Goal: Task Accomplishment & Management: Use online tool/utility

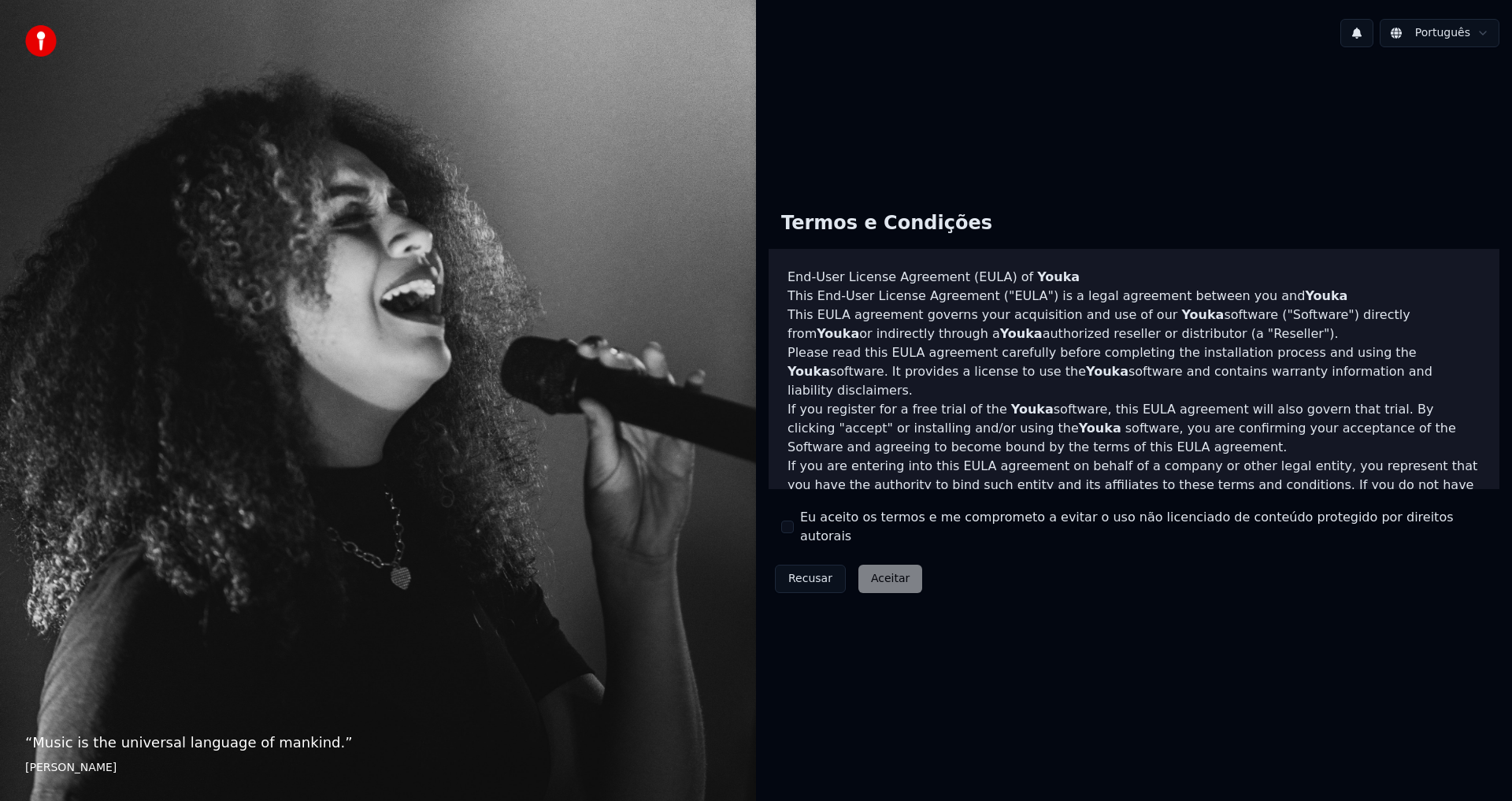
click at [790, 519] on div "Eu aceito os termos e me comprometo a evitar o uso não licenciado de conteúdo p…" at bounding box center [1134, 527] width 706 height 38
click at [798, 531] on div "Eu aceito os termos e me comprometo a evitar o uso não licenciado de conteúdo p…" at bounding box center [1134, 527] width 706 height 38
click at [781, 526] on button "Eu aceito os termos e me comprometo a evitar o uso não licenciado de conteúdo p…" at bounding box center [787, 527] width 13 height 13
click at [788, 529] on button "Eu aceito os termos e me comprometo a evitar o uso não licenciado de conteúdo p…" at bounding box center [787, 527] width 13 height 13
click at [787, 529] on button "Eu aceito os termos e me comprometo a evitar o uso não licenciado de conteúdo p…" at bounding box center [787, 527] width 13 height 13
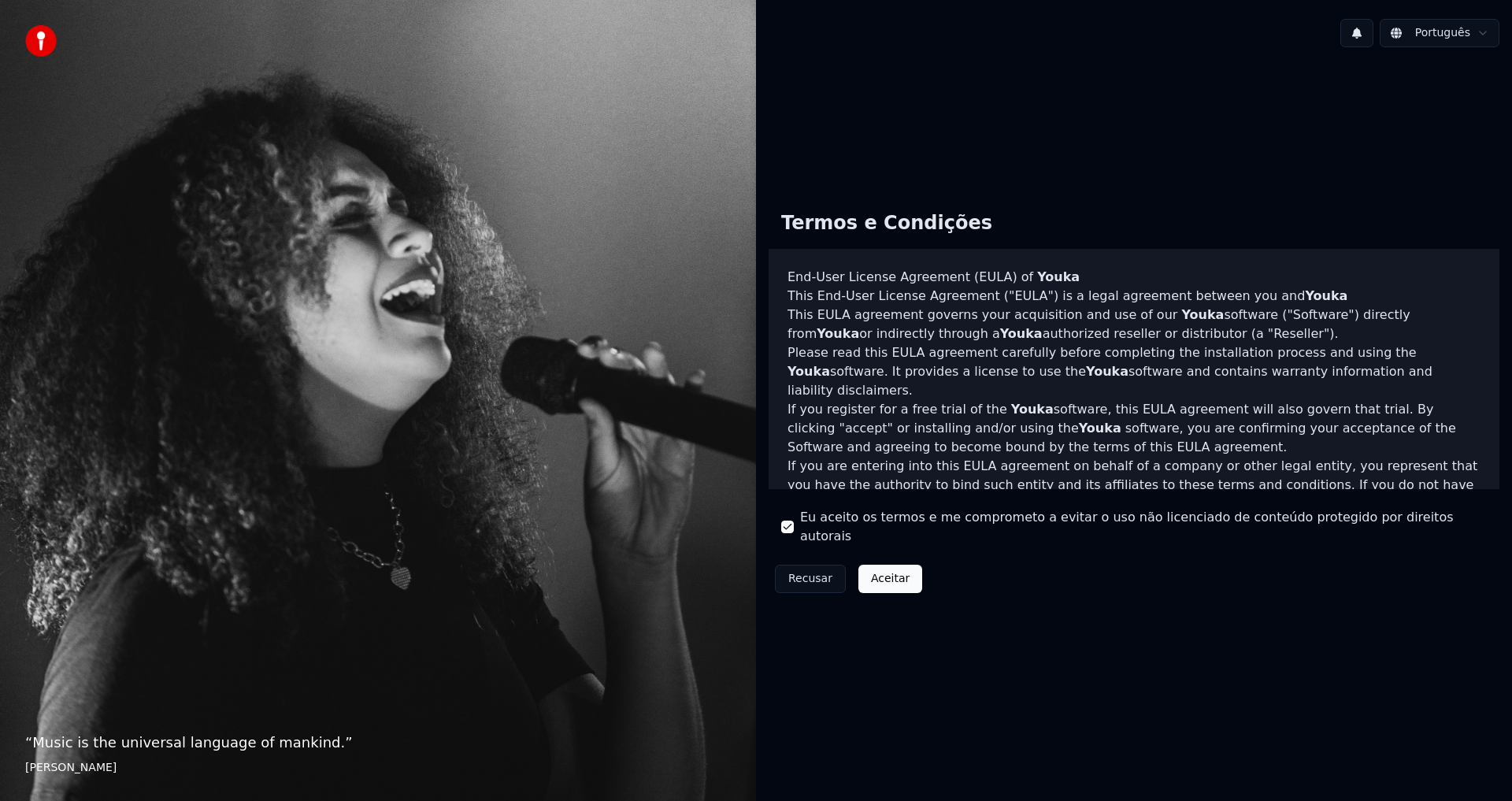
click at [847, 561] on div "Recusar Aceitar" at bounding box center [848, 579] width 160 height 41
click at [865, 568] on button "Aceitar" at bounding box center [890, 578] width 63 height 28
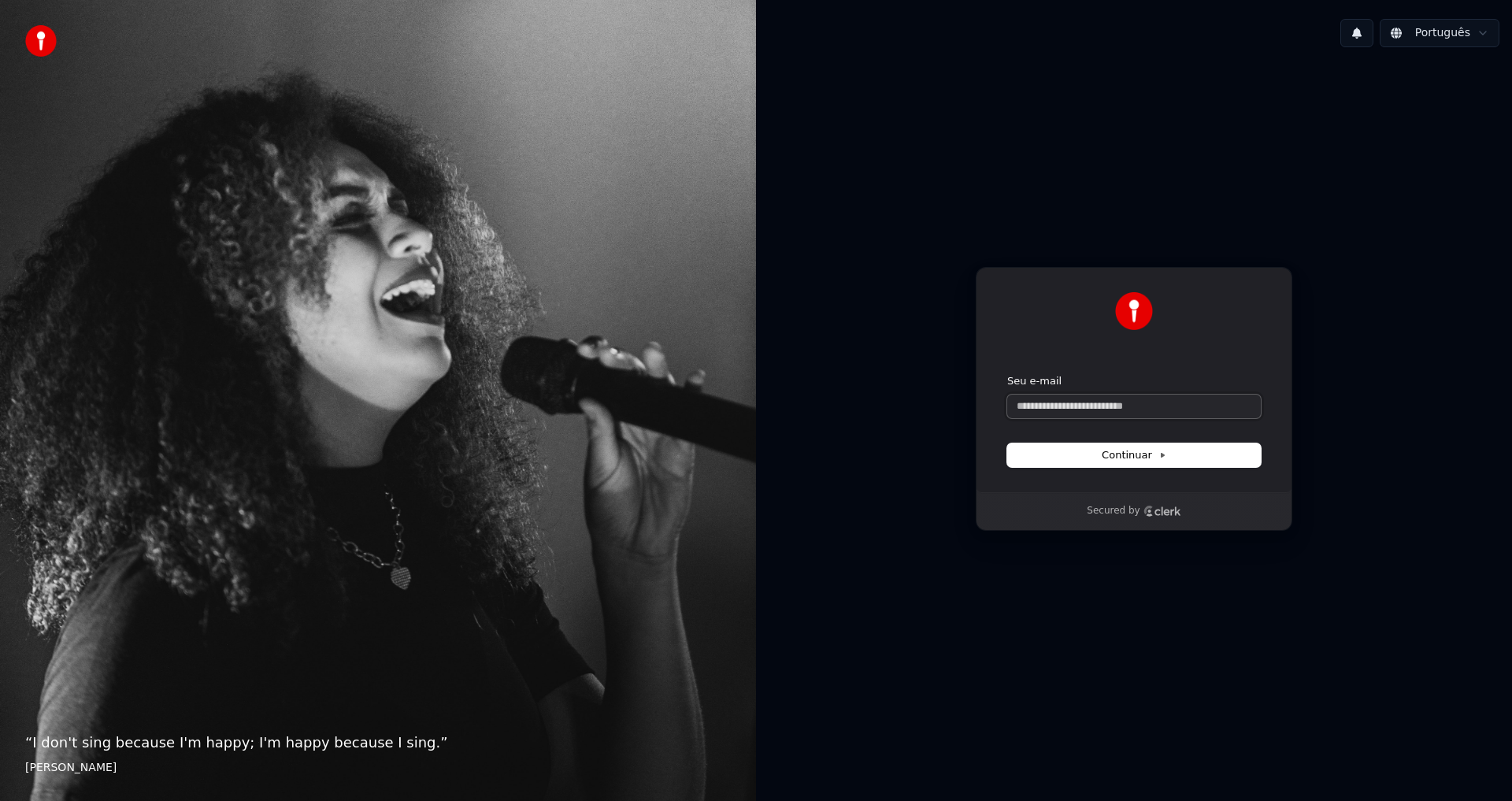
click at [1150, 404] on input "Seu e-mail" at bounding box center [1134, 406] width 254 height 24
click at [1007, 374] on button "submit" at bounding box center [1007, 374] width 0 height 0
type input "**********"
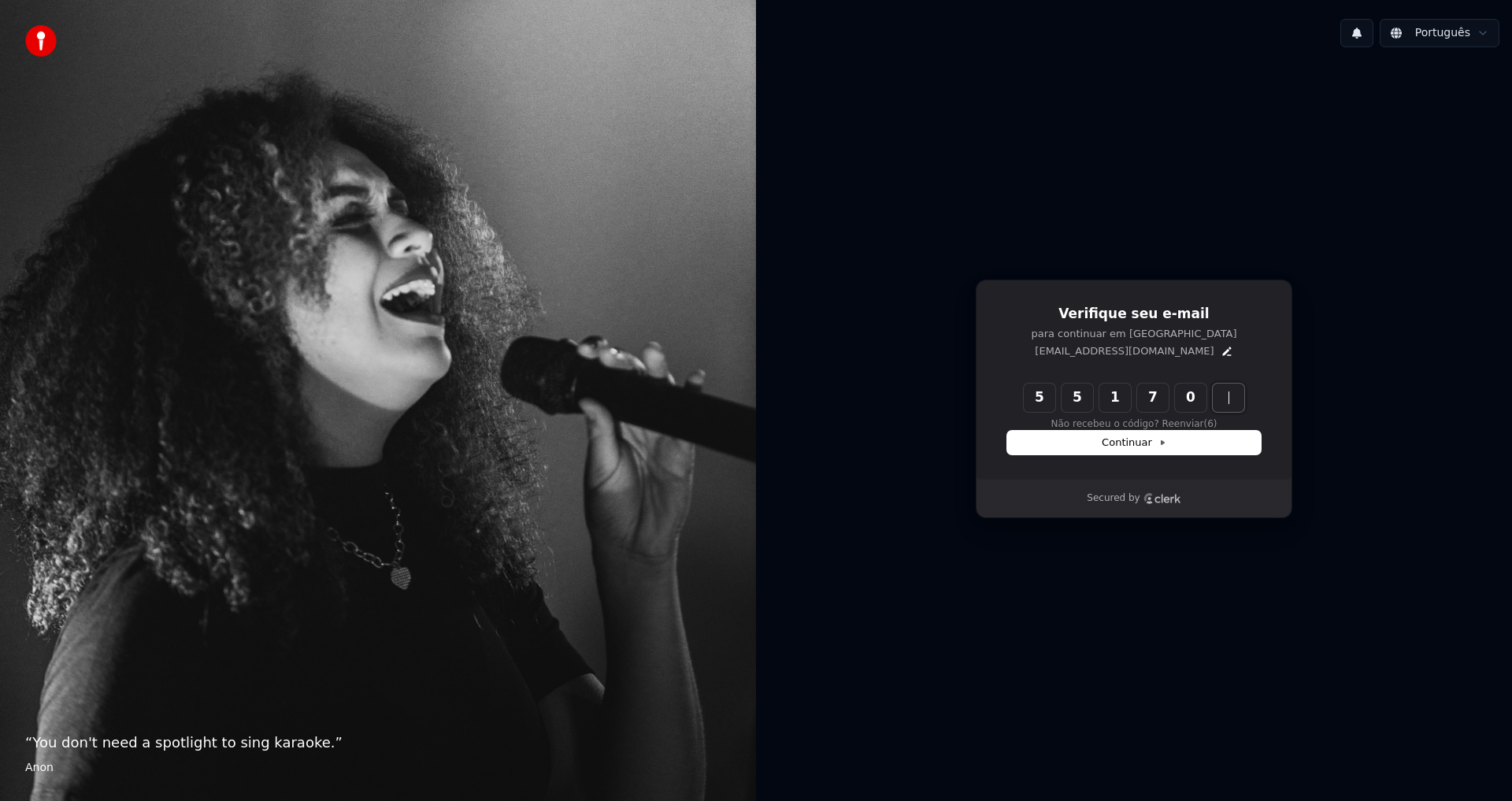
type input "******"
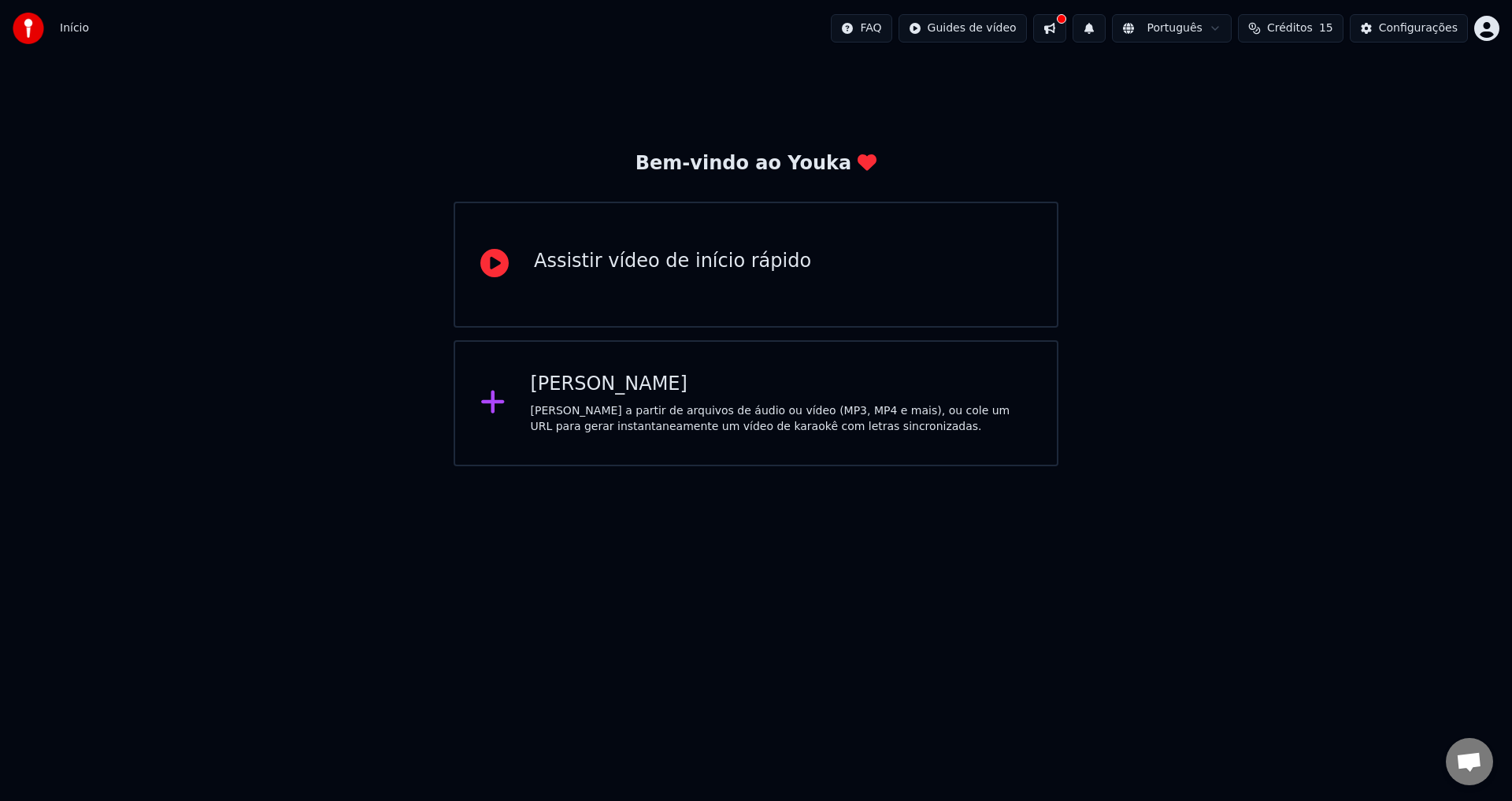
click at [538, 430] on div "[PERSON_NAME] a partir de arquivos de áudio ou vídeo (MP3, MP4 e mais), ou cole…" at bounding box center [781, 418] width 502 height 31
click at [719, 243] on div "Assistir vídeo de início rápido" at bounding box center [756, 264] width 605 height 126
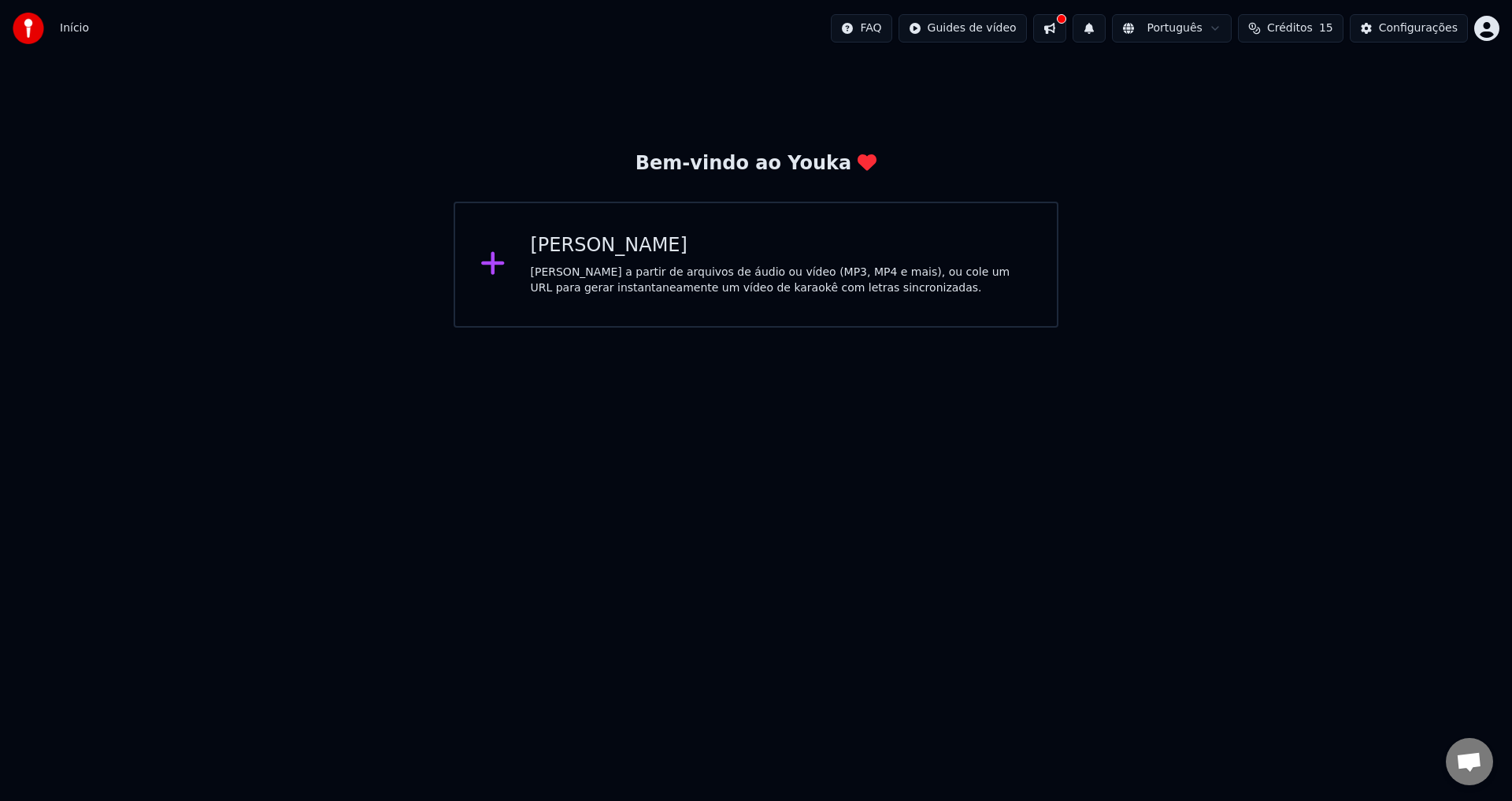
click at [586, 301] on div "Criar Karaokê Crie karaokê a partir de arquivos de áudio ou vídeo (MP3, MP4 e m…" at bounding box center [756, 264] width 605 height 126
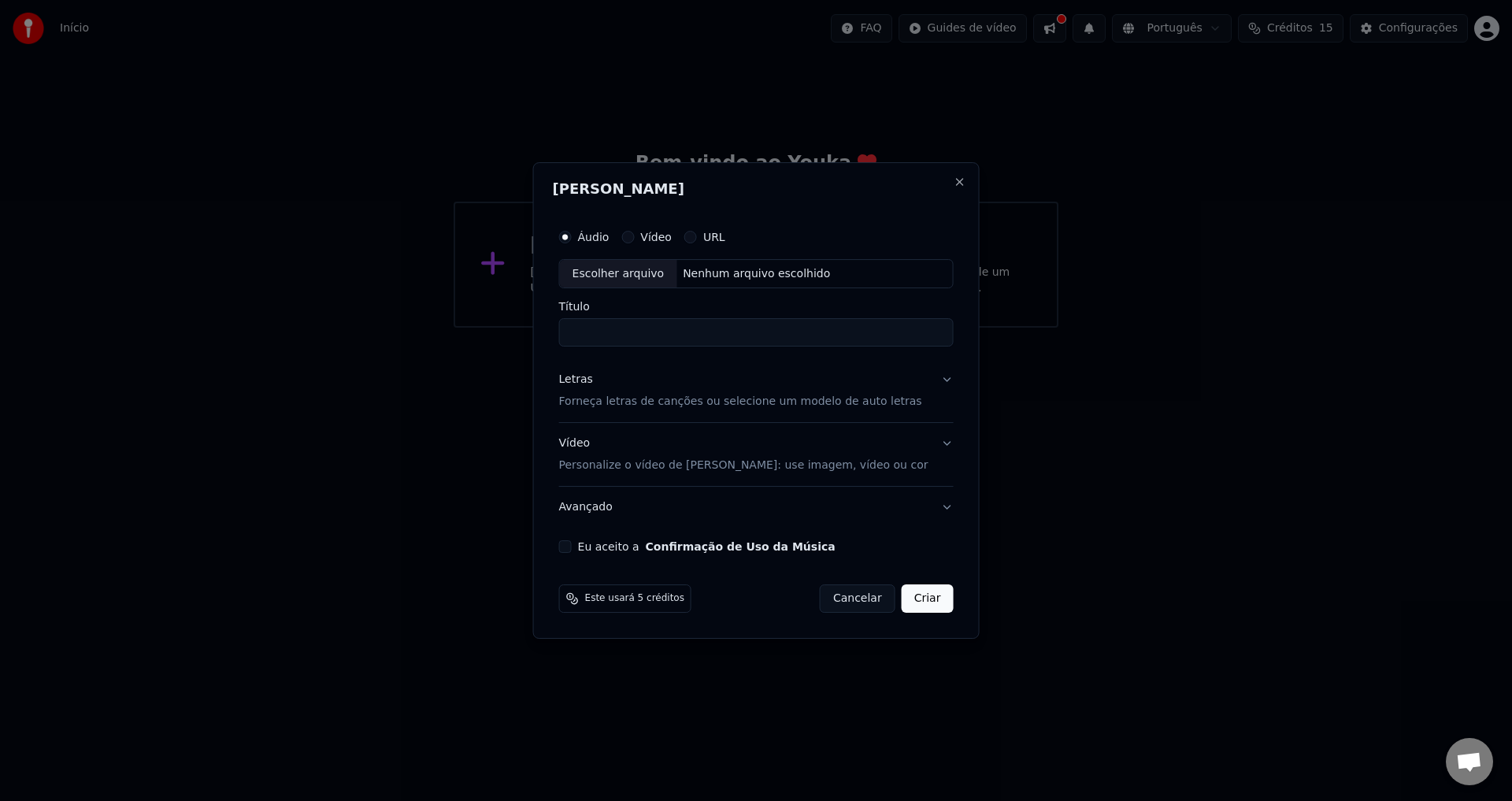
click at [672, 235] on label "Vídeo" at bounding box center [655, 237] width 31 height 11
click at [634, 235] on button "Vídeo" at bounding box center [627, 237] width 13 height 13
click at [726, 236] on label "URL" at bounding box center [715, 237] width 22 height 11
click at [697, 236] on button "URL" at bounding box center [691, 237] width 13 height 13
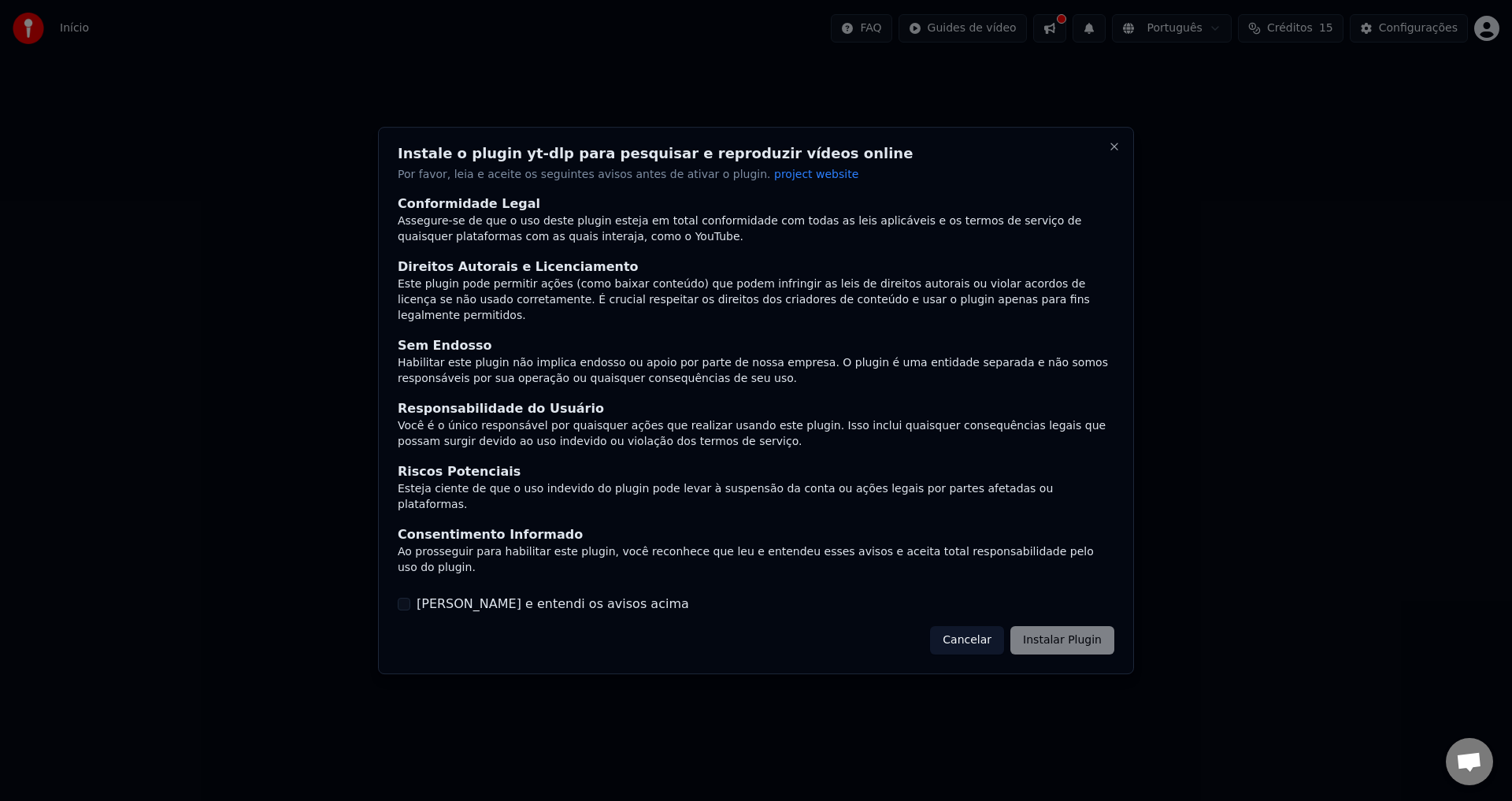
click at [407, 598] on button "[PERSON_NAME] e entendi os avisos acima" at bounding box center [404, 604] width 13 height 13
click at [1101, 627] on button "Instalar Plugin" at bounding box center [1062, 640] width 104 height 28
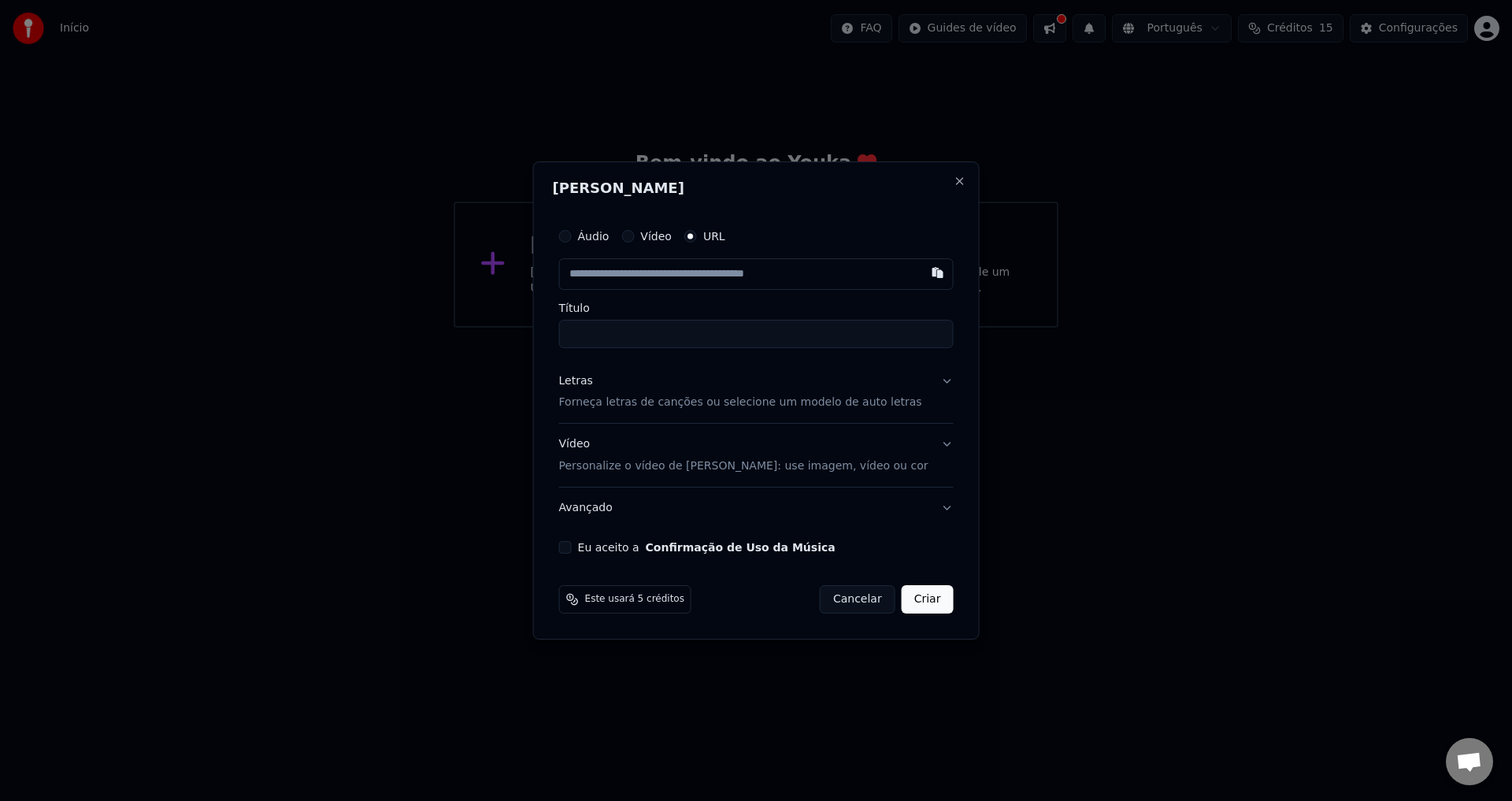
paste input "**********"
type input "**********"
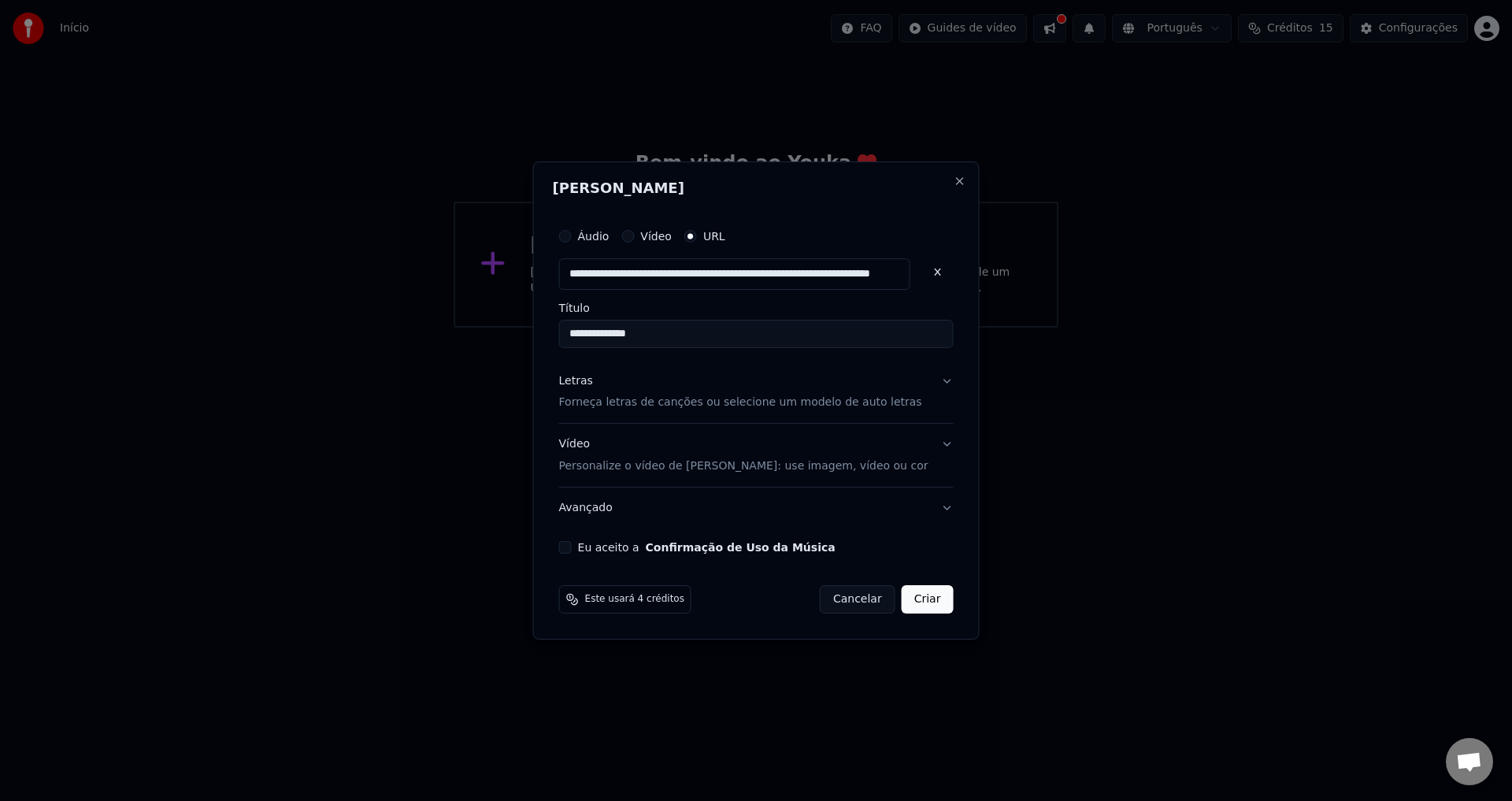
click at [787, 358] on div "**********" at bounding box center [756, 387] width 407 height 346
click at [916, 384] on button "Letras Forneça letras de canções ou selecione um modelo de auto letras" at bounding box center [757, 392] width 395 height 63
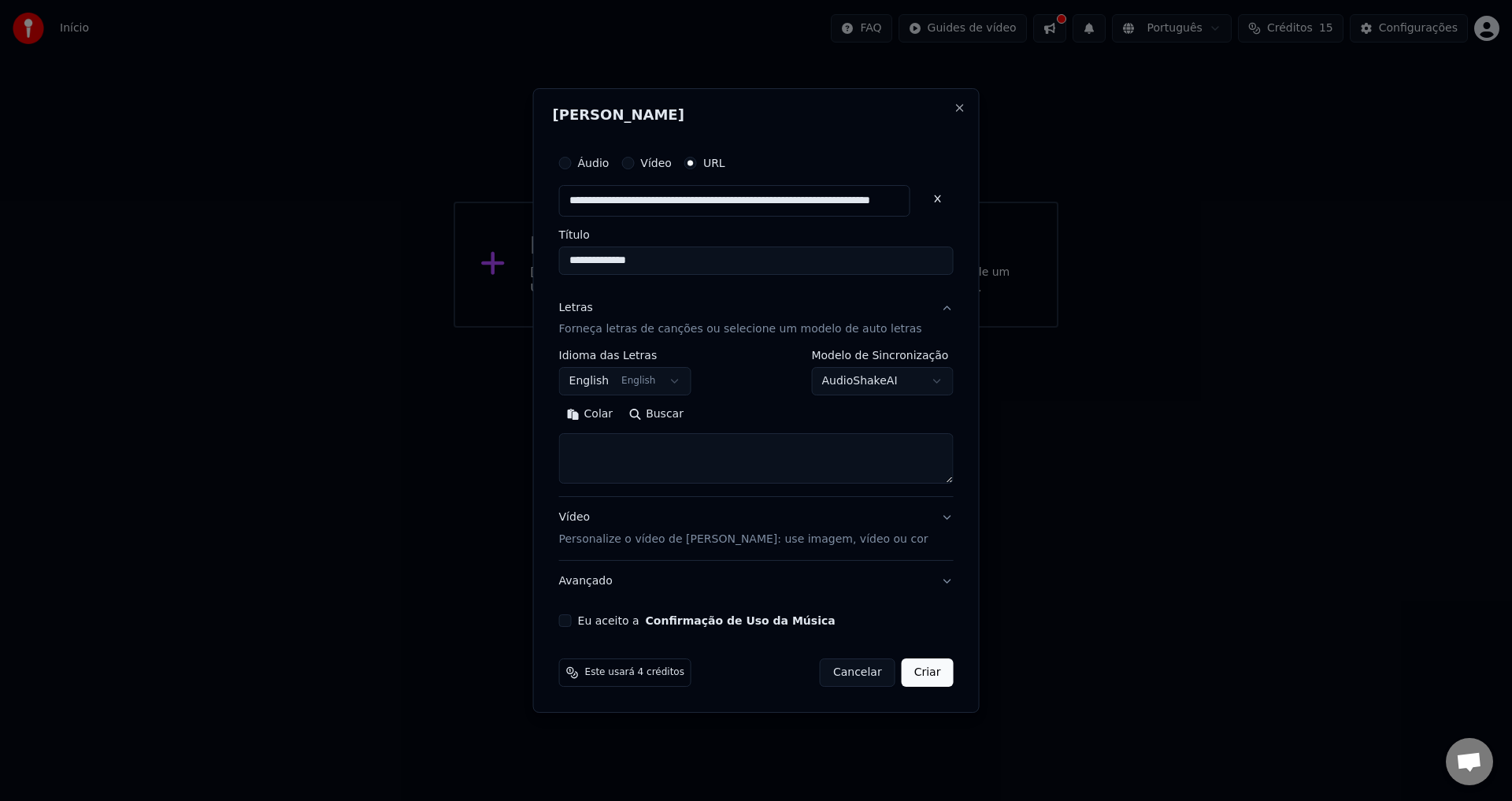
click at [665, 377] on button "English English" at bounding box center [626, 382] width 132 height 28
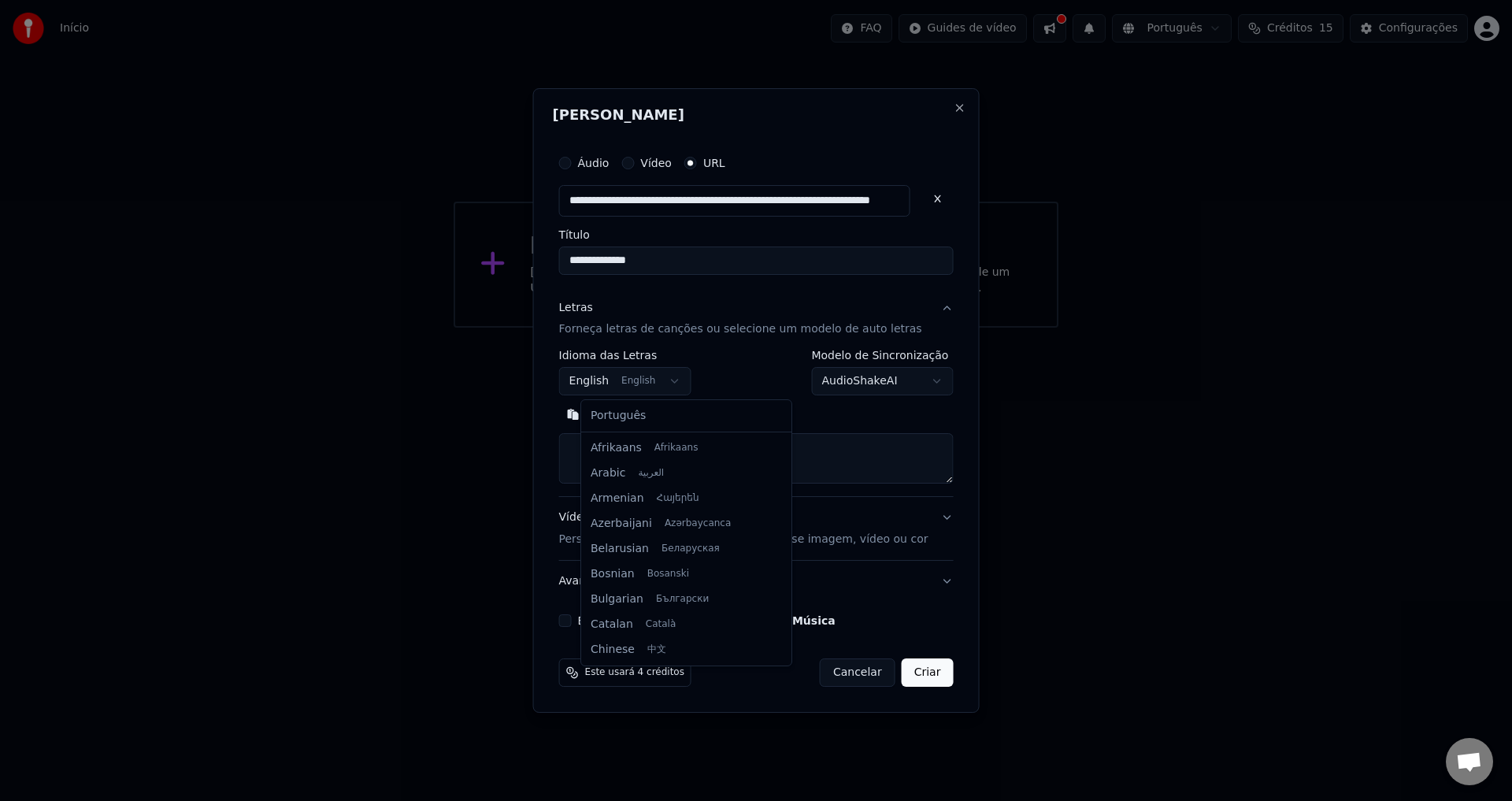
scroll to position [126, 0]
select select "**"
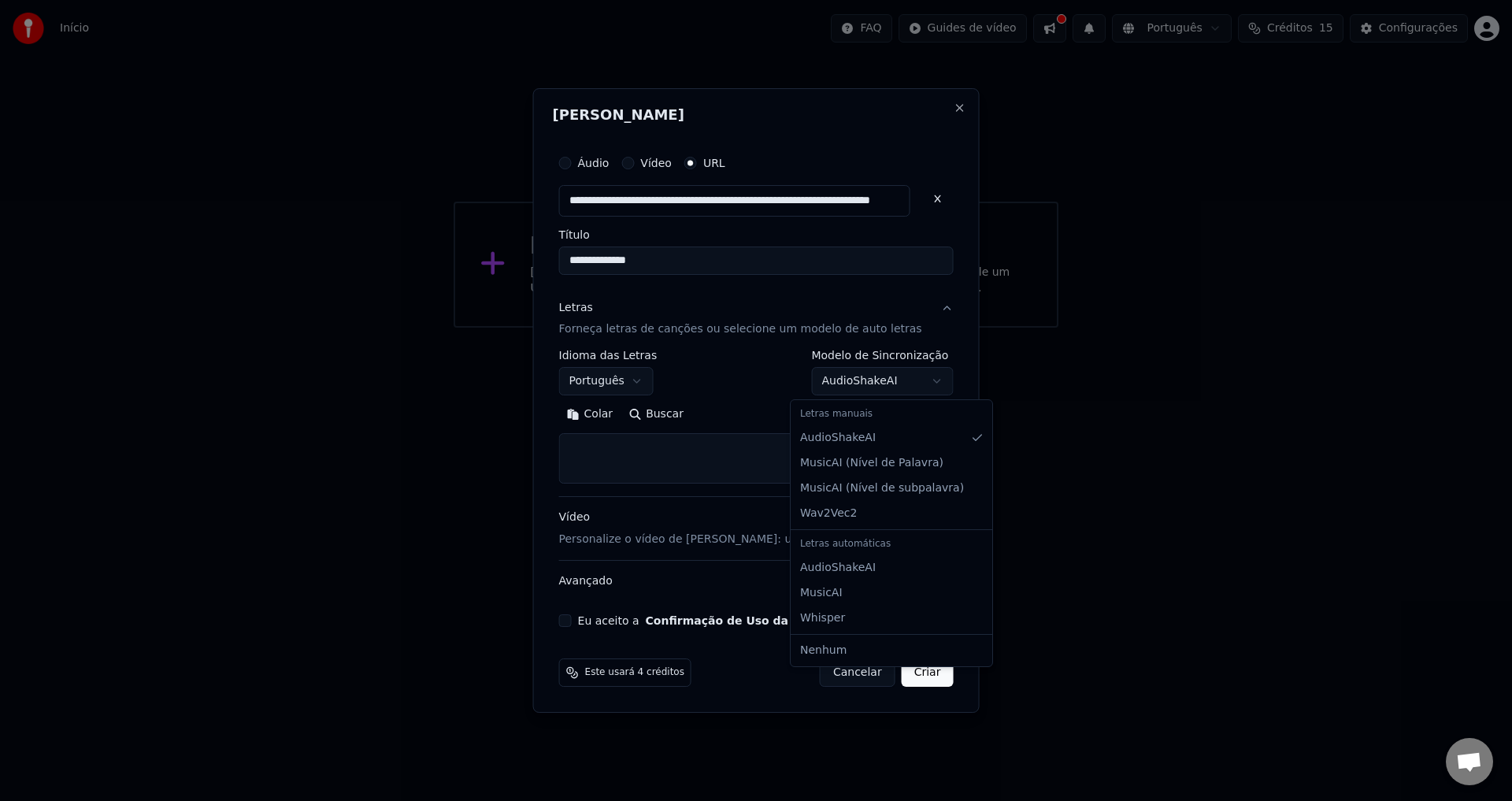
click at [853, 328] on body "**********" at bounding box center [756, 163] width 1512 height 328
click at [766, 389] on div "**********" at bounding box center [757, 373] width 395 height 46
click at [894, 522] on button "Vídeo Personalize o vídeo de karaokê: use imagem, vídeo ou cor" at bounding box center [757, 529] width 395 height 63
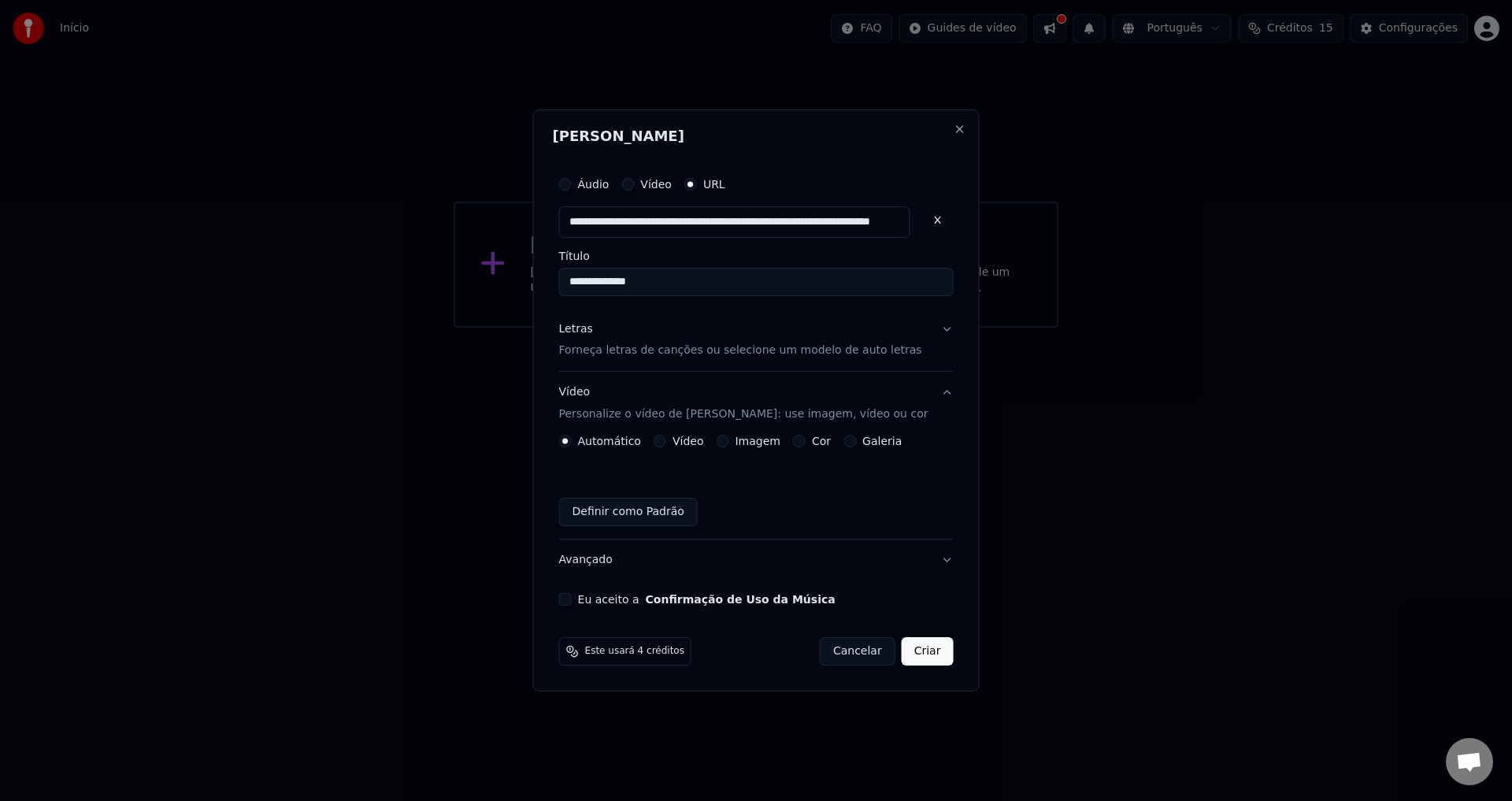
click at [909, 398] on button "Vídeo Personalize o vídeo de karaokê: use imagem, vídeo ou cor" at bounding box center [757, 404] width 395 height 63
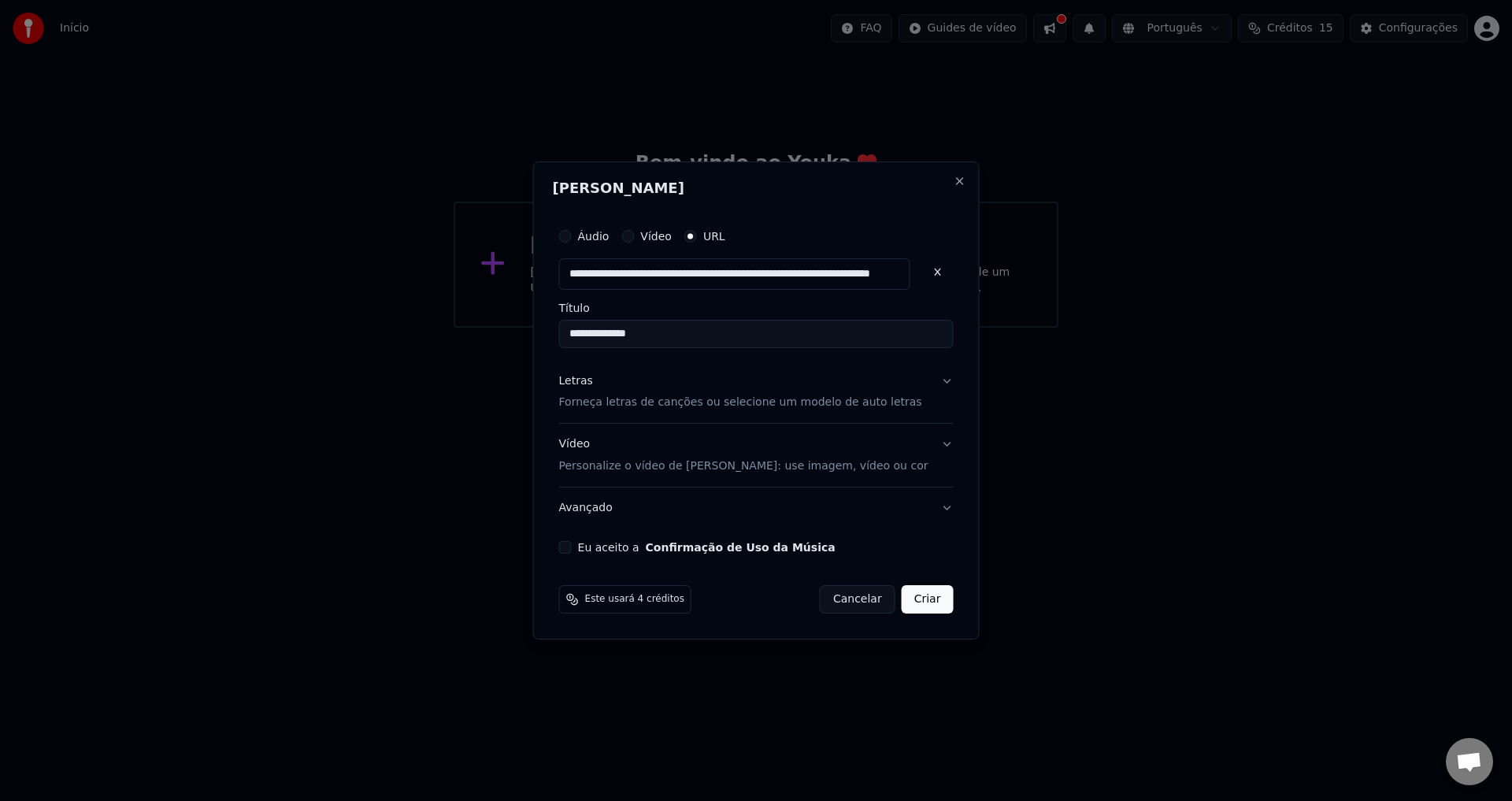
click at [598, 548] on div "Eu aceito a Confirmação de Uso da Música" at bounding box center [757, 547] width 395 height 13
click at [572, 550] on button "Eu aceito a Confirmação de Uso da Música" at bounding box center [566, 547] width 13 height 13
click at [759, 518] on button "Avançado" at bounding box center [757, 508] width 395 height 41
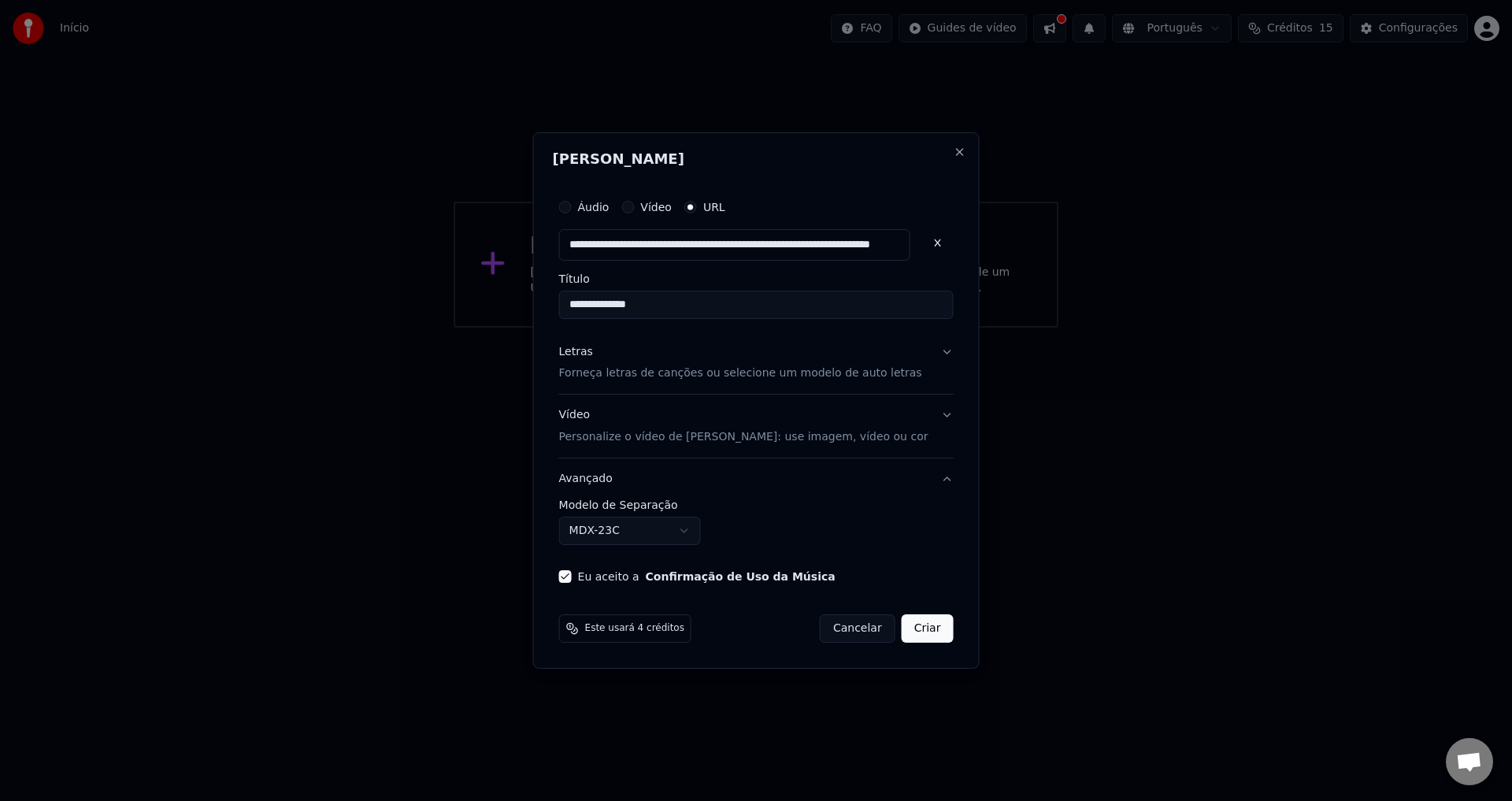
click at [718, 328] on body "**********" at bounding box center [756, 163] width 1512 height 328
click at [913, 633] on button "Criar" at bounding box center [927, 628] width 52 height 28
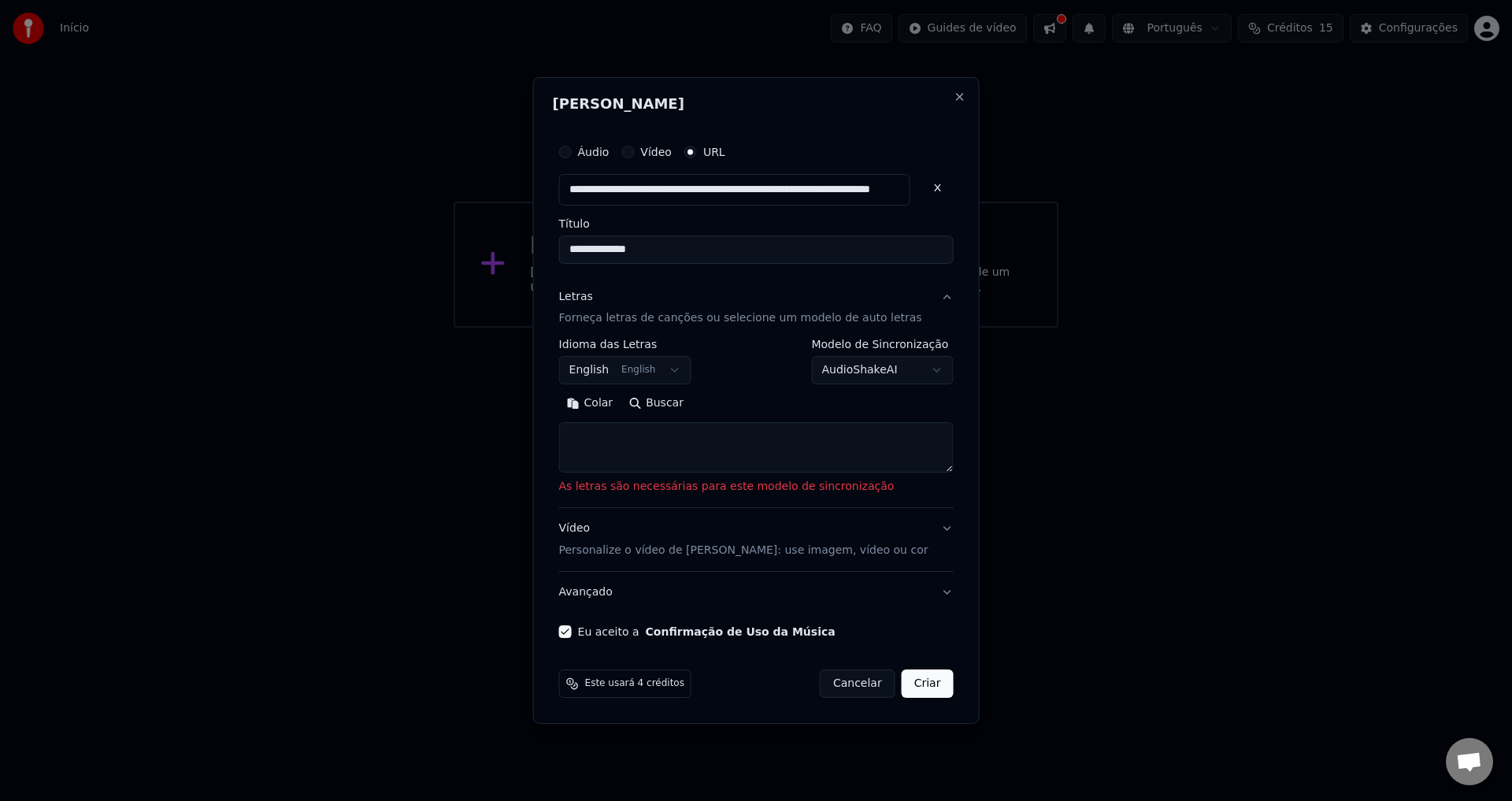
click at [667, 408] on button "Buscar" at bounding box center [656, 404] width 71 height 25
click at [672, 328] on body "**********" at bounding box center [756, 163] width 1512 height 328
select select "**"
type textarea "**********"
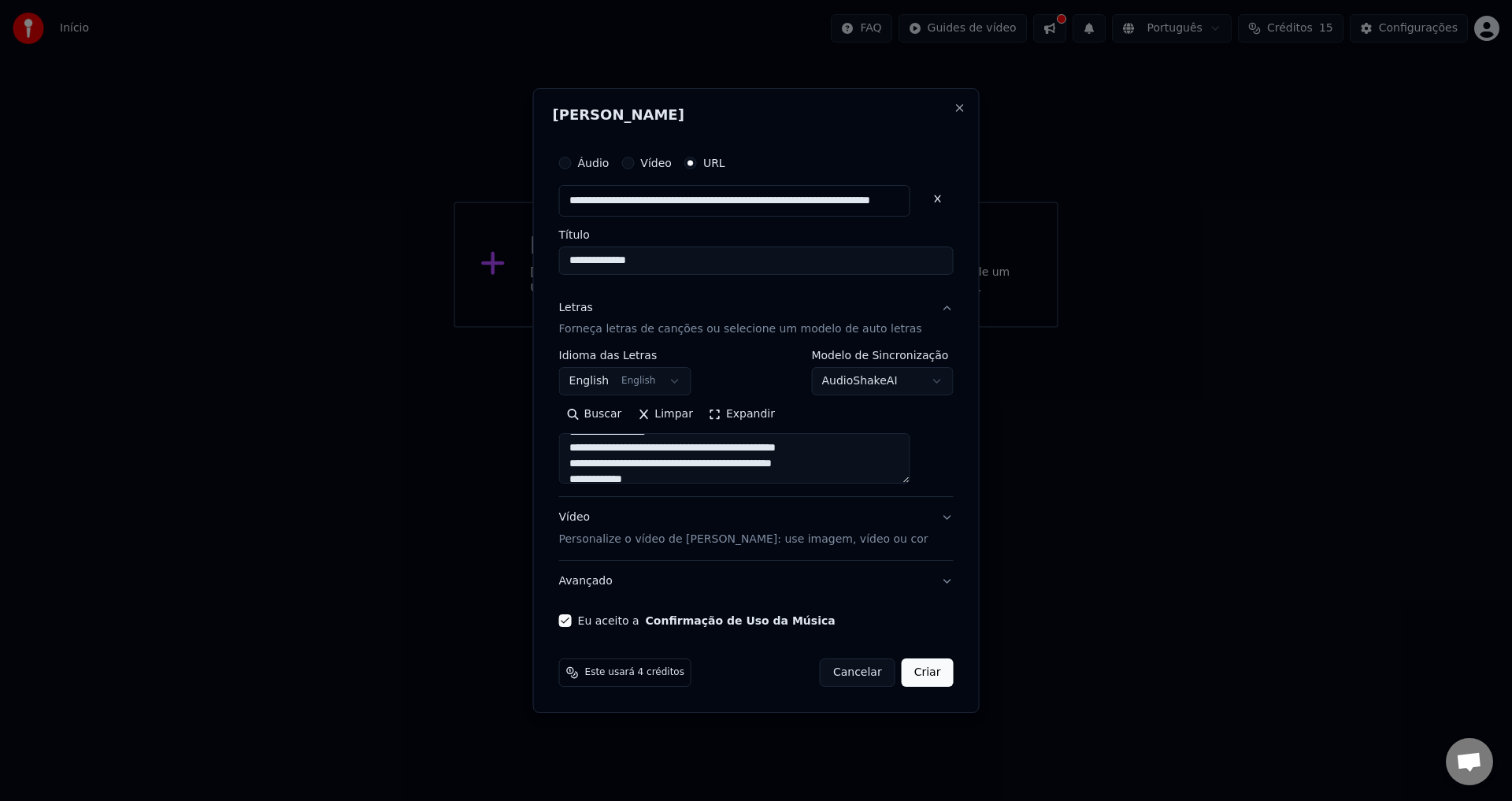
scroll to position [0, 0]
drag, startPoint x: 914, startPoint y: 674, endPoint x: 834, endPoint y: 684, distance: 80.6
click at [913, 675] on button "Criar" at bounding box center [927, 672] width 52 height 28
select select "**"
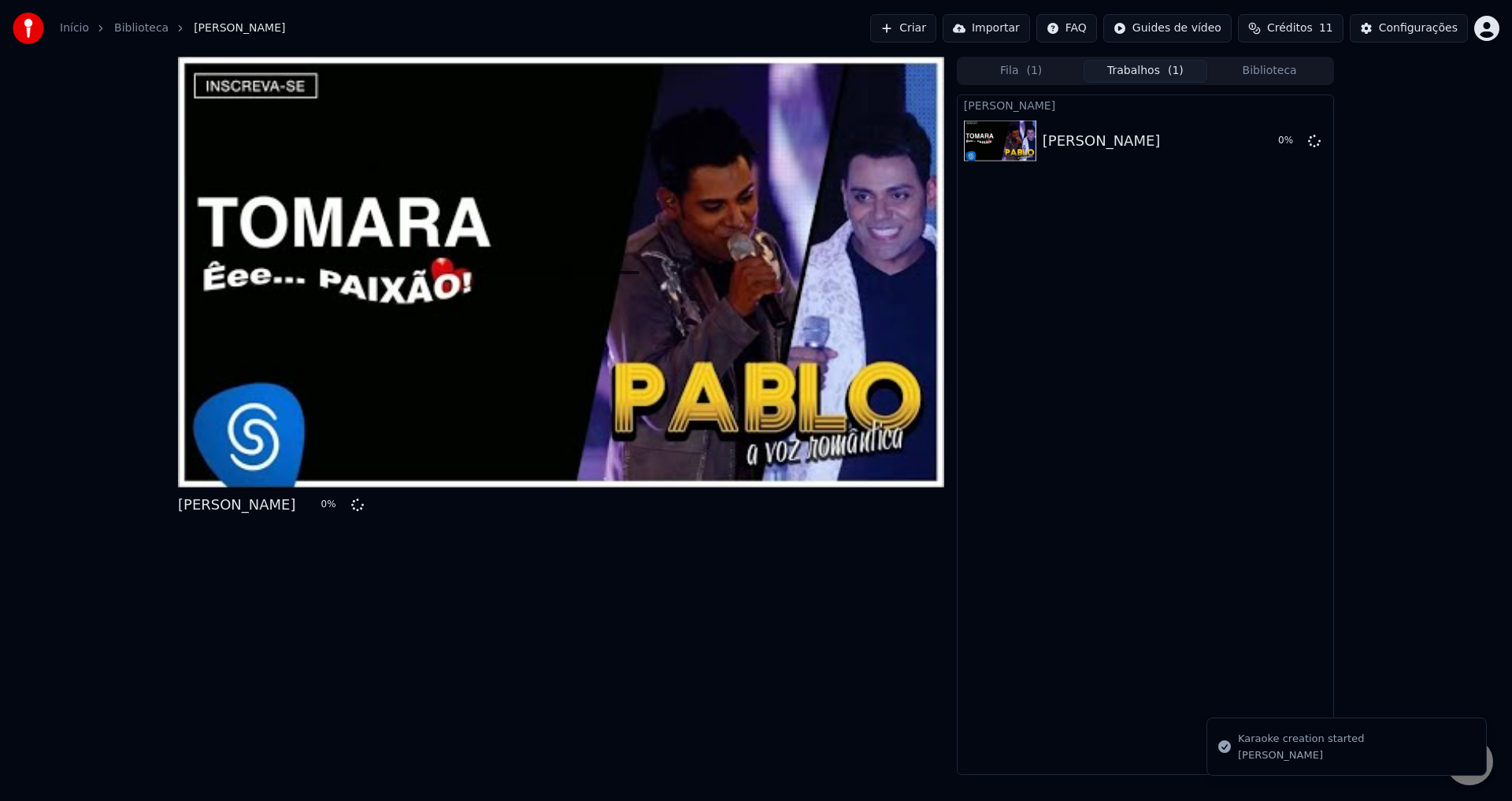
click at [399, 352] on div at bounding box center [560, 272] width 766 height 431
click at [1289, 24] on span "Créditos" at bounding box center [1290, 28] width 46 height 16
click at [1456, 25] on div "Configurações" at bounding box center [1418, 28] width 79 height 16
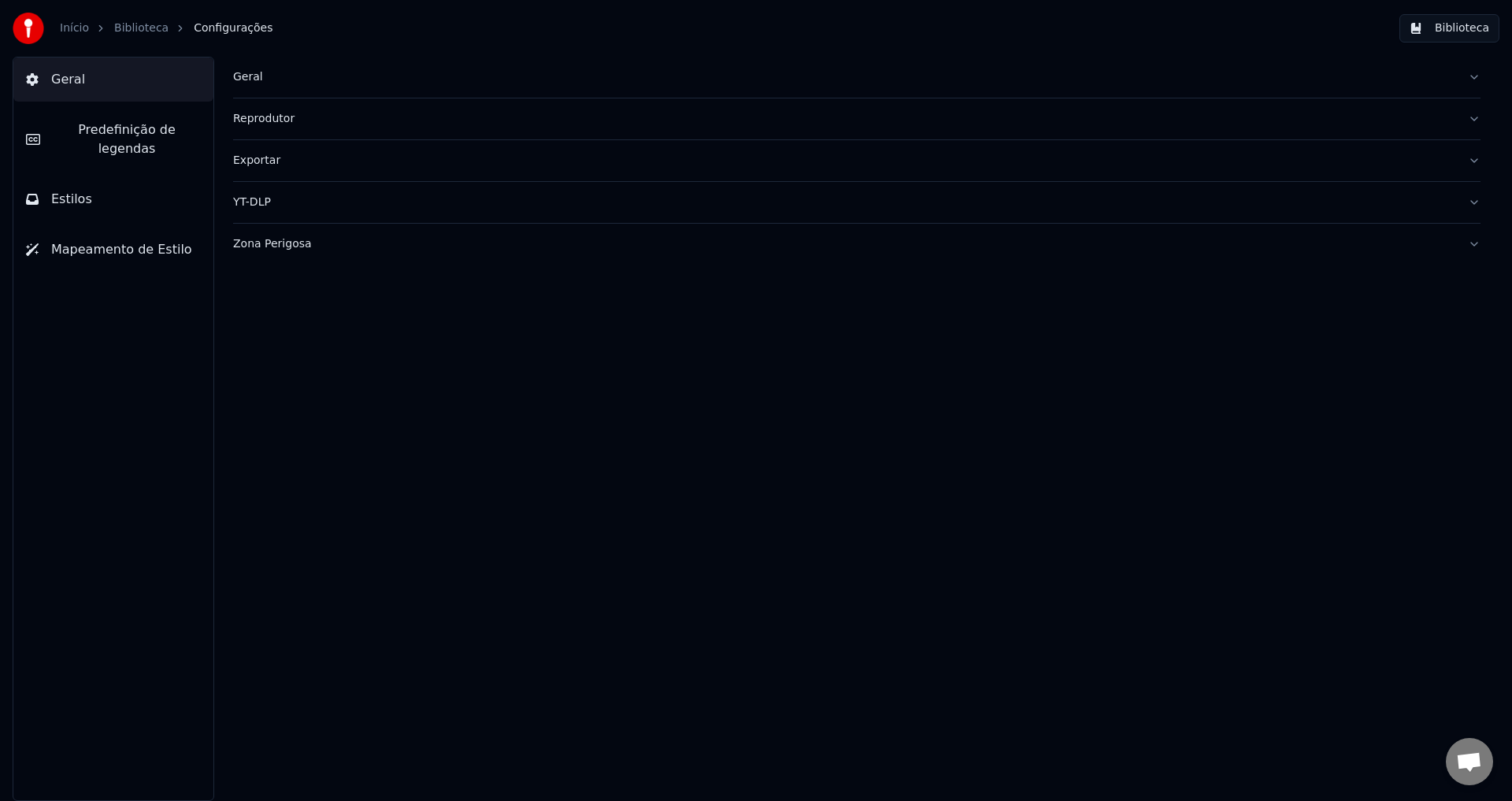
click at [1449, 32] on button "Biblioteca" at bounding box center [1449, 28] width 100 height 28
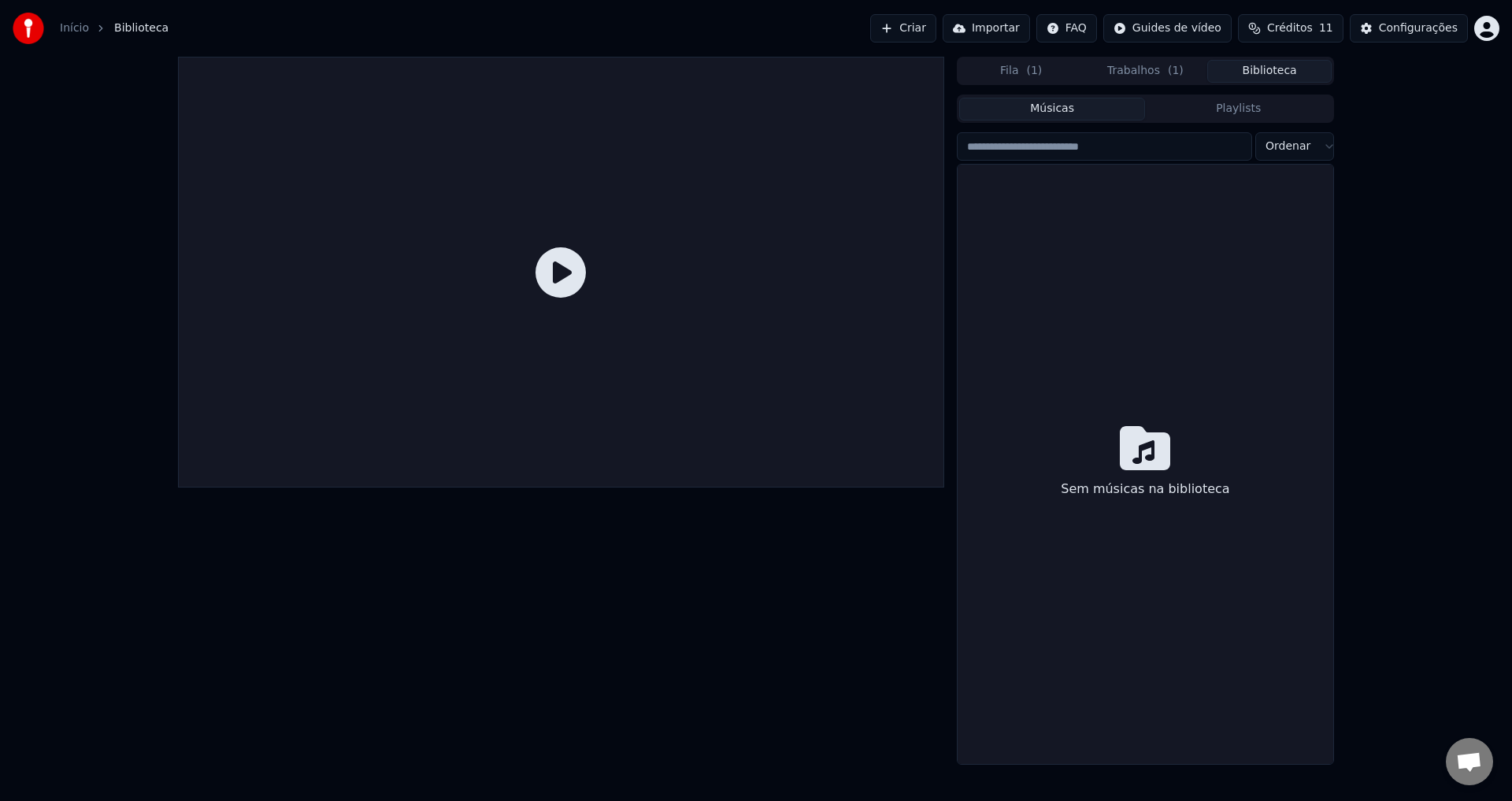
click at [1128, 75] on button "Trabalhos ( 1 )" at bounding box center [1145, 71] width 124 height 23
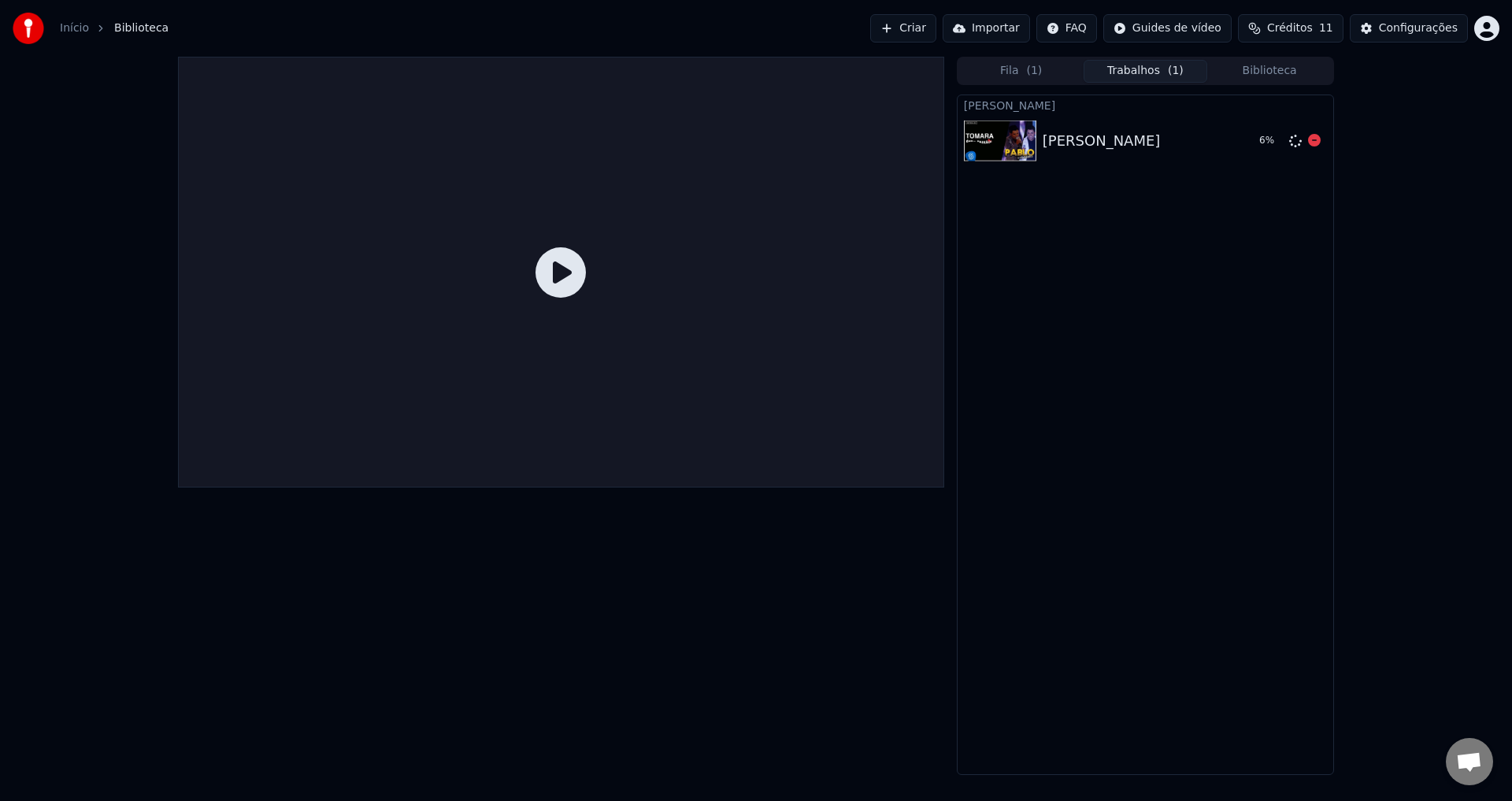
click at [1081, 152] on div "[PERSON_NAME]" at bounding box center [1102, 141] width 119 height 22
click at [1008, 138] on img at bounding box center [1001, 141] width 73 height 41
click at [1014, 69] on button "Fila ( 1 )" at bounding box center [1021, 71] width 124 height 23
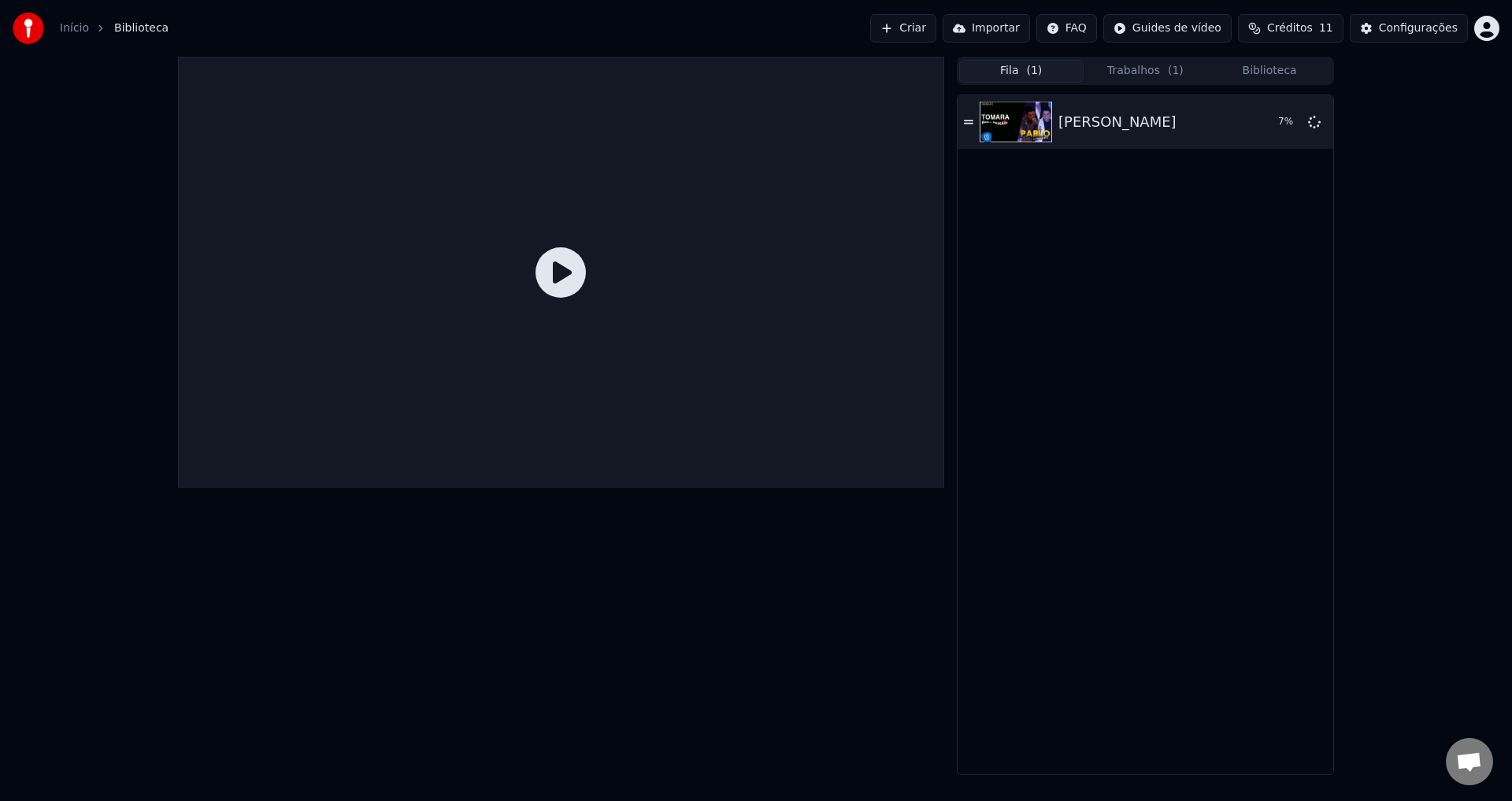
click at [558, 279] on icon at bounding box center [561, 273] width 51 height 51
click at [1062, 132] on div "[PERSON_NAME]" at bounding box center [1118, 122] width 119 height 22
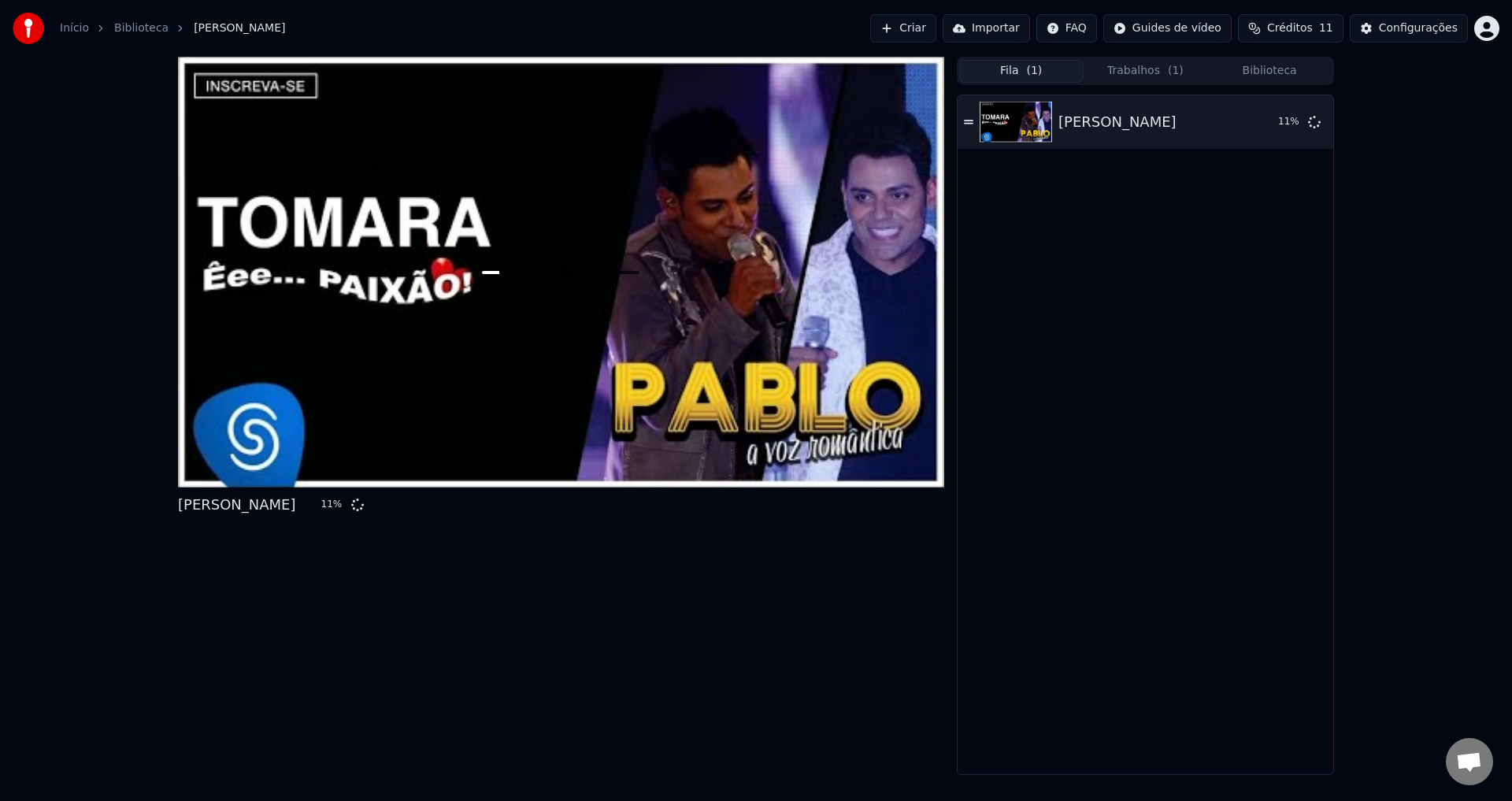
click at [1169, 549] on div "[PERSON_NAME] 11 %" at bounding box center [1145, 435] width 376 height 679
click at [935, 25] on button "Criar" at bounding box center [903, 28] width 66 height 28
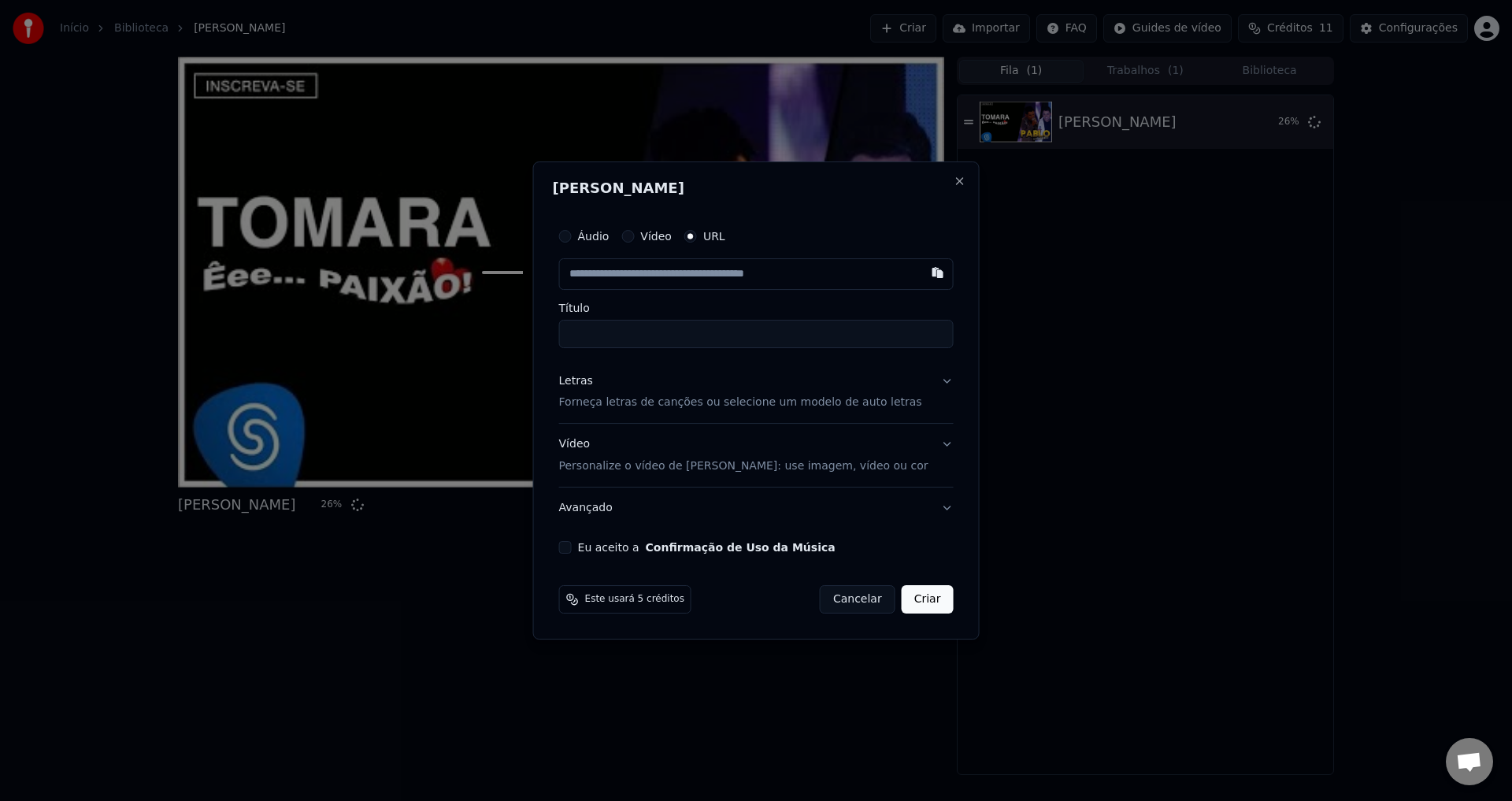
click at [713, 273] on input "text" at bounding box center [757, 273] width 395 height 31
paste input "**********"
type input "**********"
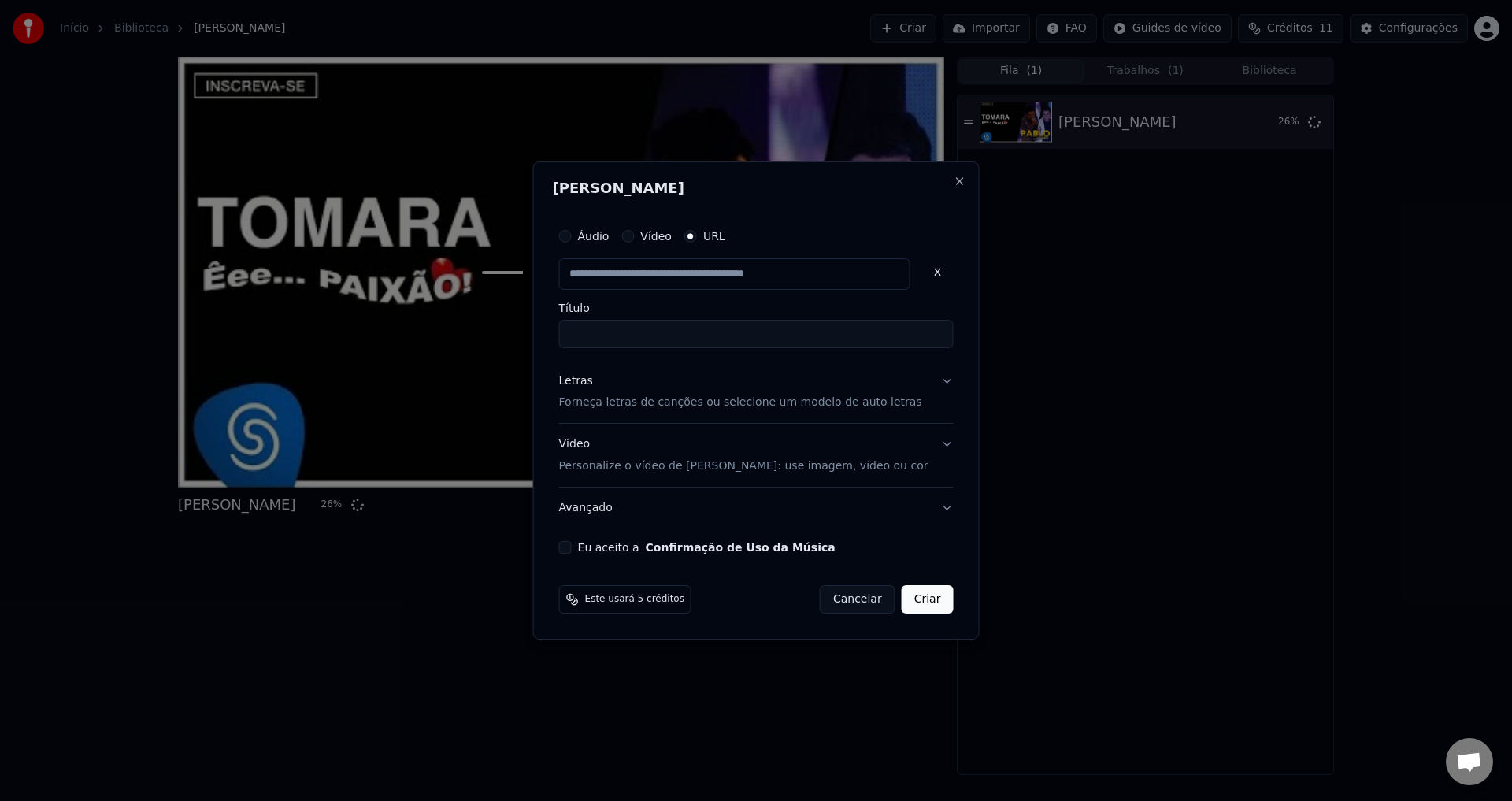
click at [879, 224] on div "Áudio Vídeo URL" at bounding box center [757, 236] width 395 height 31
type input "**********"
drag, startPoint x: 604, startPoint y: 334, endPoint x: 577, endPoint y: 345, distance: 29.2
click at [577, 345] on div "**********" at bounding box center [756, 387] width 407 height 346
click at [594, 345] on input "**********" at bounding box center [757, 334] width 395 height 28
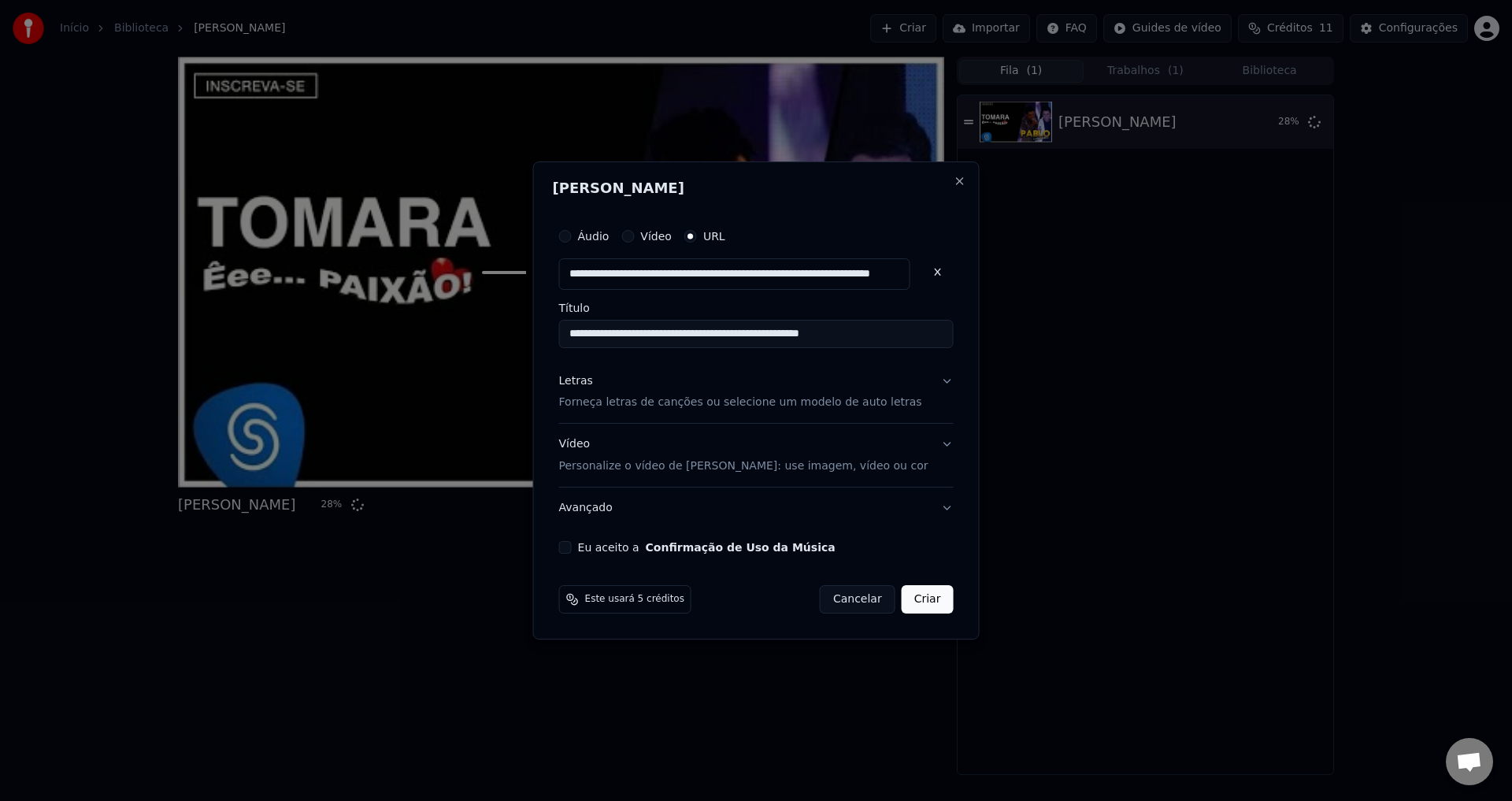
type input "**********"
click at [911, 384] on button "Letras Forneça letras de canções ou selecione um modelo de auto letras" at bounding box center [757, 392] width 395 height 63
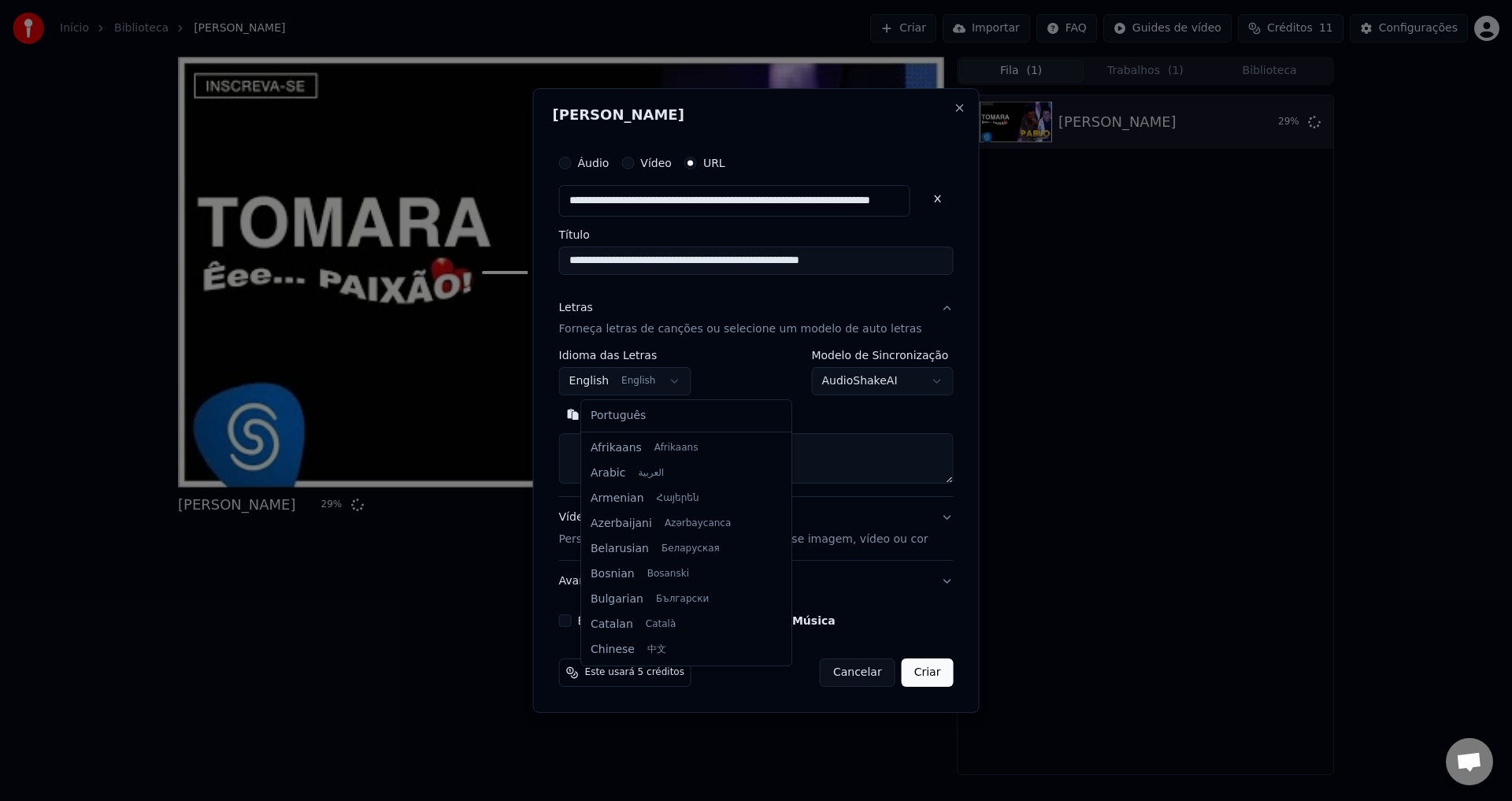
click at [655, 375] on body "**********" at bounding box center [756, 400] width 1512 height 801
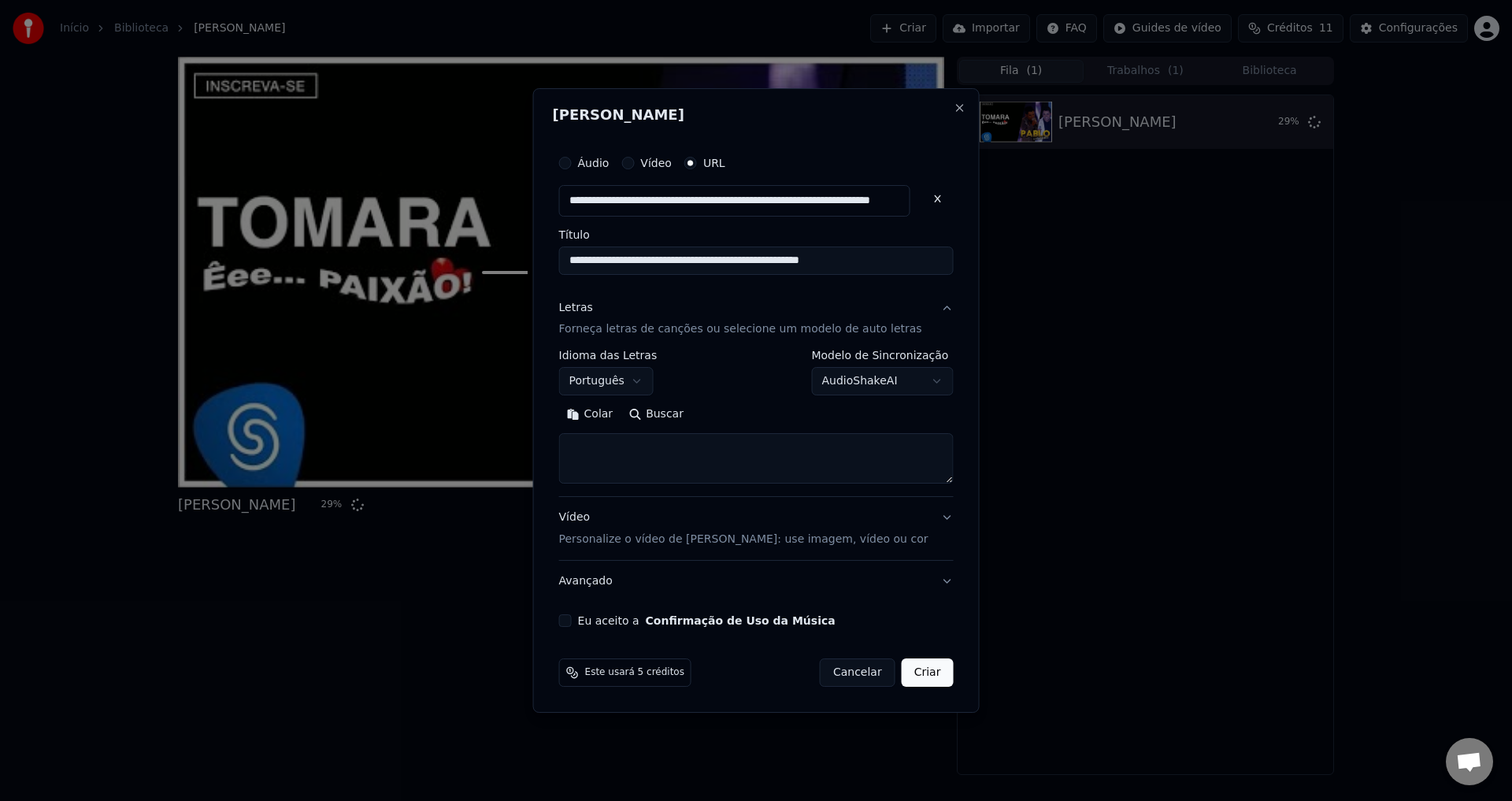
click at [654, 414] on button "Buscar" at bounding box center [656, 415] width 71 height 25
click at [679, 419] on button "Buscar" at bounding box center [656, 415] width 71 height 25
click at [572, 616] on button "Eu aceito a Confirmação de Uso da Música" at bounding box center [566, 621] width 13 height 13
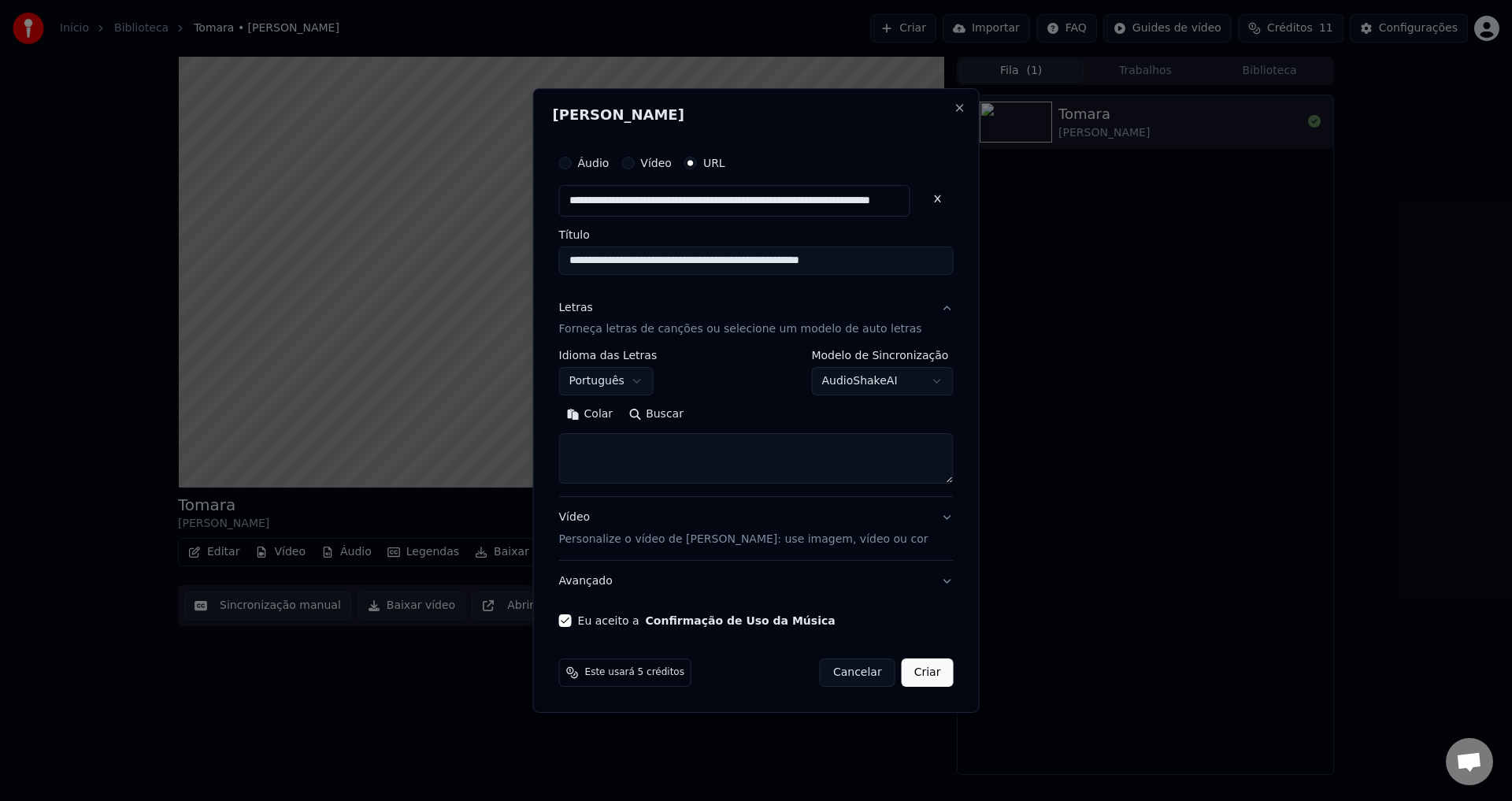
click at [914, 671] on button "Criar" at bounding box center [927, 672] width 52 height 28
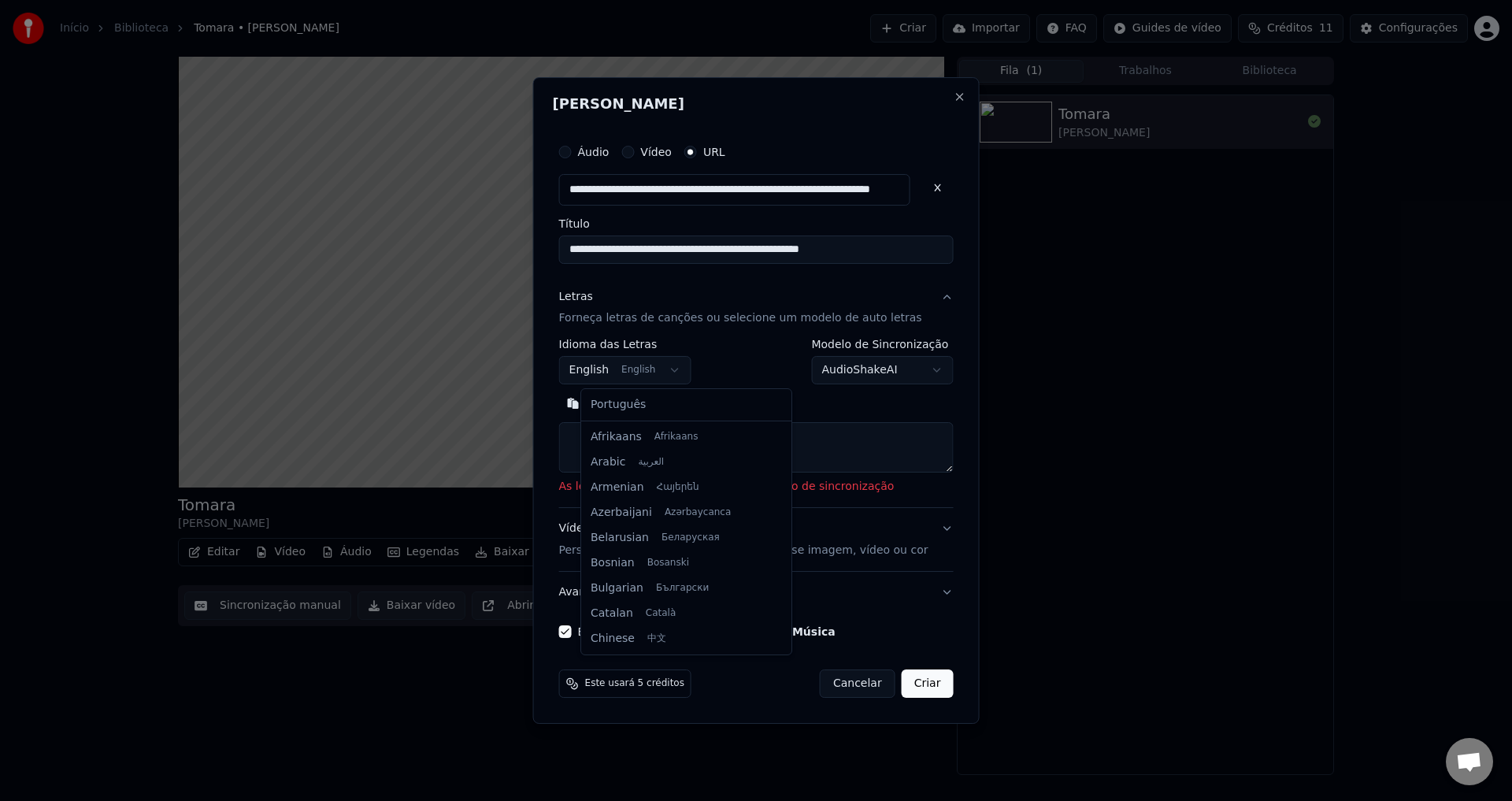
click at [674, 367] on body "**********" at bounding box center [756, 400] width 1512 height 801
select select "**"
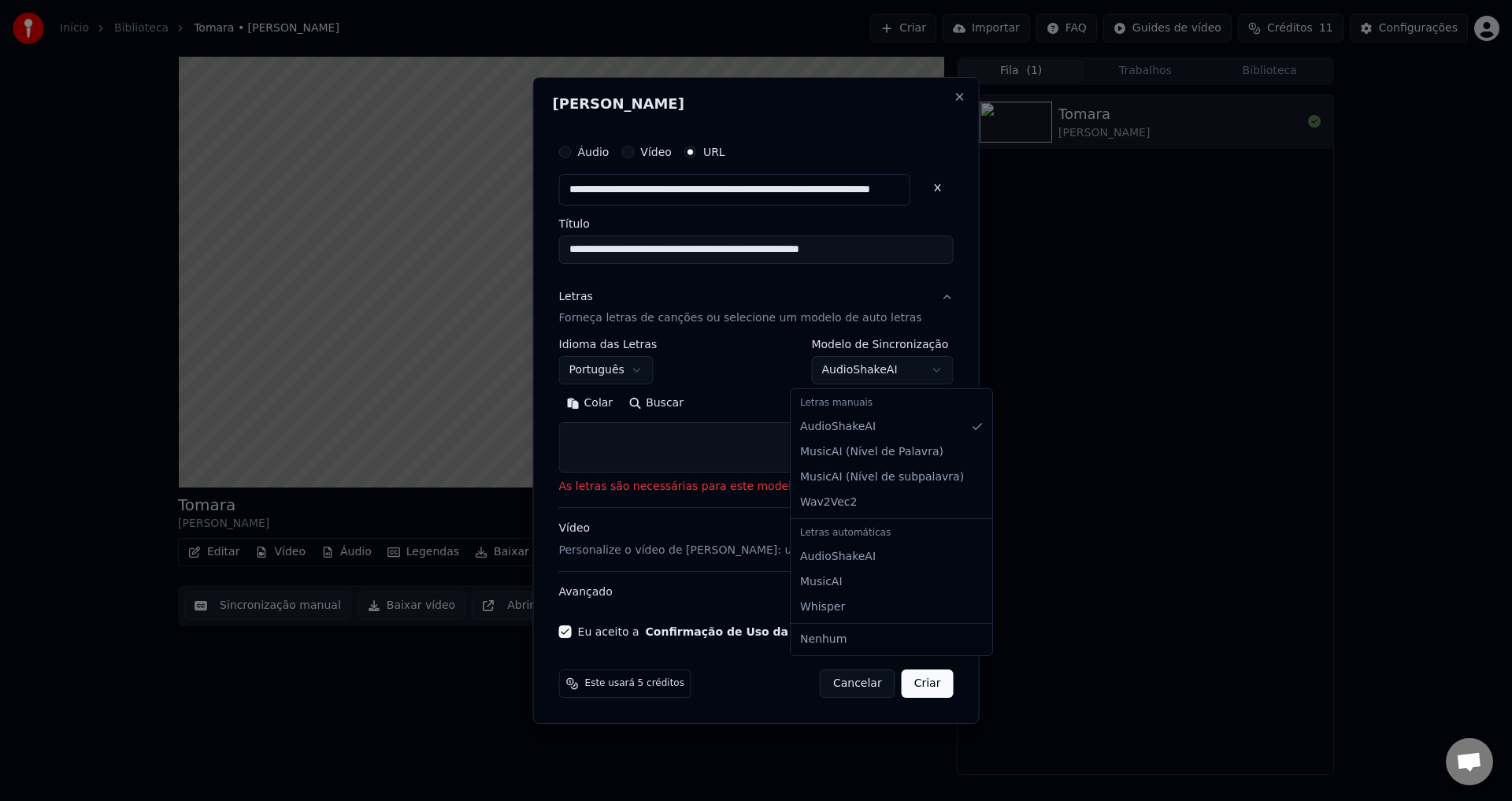
click at [888, 367] on body "**********" at bounding box center [756, 400] width 1512 height 801
click at [911, 378] on body "**********" at bounding box center [756, 400] width 1512 height 801
click at [671, 407] on button "Buscar" at bounding box center [656, 404] width 71 height 25
click at [831, 686] on button "Cancelar" at bounding box center [858, 683] width 75 height 28
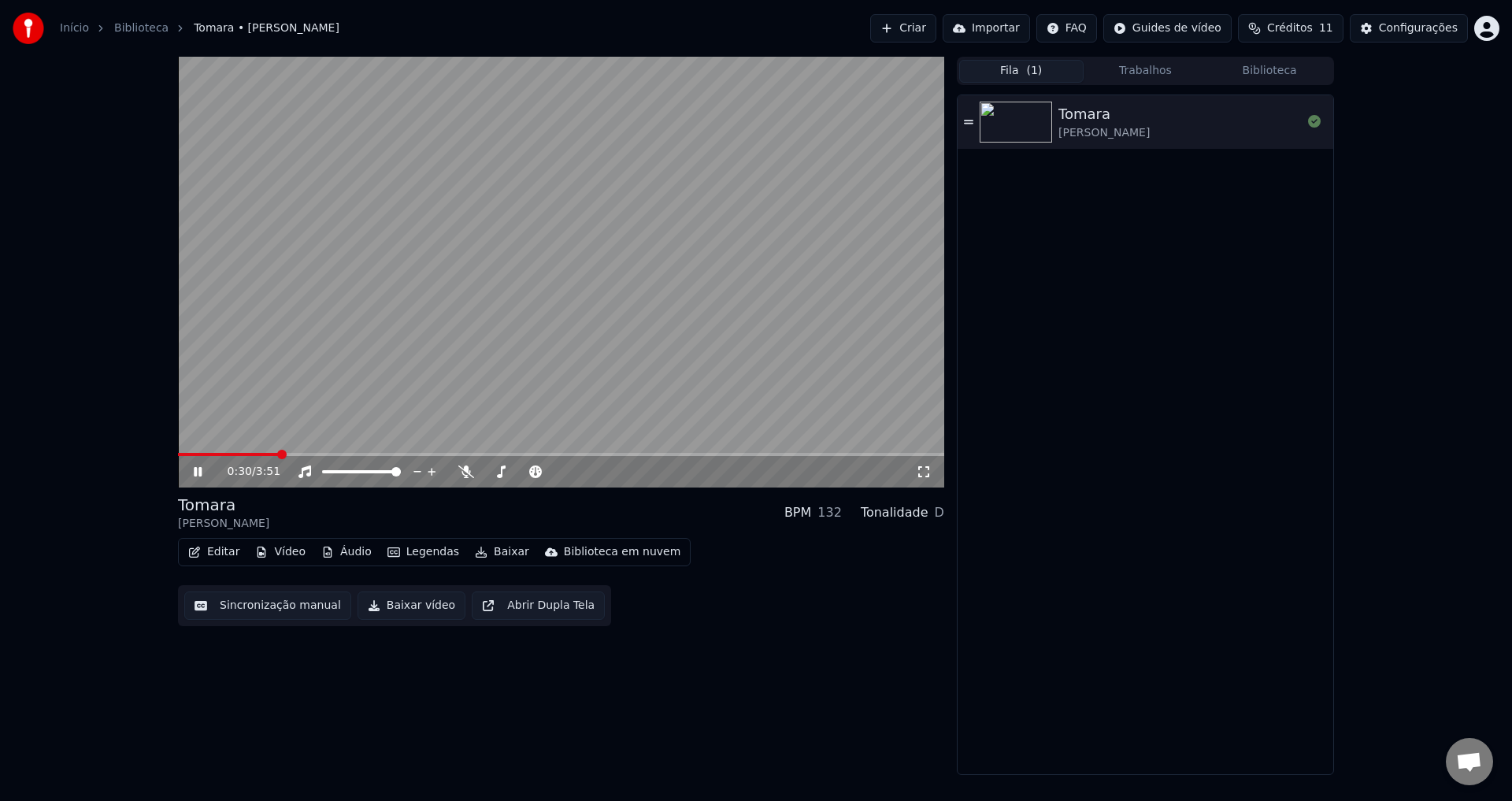
click at [560, 413] on video at bounding box center [560, 272] width 766 height 431
drag, startPoint x: 267, startPoint y: 450, endPoint x: 186, endPoint y: 460, distance: 81.6
click at [186, 460] on div "0:30 / 3:51" at bounding box center [560, 272] width 766 height 431
click at [178, 456] on span at bounding box center [178, 455] width 0 height 3
click at [196, 475] on icon at bounding box center [197, 472] width 8 height 9
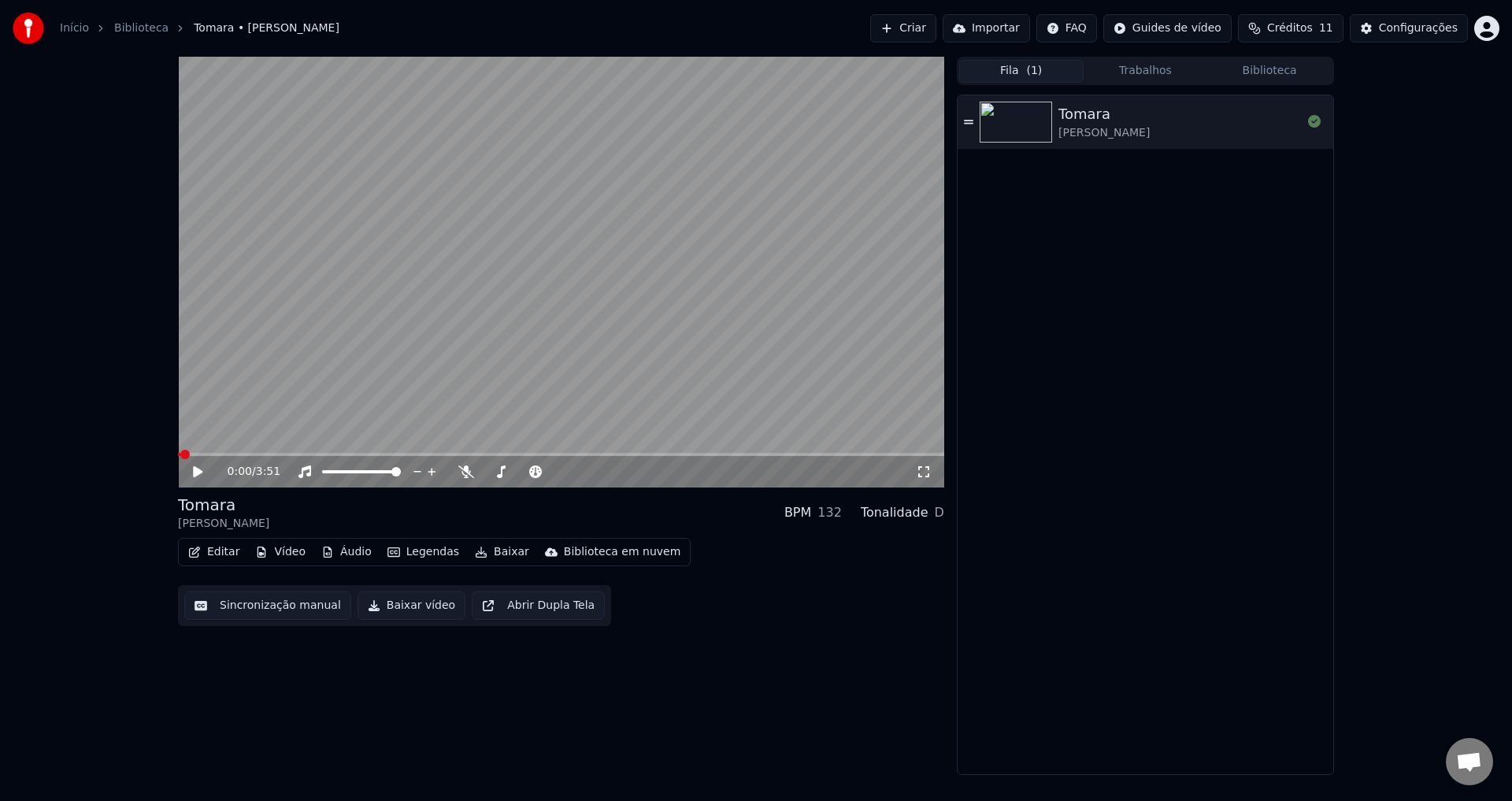
click at [935, 17] on button "Criar" at bounding box center [903, 28] width 66 height 28
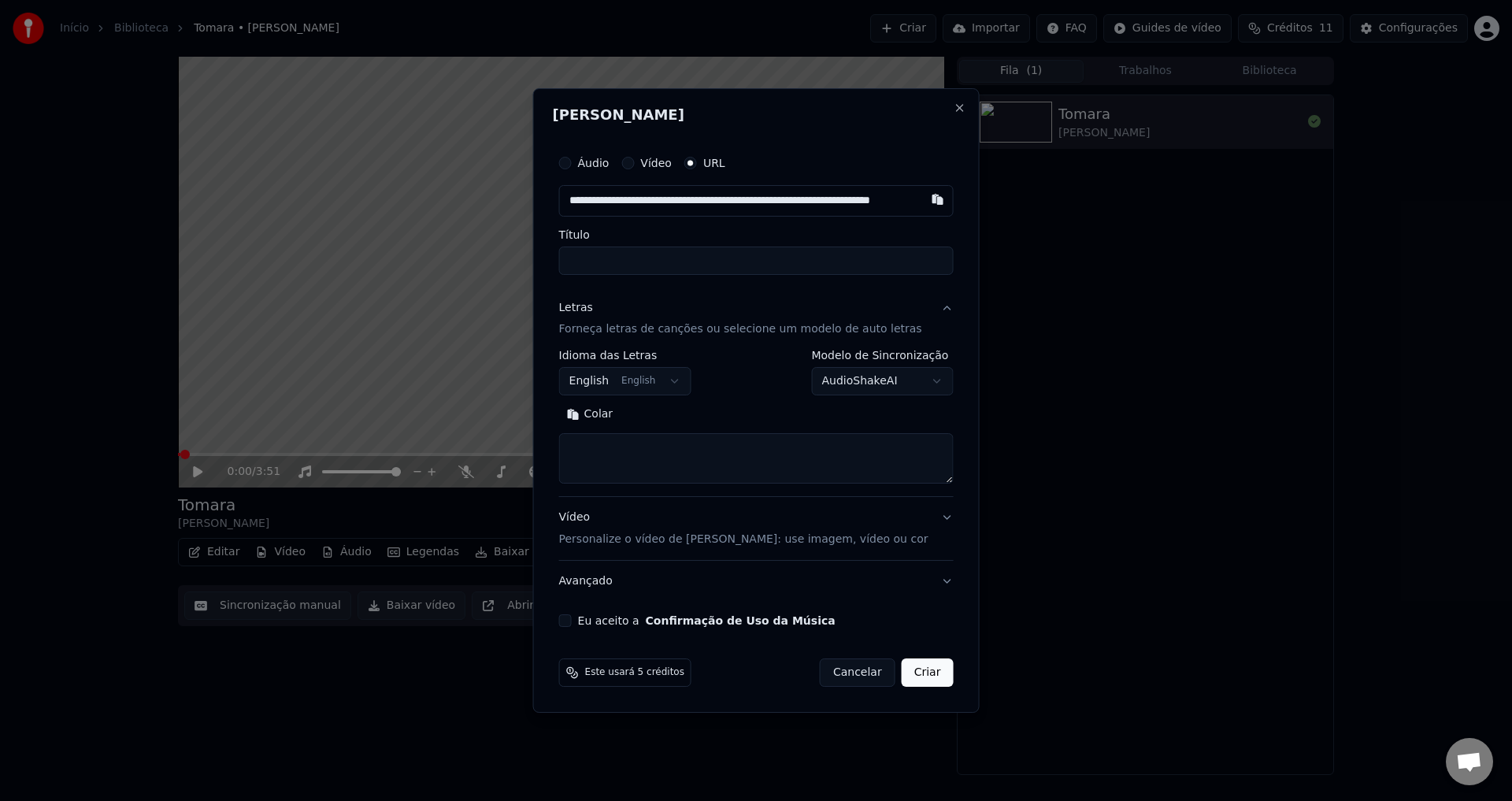
scroll to position [0, 96]
type input "**********"
click at [759, 244] on div "Título" at bounding box center [757, 252] width 395 height 46
click at [748, 198] on input "text" at bounding box center [735, 201] width 351 height 31
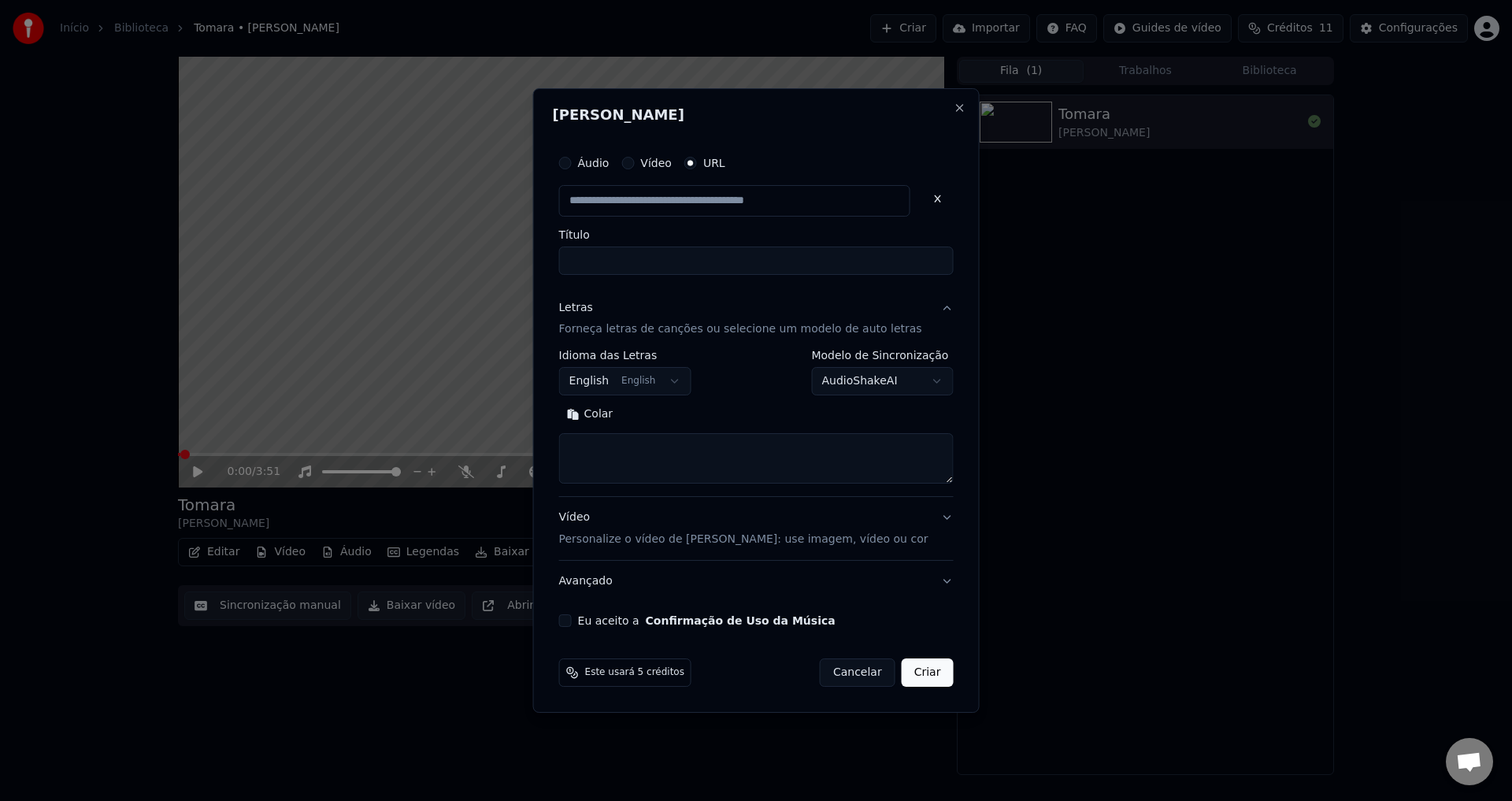
type input "**********"
paste input "**********"
type input "**********"
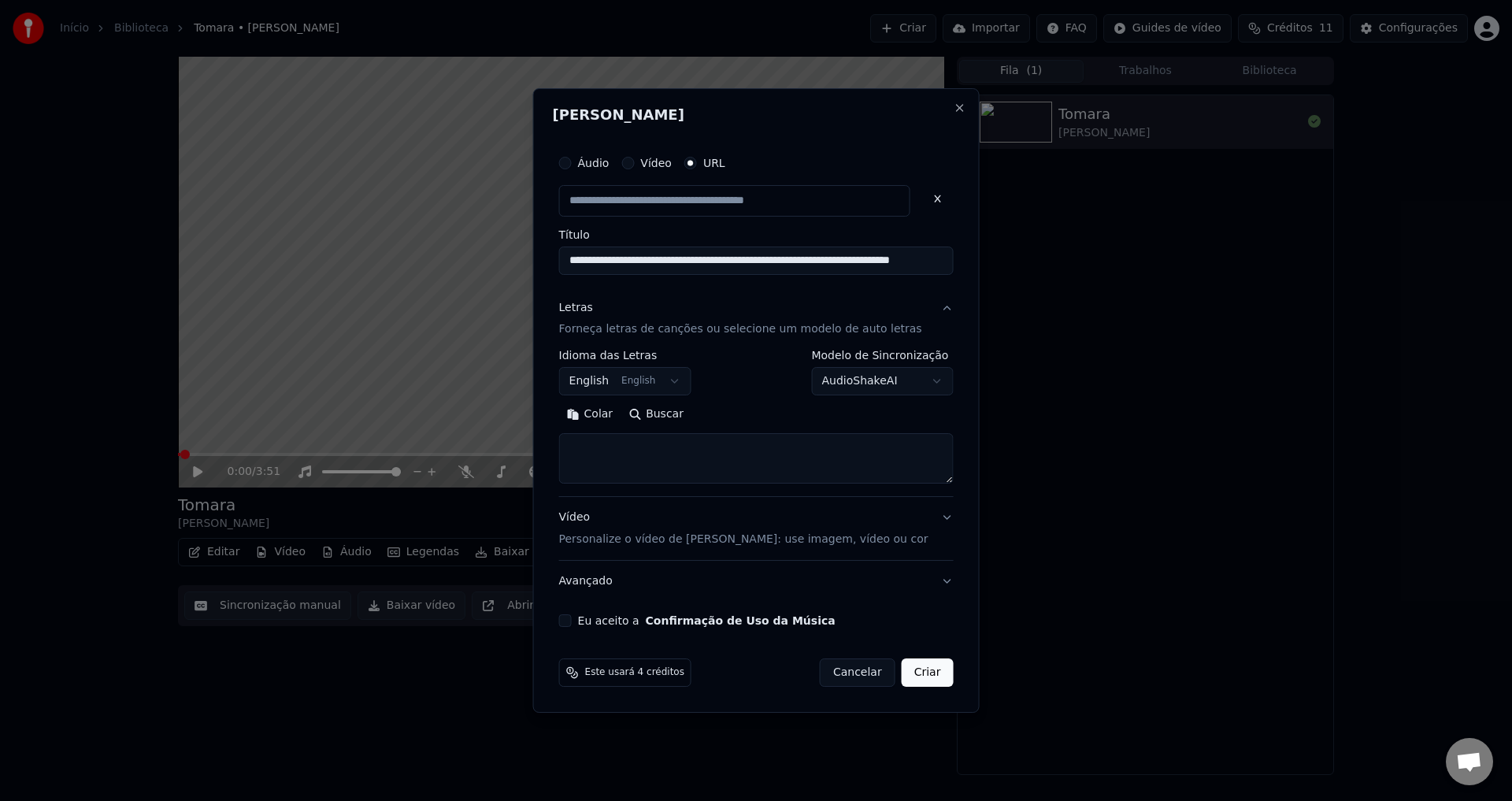
scroll to position [0, 0]
click at [922, 202] on button at bounding box center [937, 199] width 31 height 28
click at [786, 202] on input "text" at bounding box center [735, 201] width 351 height 31
paste input "**********"
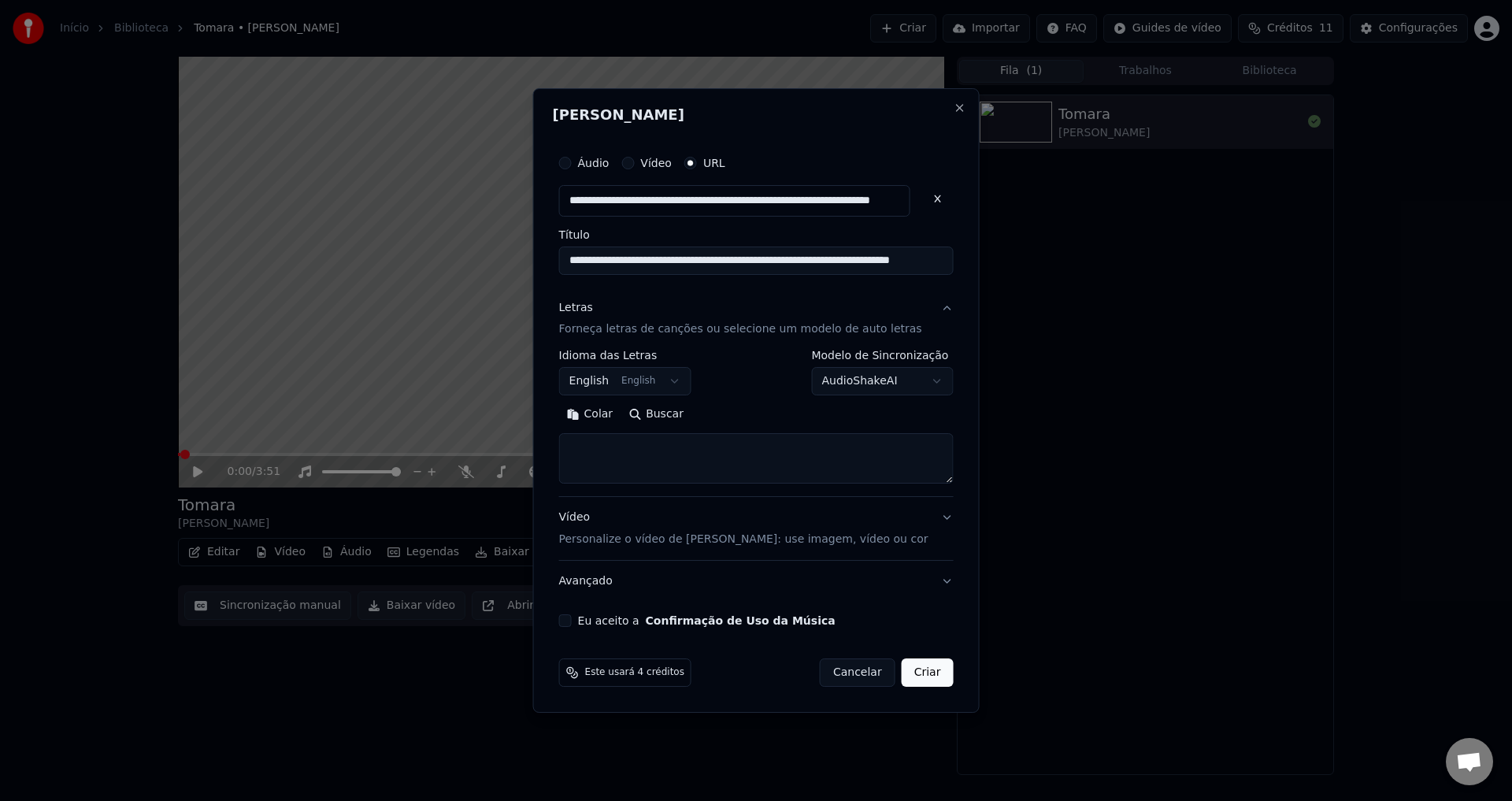
type input "**********"
click at [850, 136] on div "**********" at bounding box center [757, 400] width 447 height 626
type input "**********"
click at [669, 389] on body "**********" at bounding box center [756, 400] width 1512 height 801
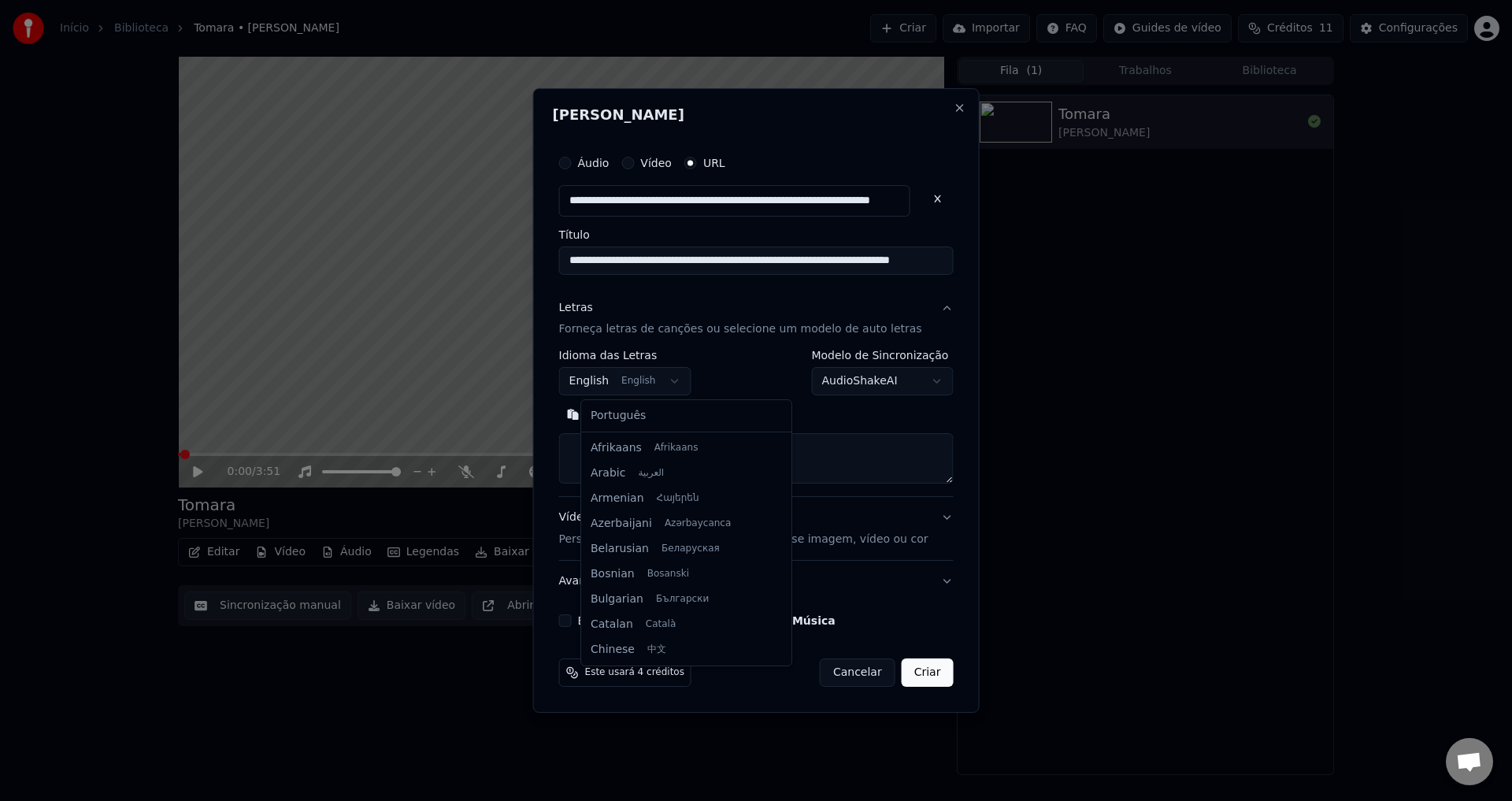
scroll to position [126, 0]
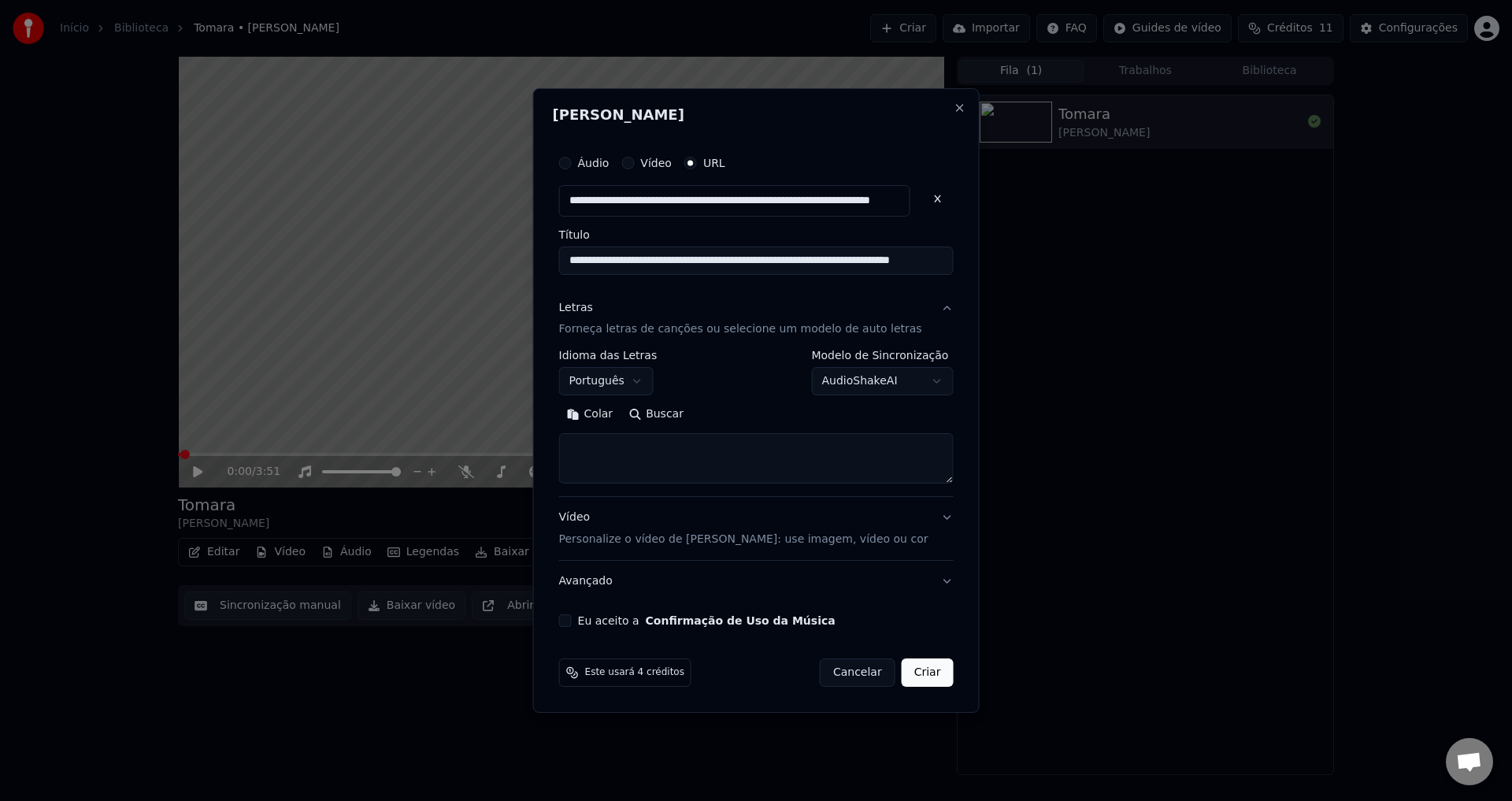
click at [675, 413] on button "Buscar" at bounding box center [656, 415] width 71 height 25
click at [572, 626] on button "Eu aceito a Confirmação de Uso da Música" at bounding box center [566, 621] width 13 height 13
click at [908, 671] on button "Criar" at bounding box center [927, 672] width 52 height 28
select select "**"
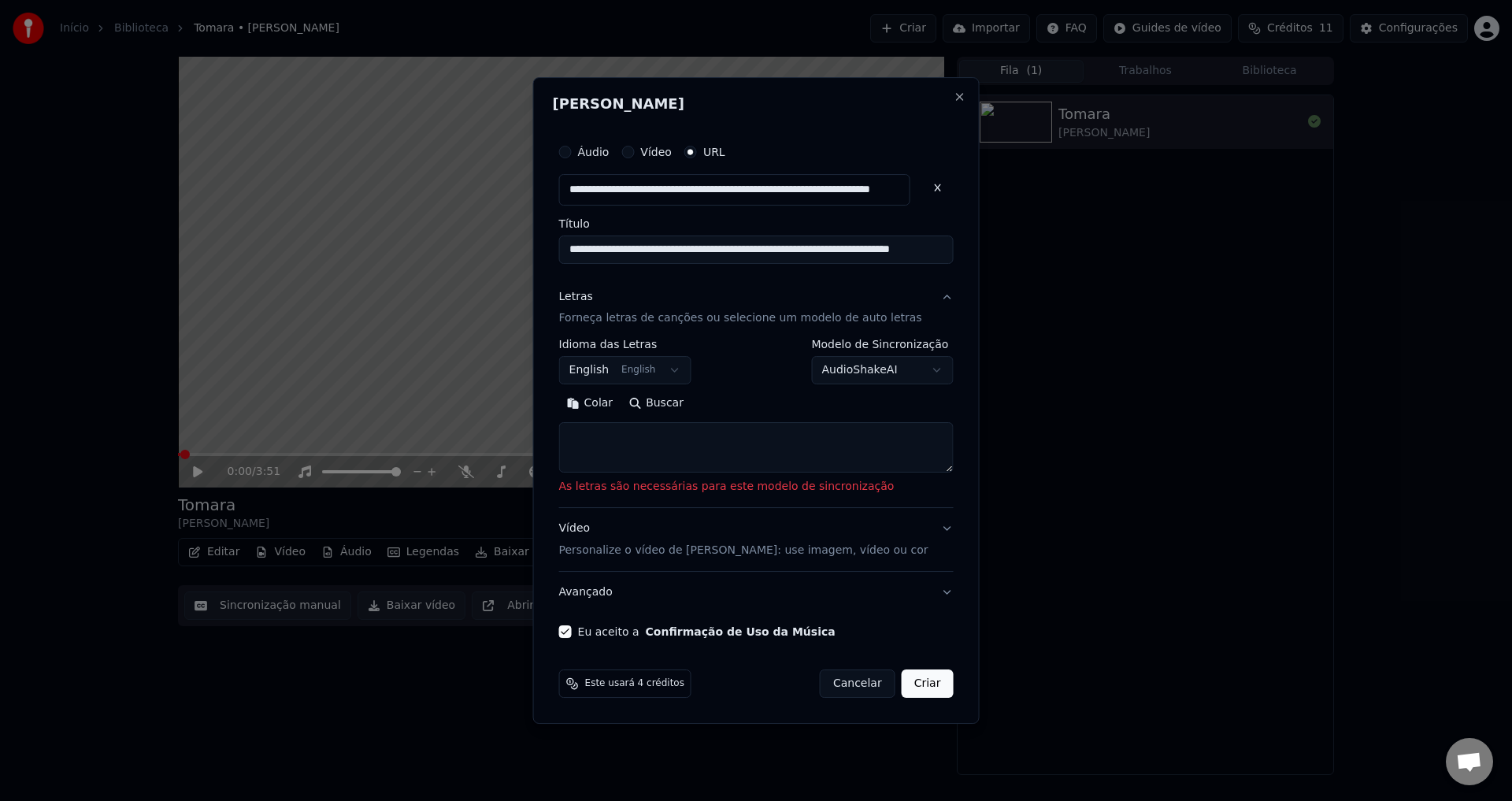
click at [920, 298] on button "Letras Forneça letras de canções ou selecione um modelo de auto letras" at bounding box center [757, 308] width 395 height 63
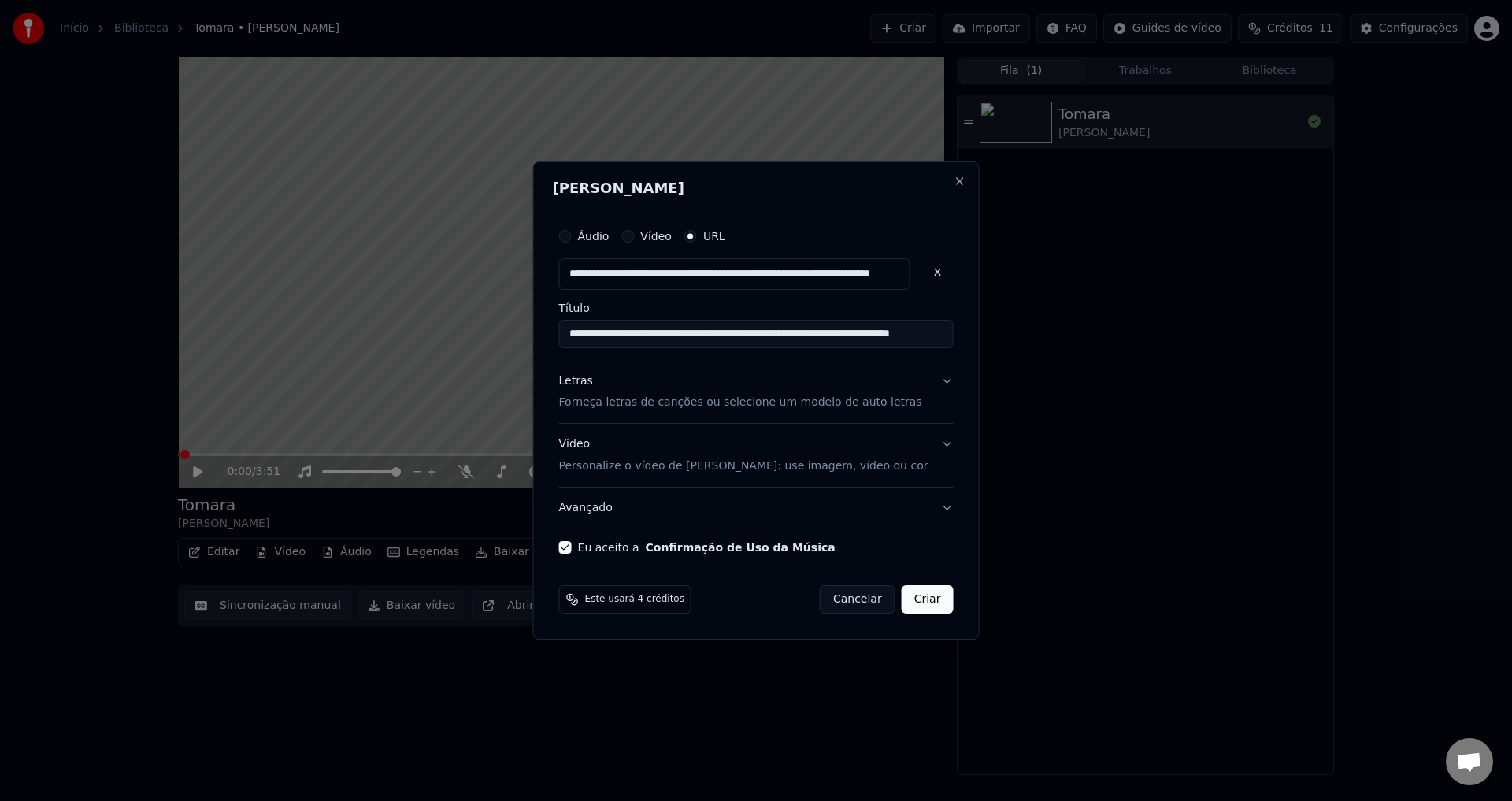
click at [923, 597] on button "Criar" at bounding box center [927, 599] width 52 height 28
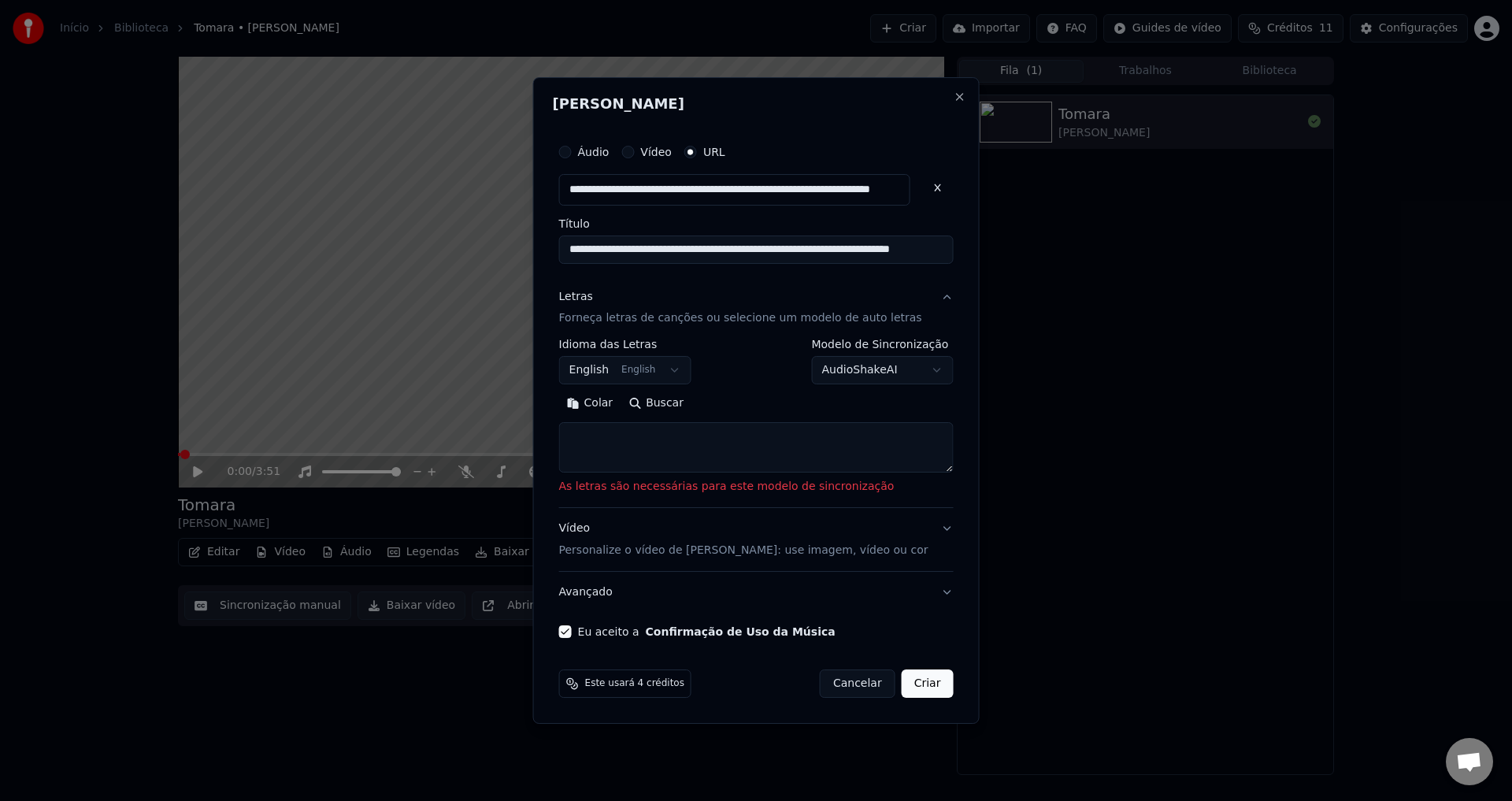
click at [705, 332] on button "Letras Forneça letras de canções ou selecione um modelo de auto letras" at bounding box center [757, 308] width 395 height 63
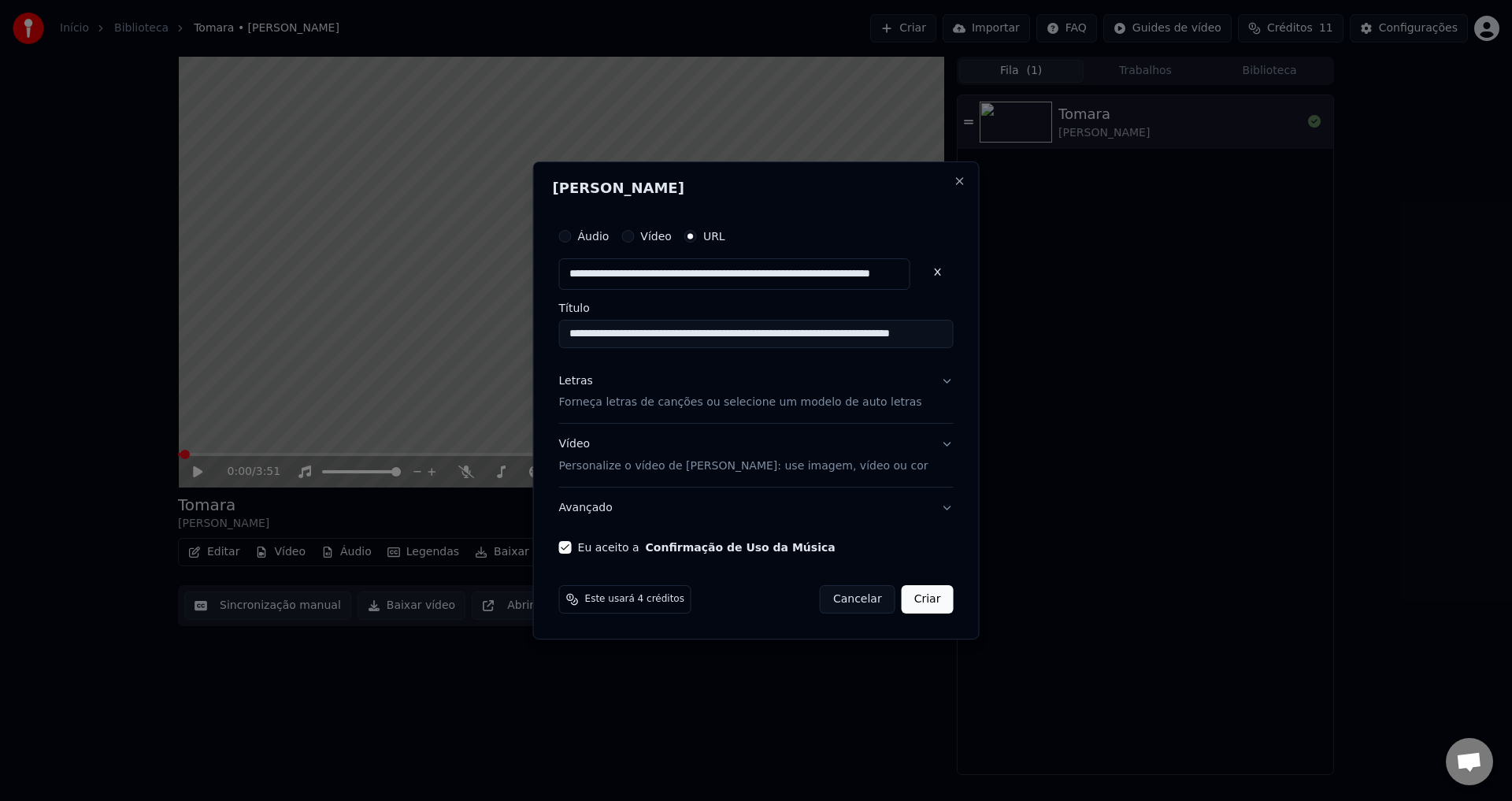
click at [687, 401] on p "Forneça letras de canções ou selecione um modelo de auto letras" at bounding box center [741, 403] width 363 height 16
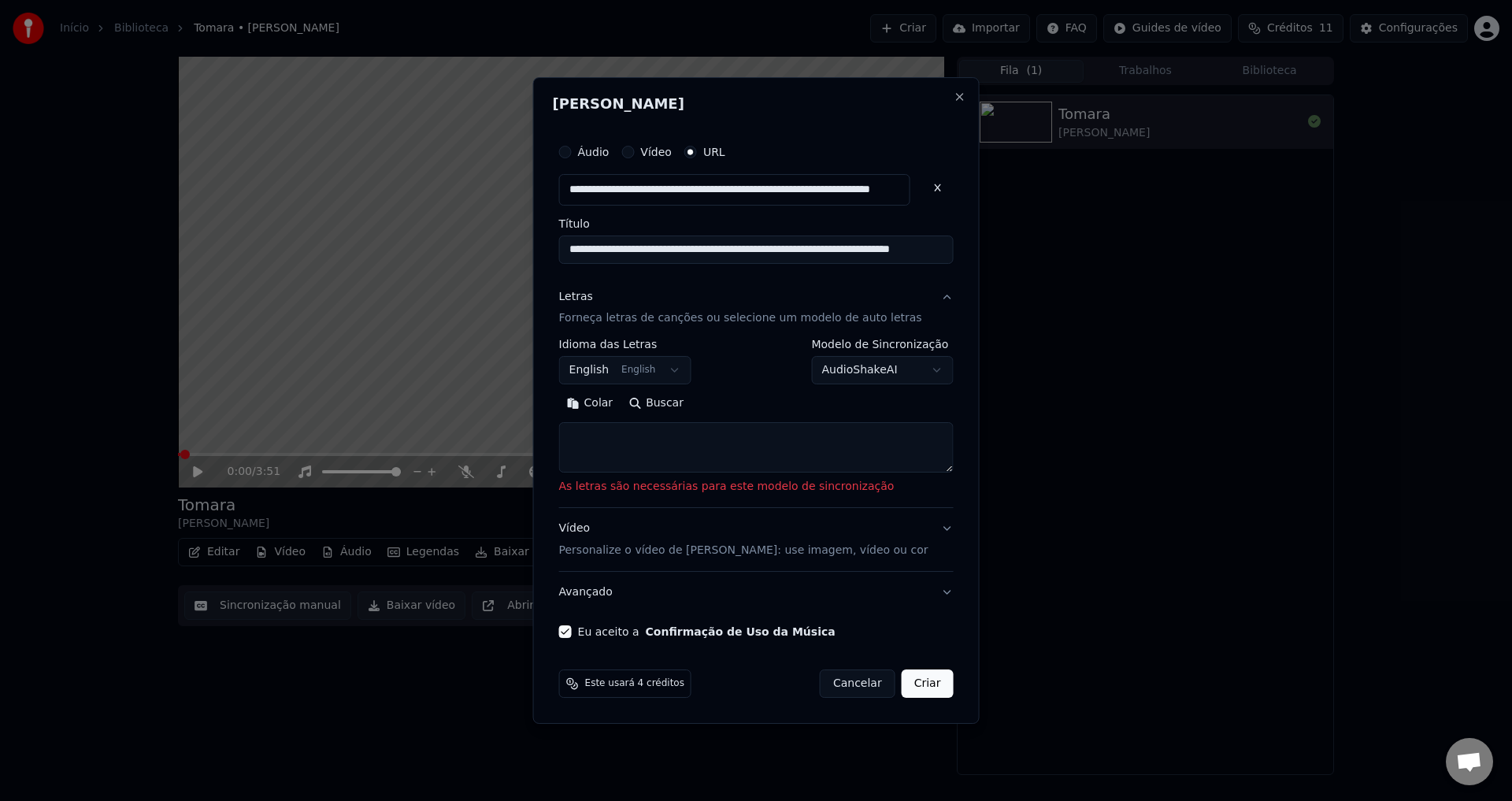
click at [685, 401] on button "Buscar" at bounding box center [656, 404] width 71 height 25
click at [621, 407] on button "Colar" at bounding box center [591, 404] width 63 height 25
type textarea "**********"
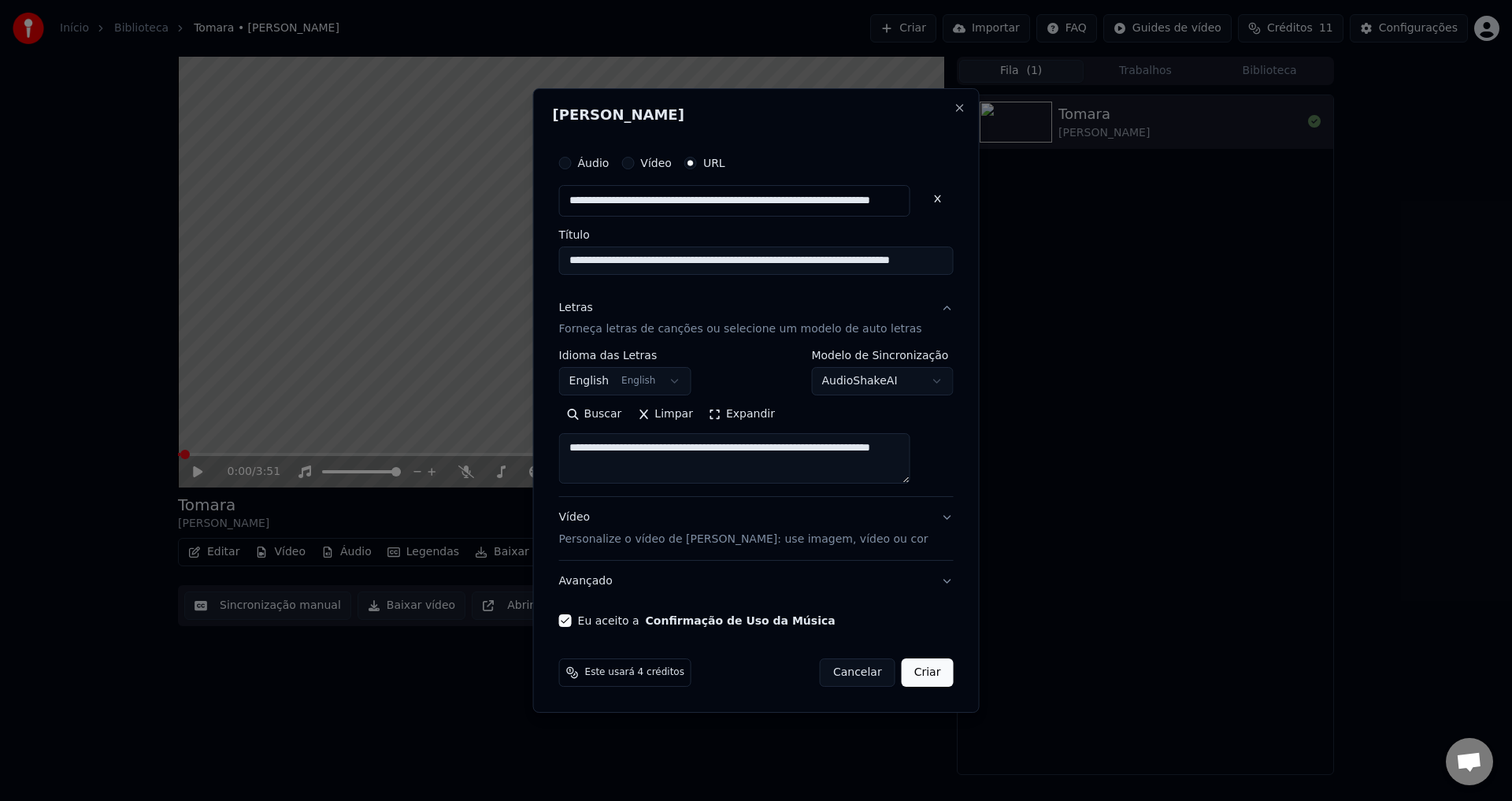
drag, startPoint x: 743, startPoint y: 474, endPoint x: 552, endPoint y: 428, distance: 196.5
click at [552, 428] on body "**********" at bounding box center [756, 400] width 1512 height 801
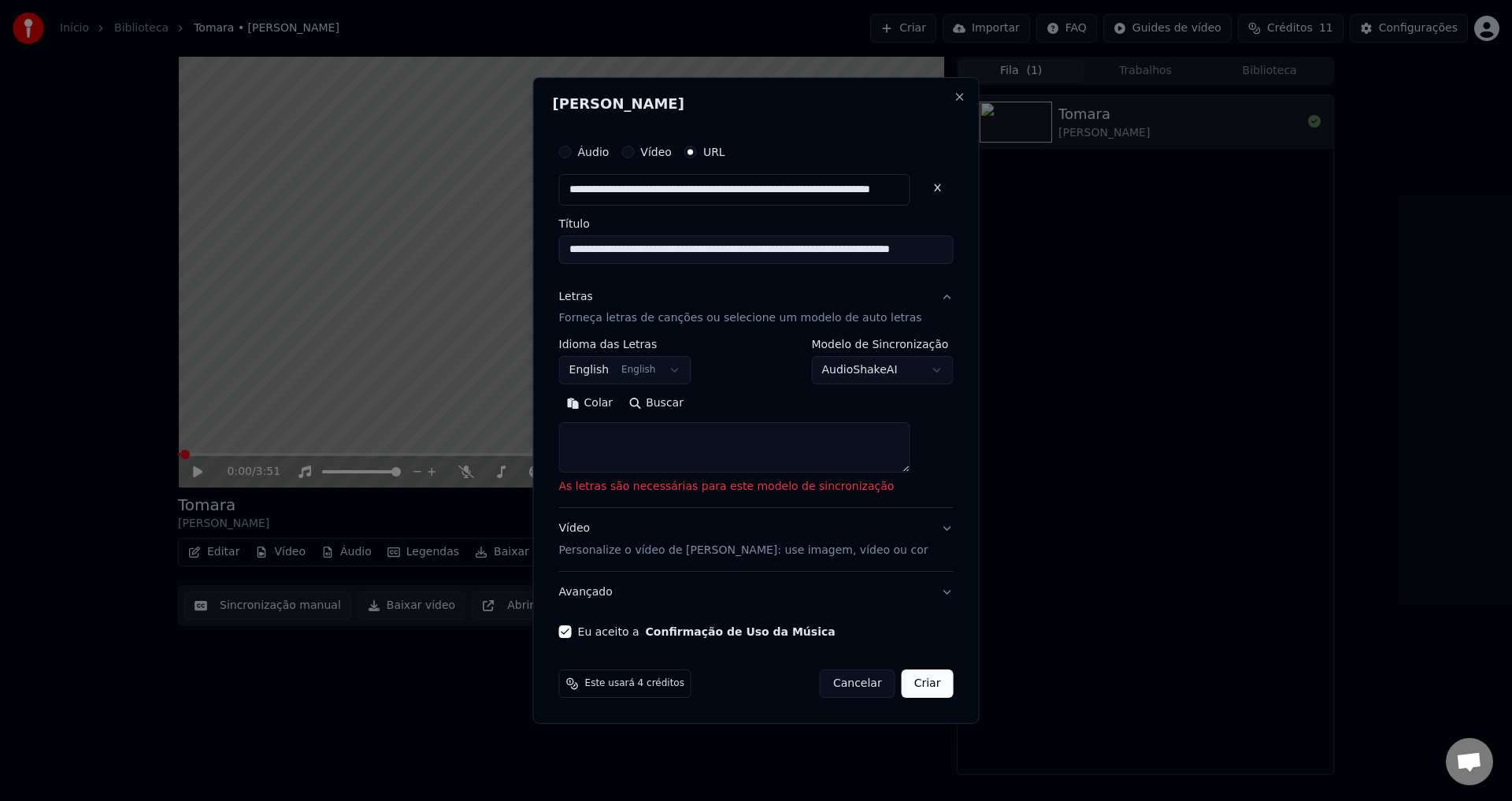
click at [672, 411] on button "Buscar" at bounding box center [656, 404] width 71 height 25
click at [674, 378] on body "**********" at bounding box center [756, 400] width 1512 height 801
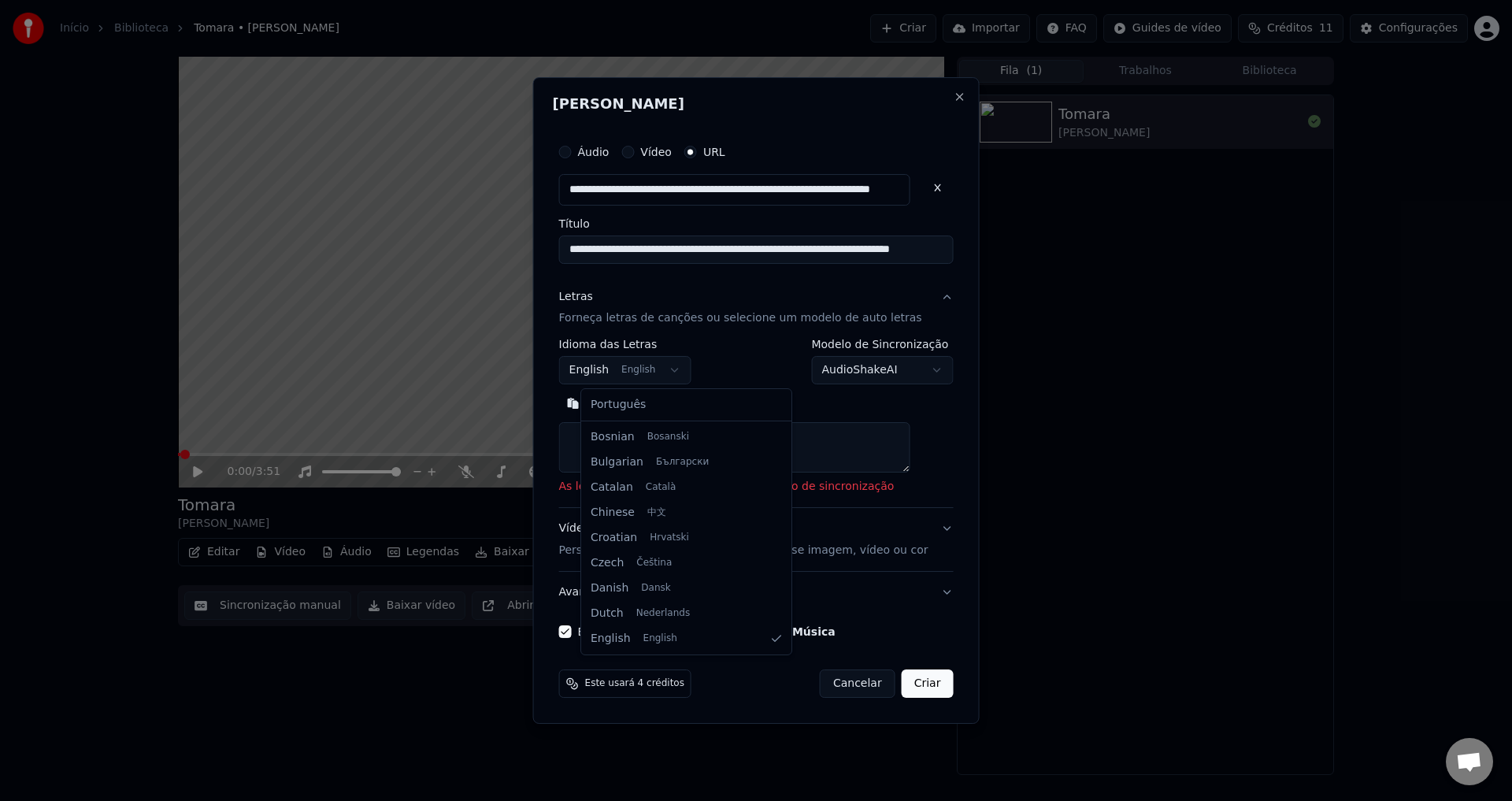
select select "**"
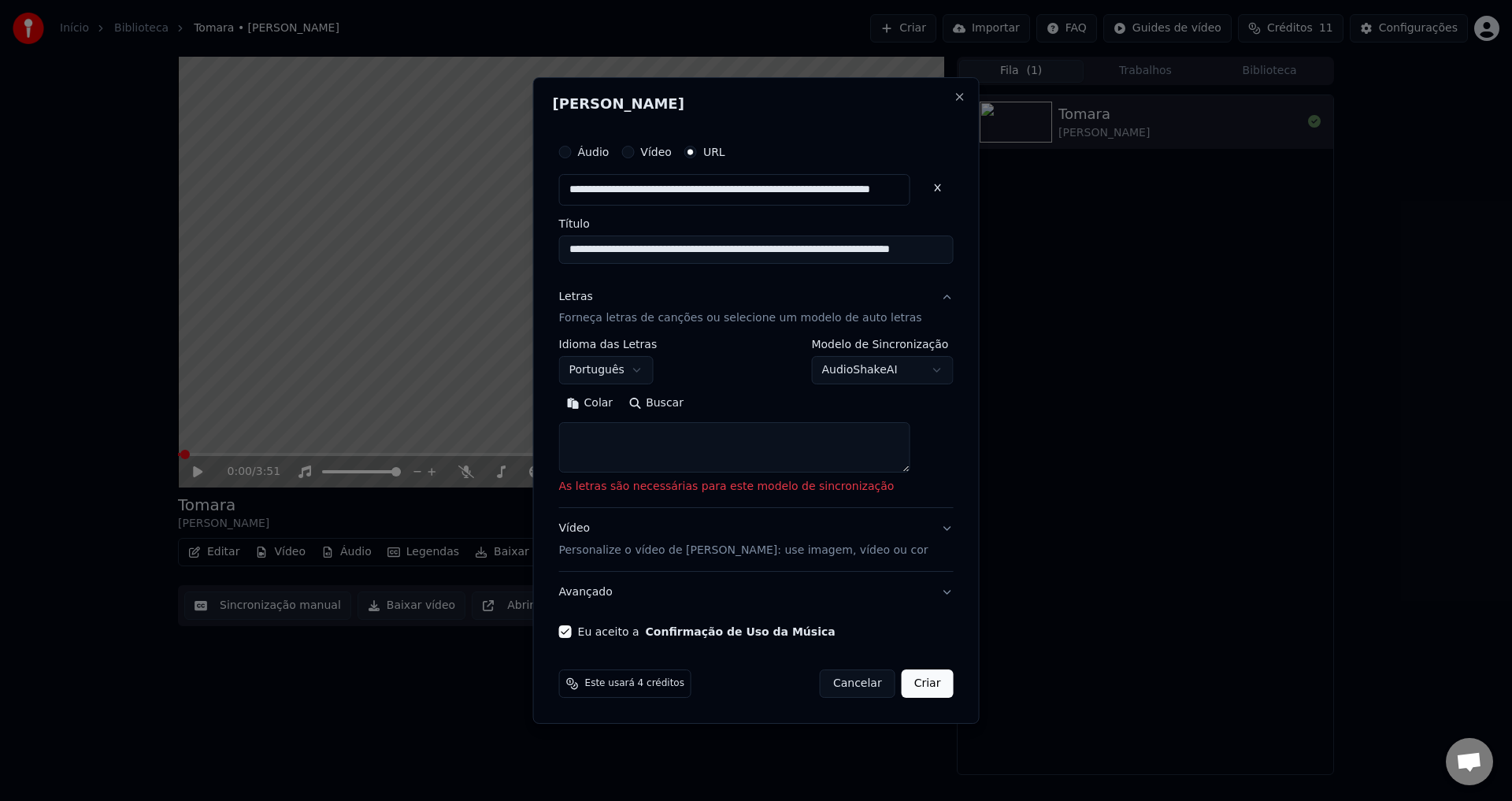
click at [692, 404] on button "Buscar" at bounding box center [656, 404] width 71 height 25
drag, startPoint x: 719, startPoint y: 464, endPoint x: 561, endPoint y: 455, distance: 158.3
click at [719, 464] on textarea at bounding box center [735, 449] width 351 height 51
click at [824, 324] on p "Forneça letras de canções ou selecione um modelo de auto letras" at bounding box center [741, 319] width 363 height 16
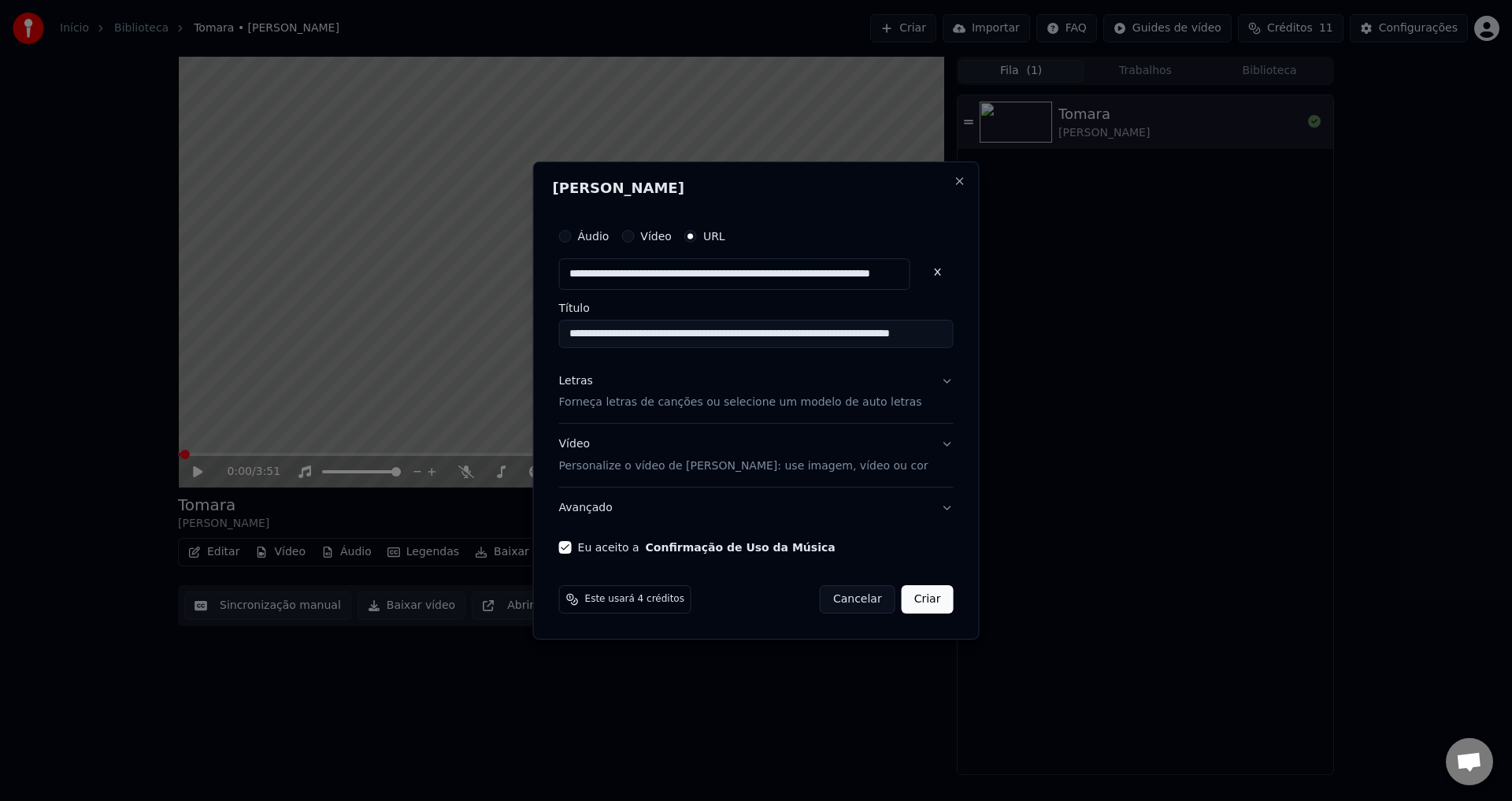
click at [748, 405] on p "Forneça letras de canções ou selecione um modelo de auto letras" at bounding box center [741, 403] width 363 height 16
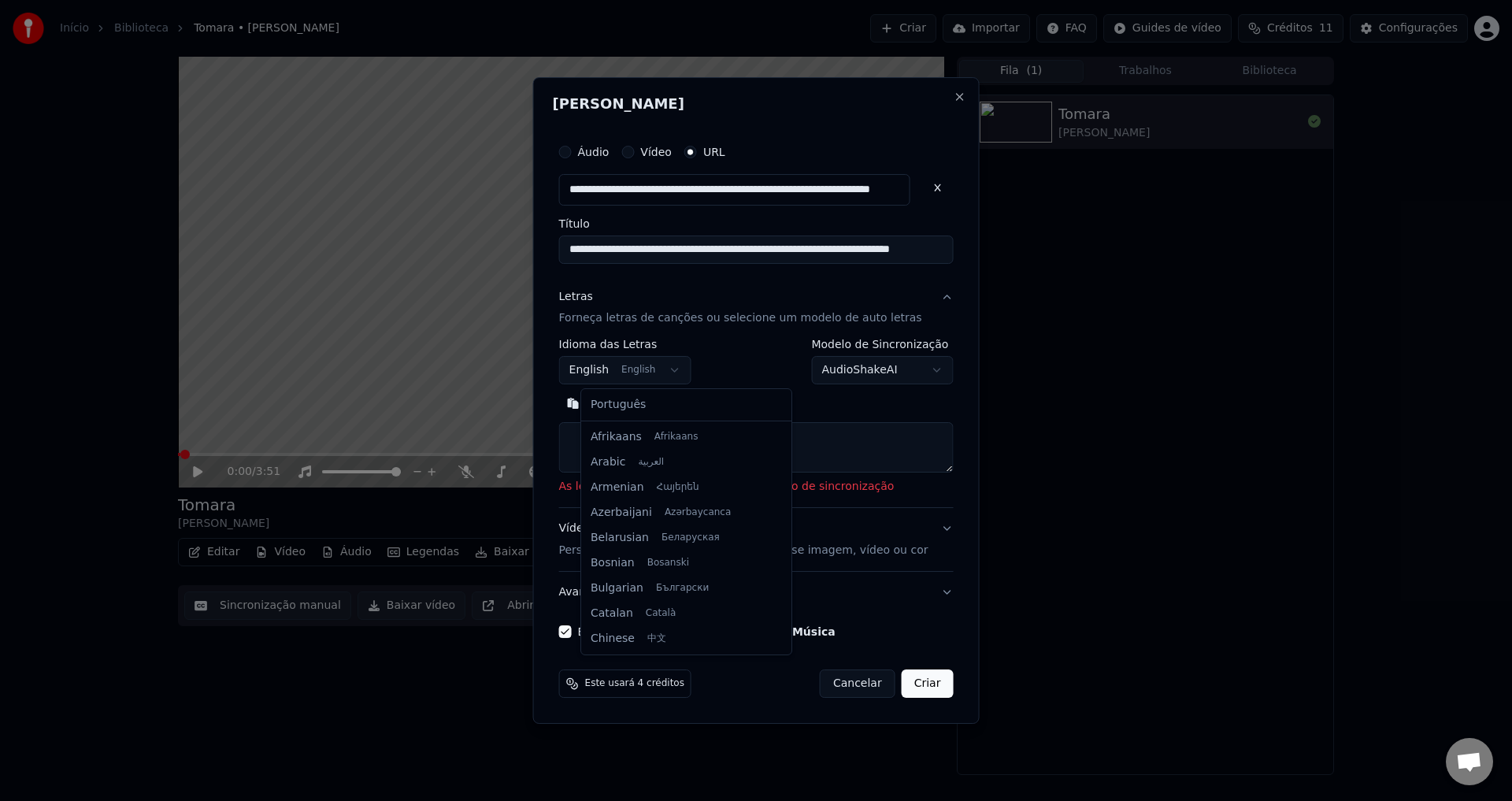
click at [682, 374] on body "**********" at bounding box center [756, 400] width 1512 height 801
select select "**"
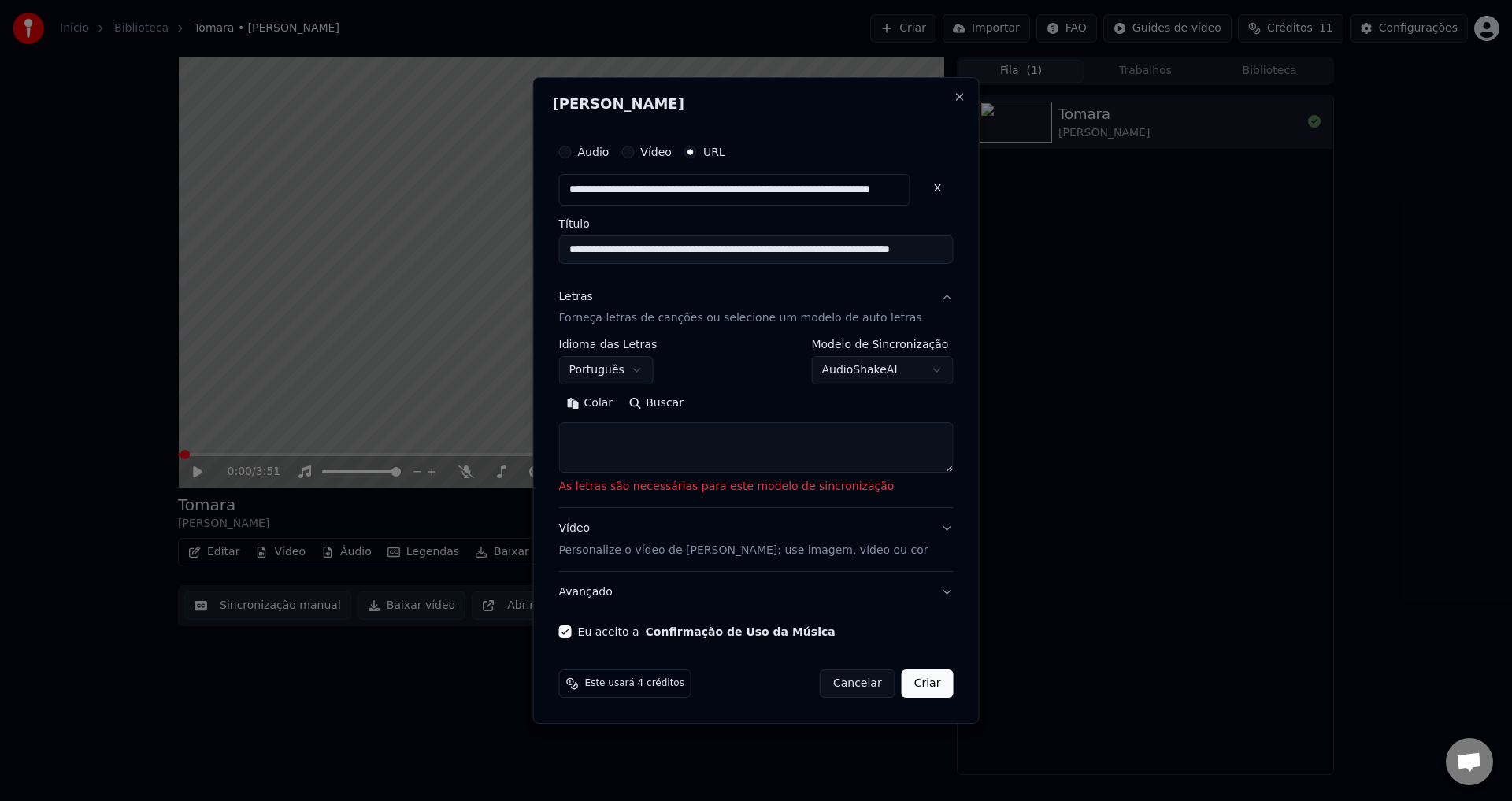
click at [670, 396] on button "Buscar" at bounding box center [656, 404] width 71 height 25
click at [626, 444] on textarea at bounding box center [757, 449] width 395 height 51
paste textarea "**********"
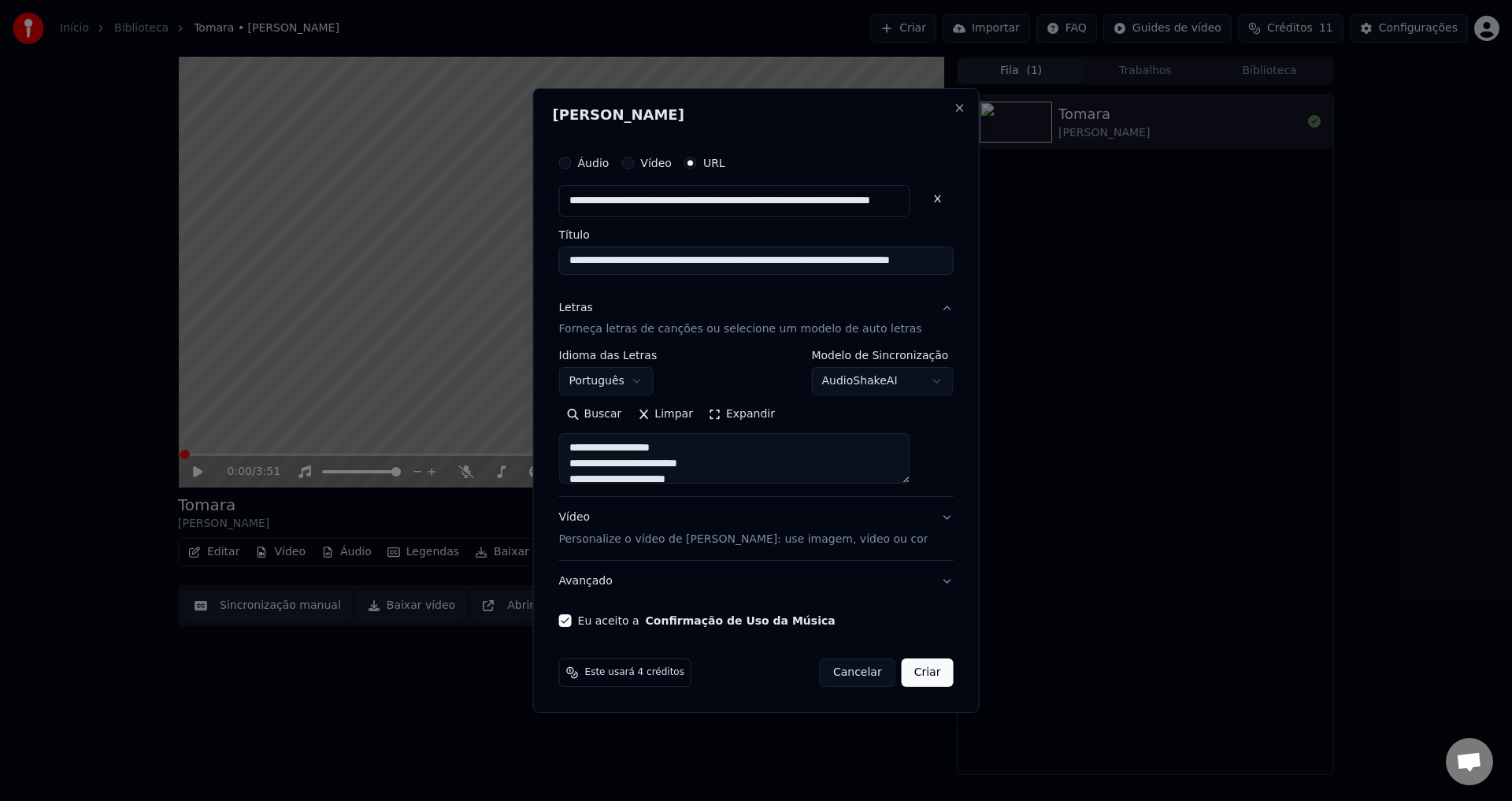
scroll to position [744, 0]
type textarea "**********"
click at [910, 675] on button "Criar" at bounding box center [927, 672] width 52 height 28
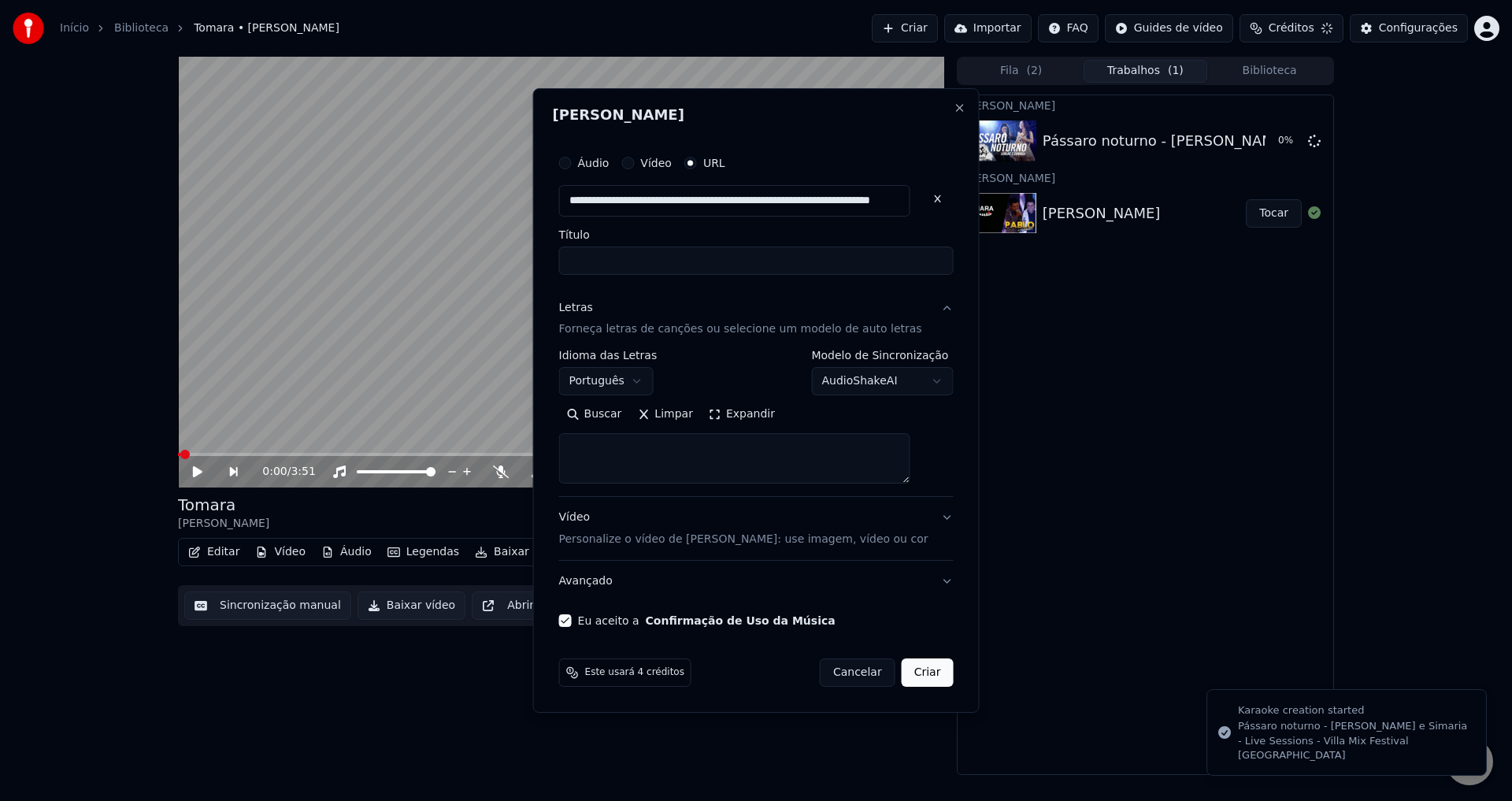
select select
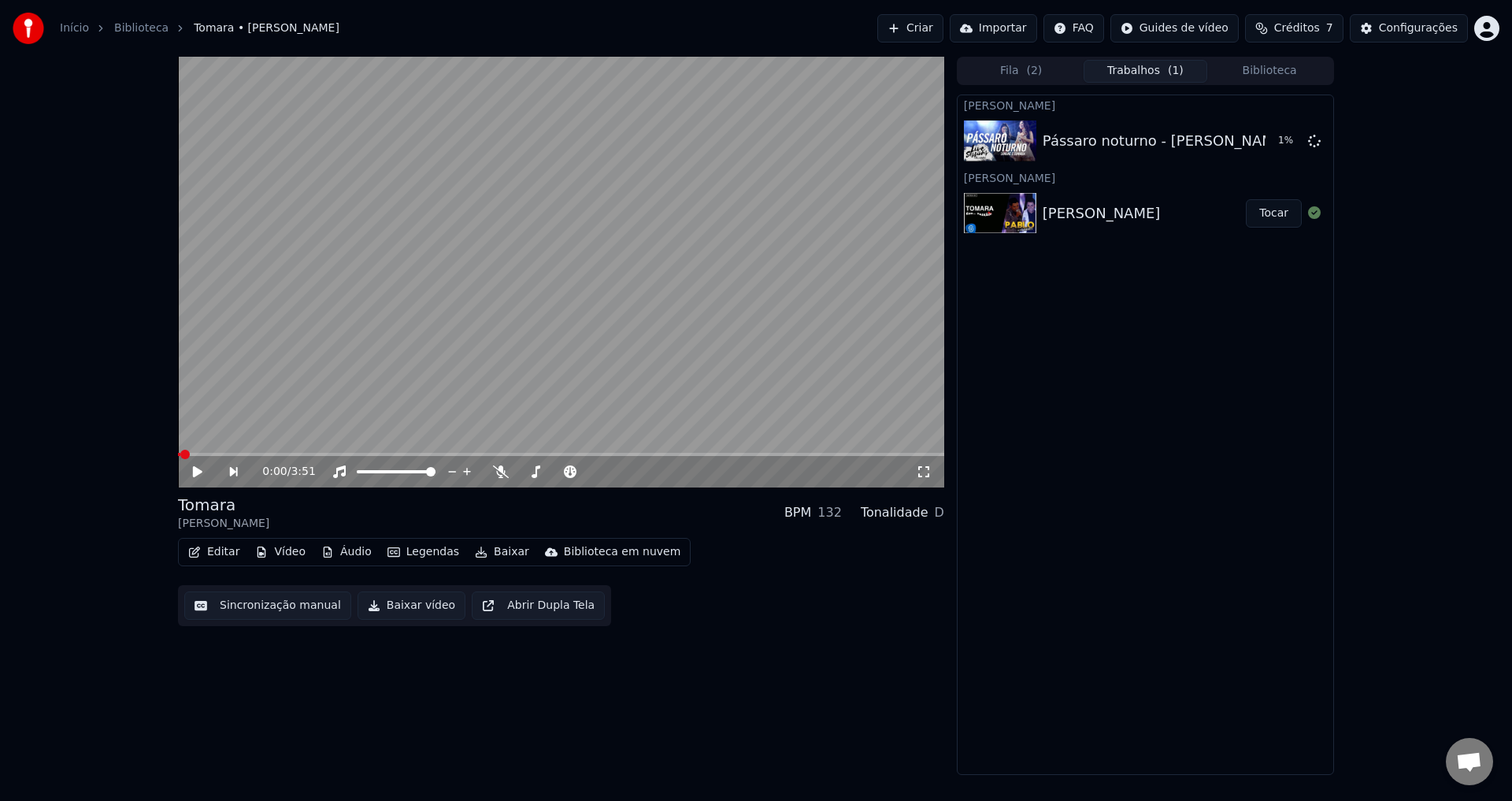
click at [337, 343] on video at bounding box center [560, 272] width 766 height 431
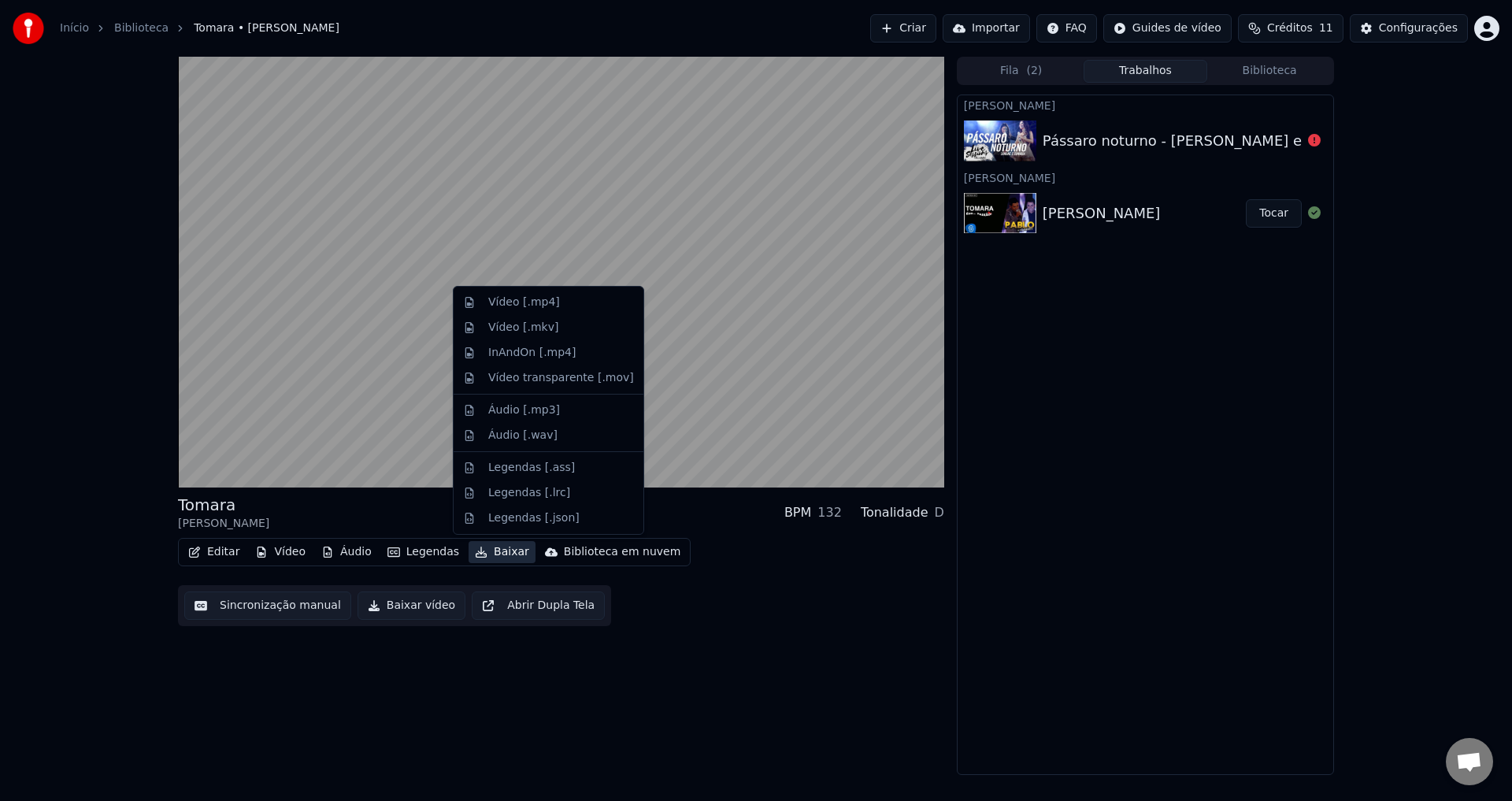
click at [503, 553] on button "Baixar" at bounding box center [502, 552] width 67 height 22
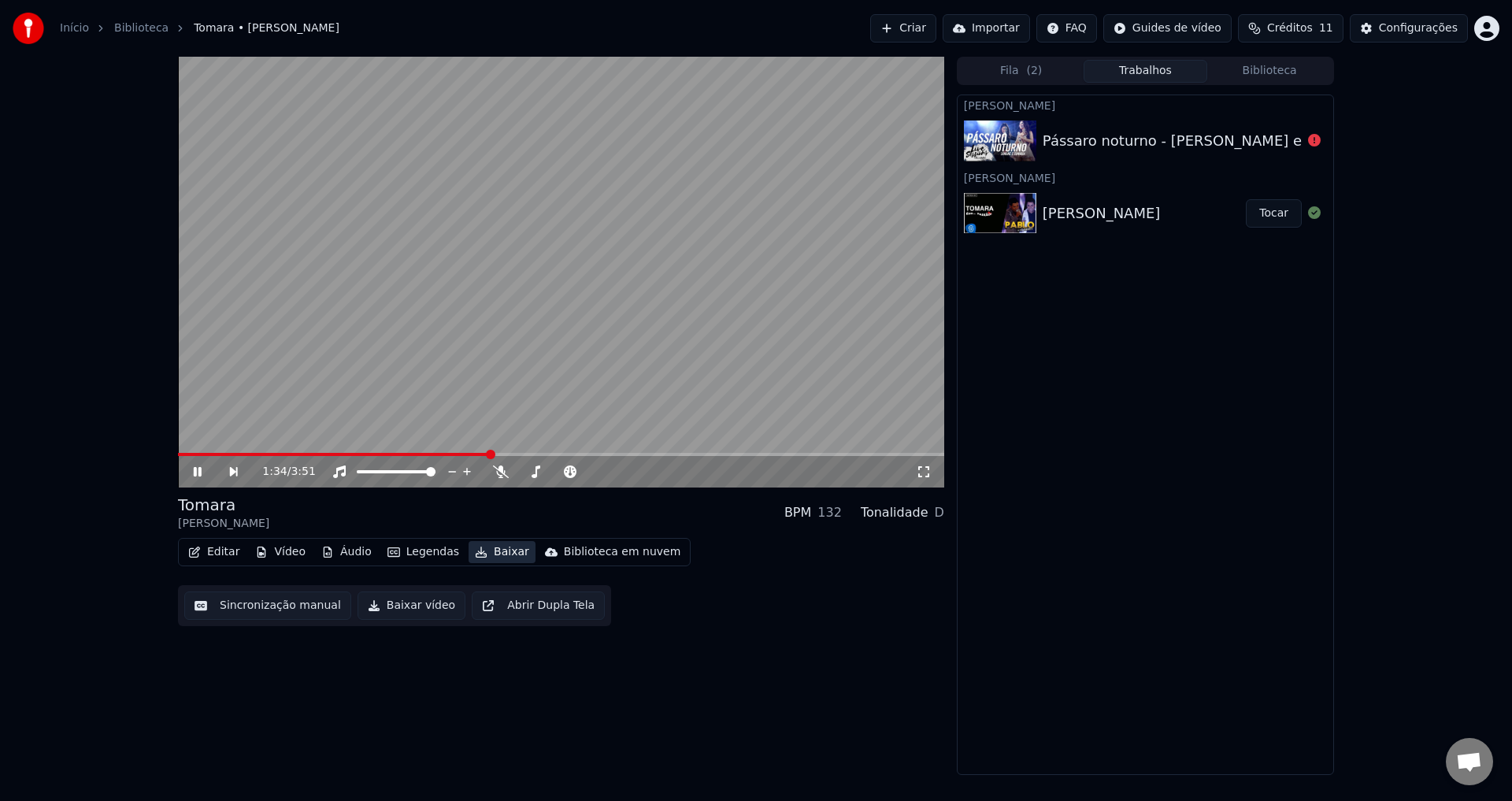
click at [487, 555] on button "Baixar" at bounding box center [502, 552] width 67 height 22
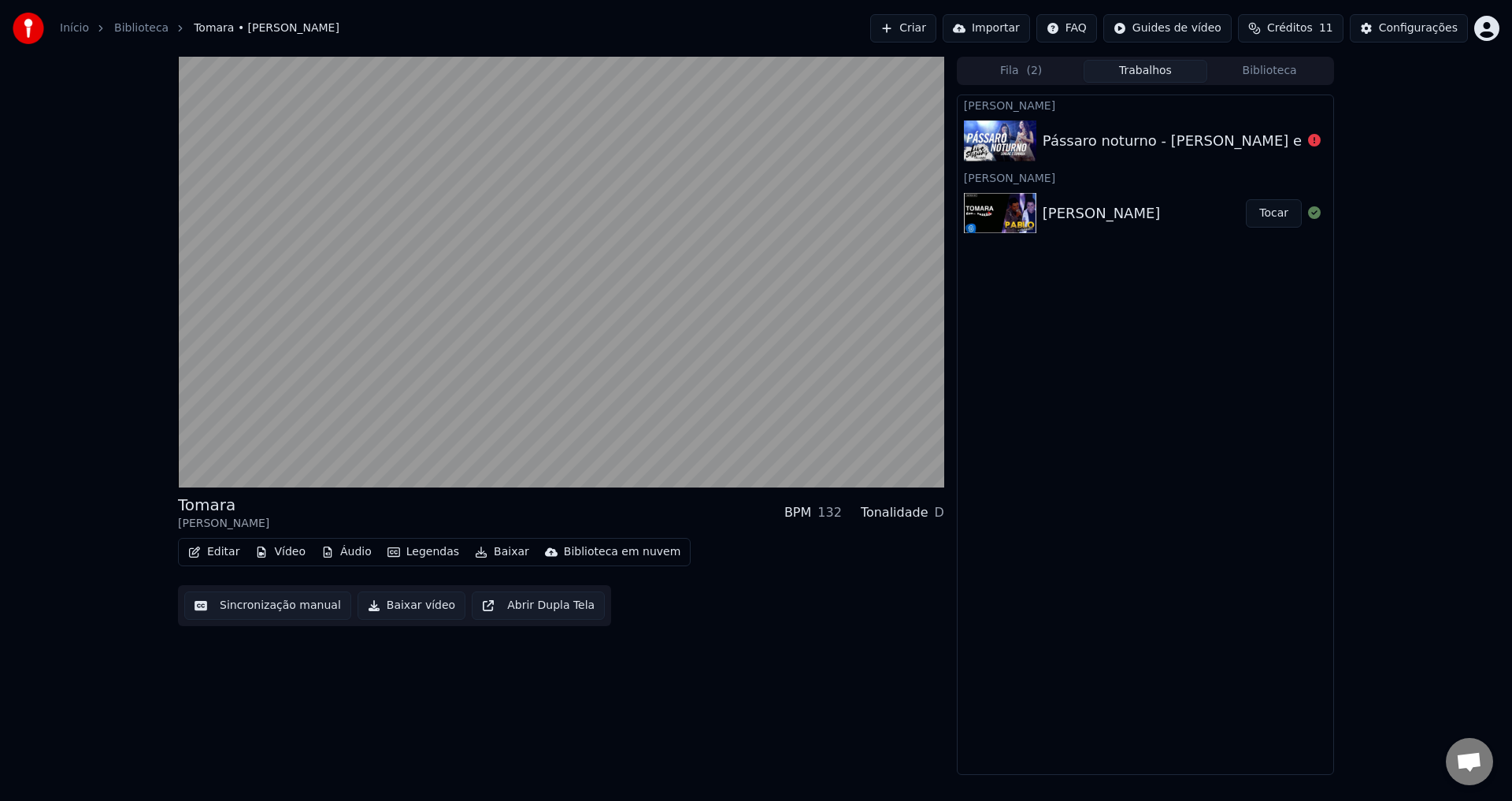
click at [736, 533] on div "Tomara [PERSON_NAME] BPM 132 Tonalidade D Editar Vídeo Áudio Legendas Baixar Bi…" at bounding box center [560, 560] width 766 height 132
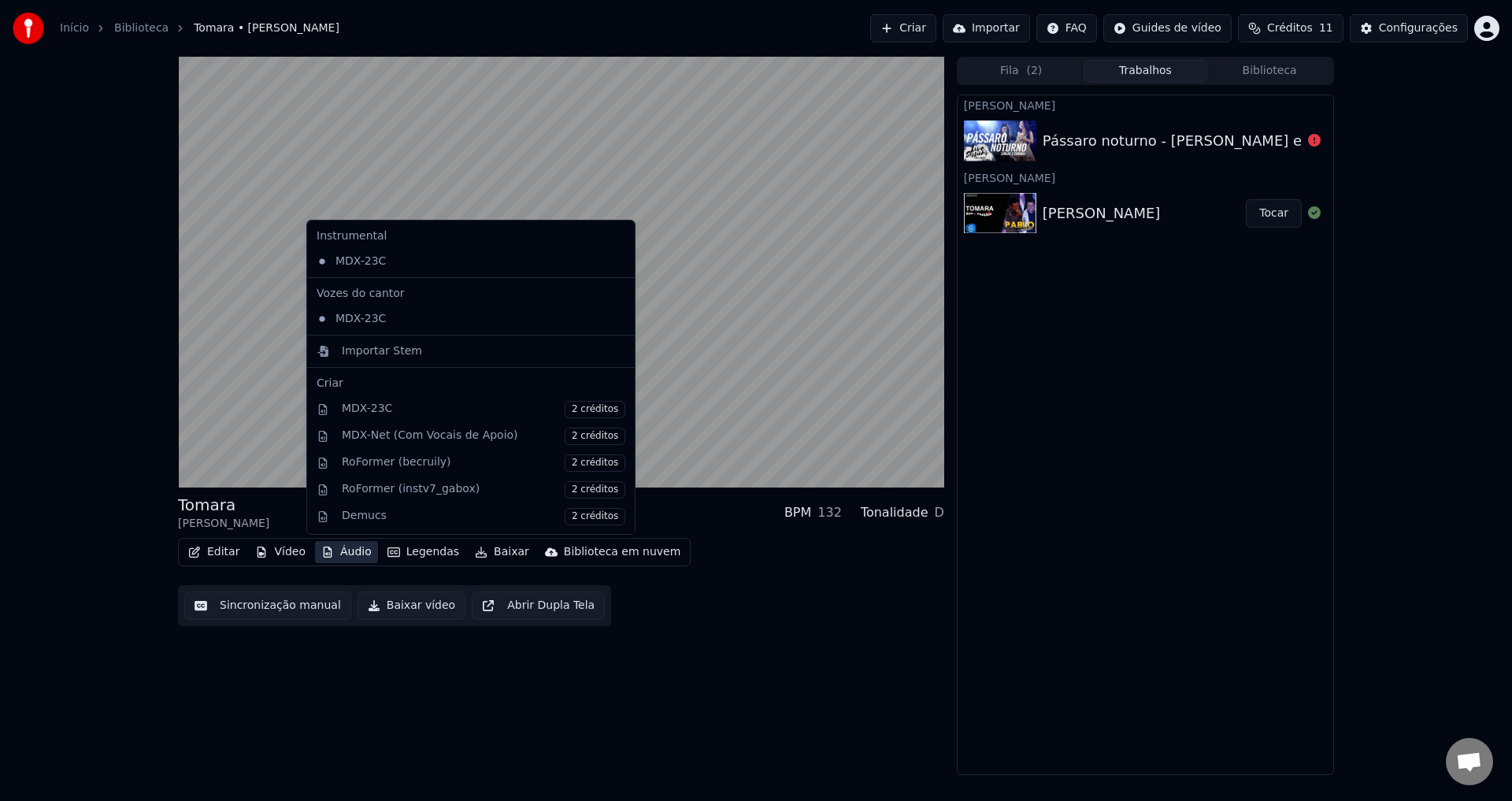
click at [331, 552] on button "Áudio" at bounding box center [346, 552] width 63 height 22
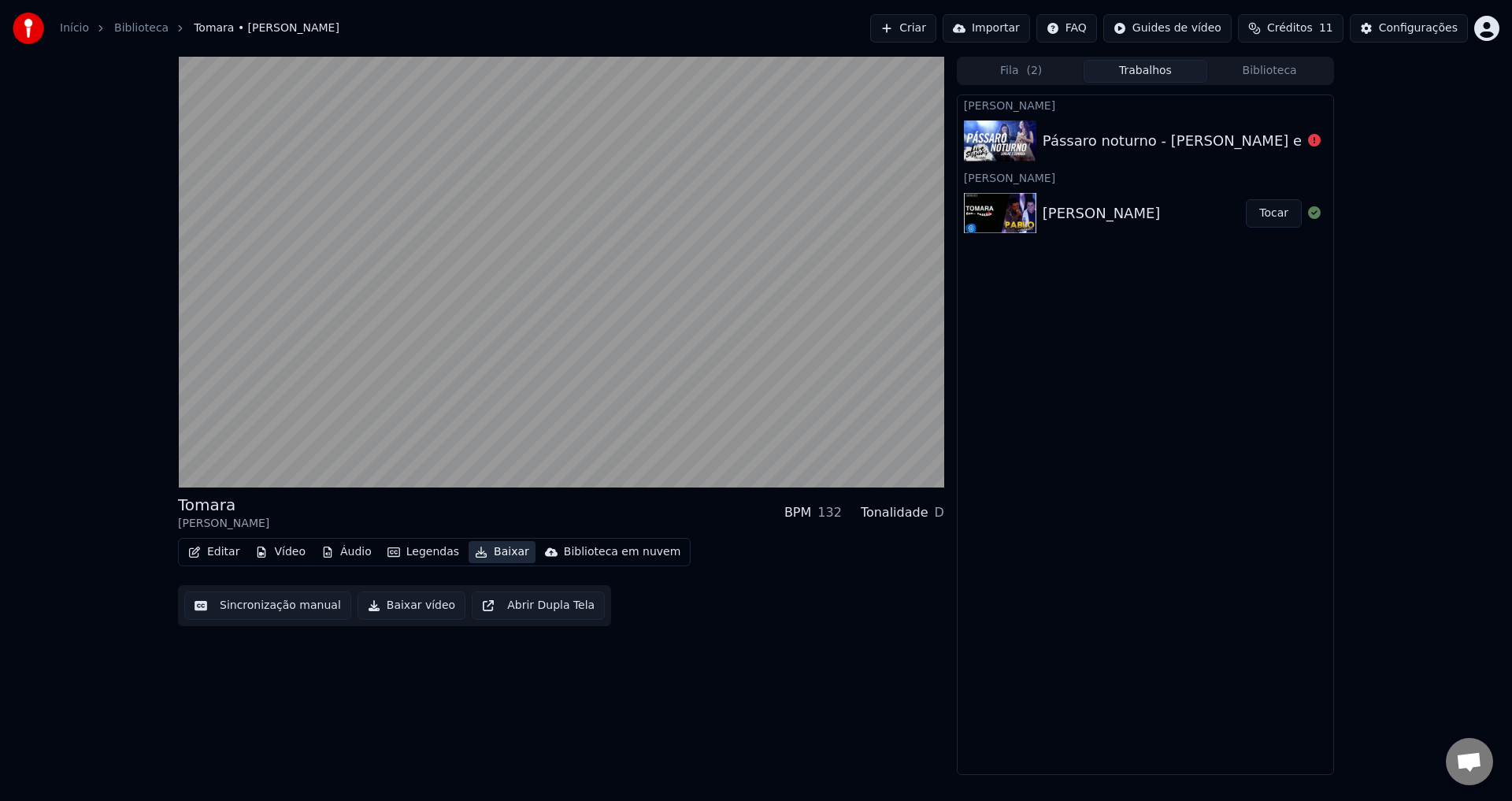
click at [495, 550] on button "Baixar" at bounding box center [502, 552] width 67 height 22
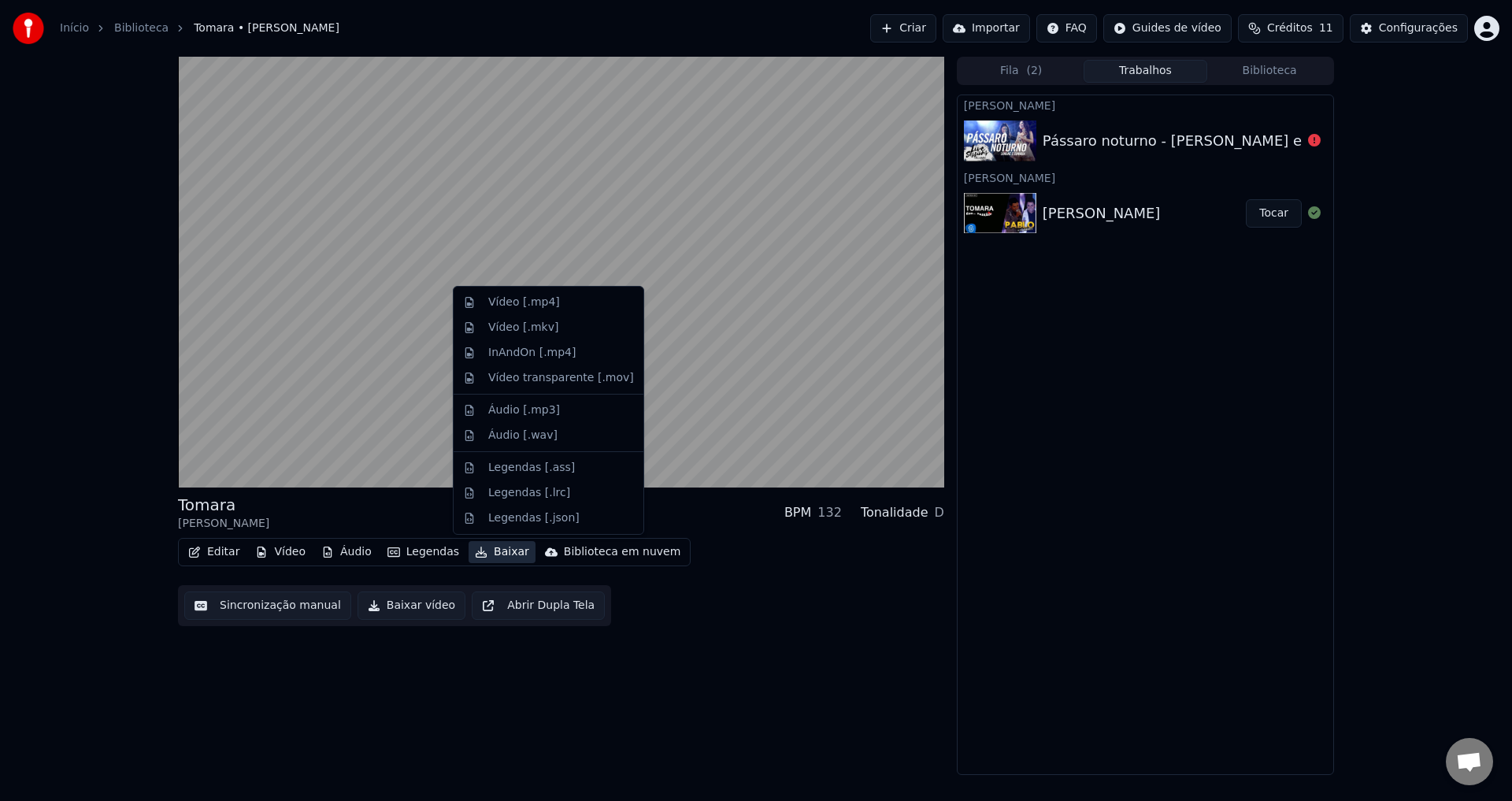
click at [495, 550] on button "Baixar" at bounding box center [502, 552] width 67 height 22
click at [570, 417] on div "Áudio [.mp3]" at bounding box center [561, 410] width 146 height 16
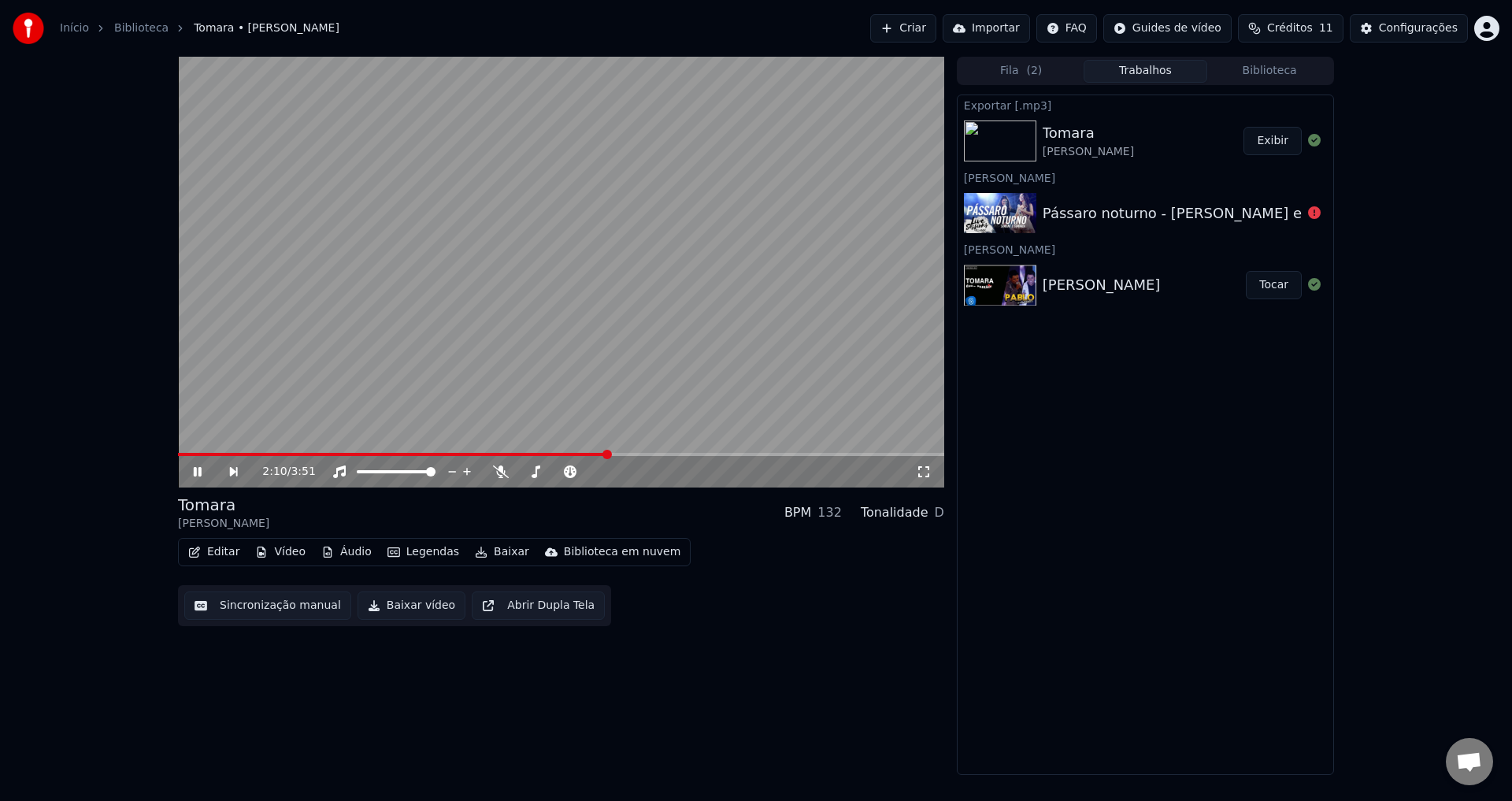
click at [89, 475] on div "2:10 / 3:51 Tomara [PERSON_NAME] BPM 132 Tonalidade D Editar Vídeo Áudio Legend…" at bounding box center [756, 416] width 1512 height 719
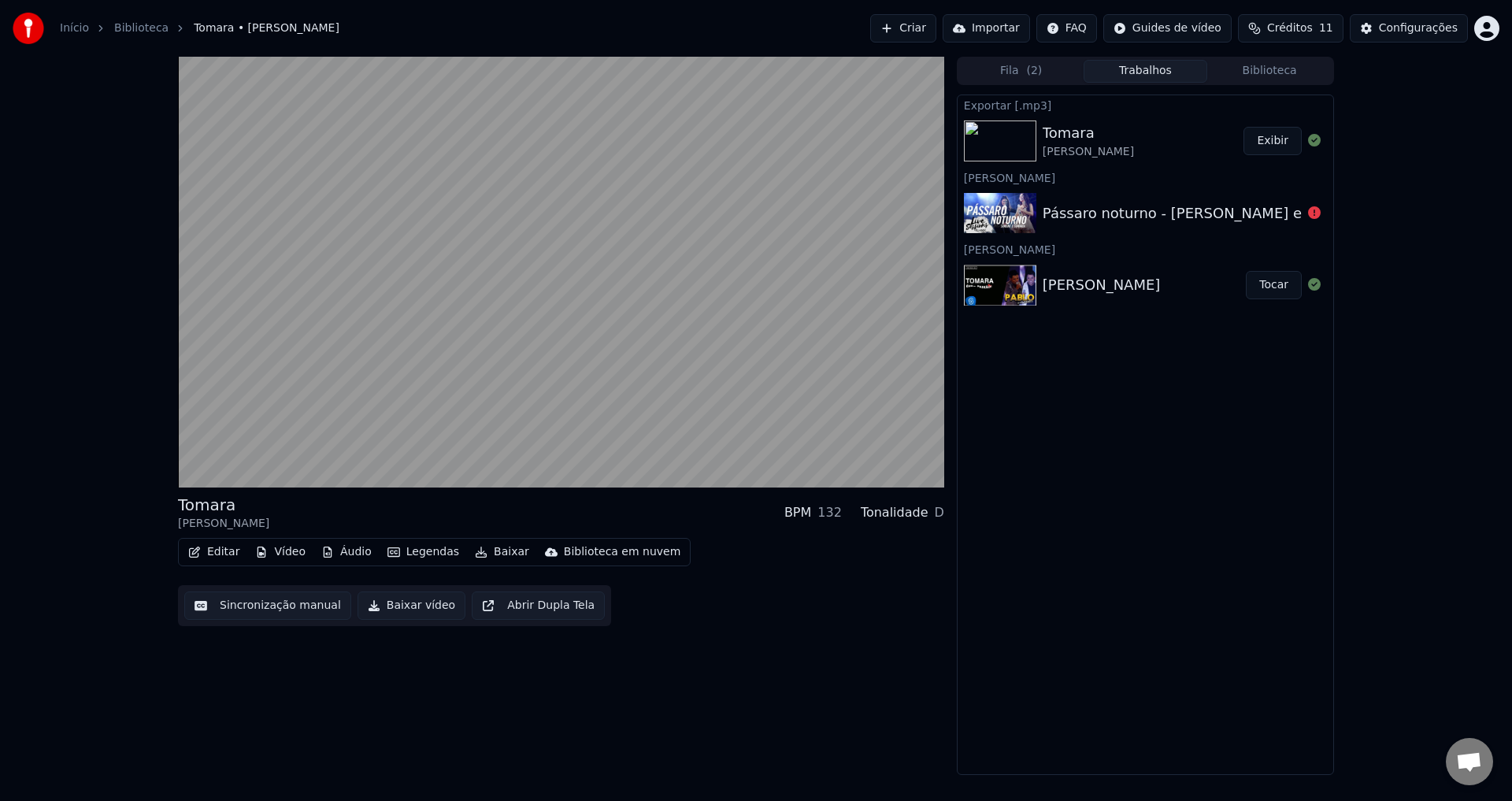
click at [106, 705] on div "Tomara [PERSON_NAME] BPM 132 Tonalidade D Editar Vídeo Áudio Legendas Baixar Bi…" at bounding box center [756, 416] width 1512 height 719
click at [1283, 220] on div "Pássaro noturno - [PERSON_NAME] e Simaria - Live Sessions - Villa Mix Festival …" at bounding box center [1399, 213] width 712 height 22
click at [1316, 215] on icon at bounding box center [1314, 213] width 13 height 13
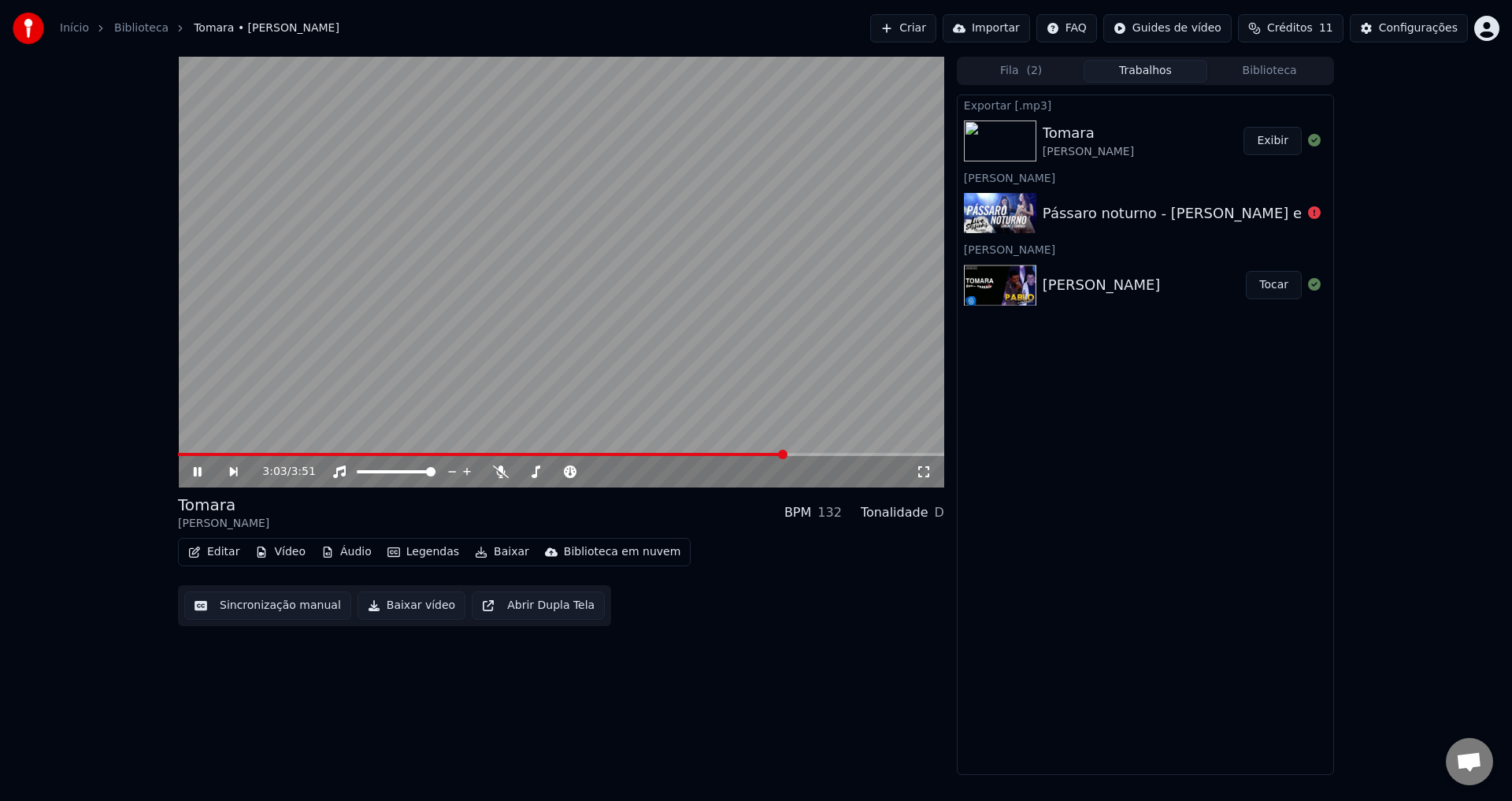
click at [594, 290] on video at bounding box center [560, 272] width 766 height 431
click at [1046, 224] on div "Pássaro noturno - [PERSON_NAME] e Simaria - Live Sessions - Villa Mix Festival …" at bounding box center [1145, 213] width 376 height 53
click at [1140, 224] on div "Pássaro noturno - [PERSON_NAME] e Simaria - Live Sessions - Villa Mix Festival …" at bounding box center [1399, 213] width 712 height 22
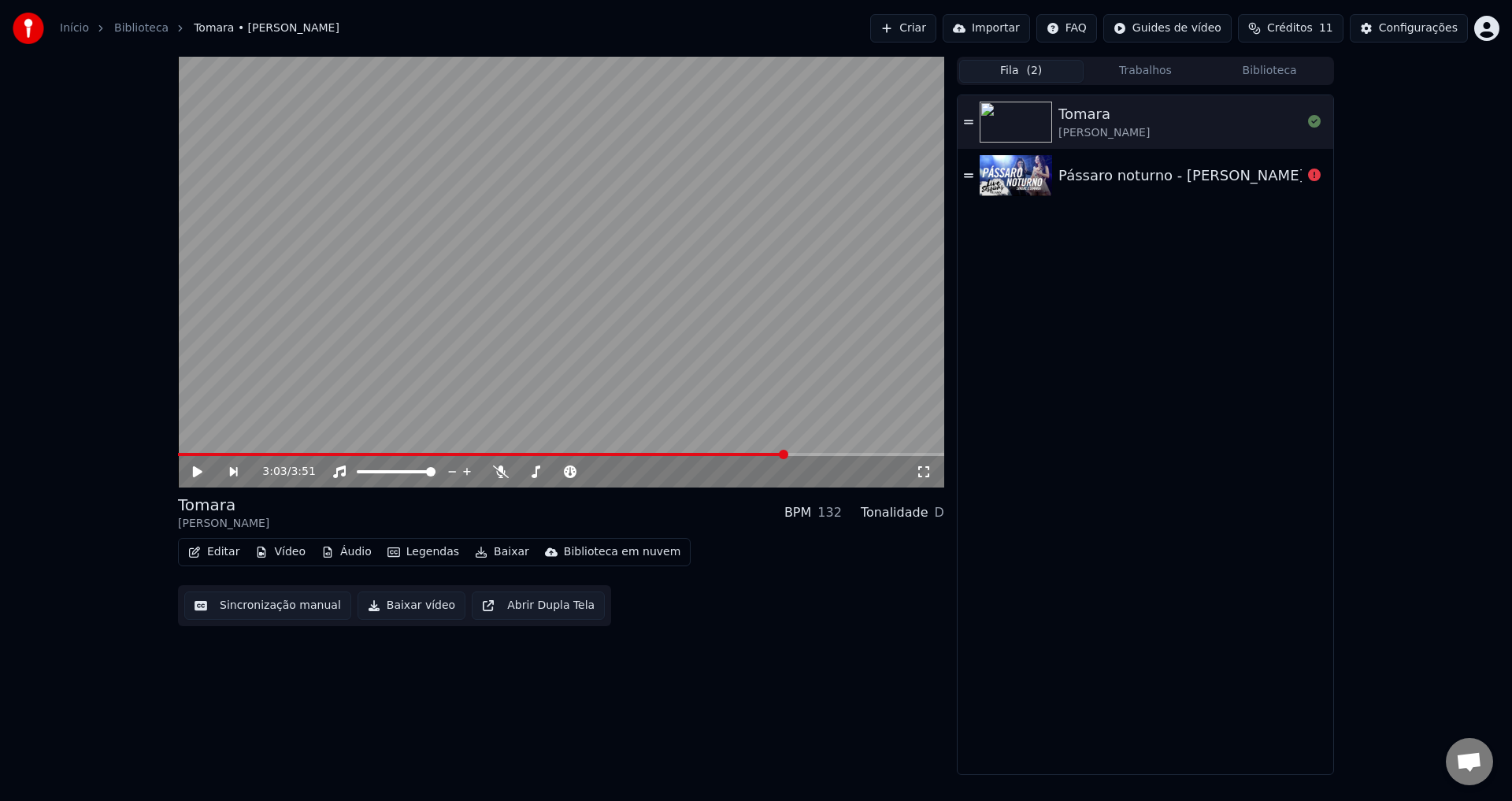
click at [1046, 70] on button "Fila ( 2 )" at bounding box center [1021, 71] width 124 height 23
click at [1144, 181] on div "Pássaro noturno - [PERSON_NAME] e Simaria - Live Sessions - Villa Mix Festival …" at bounding box center [1415, 175] width 712 height 22
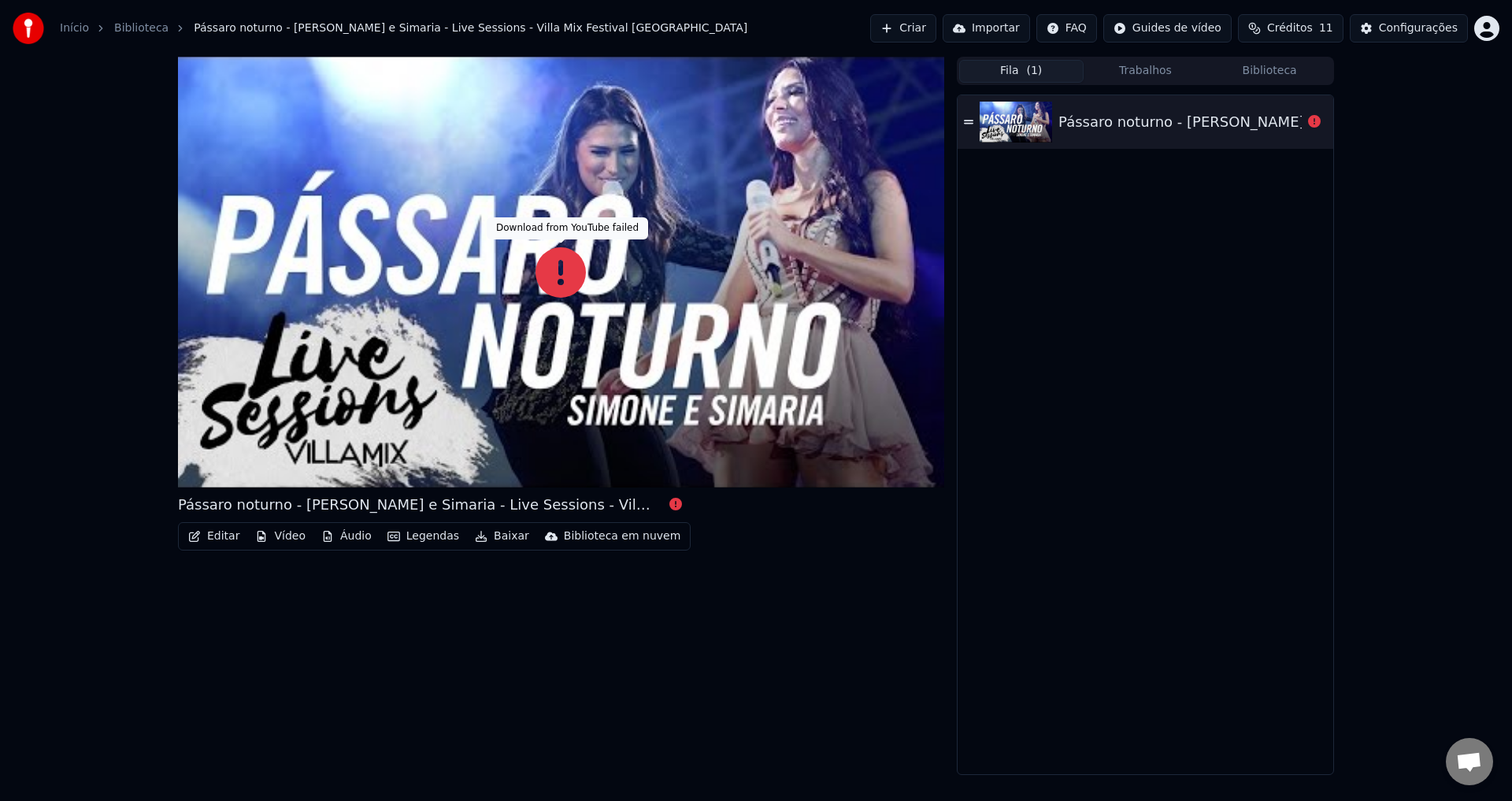
click at [559, 279] on icon at bounding box center [561, 273] width 51 height 51
click at [673, 507] on icon at bounding box center [676, 504] width 13 height 13
click at [1323, 118] on div at bounding box center [1315, 122] width 25 height 19
click at [1317, 120] on icon at bounding box center [1314, 121] width 13 height 13
click at [1125, 77] on button "Trabalhos" at bounding box center [1145, 71] width 124 height 23
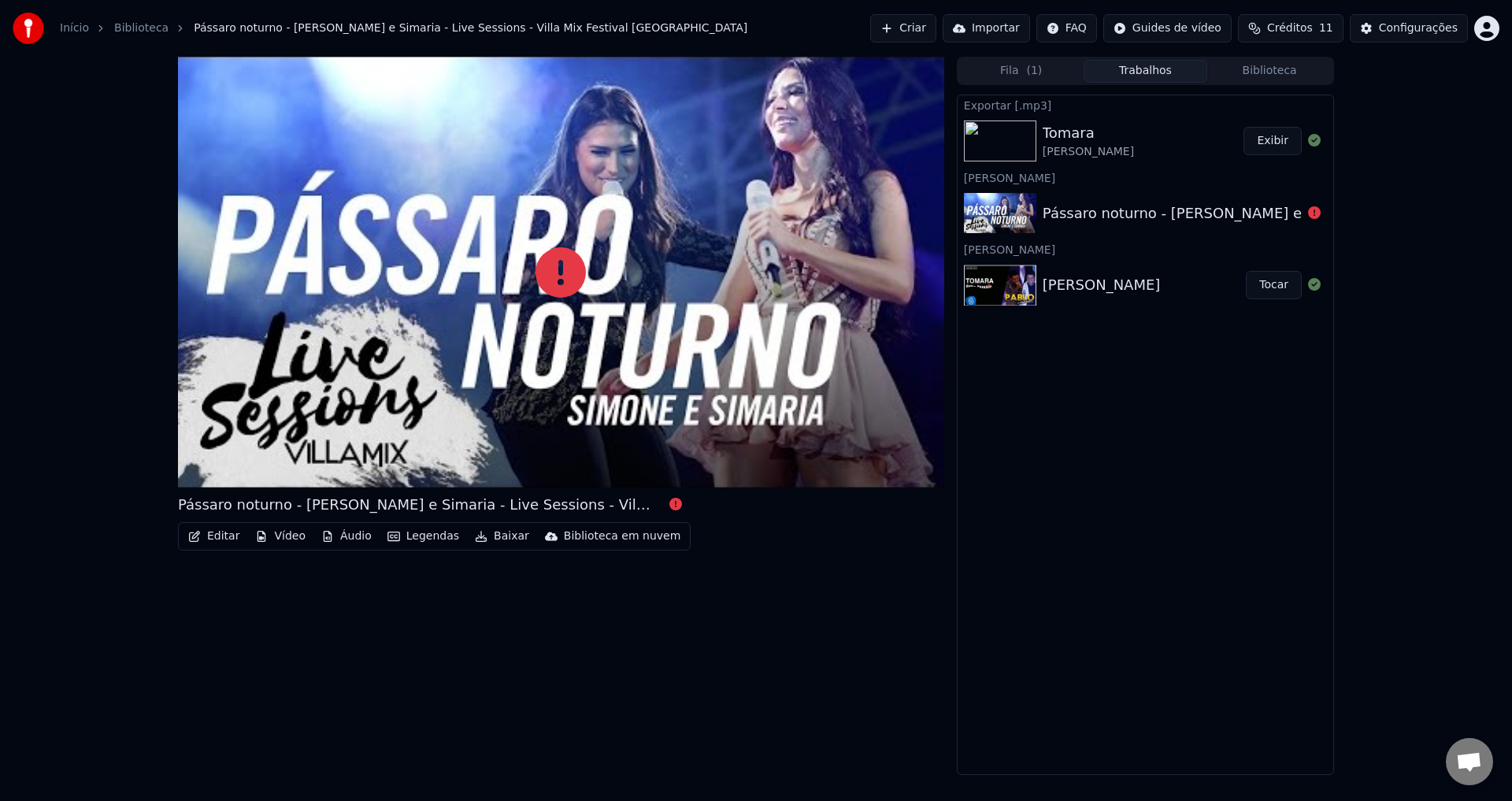
click at [1286, 219] on div "Pássaro noturno - [PERSON_NAME] e Simaria - Live Sessions - Villa Mix Festival …" at bounding box center [1399, 213] width 712 height 22
click at [533, 262] on div at bounding box center [560, 272] width 766 height 431
click at [549, 265] on icon at bounding box center [561, 273] width 51 height 51
click at [543, 312] on div at bounding box center [560, 272] width 766 height 431
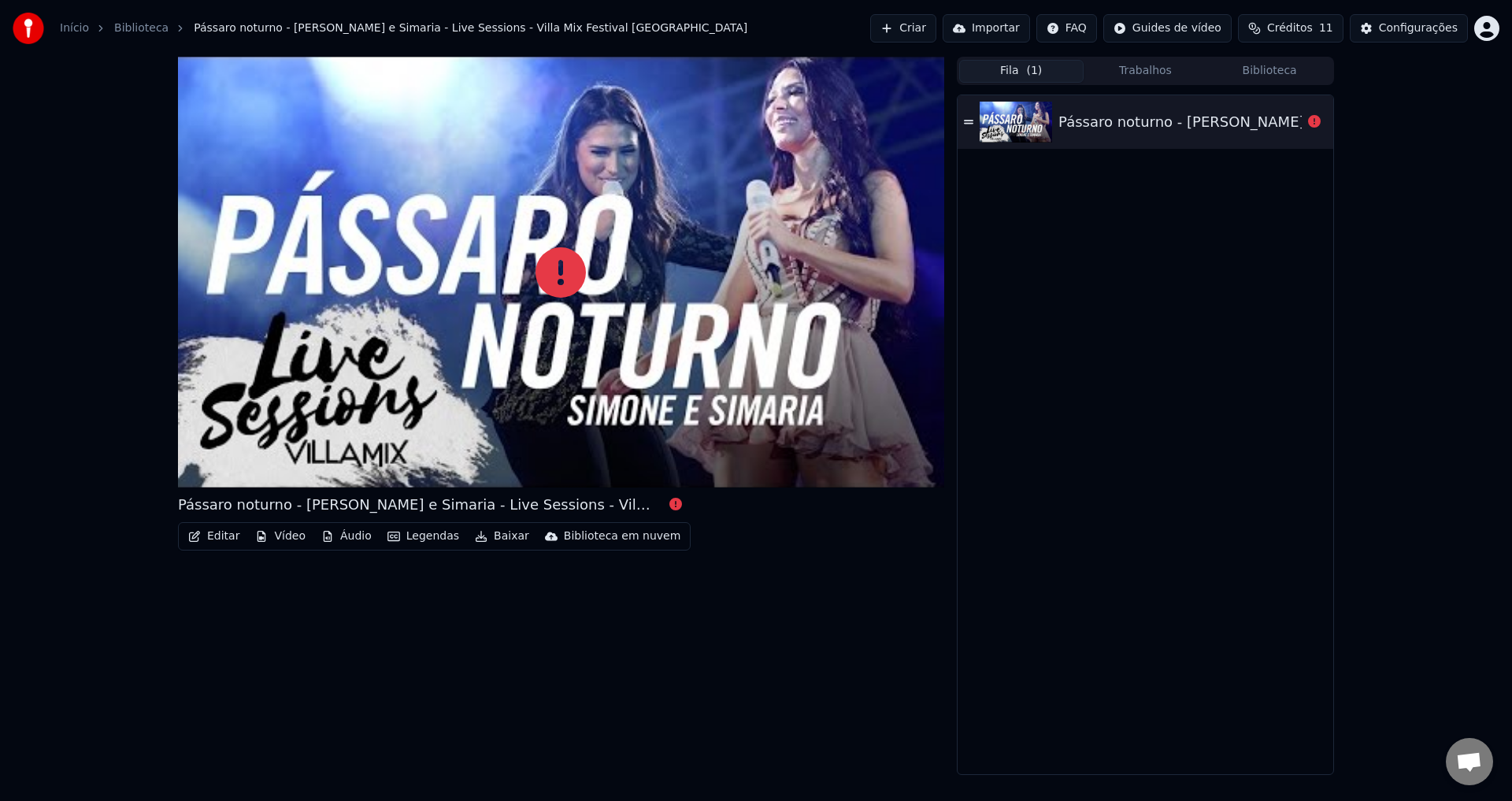
click at [1013, 69] on button "Fila ( 1 )" at bounding box center [1021, 71] width 124 height 23
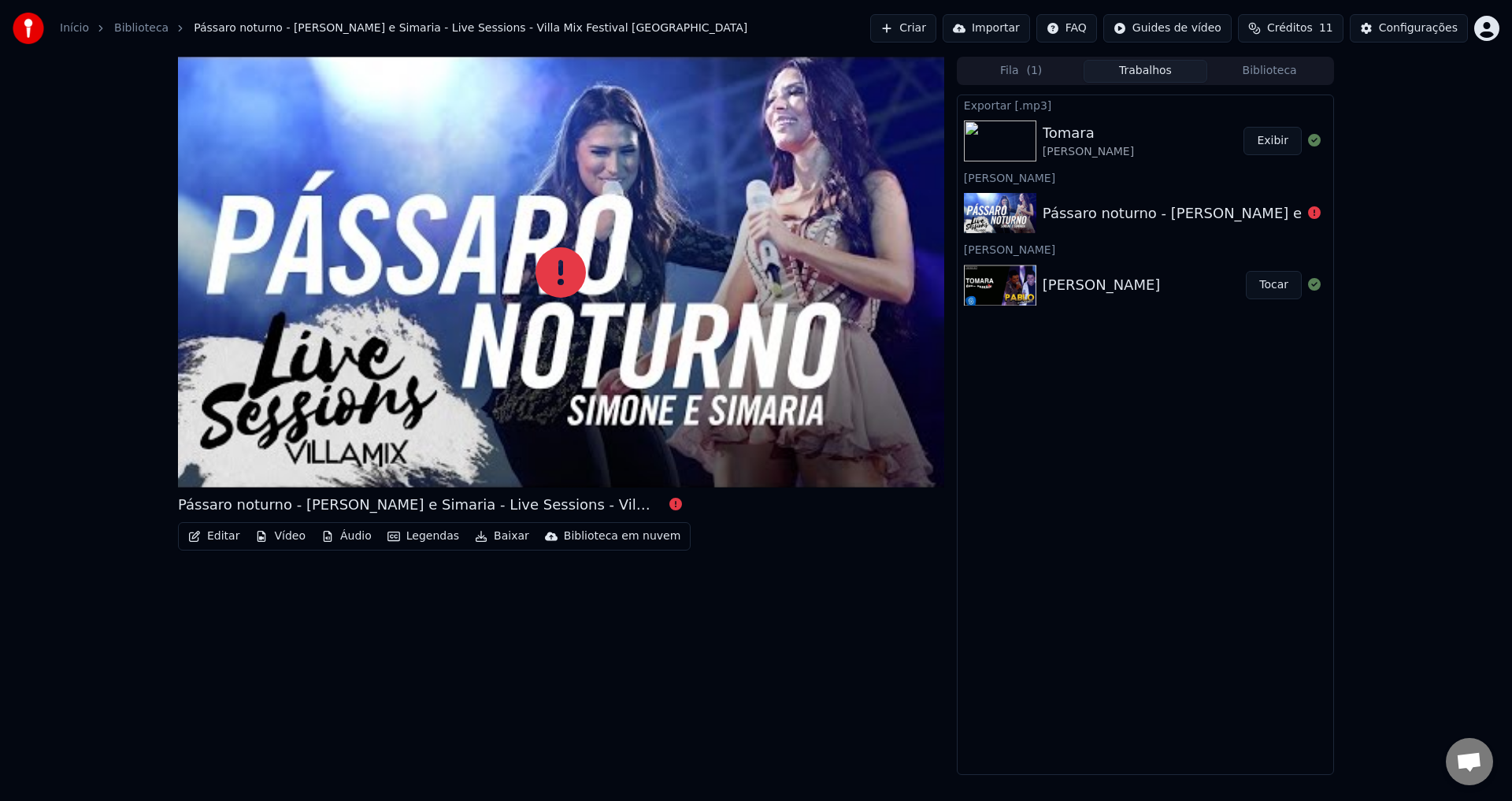
click at [1109, 70] on button "Trabalhos" at bounding box center [1145, 71] width 124 height 23
click at [1123, 134] on div "[PERSON_NAME]" at bounding box center [1144, 141] width 201 height 38
click at [1105, 287] on div "[PERSON_NAME]" at bounding box center [1102, 285] width 119 height 22
click at [569, 293] on icon at bounding box center [561, 273] width 51 height 51
click at [1261, 72] on button "Biblioteca" at bounding box center [1269, 71] width 124 height 23
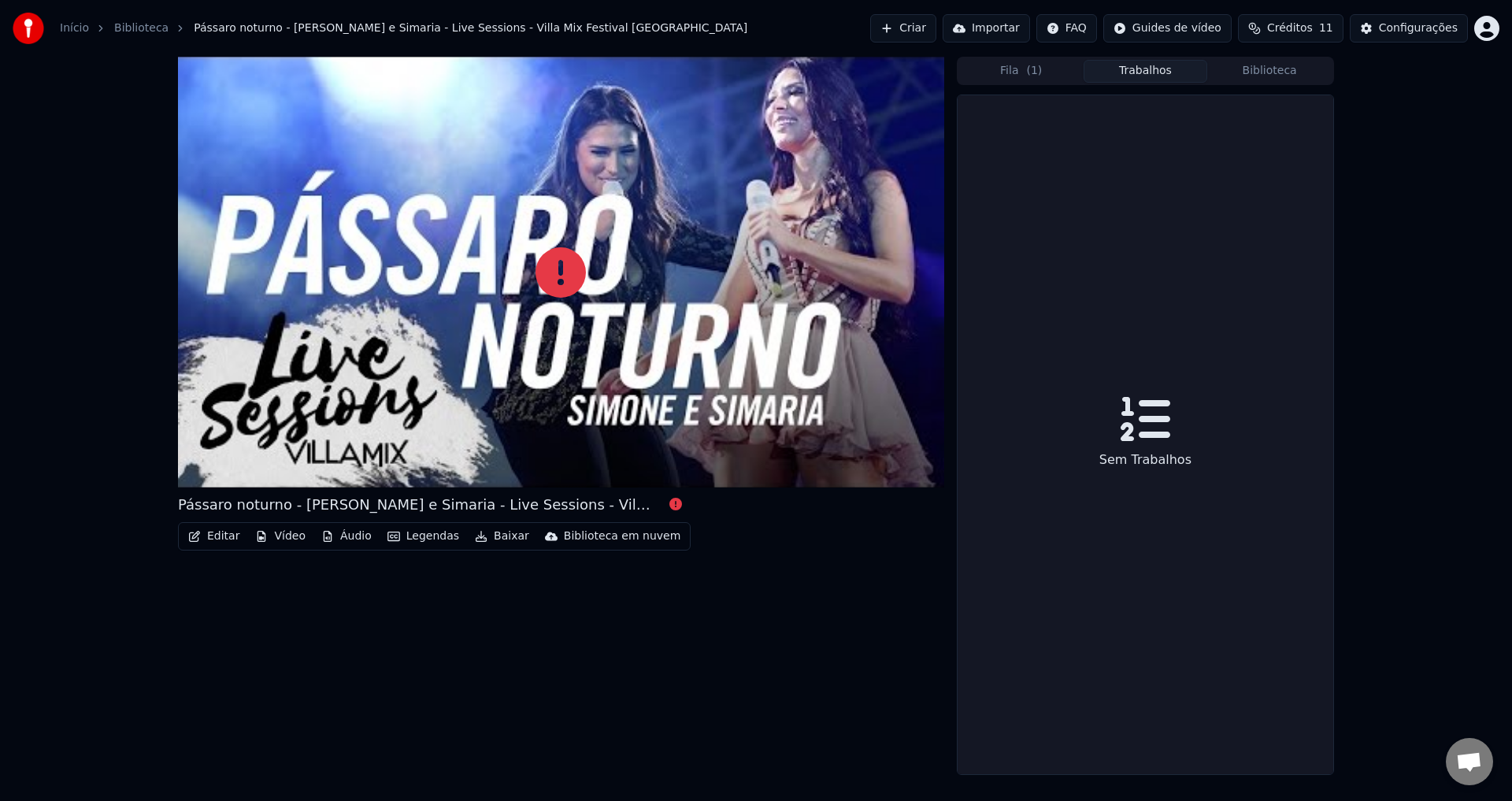
click at [1136, 67] on button "Trabalhos" at bounding box center [1145, 71] width 124 height 23
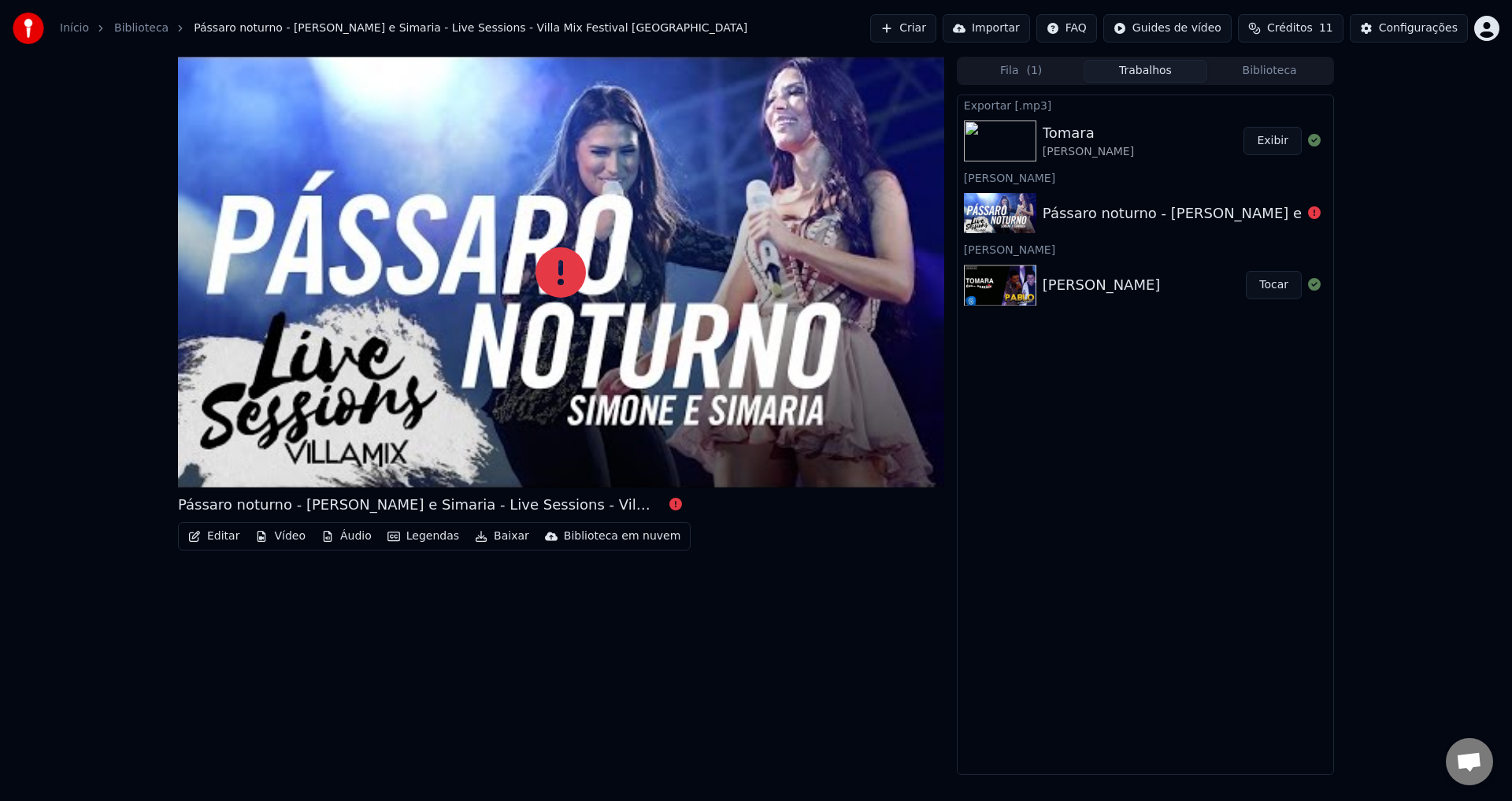
click at [1283, 142] on button "Exibir" at bounding box center [1272, 141] width 58 height 28
click at [49, 590] on div "Pássaro noturno - [PERSON_NAME] e Simaria - Live Sessions - Villa Mix Festival …" at bounding box center [756, 416] width 1512 height 719
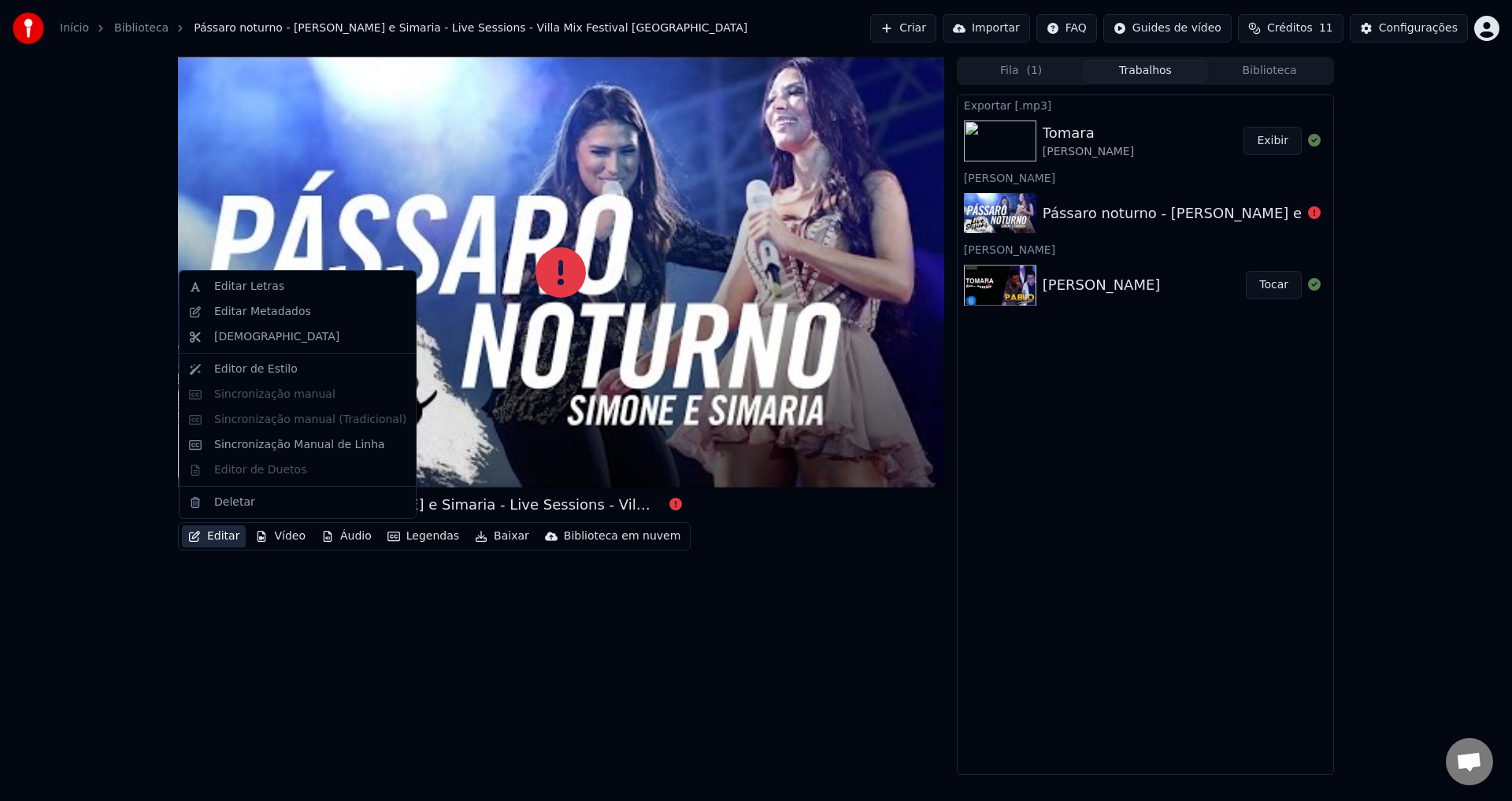
click at [198, 539] on icon "button" at bounding box center [194, 536] width 11 height 11
click at [264, 497] on div "Deletar" at bounding box center [310, 502] width 192 height 16
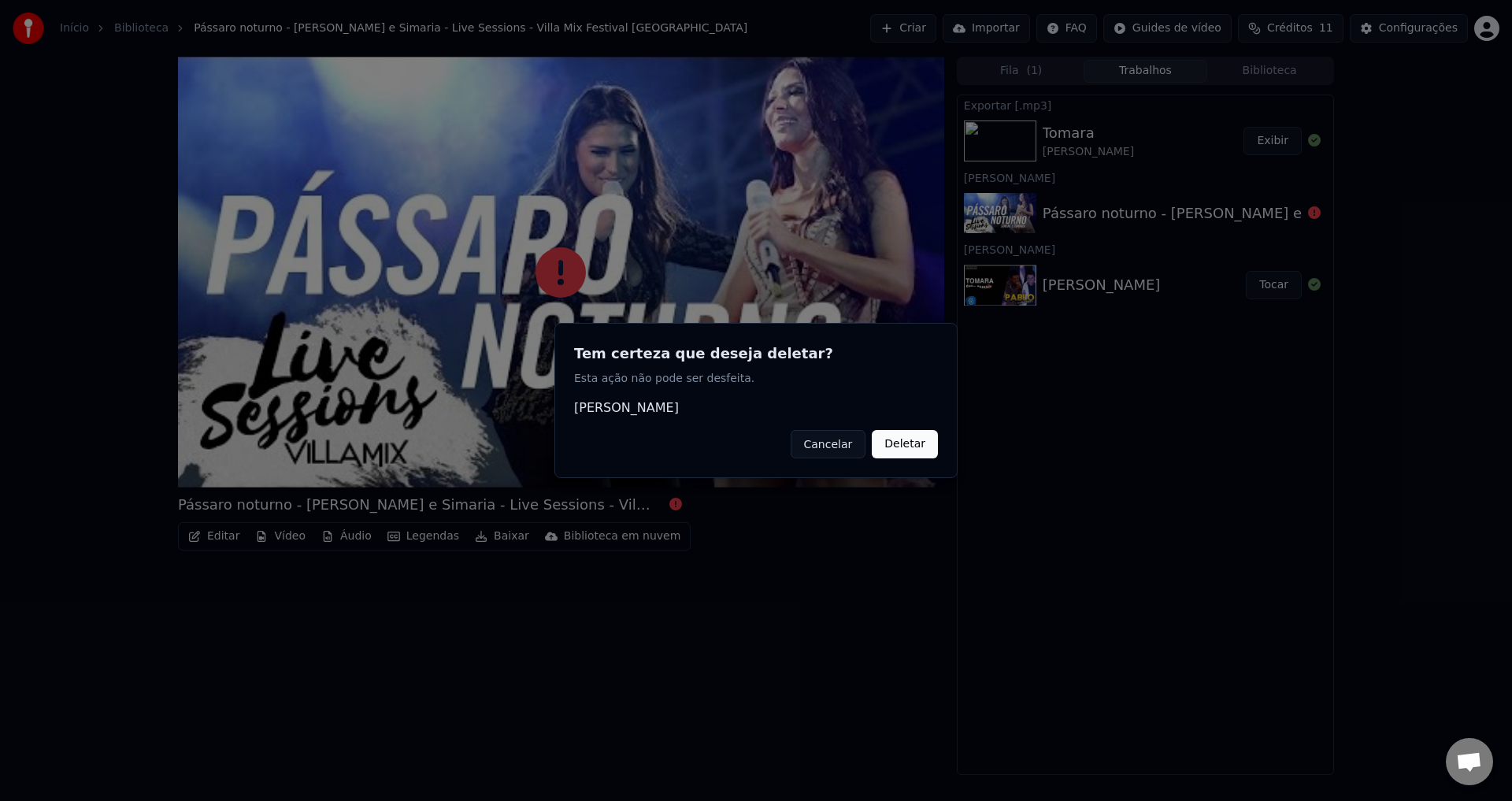
click at [844, 450] on button "Cancelar" at bounding box center [828, 444] width 75 height 28
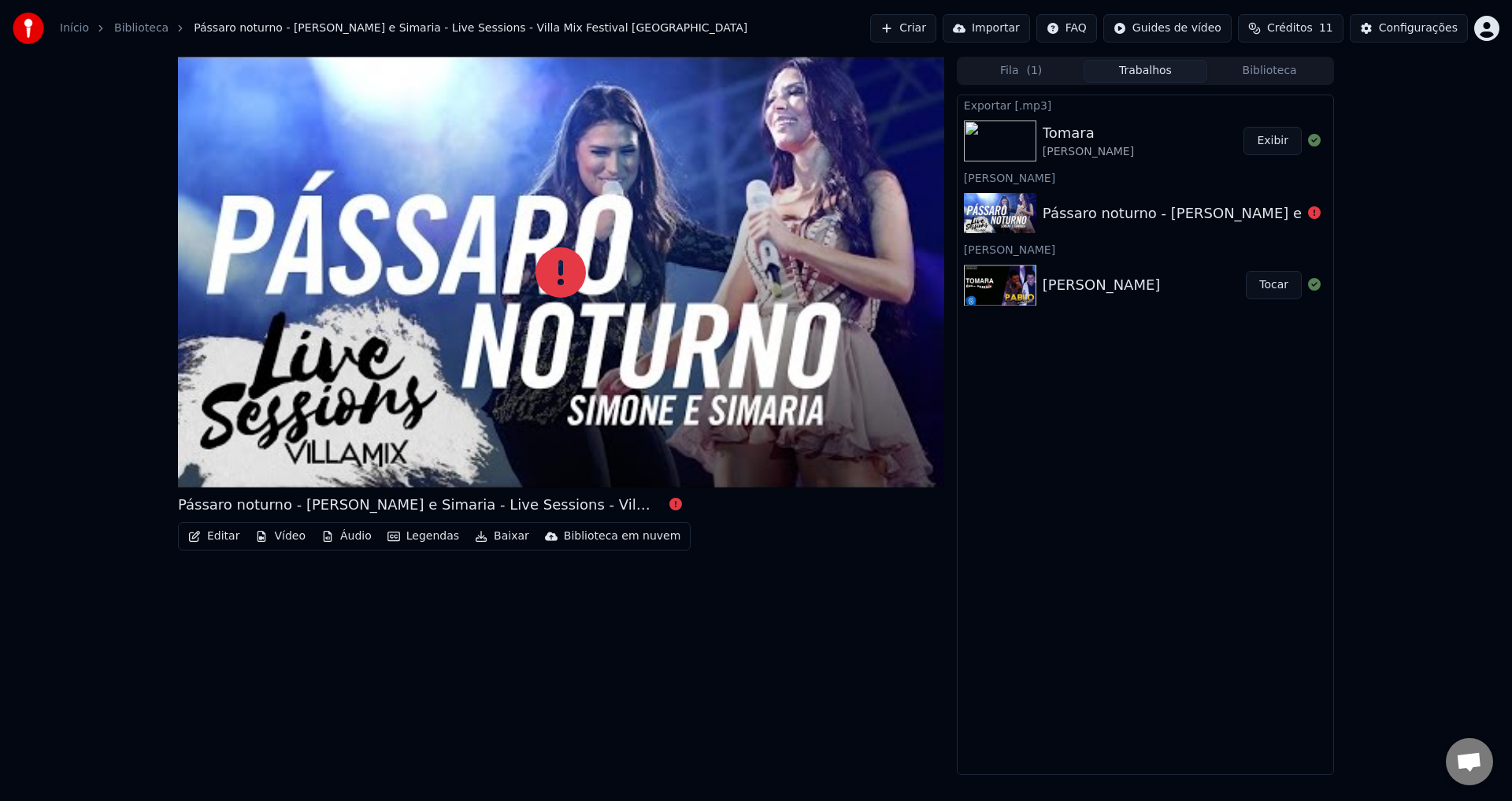
click at [1082, 172] on div "[PERSON_NAME]" at bounding box center [1145, 177] width 376 height 19
click at [1030, 58] on div "Fila ( 1 ) Trabalhos Biblioteca" at bounding box center [1146, 70] width 378 height 28
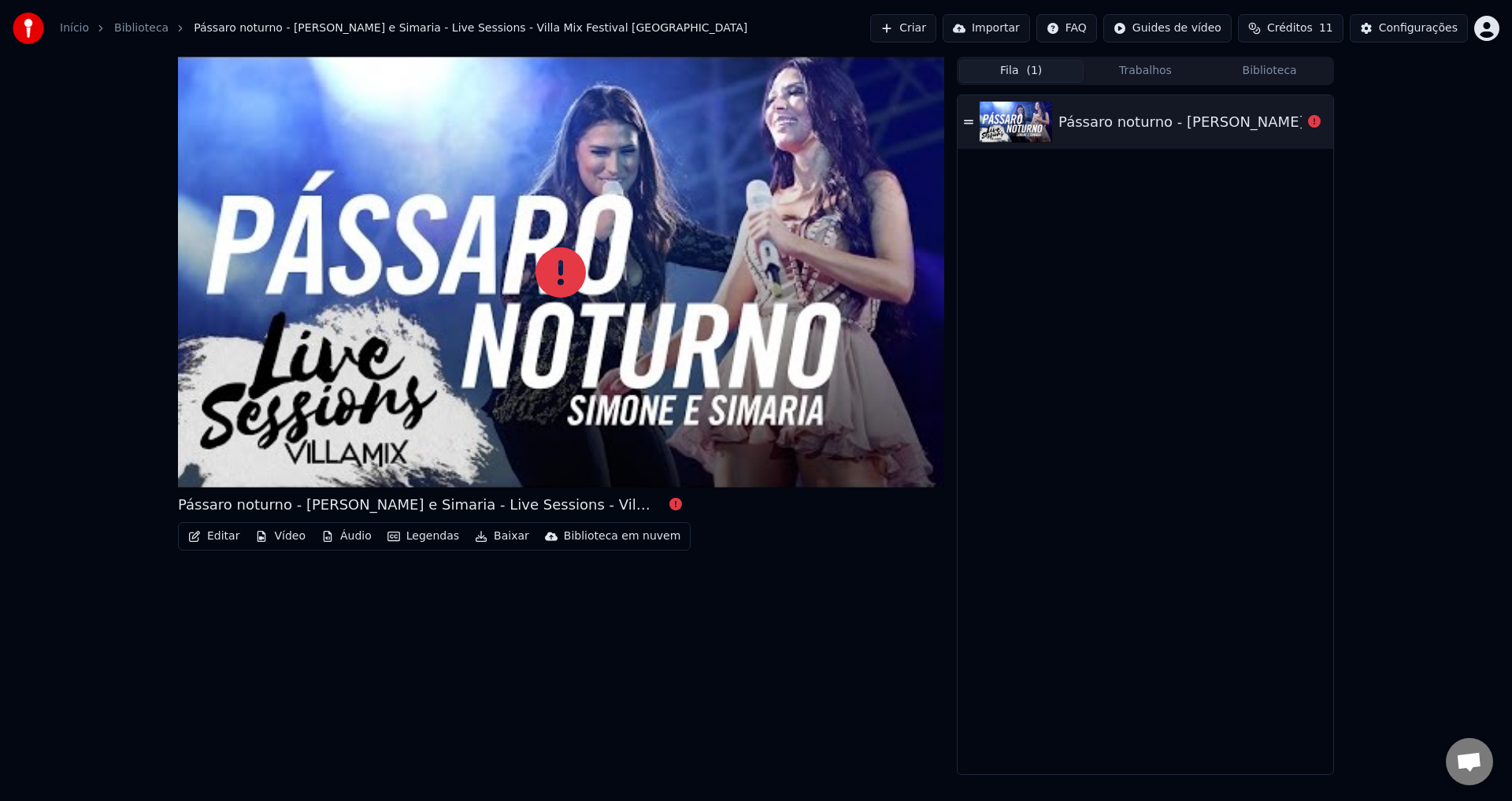
click at [1029, 67] on span "( 1 )" at bounding box center [1034, 70] width 16 height 16
click at [935, 33] on button "Criar" at bounding box center [903, 28] width 66 height 28
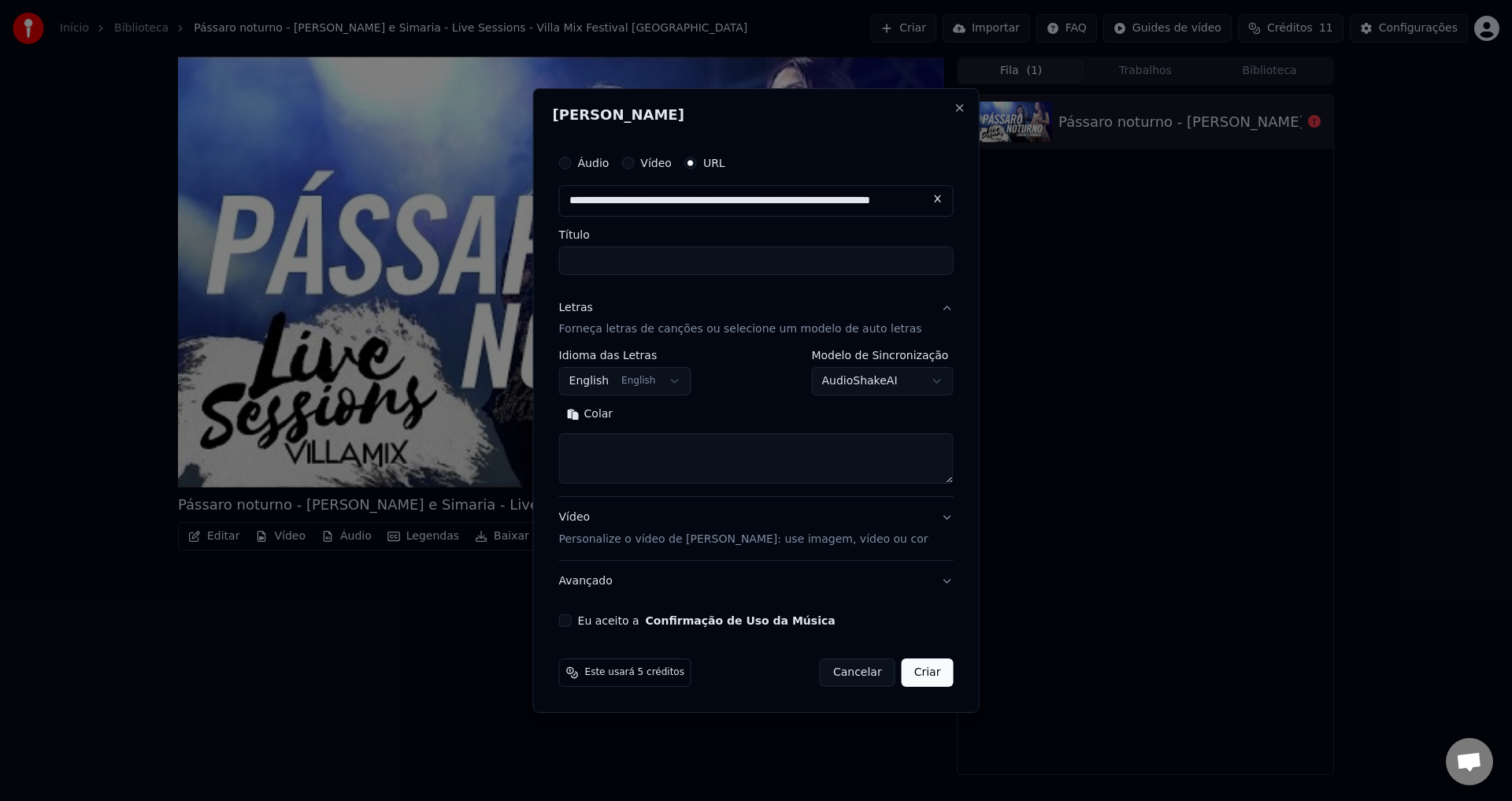
scroll to position [0, 77]
type input "**********"
click at [934, 171] on div "**********" at bounding box center [756, 388] width 407 height 493
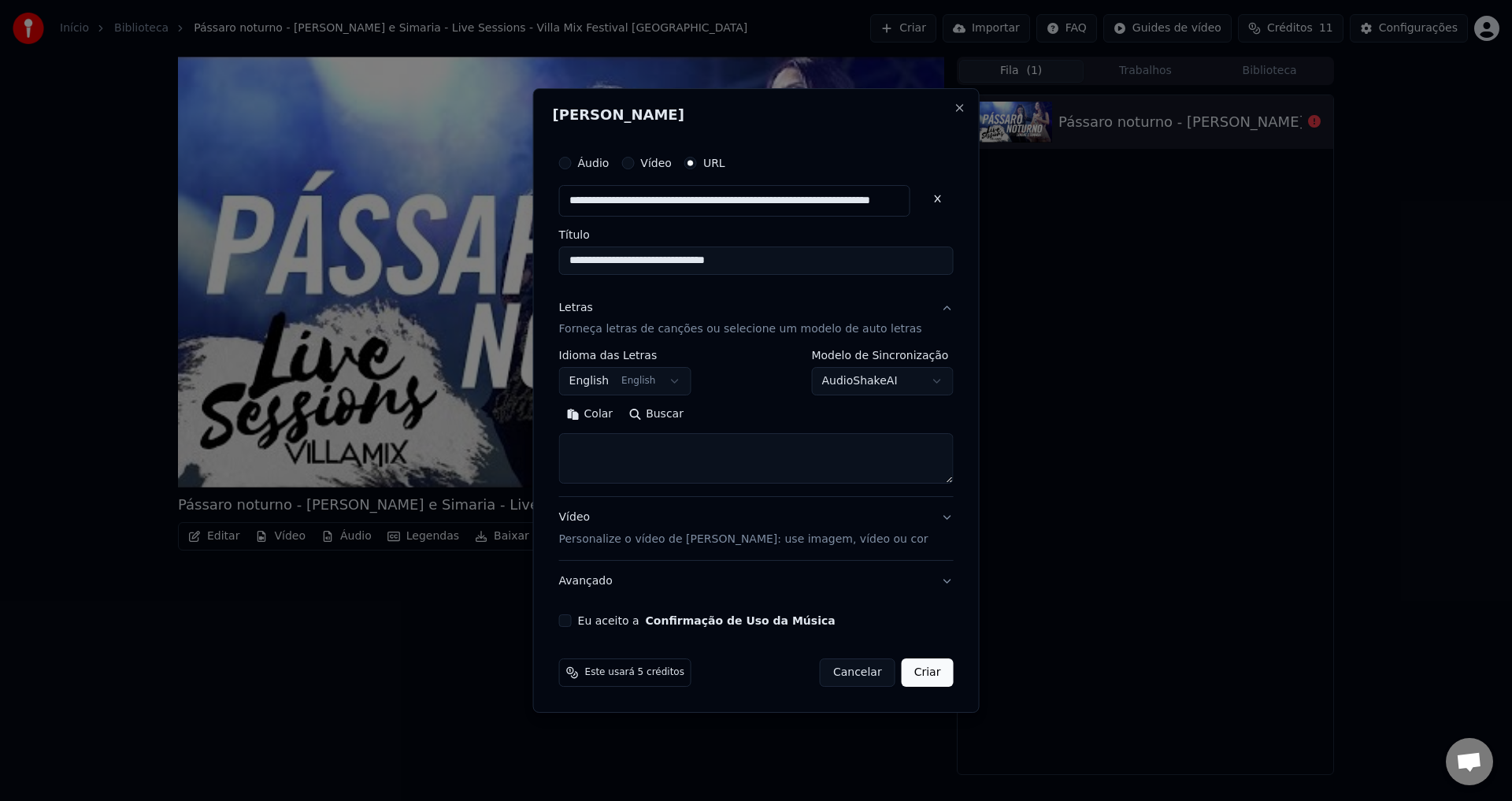
click at [651, 379] on body "**********" at bounding box center [756, 400] width 1512 height 801
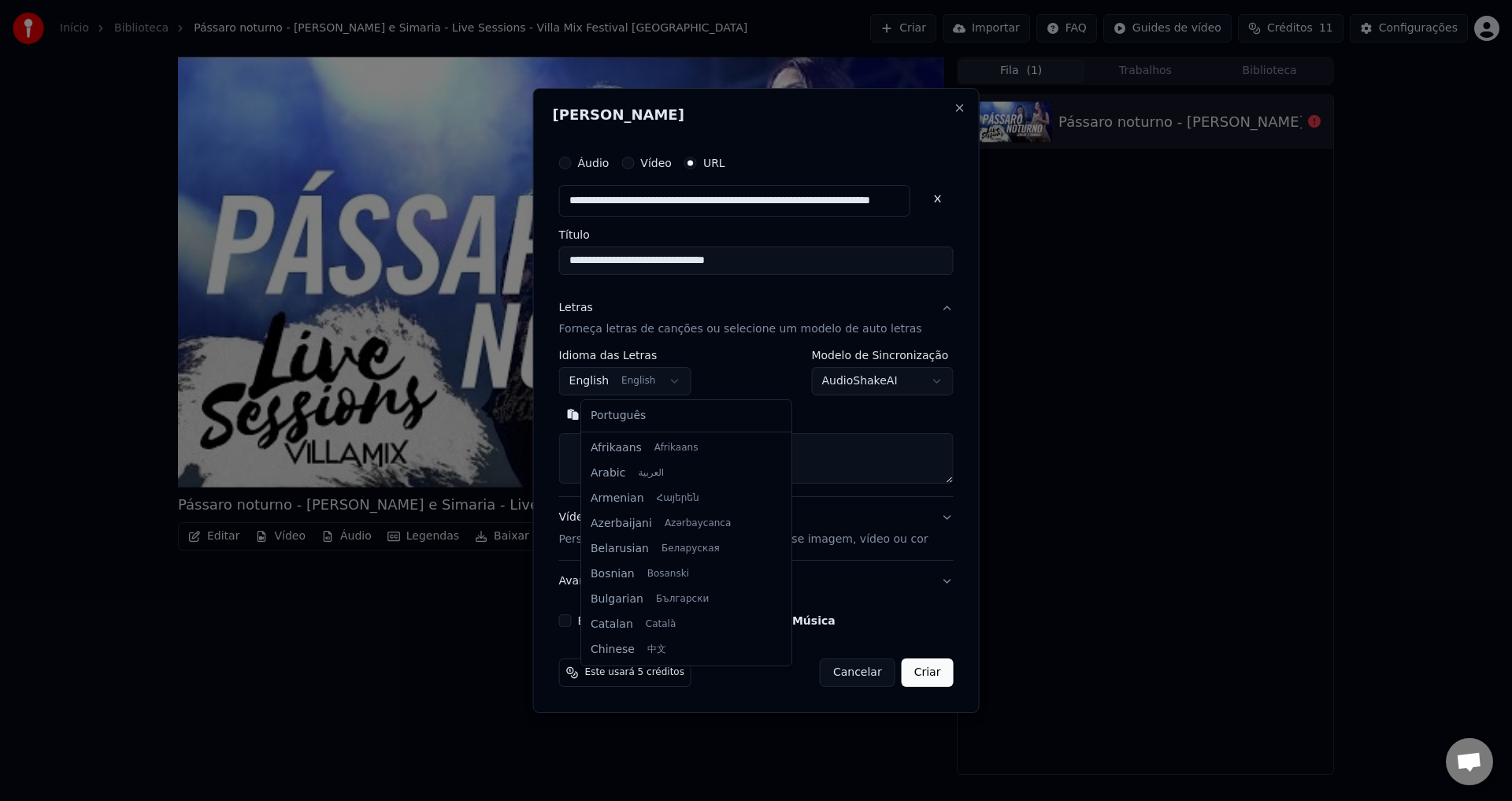
scroll to position [126, 0]
select select "**"
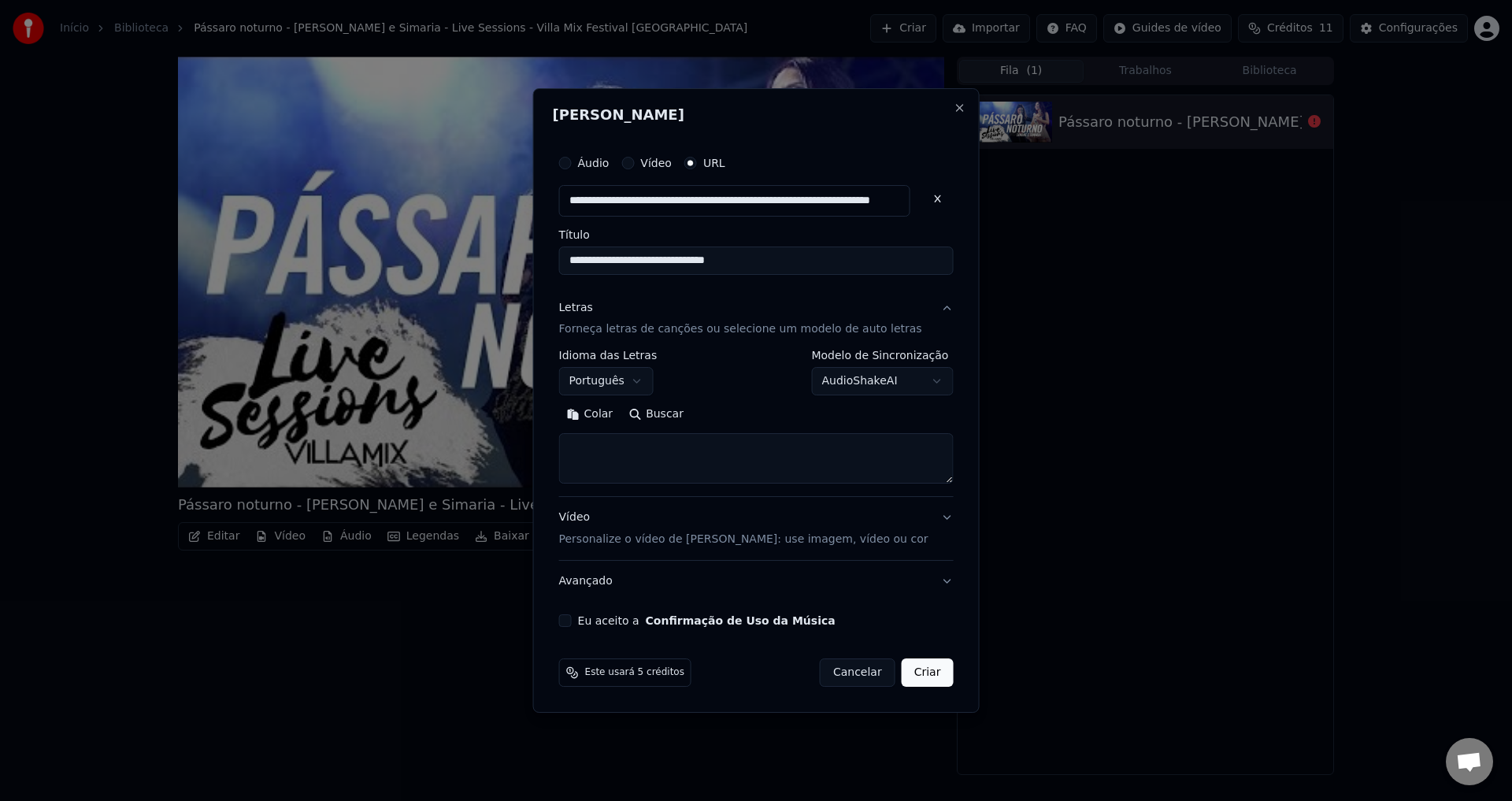
click at [675, 417] on button "Buscar" at bounding box center [656, 415] width 71 height 25
click at [660, 488] on div "**********" at bounding box center [757, 423] width 395 height 146
click at [599, 421] on button "Colar" at bounding box center [591, 415] width 63 height 25
click at [904, 684] on button "Criar" at bounding box center [927, 672] width 52 height 28
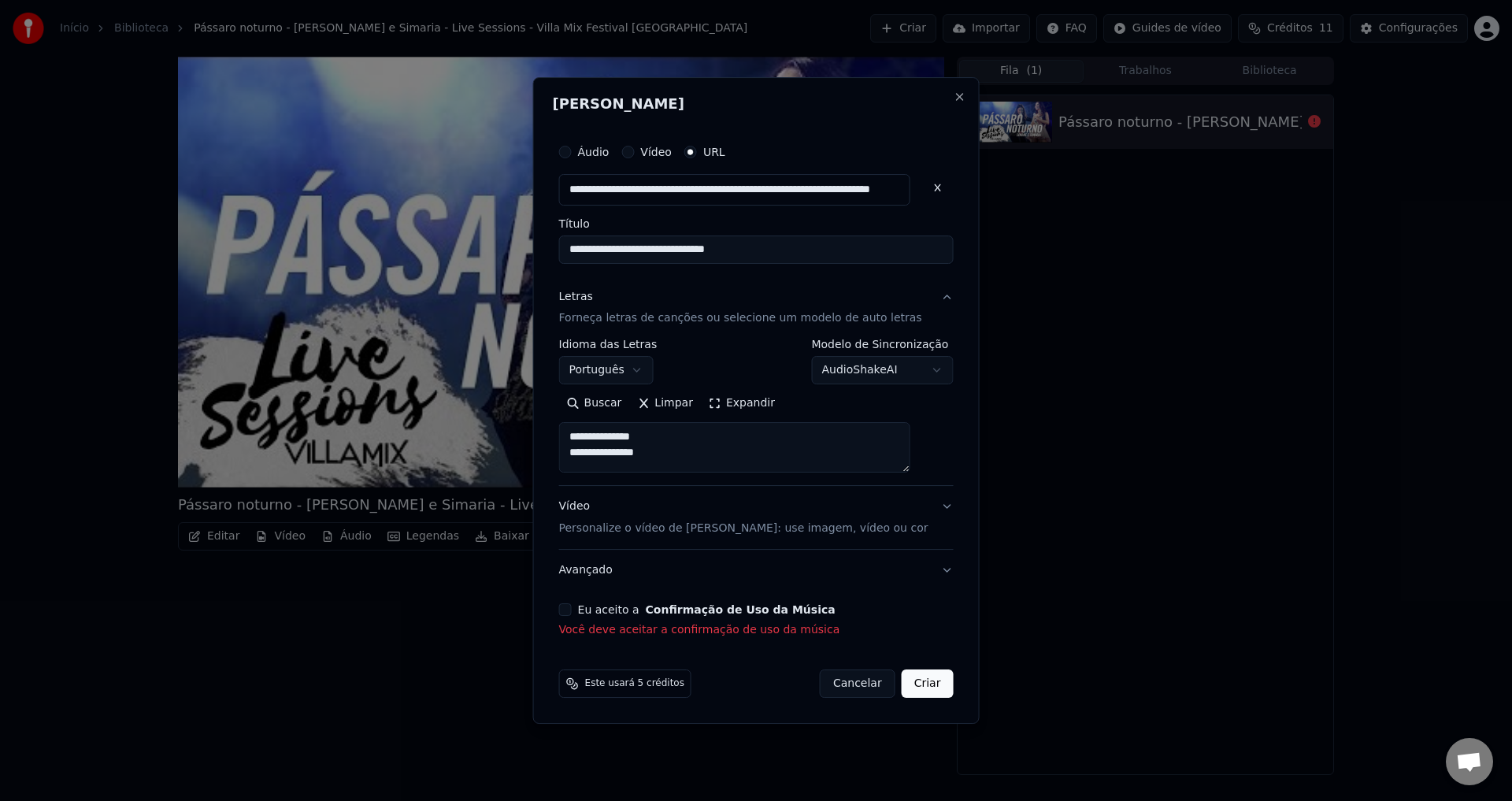
click at [572, 609] on button "Eu aceito a Confirmação de Uso da Música" at bounding box center [566, 610] width 13 height 13
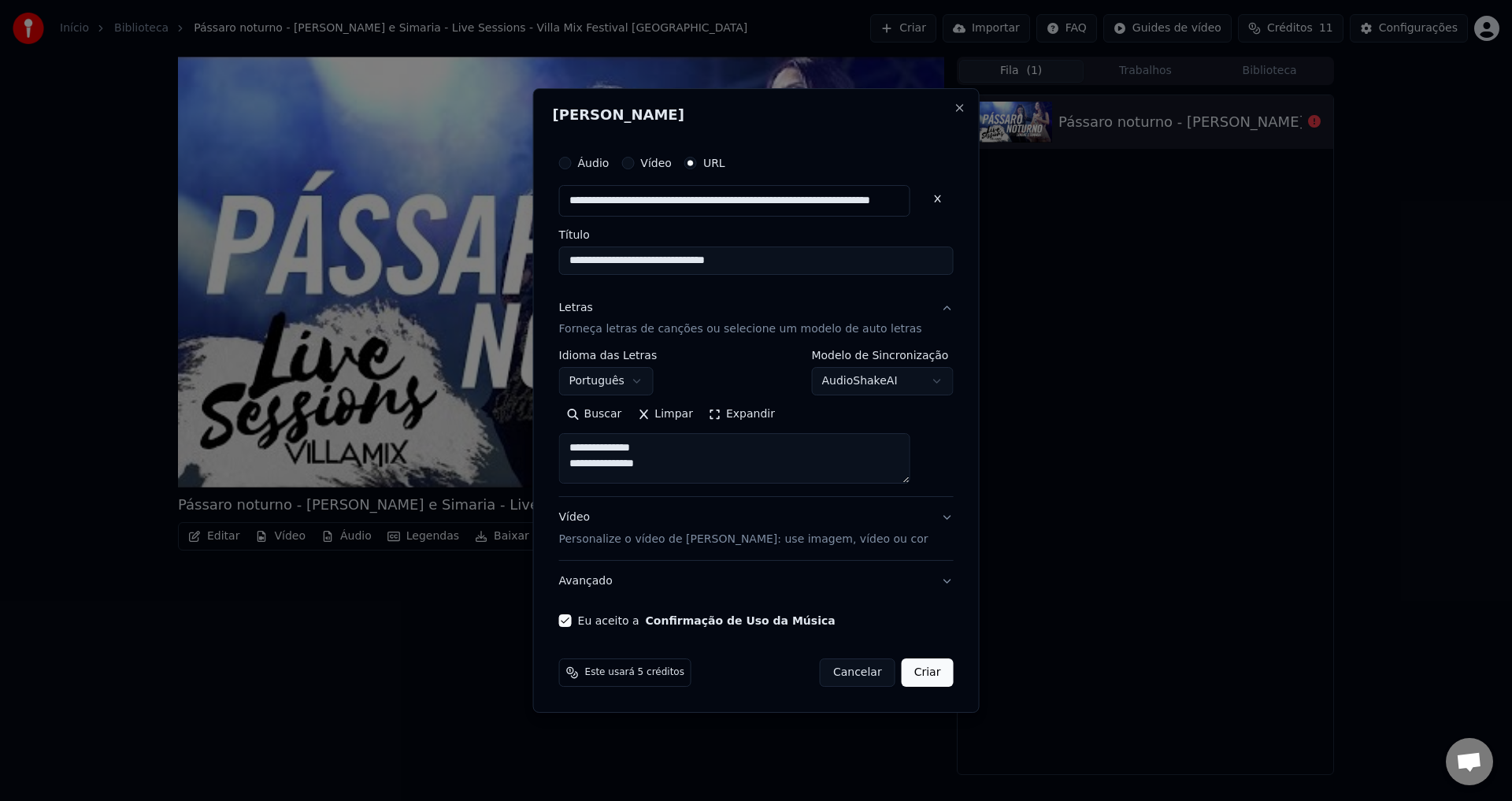
click at [903, 669] on button "Criar" at bounding box center [927, 672] width 52 height 28
type textarea "**********"
select select
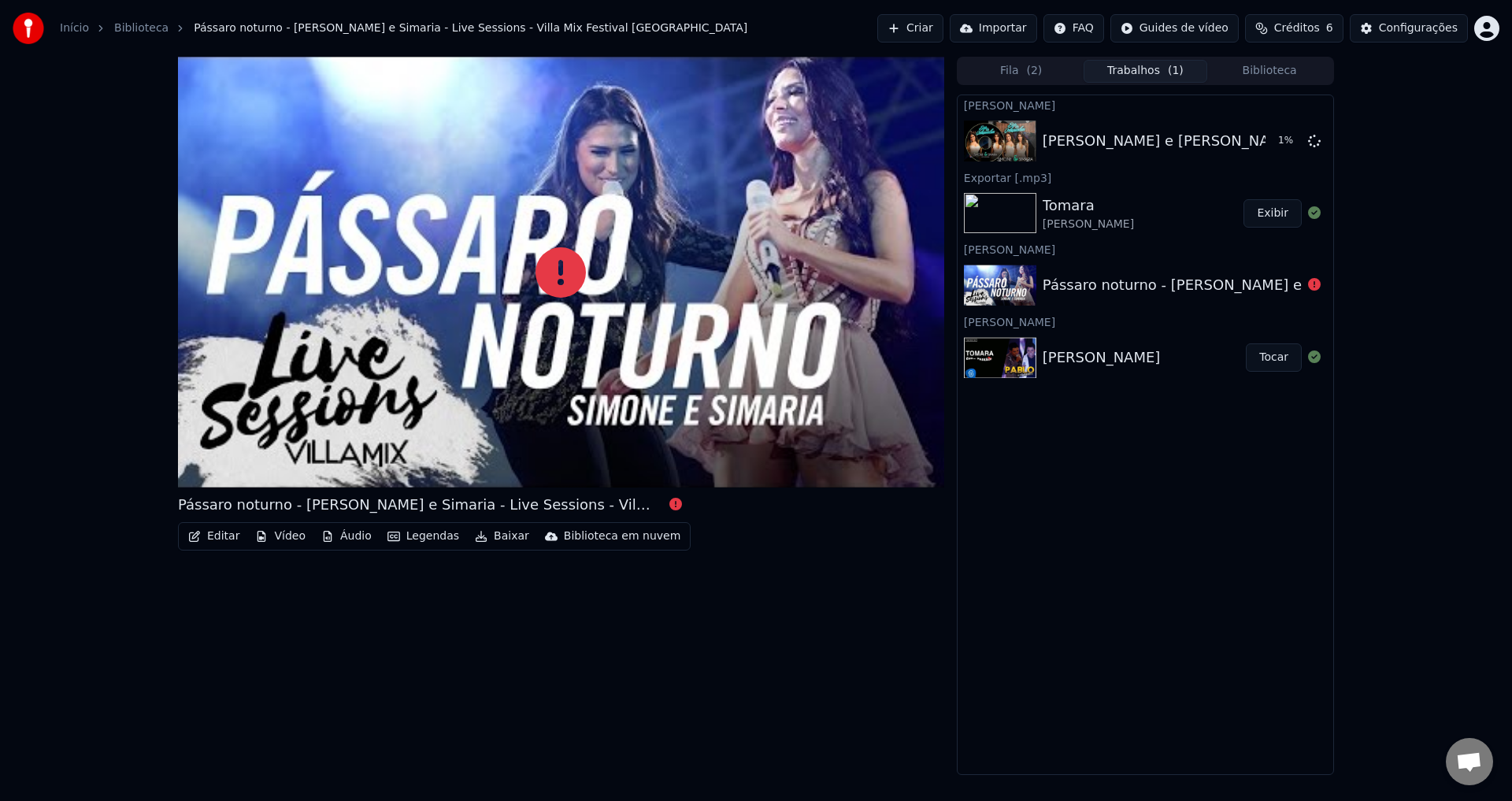
click at [1272, 71] on button "Biblioteca" at bounding box center [1269, 71] width 124 height 23
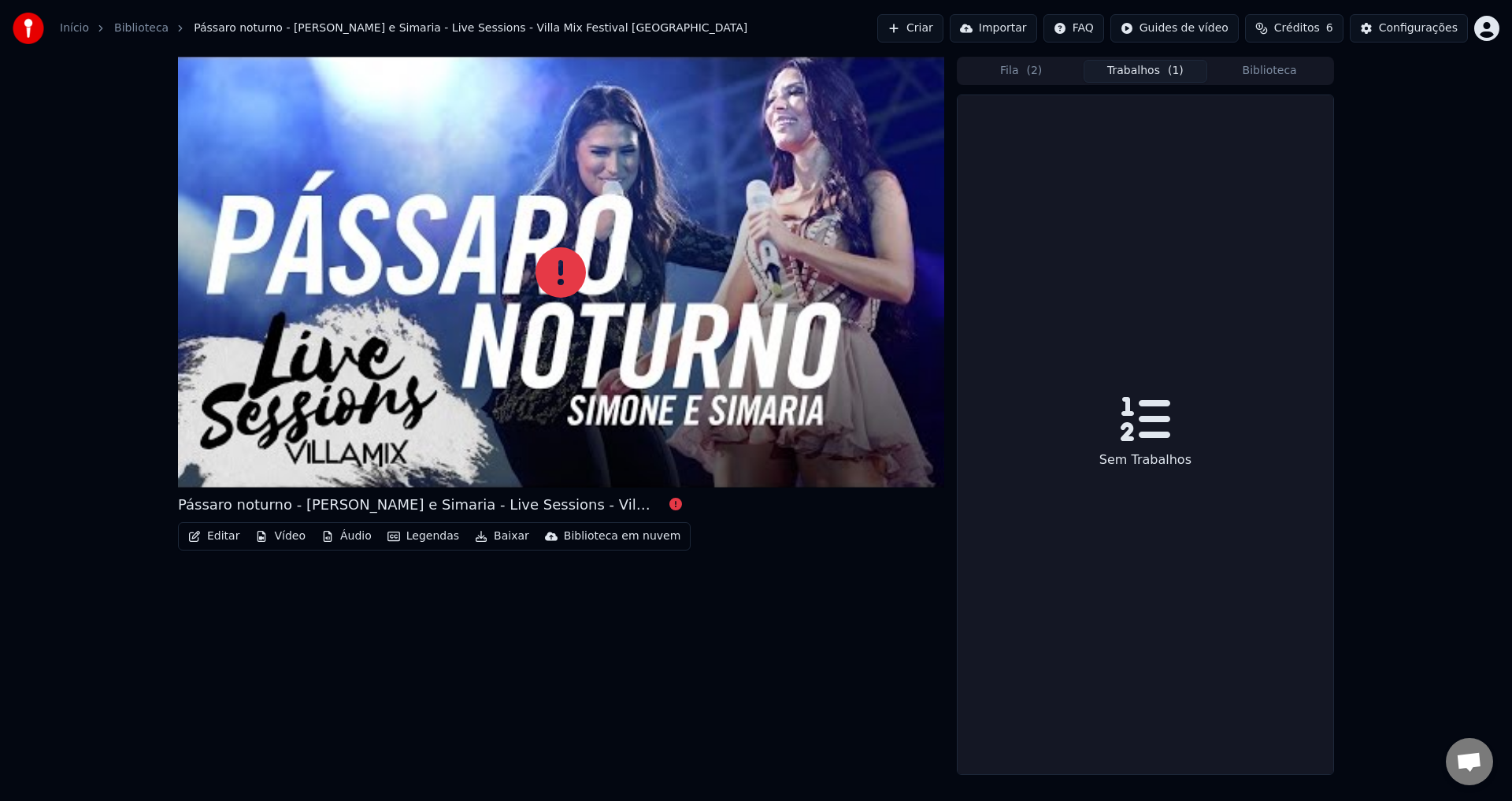
click at [1157, 69] on button "Trabalhos ( 1 )" at bounding box center [1145, 71] width 124 height 23
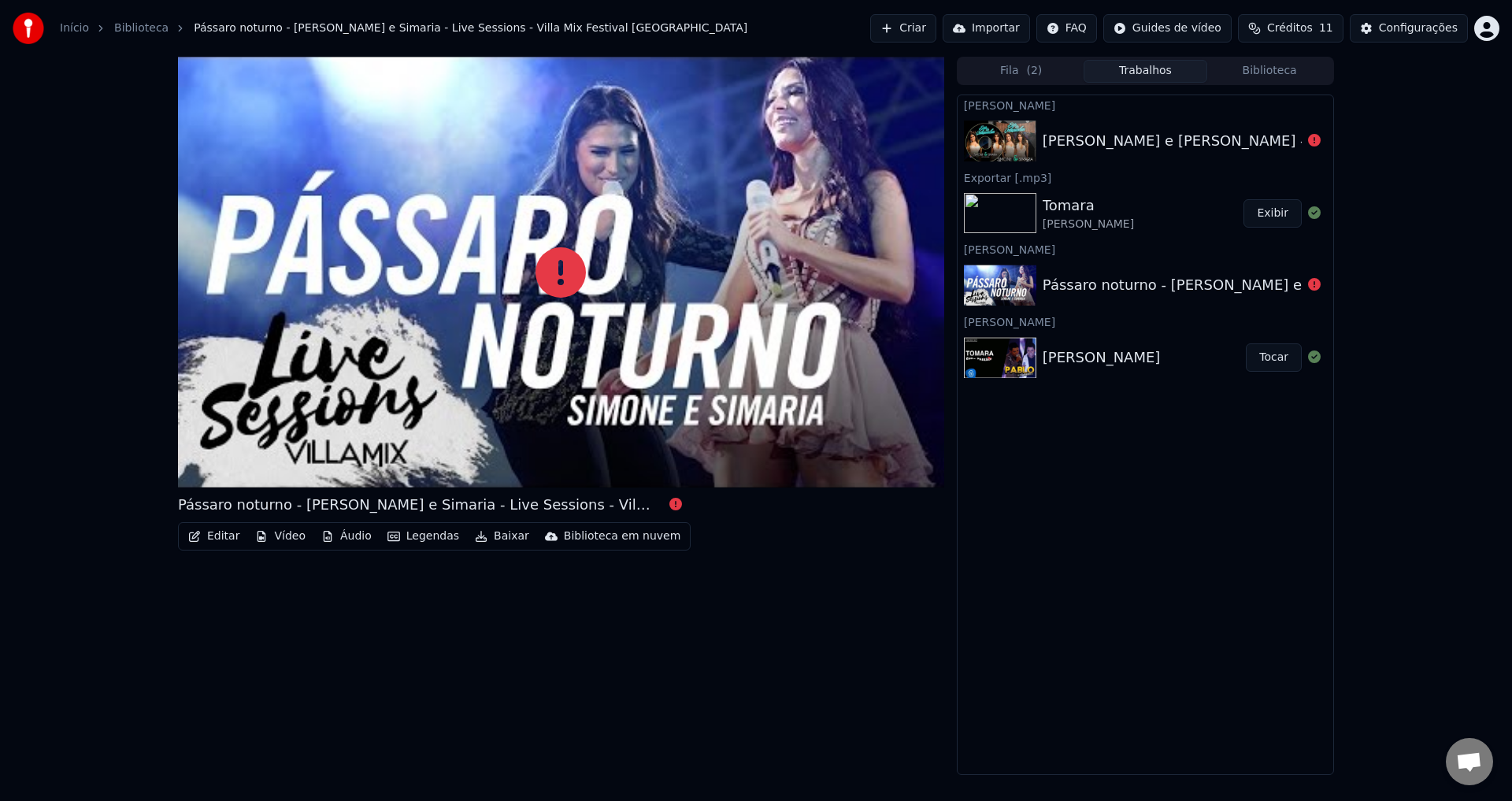
click at [1098, 126] on div "[PERSON_NAME] e [PERSON_NAME] - Passaro Noturno" at bounding box center [1145, 141] width 376 height 53
click at [1078, 141] on div "[PERSON_NAME] e [PERSON_NAME] - Passaro Noturno" at bounding box center [1234, 141] width 384 height 22
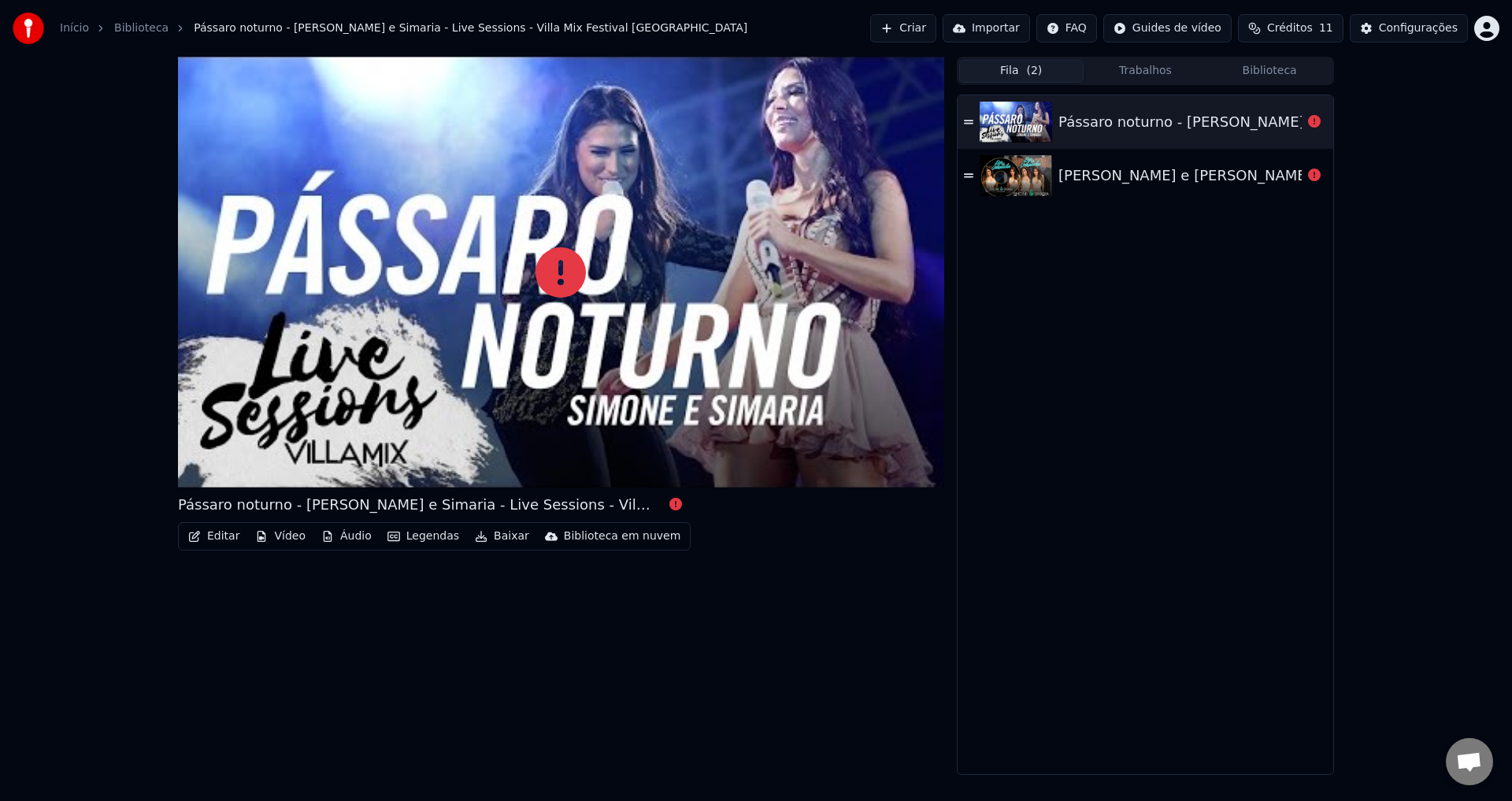
click at [1039, 68] on span "( 2 )" at bounding box center [1034, 70] width 16 height 16
click at [1148, 152] on div "[PERSON_NAME] e [PERSON_NAME] - Passaro Noturno" at bounding box center [1145, 175] width 376 height 53
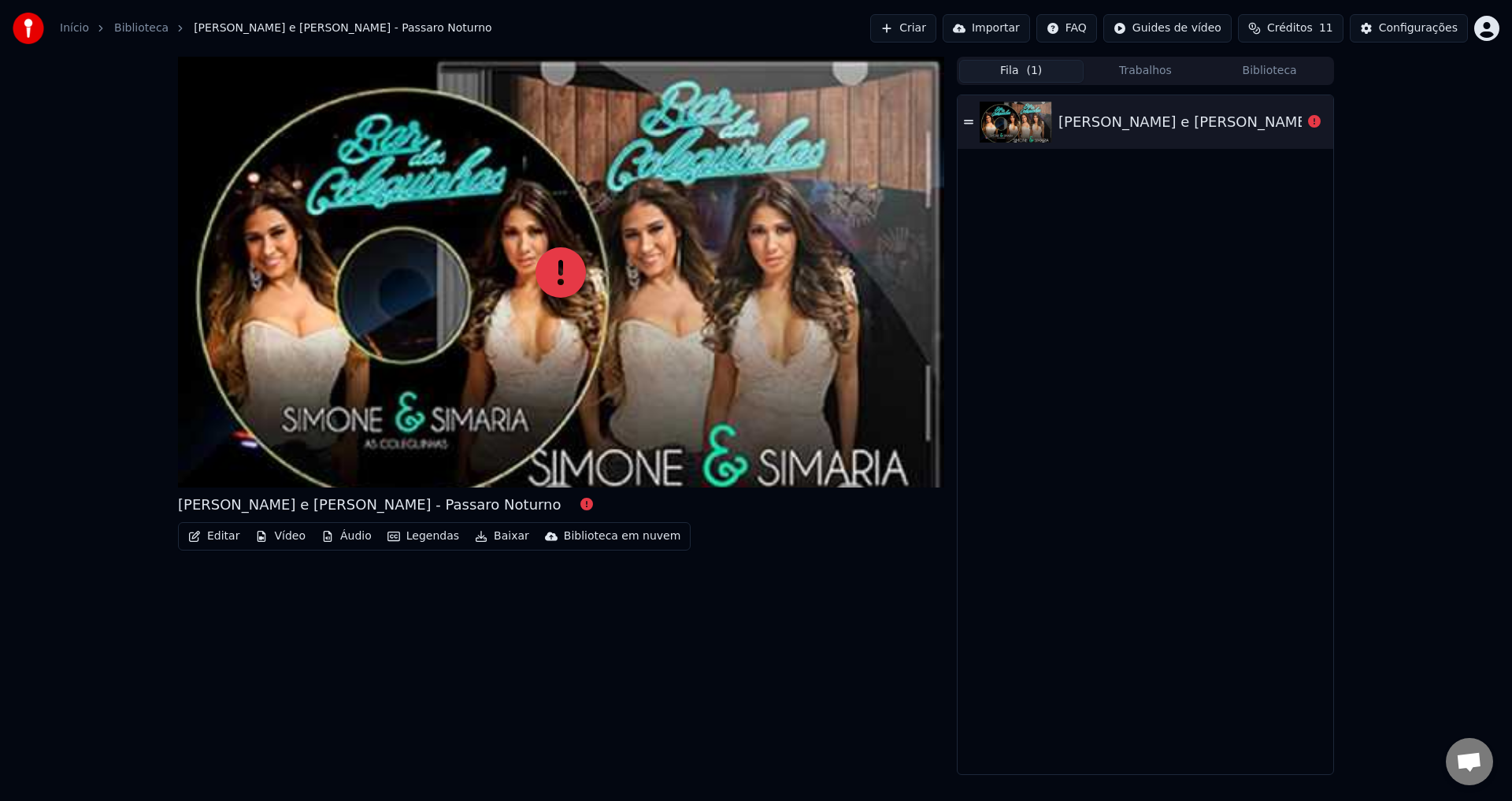
drag, startPoint x: 1093, startPoint y: 126, endPoint x: 867, endPoint y: 177, distance: 231.7
click at [1093, 125] on div "[PERSON_NAME] e [PERSON_NAME] - Passaro Noturno" at bounding box center [1250, 122] width 384 height 22
drag, startPoint x: 514, startPoint y: 284, endPoint x: 542, endPoint y: 281, distance: 28.2
click at [516, 284] on div at bounding box center [560, 272] width 766 height 431
click at [546, 279] on icon at bounding box center [561, 273] width 51 height 51
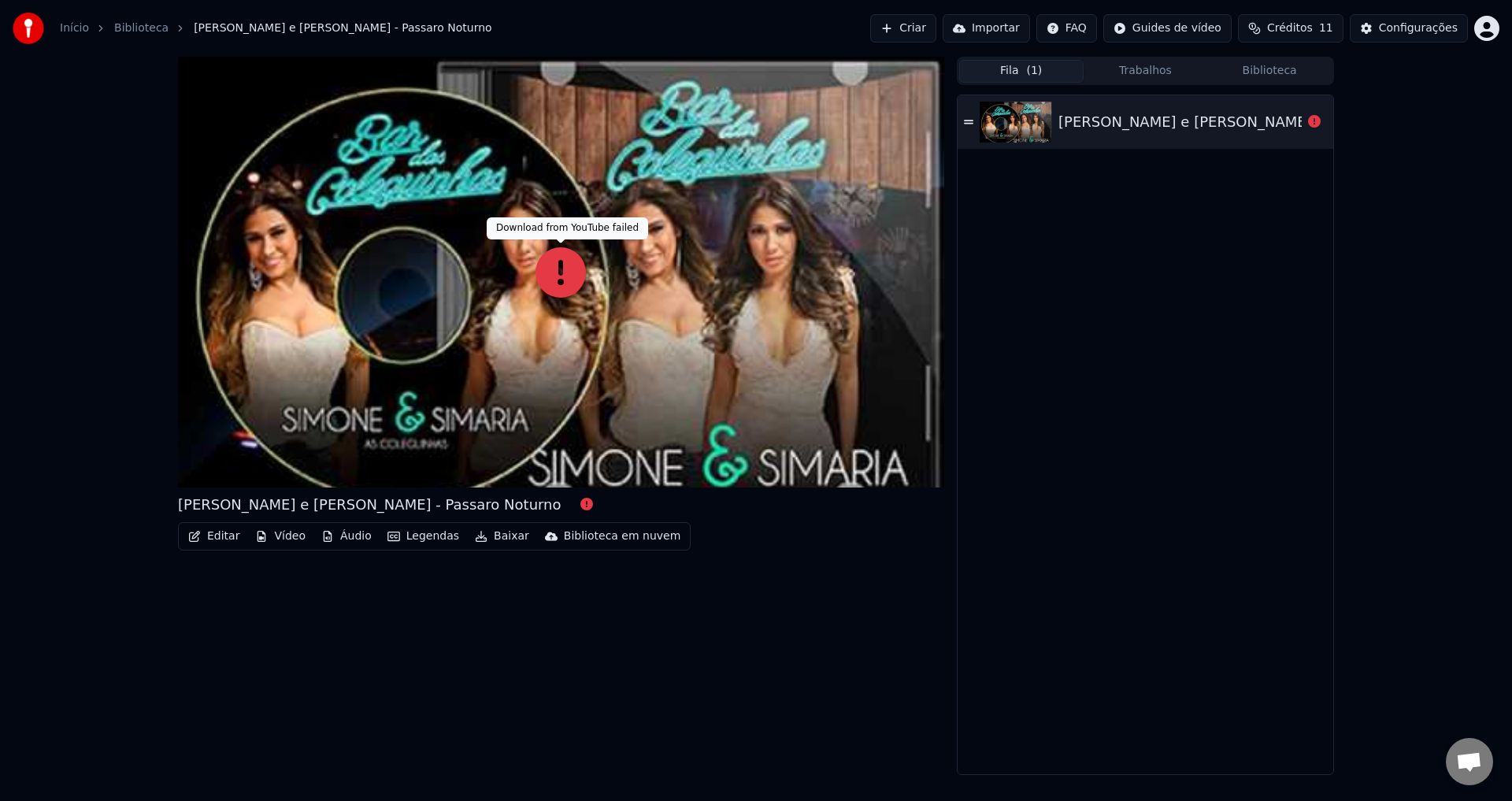
click at [577, 279] on icon at bounding box center [561, 273] width 51 height 51
click at [936, 19] on button "Criar" at bounding box center [903, 28] width 66 height 28
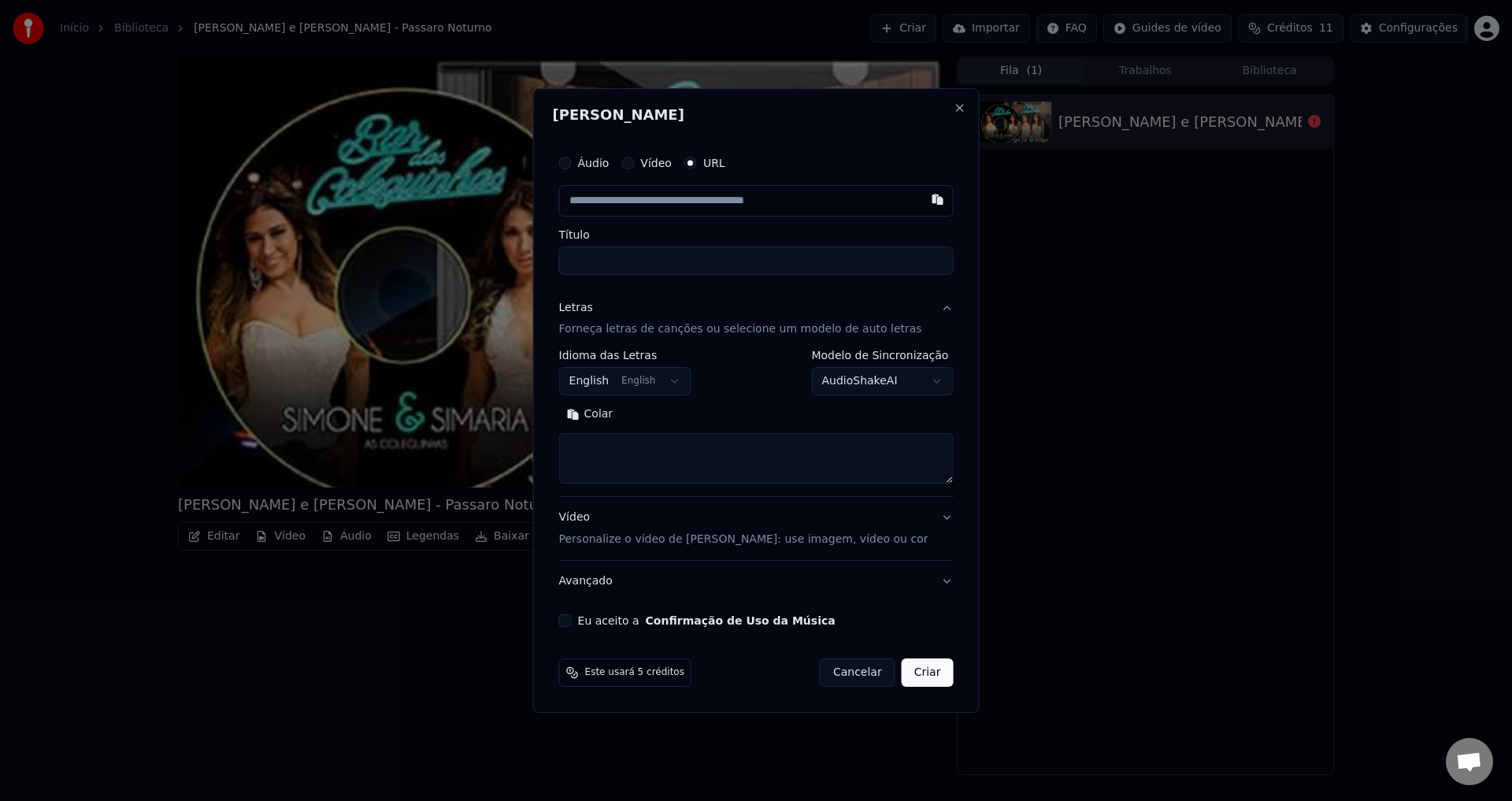
drag, startPoint x: 246, startPoint y: 735, endPoint x: 212, endPoint y: 798, distance: 71.6
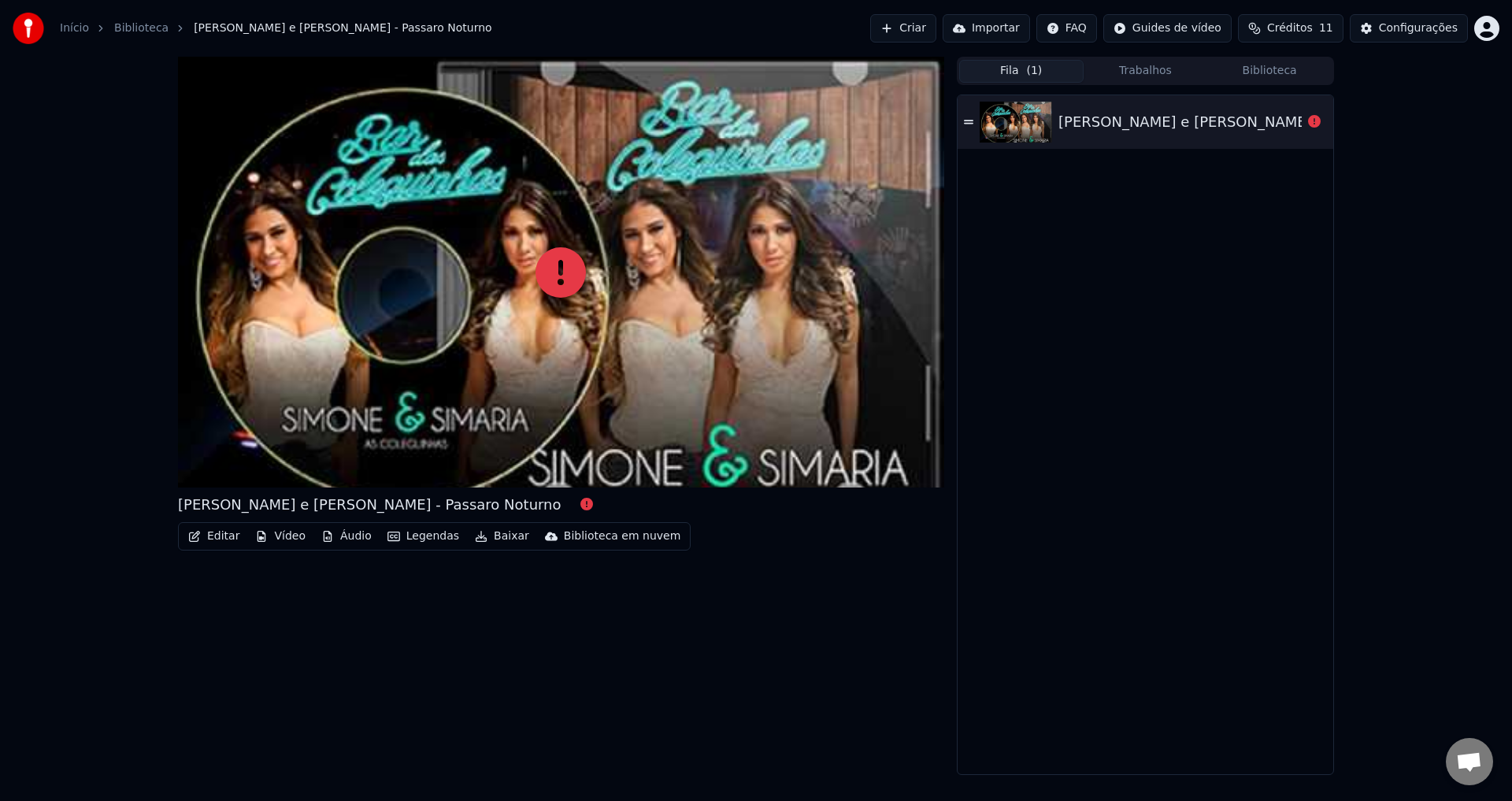
click at [528, 304] on div at bounding box center [560, 272] width 766 height 431
click at [555, 279] on icon at bounding box center [561, 273] width 51 height 51
click at [932, 27] on button "Criar" at bounding box center [903, 28] width 66 height 28
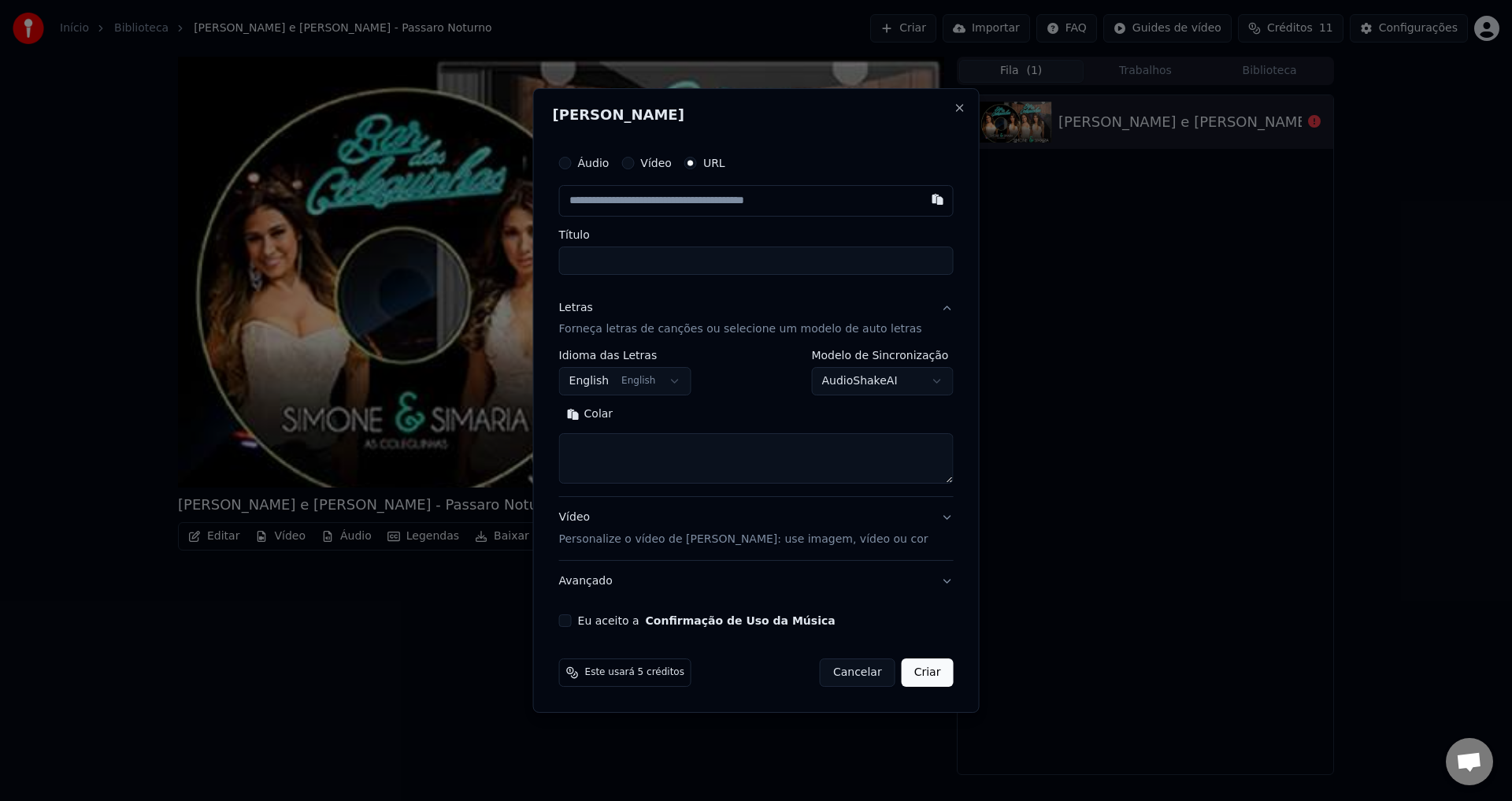
click at [698, 201] on input "text" at bounding box center [757, 201] width 395 height 31
type input "**********"
click at [842, 135] on div "**********" at bounding box center [757, 400] width 447 height 626
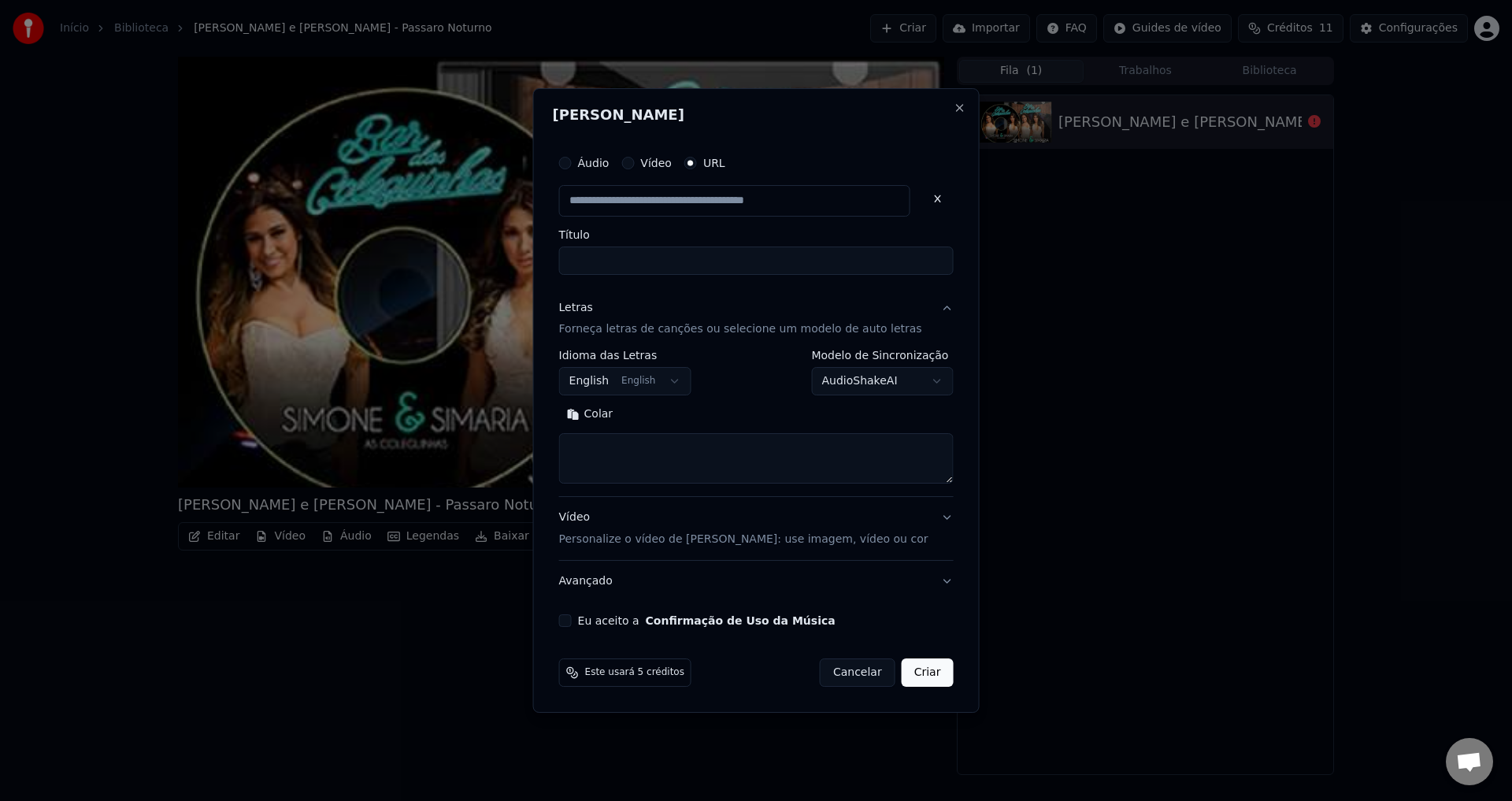
type input "**********"
click at [631, 384] on body "**********" at bounding box center [756, 400] width 1512 height 801
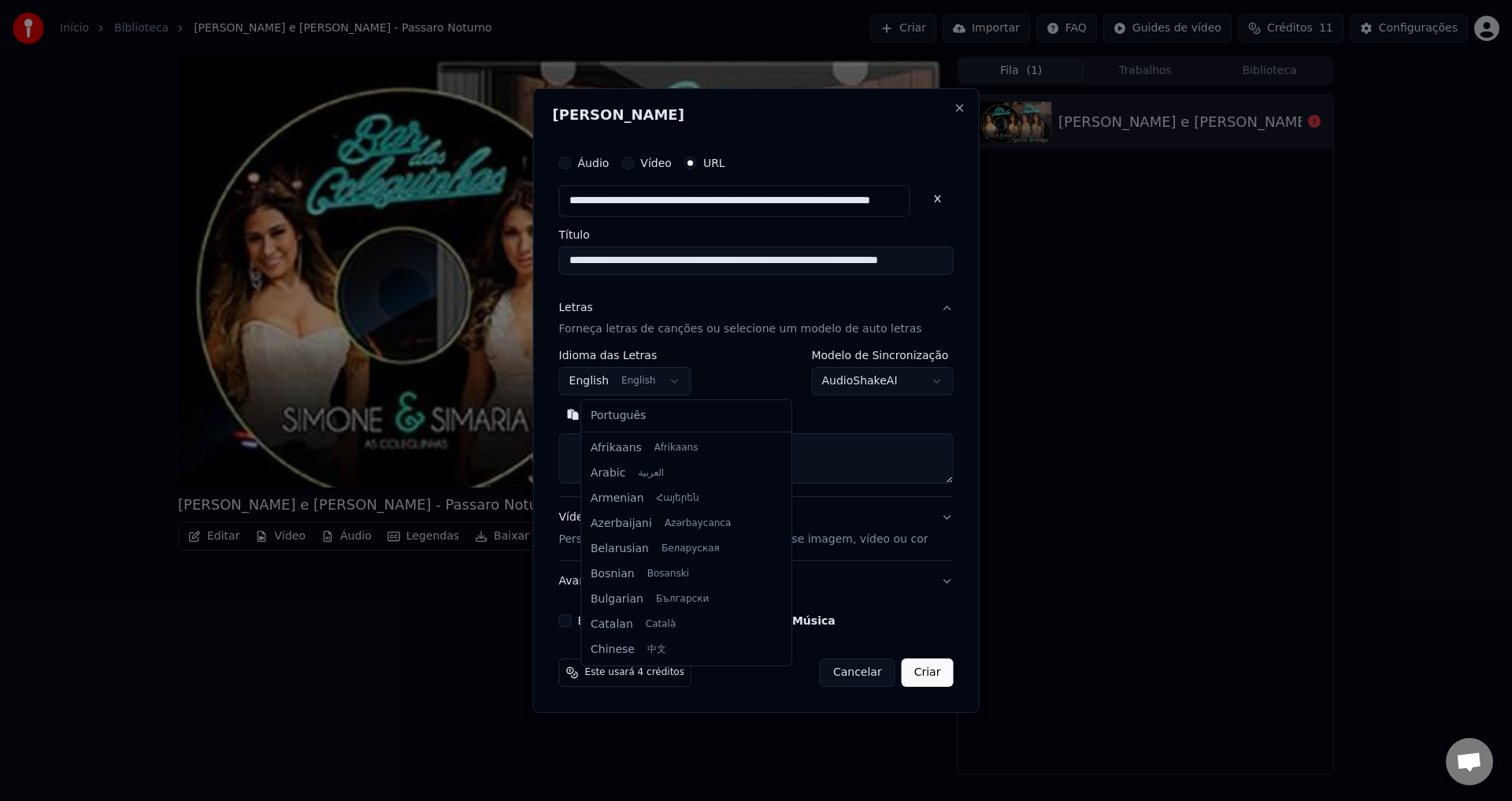
scroll to position [126, 0]
select select "**"
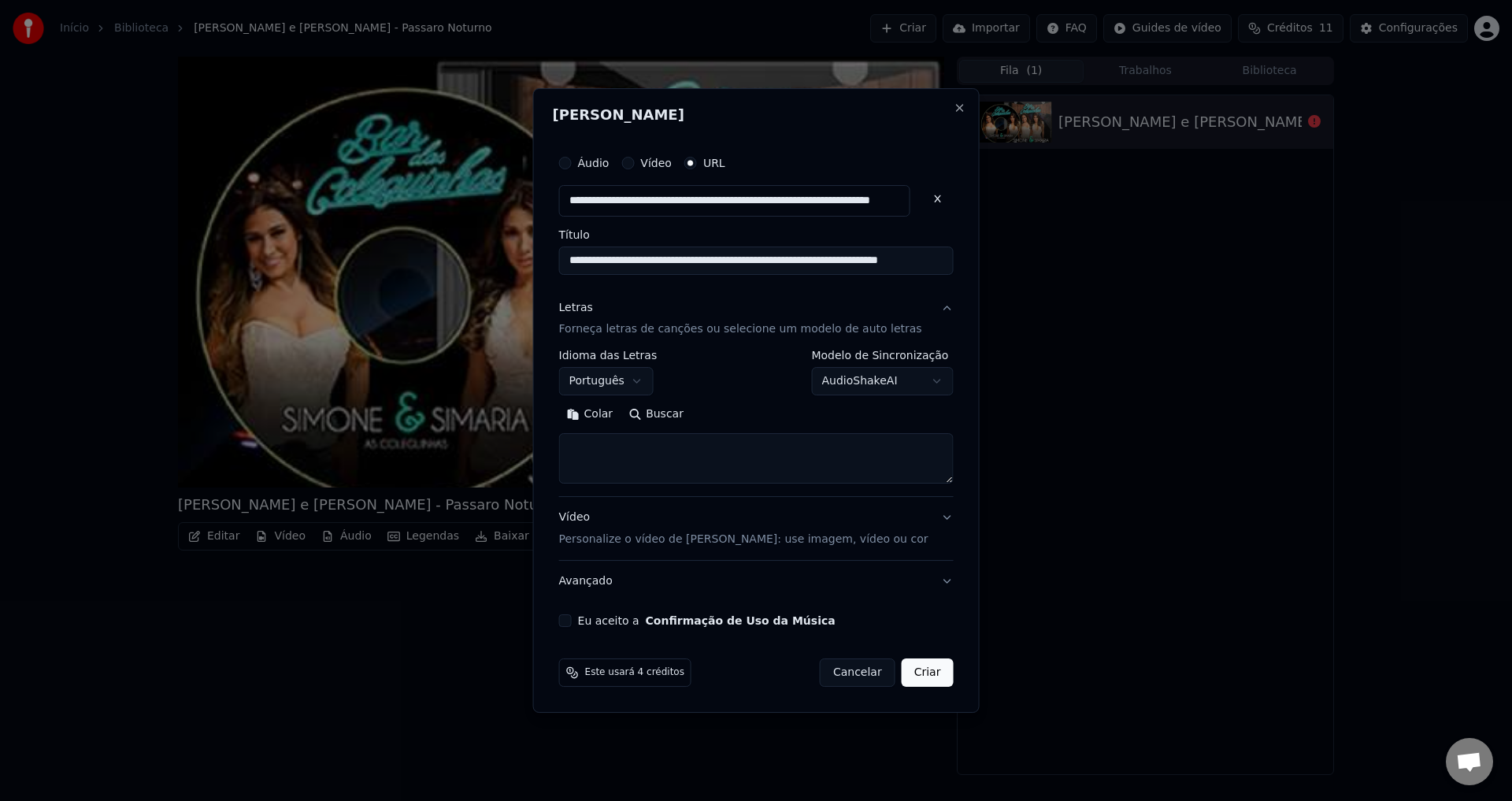
click at [681, 410] on button "Buscar" at bounding box center [656, 415] width 71 height 25
click at [634, 161] on button "Vídeo" at bounding box center [627, 163] width 13 height 13
click at [608, 164] on label "Áudio" at bounding box center [593, 163] width 31 height 11
click at [572, 164] on button "Áudio" at bounding box center [566, 163] width 13 height 13
click at [697, 165] on button "URL" at bounding box center [691, 163] width 13 height 13
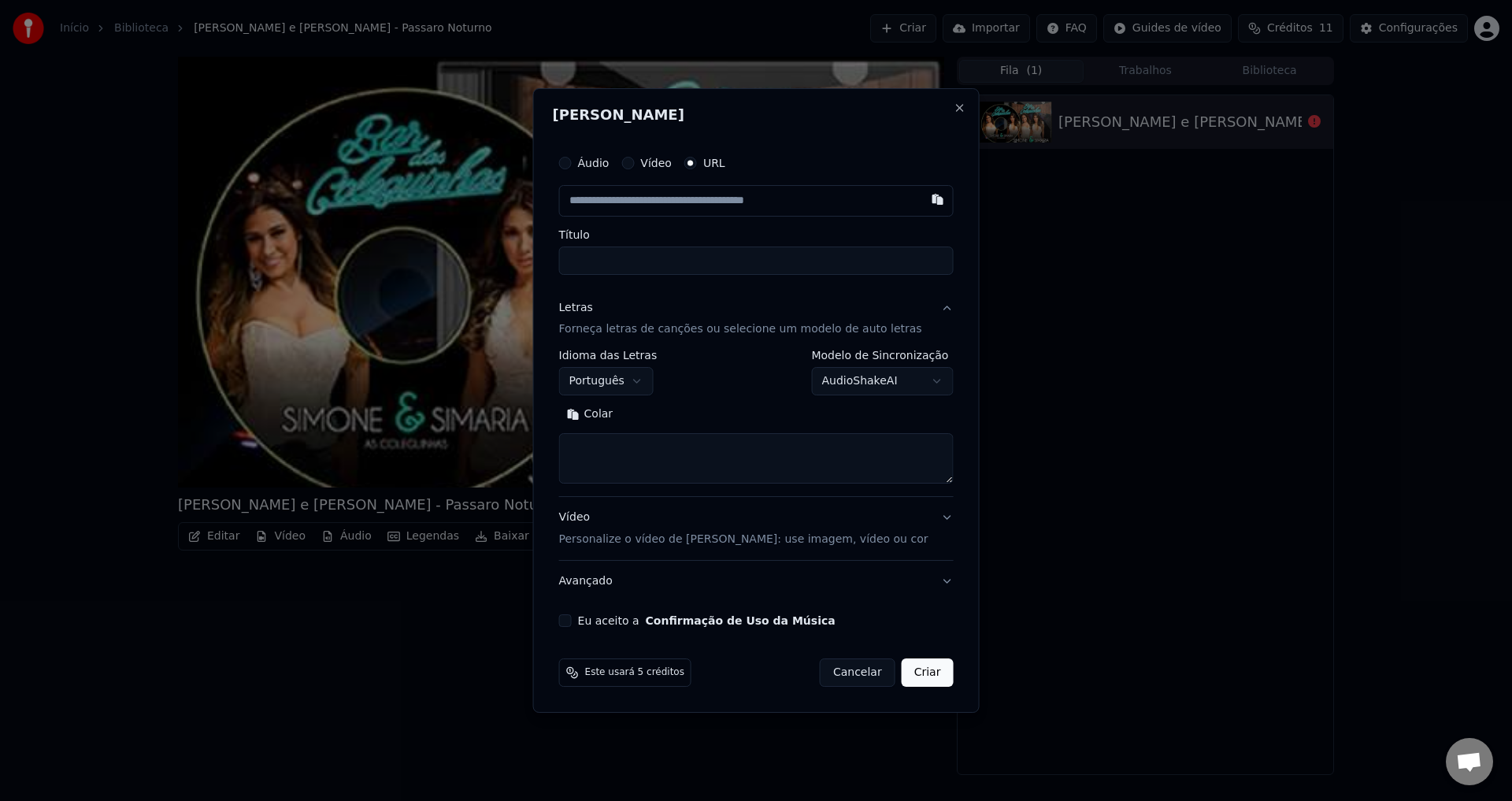
click at [757, 207] on input "text" at bounding box center [757, 201] width 395 height 31
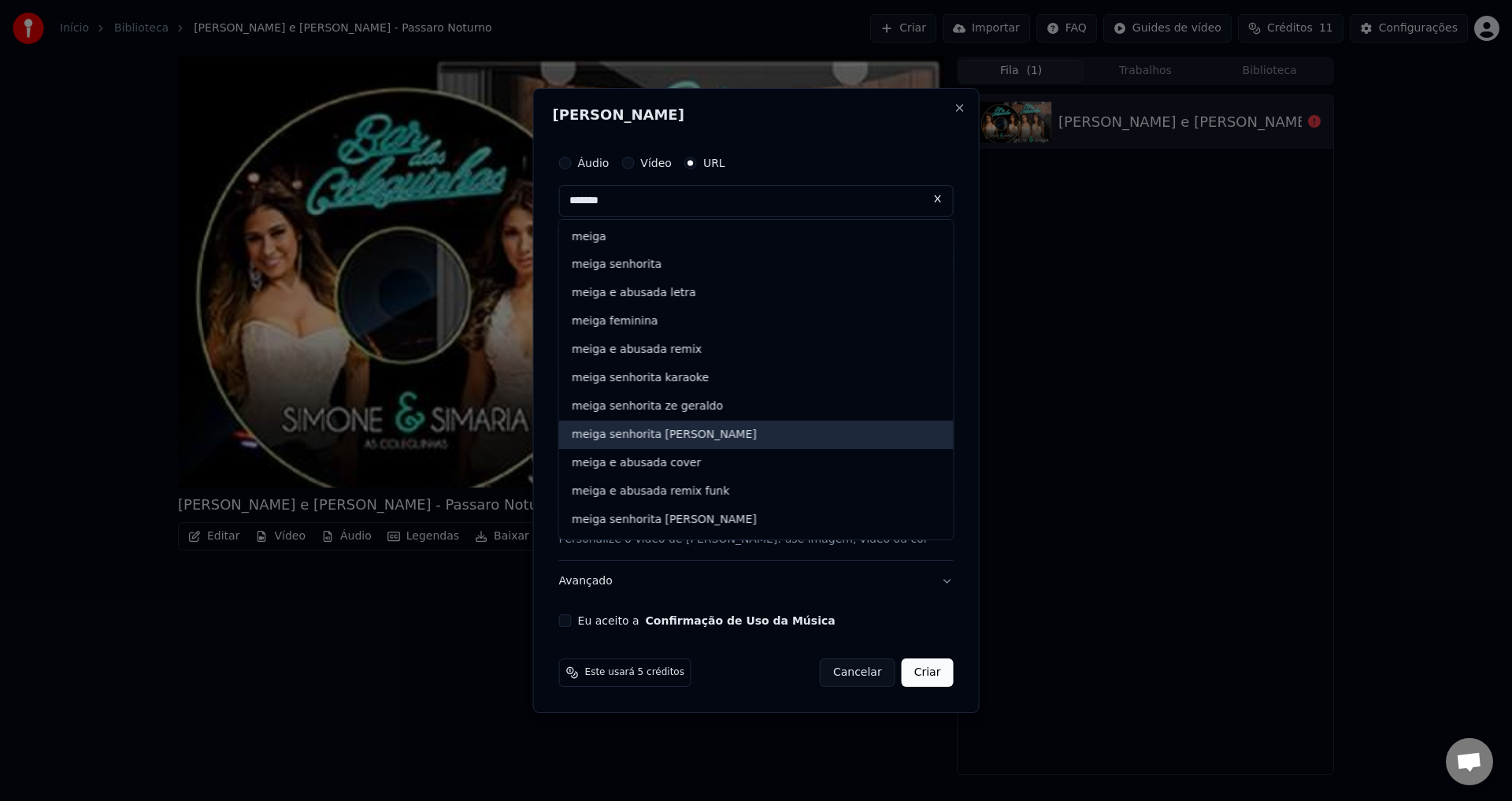
click at [761, 431] on div "meiga senhorita [PERSON_NAME]" at bounding box center [757, 434] width 395 height 28
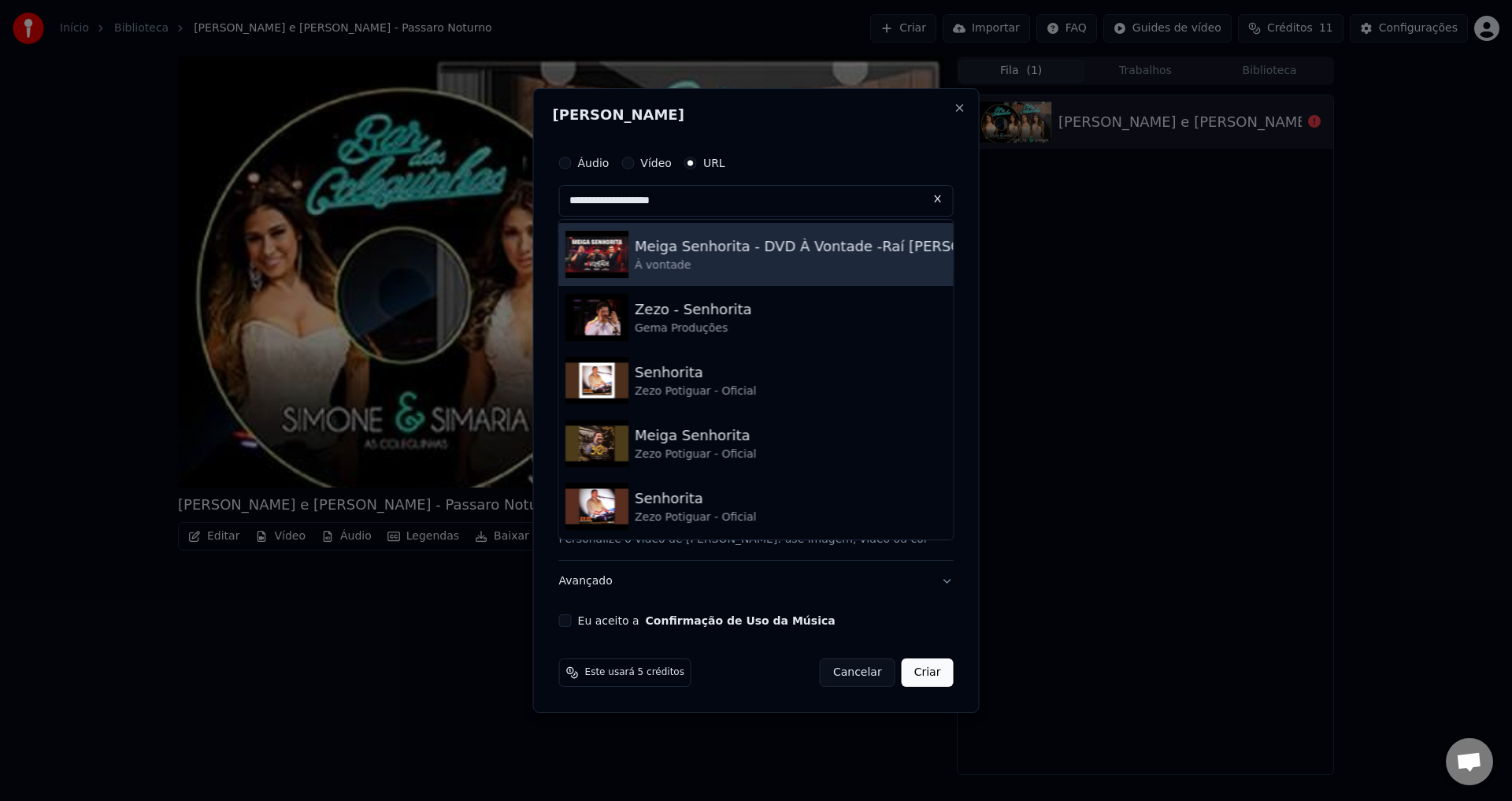
click at [810, 262] on div "À vontade" at bounding box center [937, 265] width 605 height 16
type input "**********"
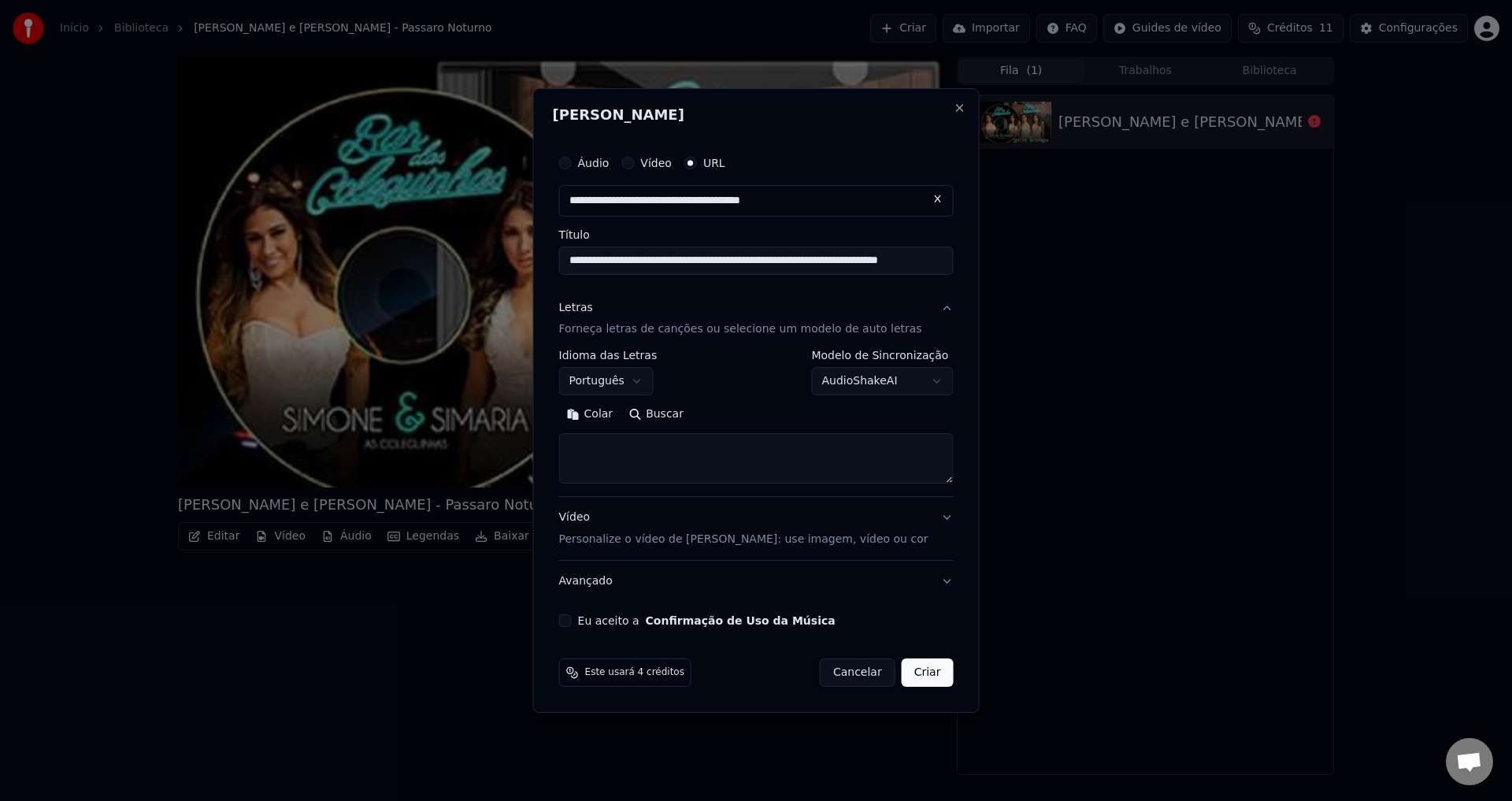
click at [669, 411] on button "Buscar" at bounding box center [656, 415] width 71 height 25
click at [670, 459] on textarea at bounding box center [757, 460] width 395 height 51
paste textarea "**********"
type textarea "**********"
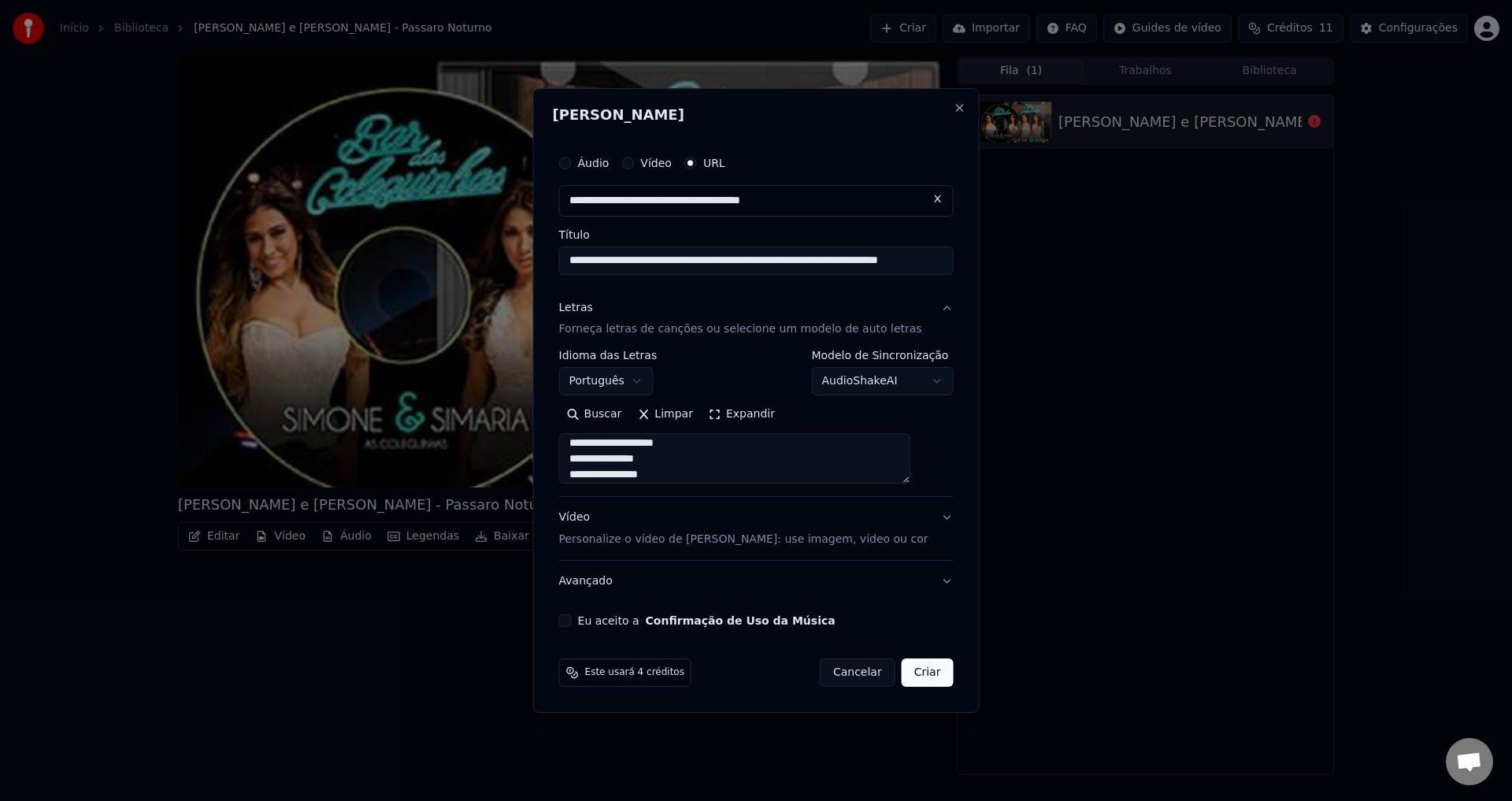
click at [593, 620] on div "Eu aceito a Confirmação de Uso da Música" at bounding box center [757, 621] width 395 height 13
click at [580, 624] on div "**********" at bounding box center [756, 388] width 407 height 493
click at [593, 619] on div "Eu aceito a Confirmação de Uso da Música" at bounding box center [757, 621] width 395 height 13
click at [572, 621] on button "Eu aceito a Confirmação de Uso da Música" at bounding box center [566, 621] width 13 height 13
click at [680, 512] on div "Vídeo Personalize o vídeo de karaokê: use imagem, vídeo ou cor" at bounding box center [744, 529] width 369 height 38
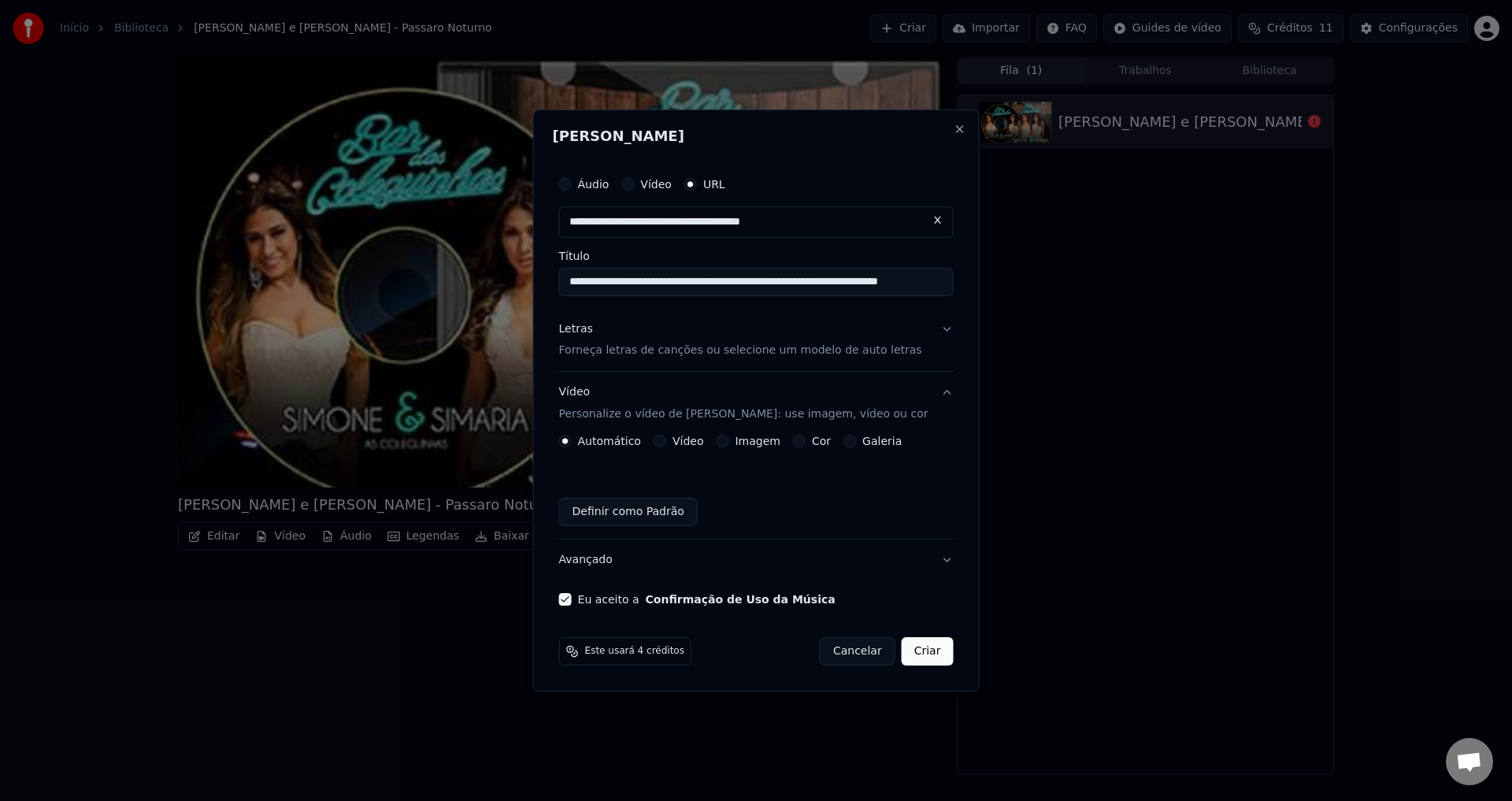
click at [930, 389] on button "Vídeo Personalize o vídeo de karaokê: use imagem, vídeo ou cor" at bounding box center [757, 404] width 395 height 63
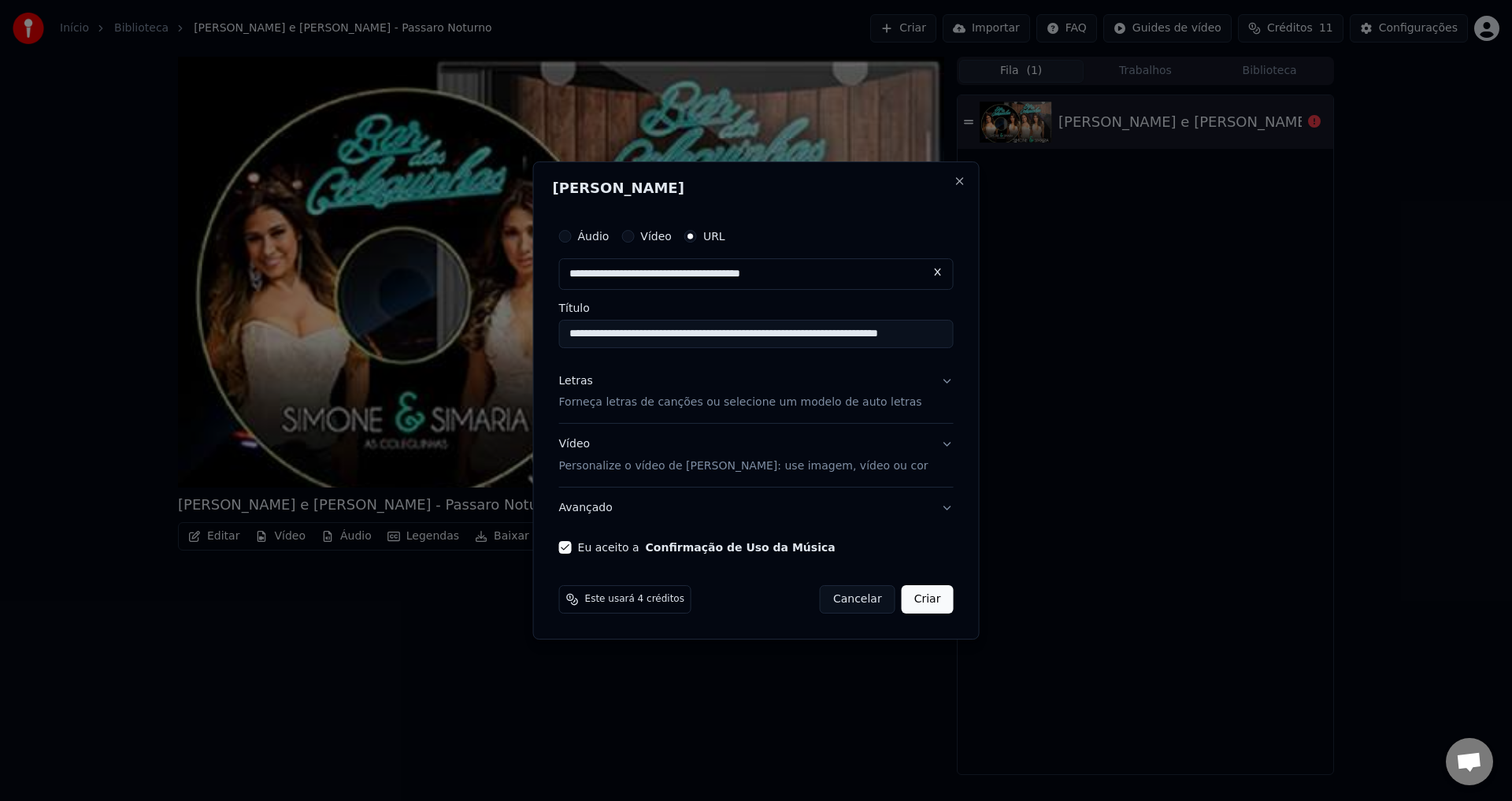
click at [913, 600] on button "Criar" at bounding box center [927, 599] width 52 height 28
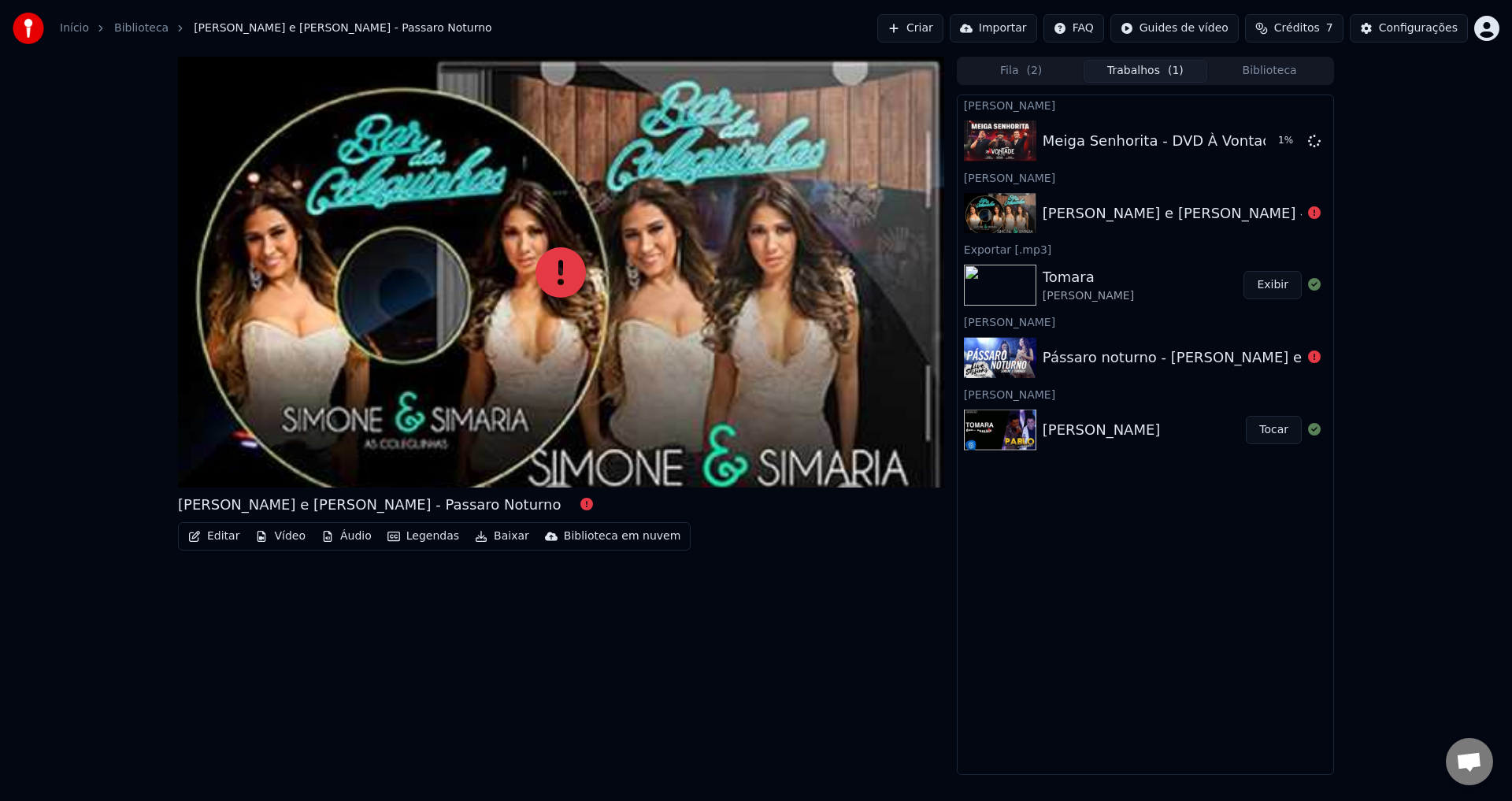
click at [1019, 71] on button "Fila ( 2 )" at bounding box center [1021, 71] width 124 height 23
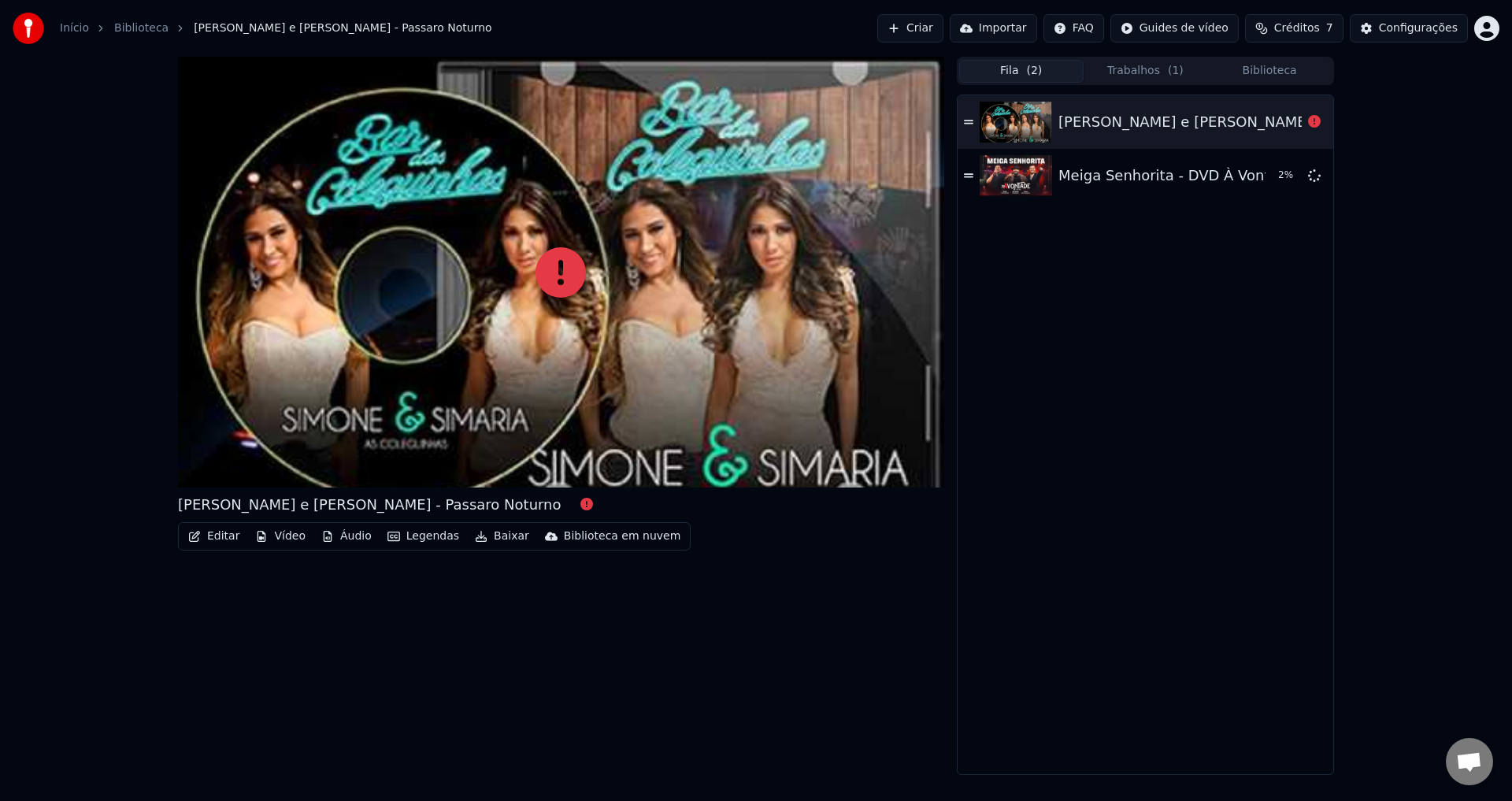
click at [215, 536] on button "Editar" at bounding box center [213, 537] width 63 height 22
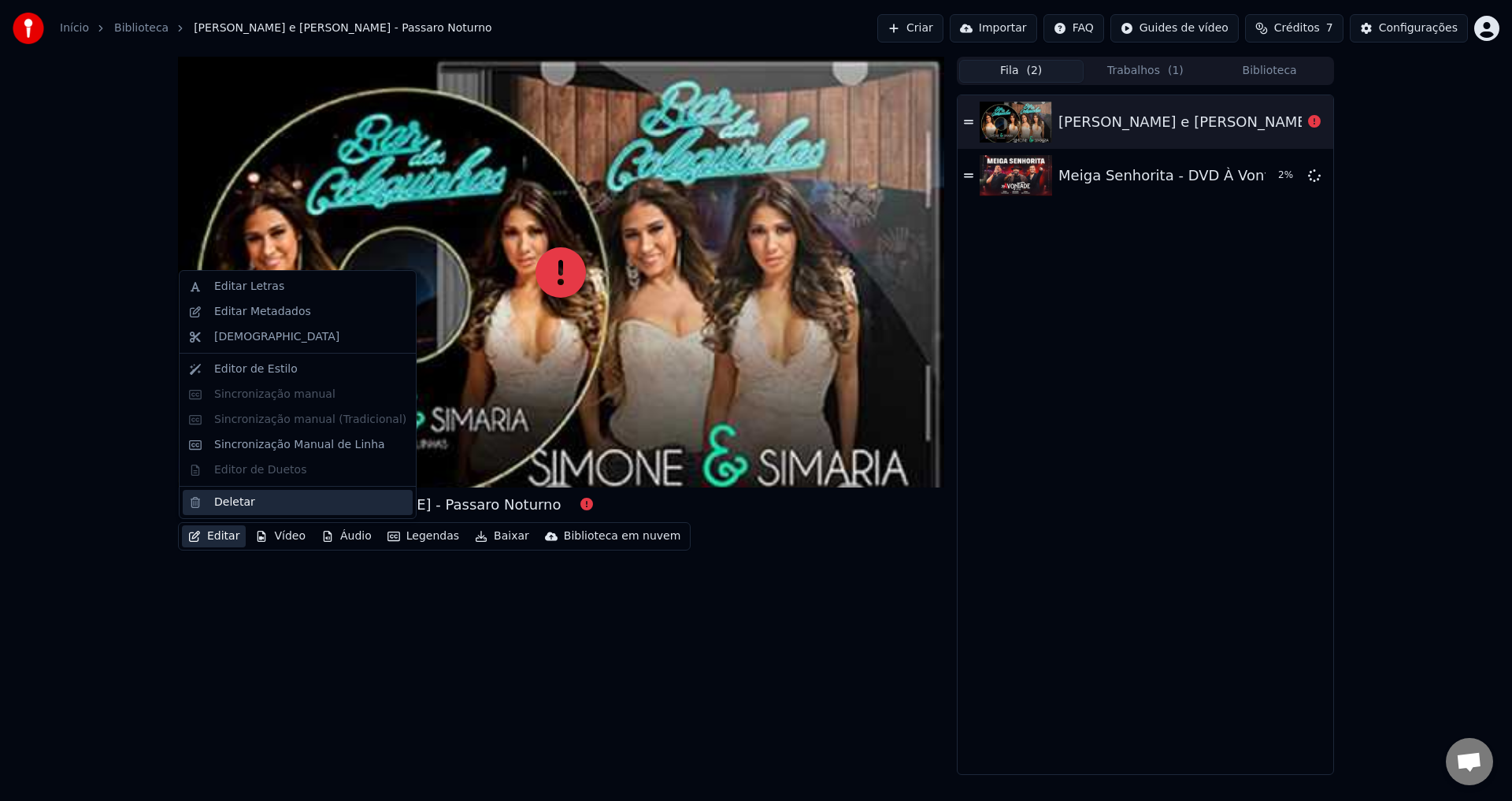
click at [229, 496] on div "Deletar" at bounding box center [235, 502] width 41 height 16
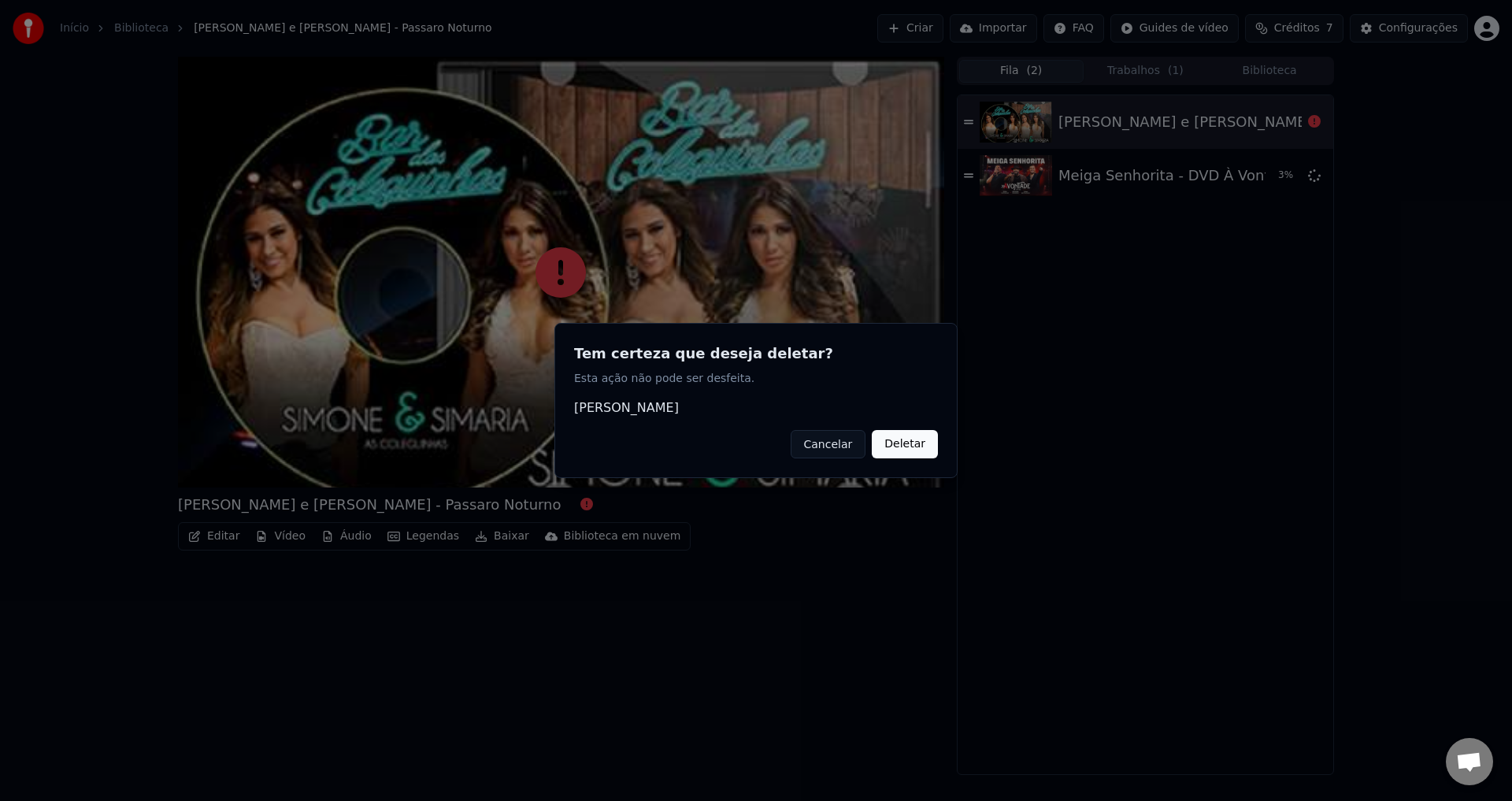
click at [844, 450] on button "Cancelar" at bounding box center [828, 444] width 75 height 28
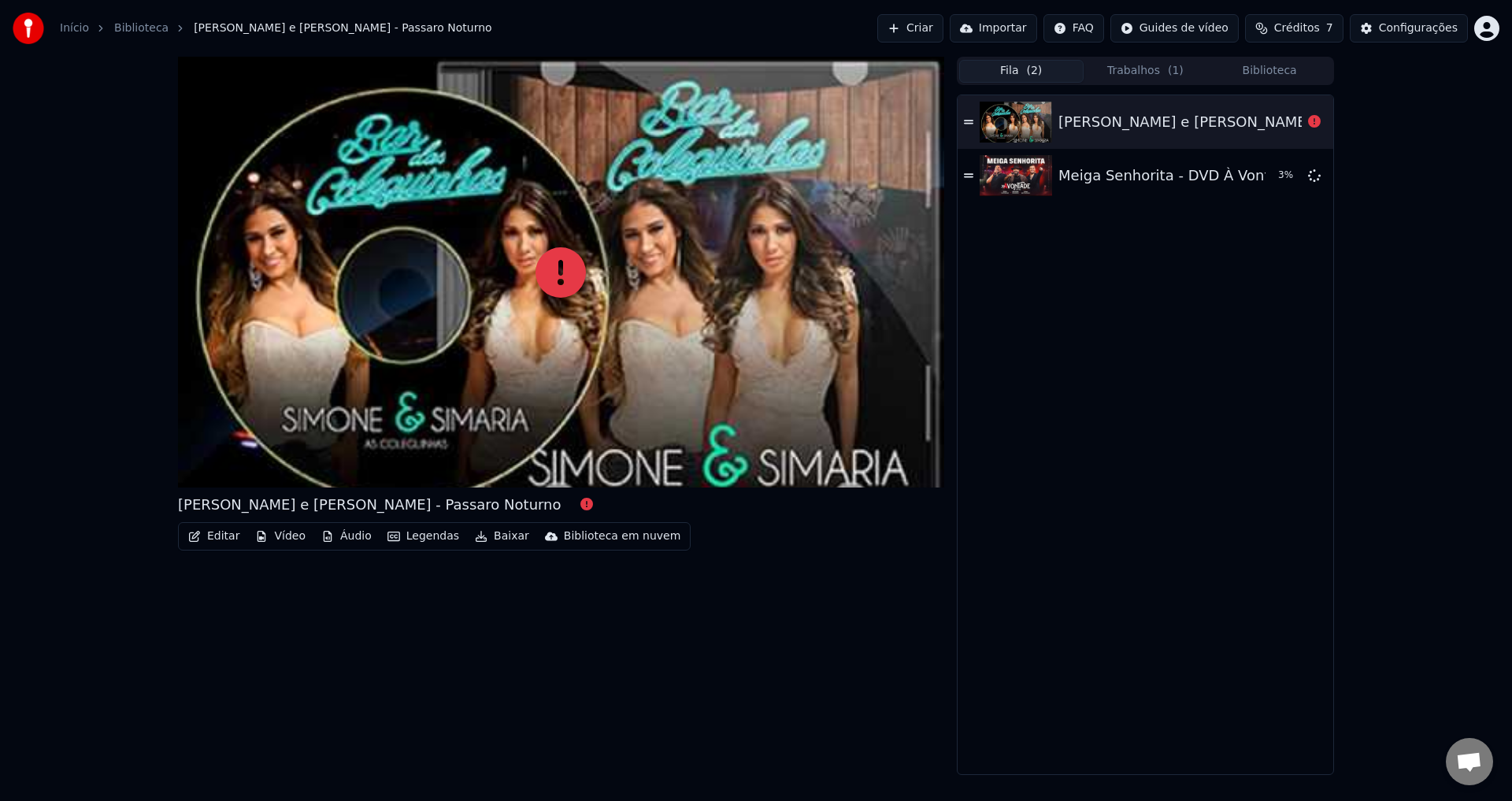
click at [1065, 124] on div "[PERSON_NAME] e [PERSON_NAME] - Passaro Noturno" at bounding box center [1250, 122] width 384 height 22
click at [1136, 71] on button "Trabalhos ( 1 )" at bounding box center [1145, 71] width 124 height 23
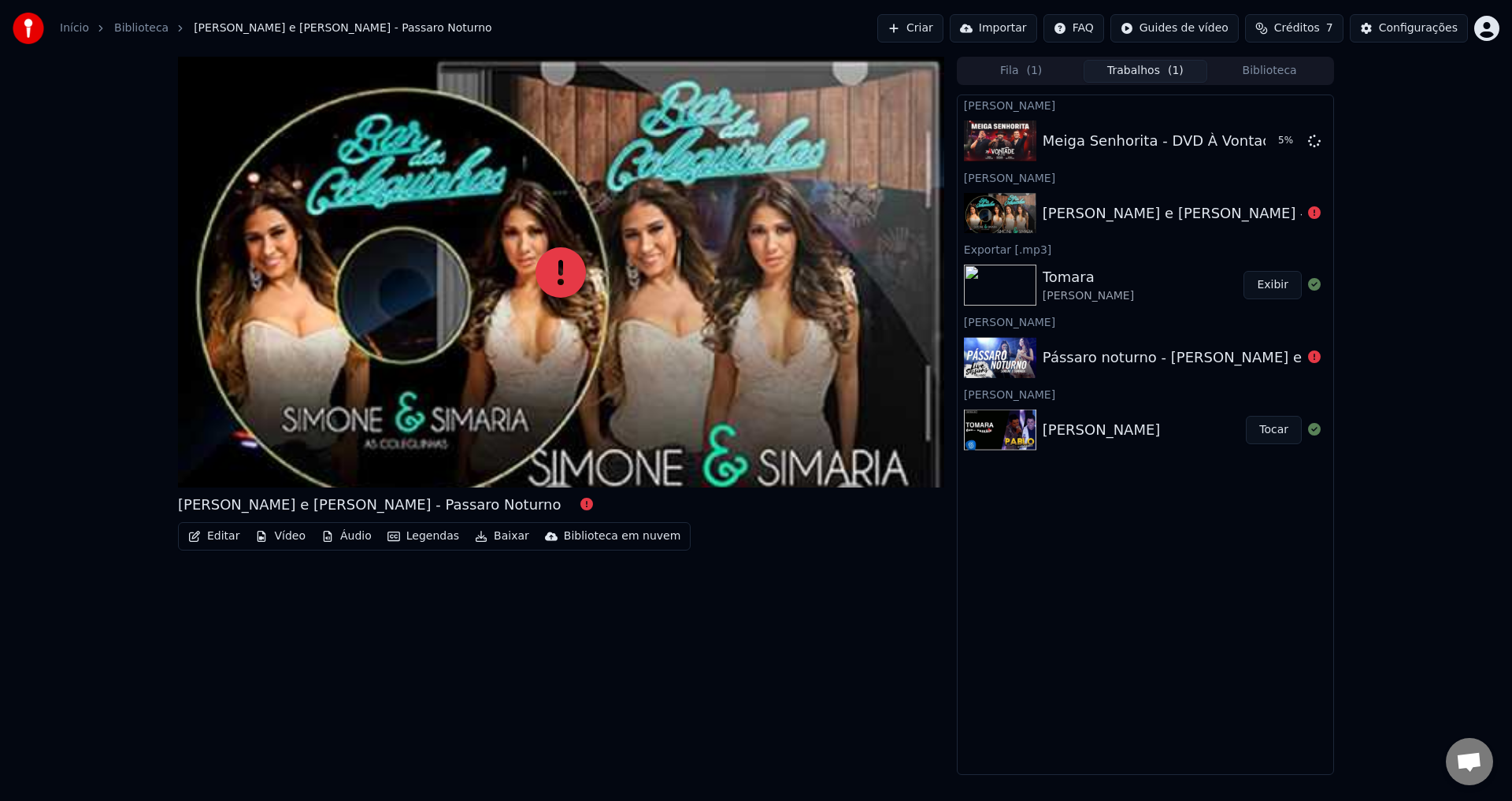
click at [1259, 352] on div "Pássaro noturno - [PERSON_NAME] e Simaria - Live Sessions - Villa Mix Festival …" at bounding box center [1399, 357] width 712 height 22
click at [923, 28] on button "Criar" at bounding box center [911, 28] width 66 height 28
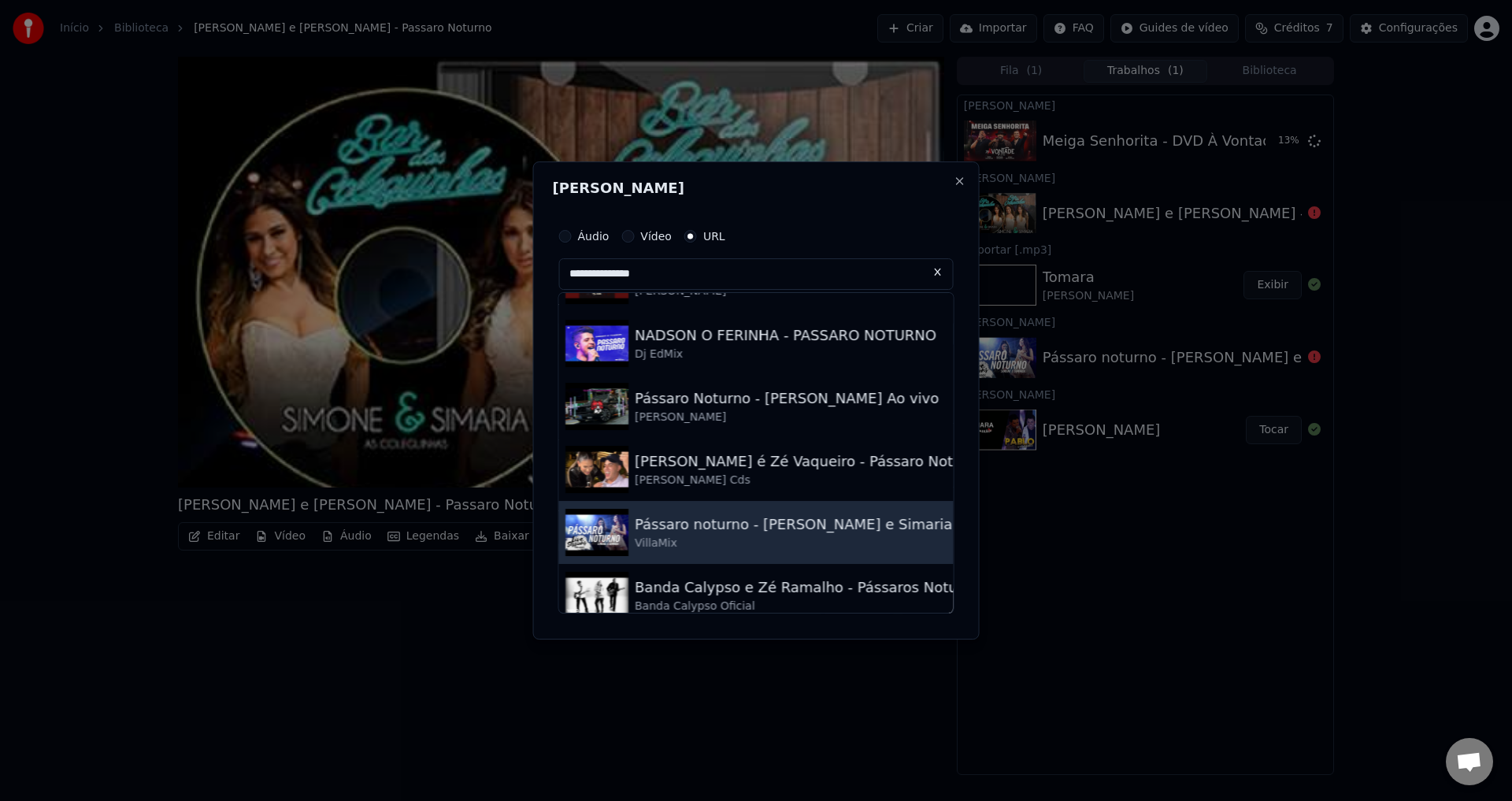
scroll to position [394, 0]
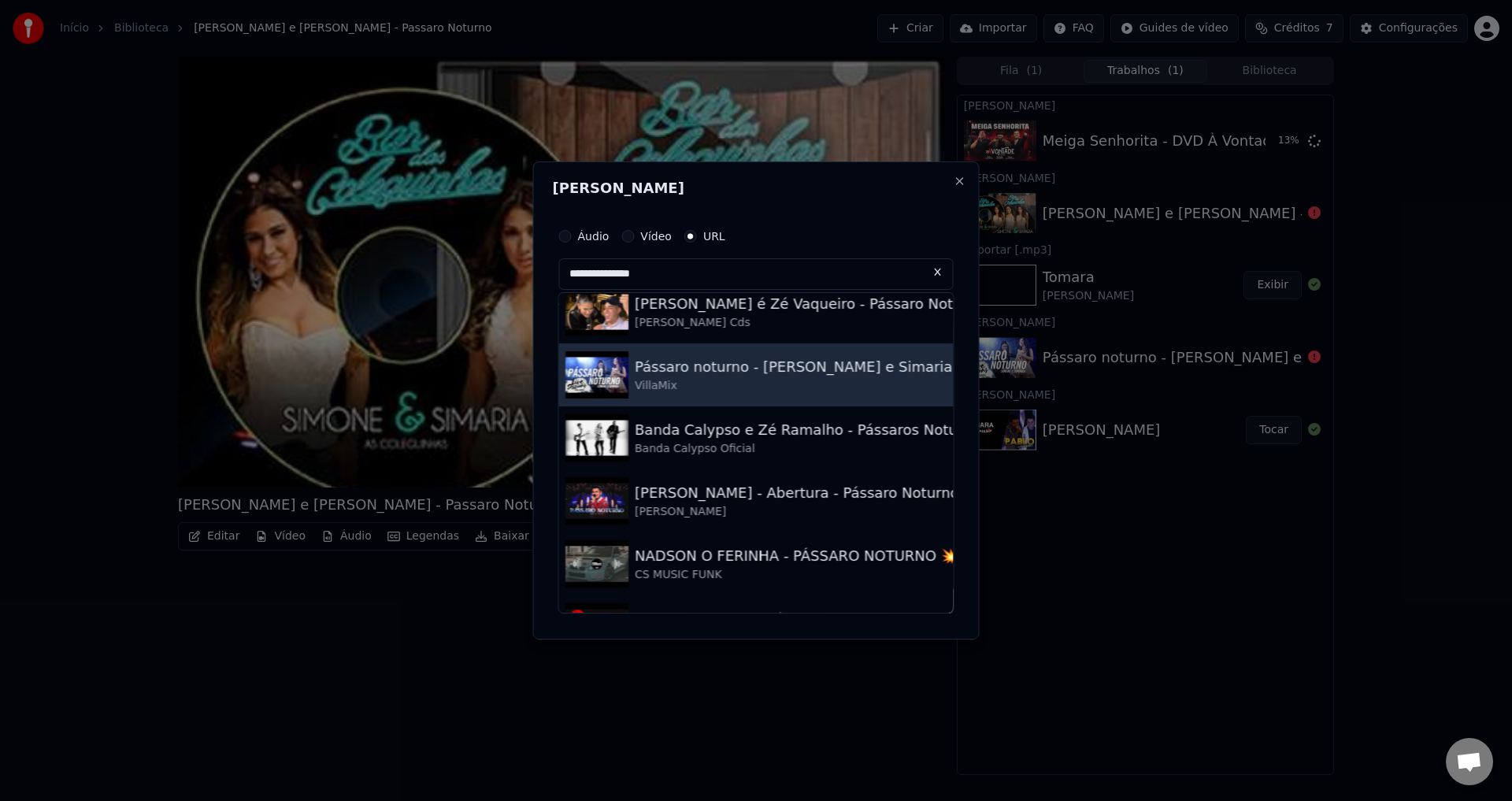
click at [746, 379] on div "VillaMix" at bounding box center [991, 386] width 712 height 16
type input "**********"
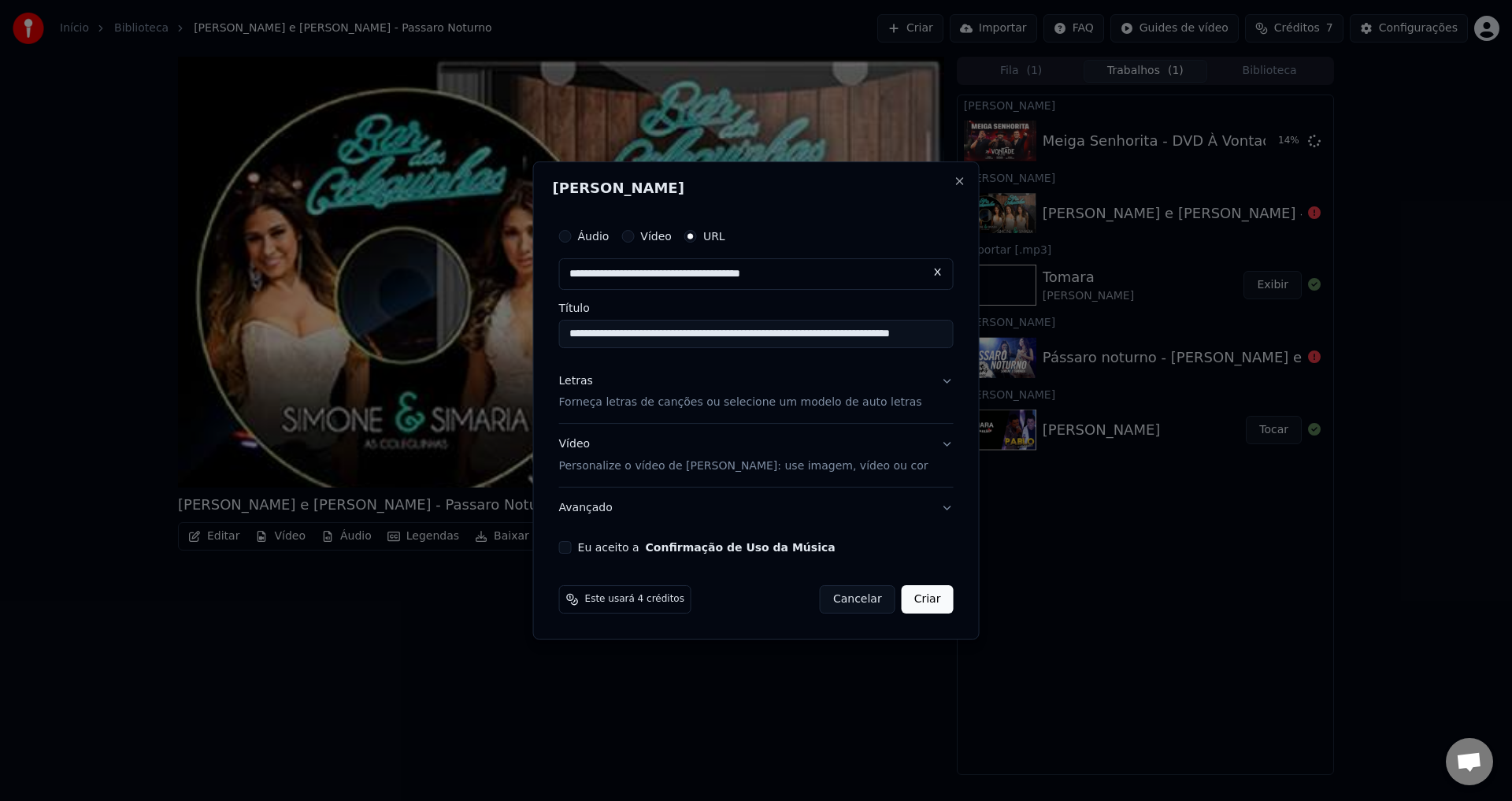
click at [572, 548] on button "Eu aceito a Confirmação de Uso da Música" at bounding box center [566, 547] width 13 height 13
click at [919, 505] on button "Avançado" at bounding box center [757, 508] width 395 height 41
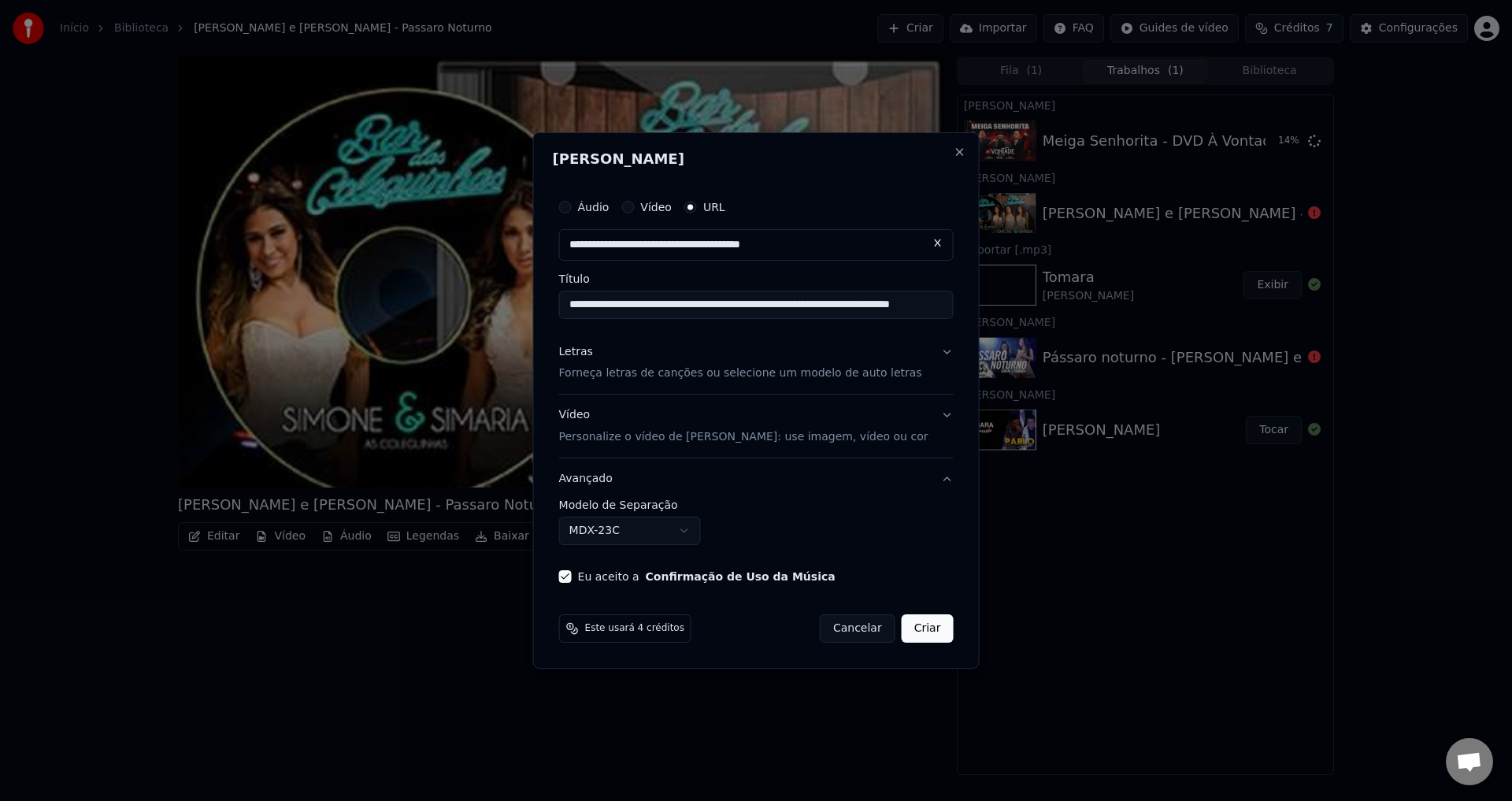
click at [792, 477] on button "Avançado" at bounding box center [757, 479] width 395 height 41
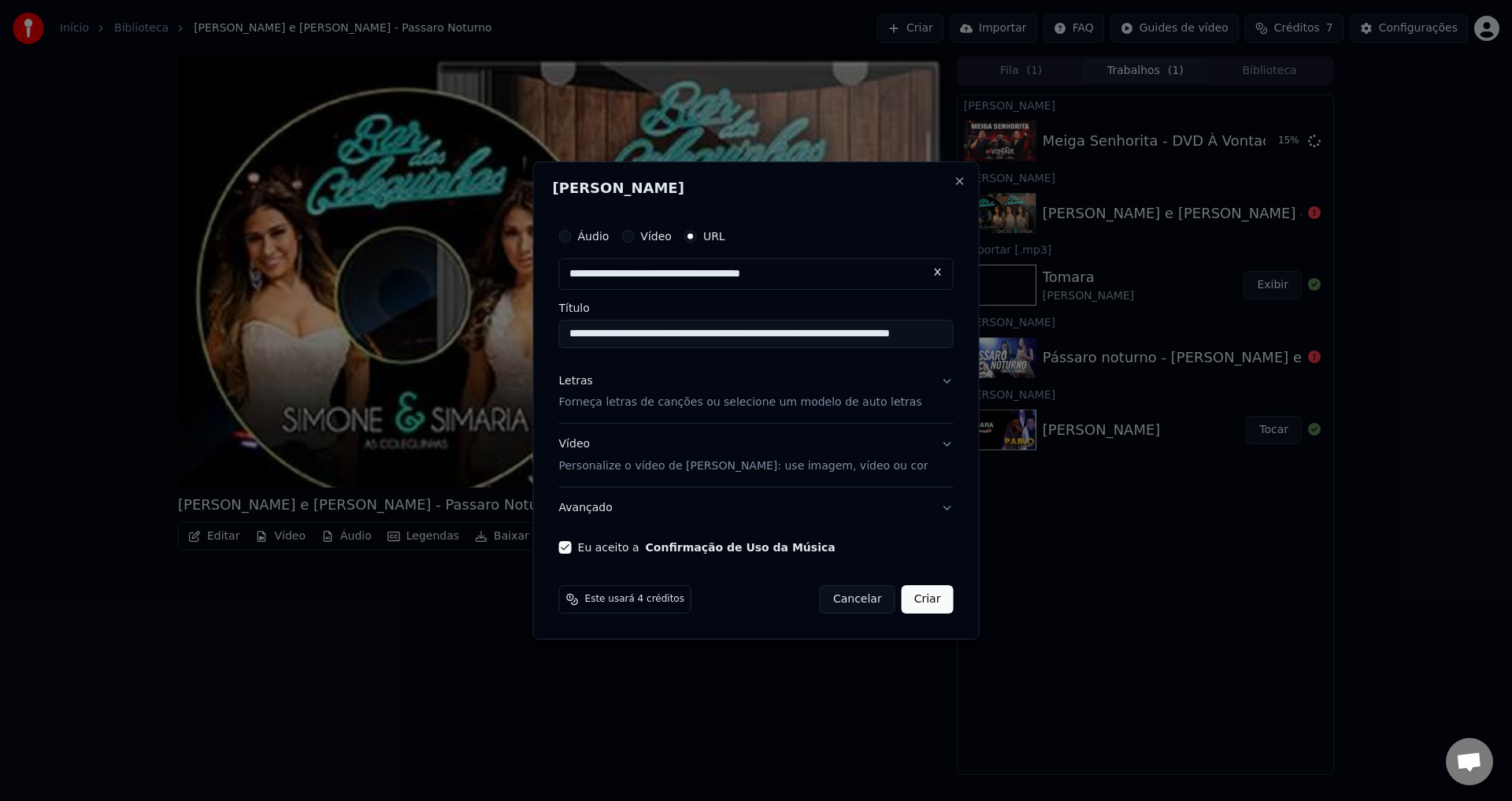
click at [902, 606] on button "Criar" at bounding box center [927, 599] width 52 height 28
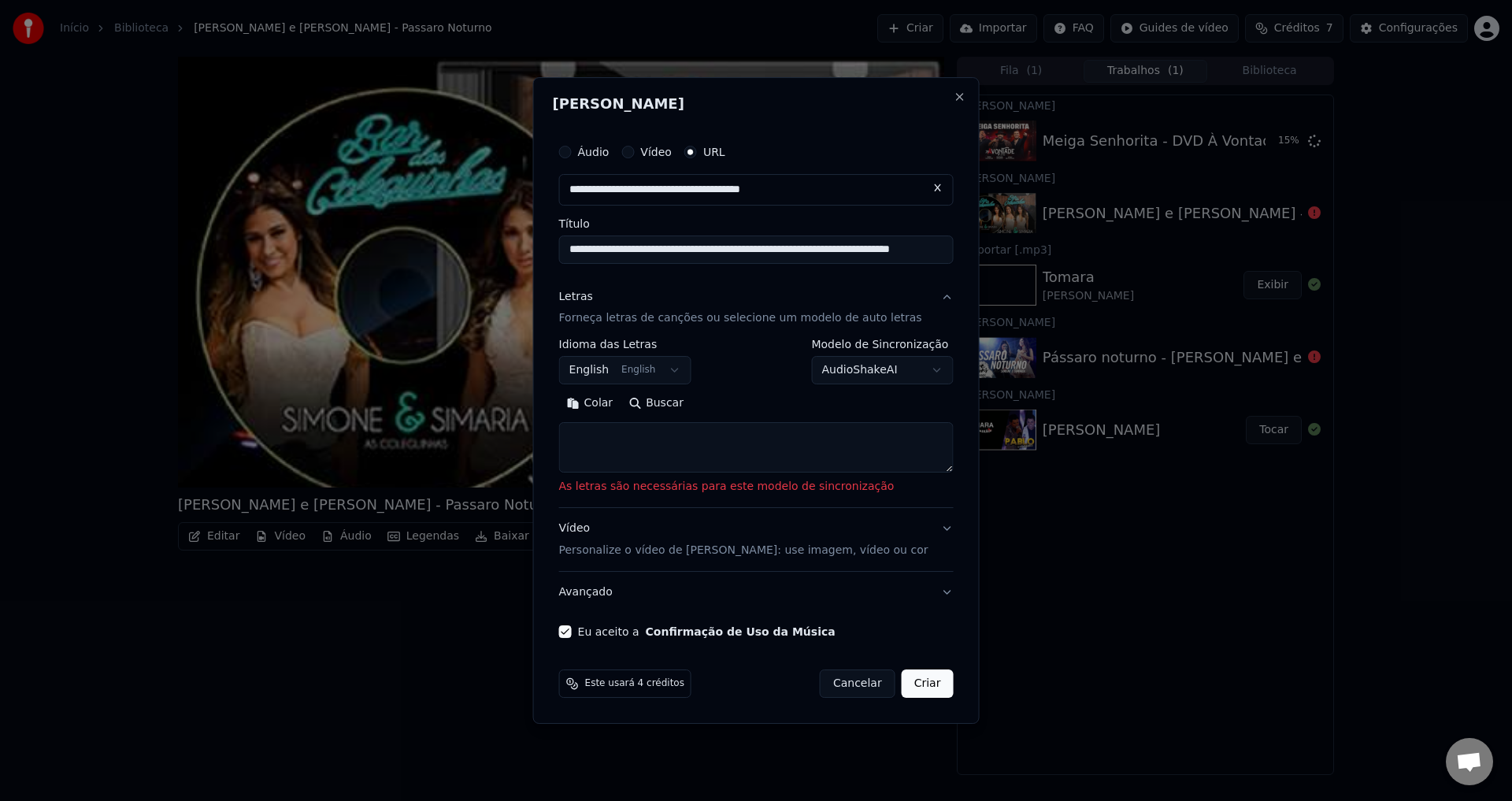
click at [665, 409] on button "Buscar" at bounding box center [656, 404] width 71 height 25
click at [670, 373] on body "**********" at bounding box center [756, 400] width 1512 height 801
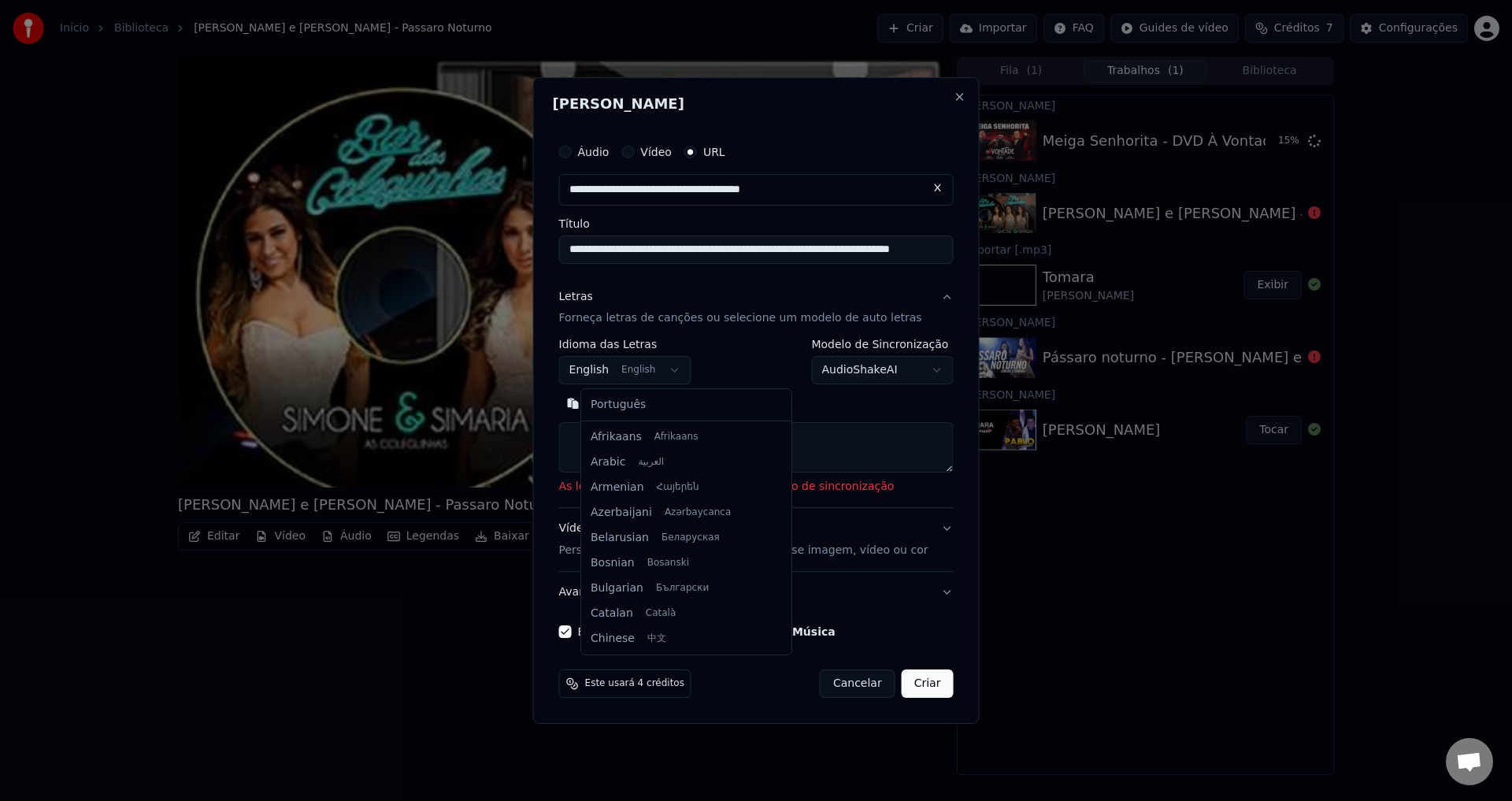
scroll to position [126, 0]
select select "**"
click at [671, 384] on body "**********" at bounding box center [756, 400] width 1512 height 801
click at [715, 384] on body "**********" at bounding box center [756, 400] width 1512 height 801
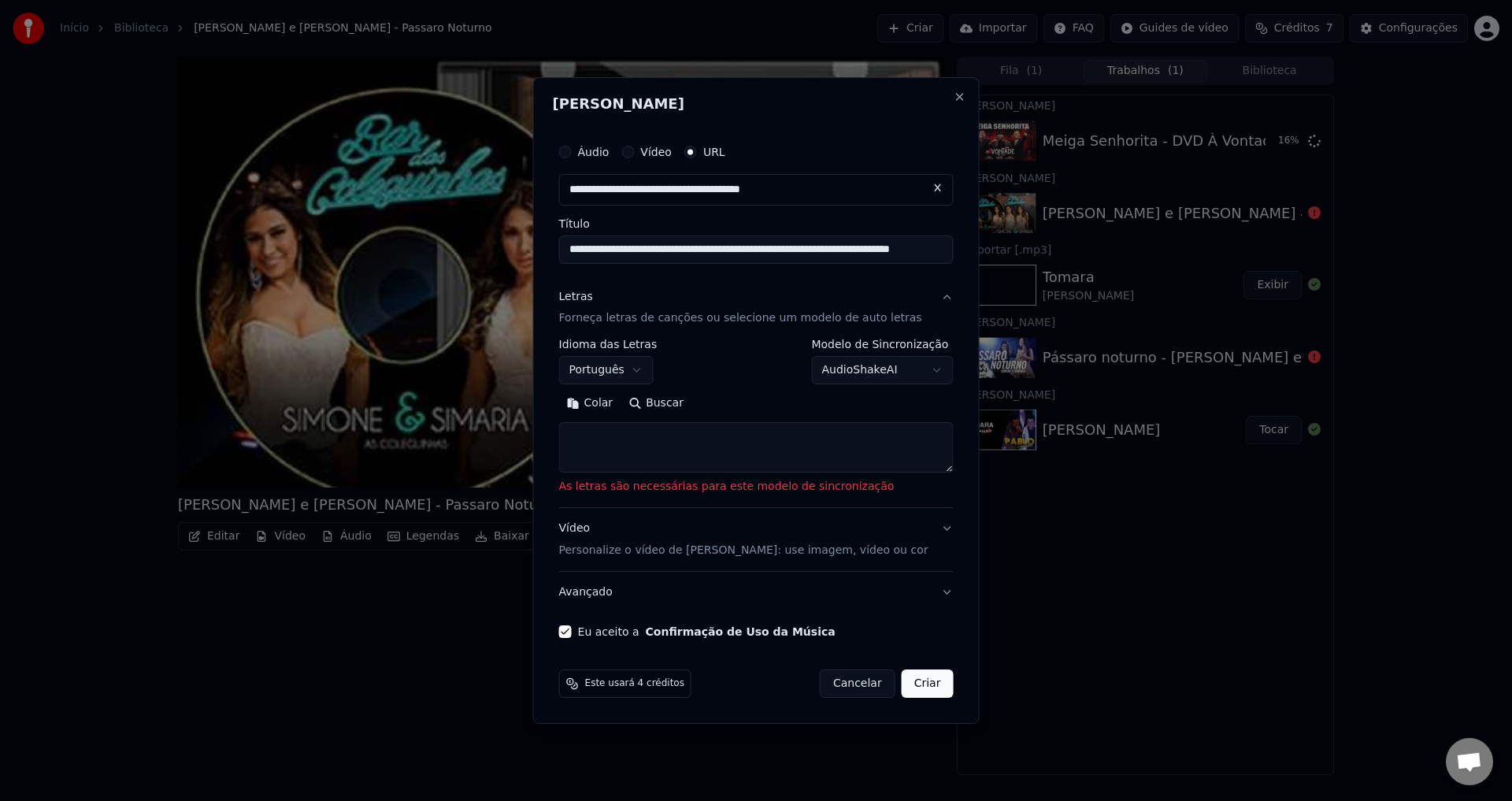
click at [692, 401] on button "Buscar" at bounding box center [656, 404] width 71 height 25
click at [697, 452] on textarea at bounding box center [757, 449] width 395 height 51
paste textarea "**********"
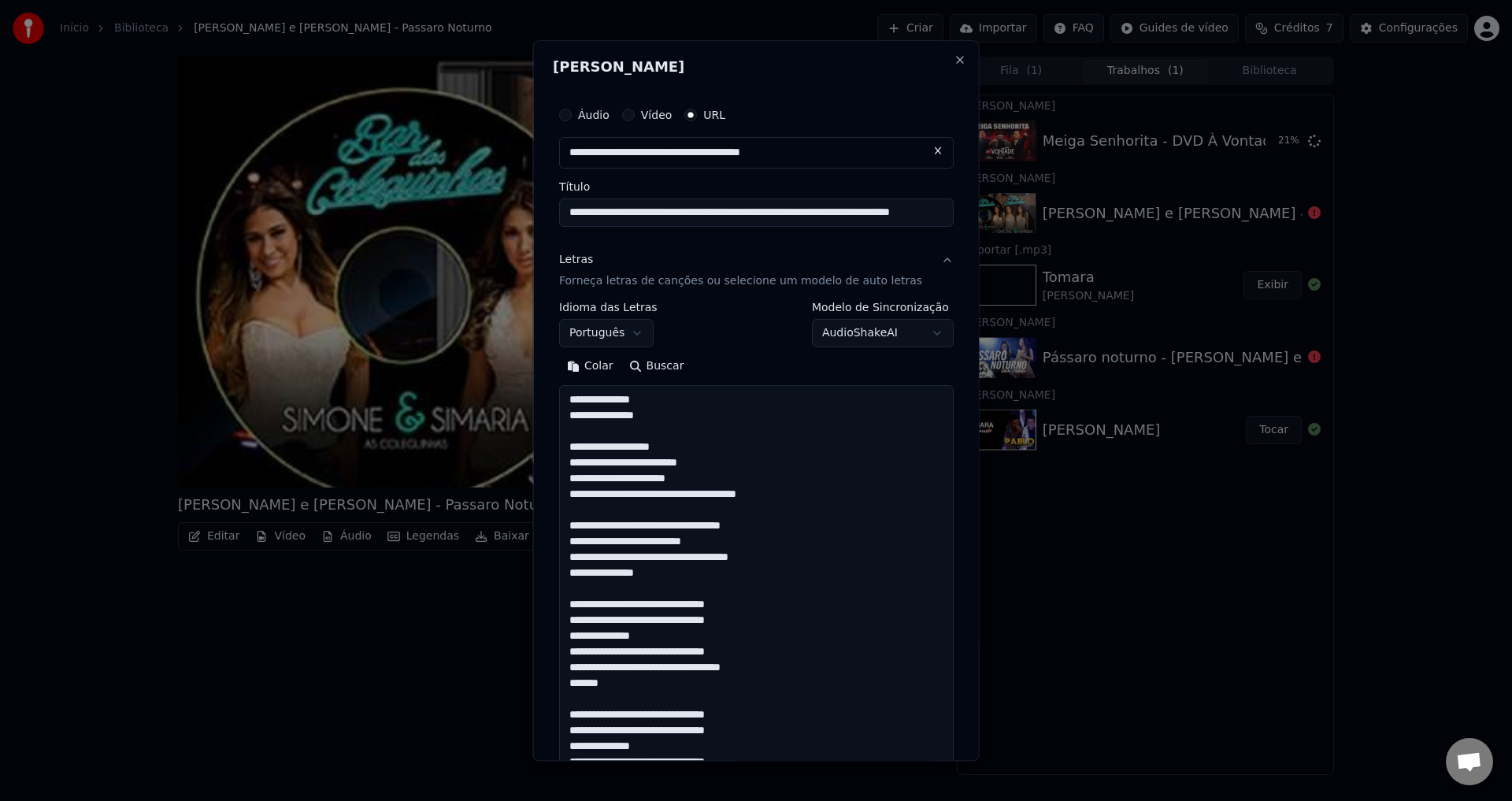
scroll to position [792, 0]
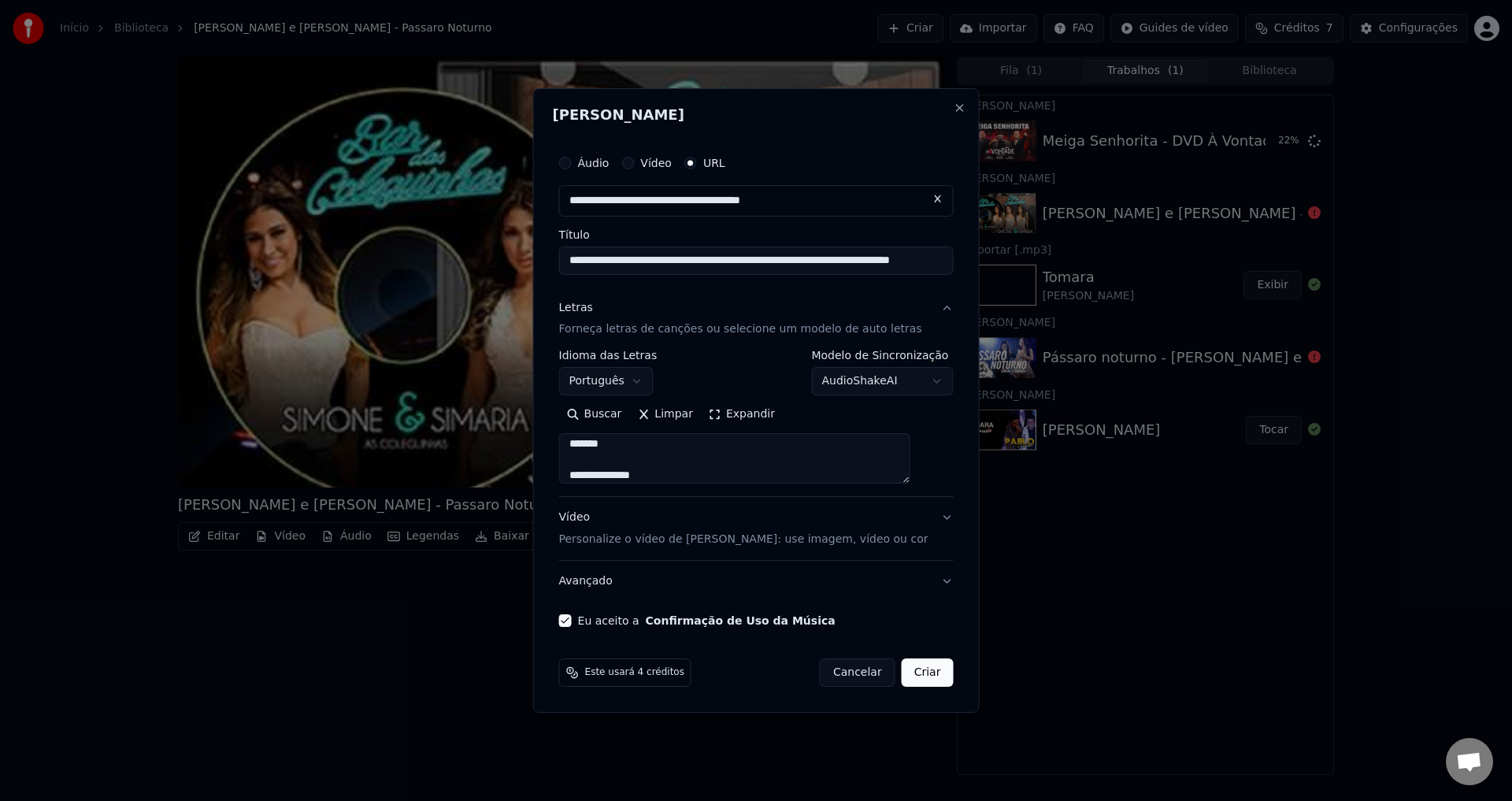
type textarea "**********"
click at [918, 671] on button "Criar" at bounding box center [927, 672] width 52 height 28
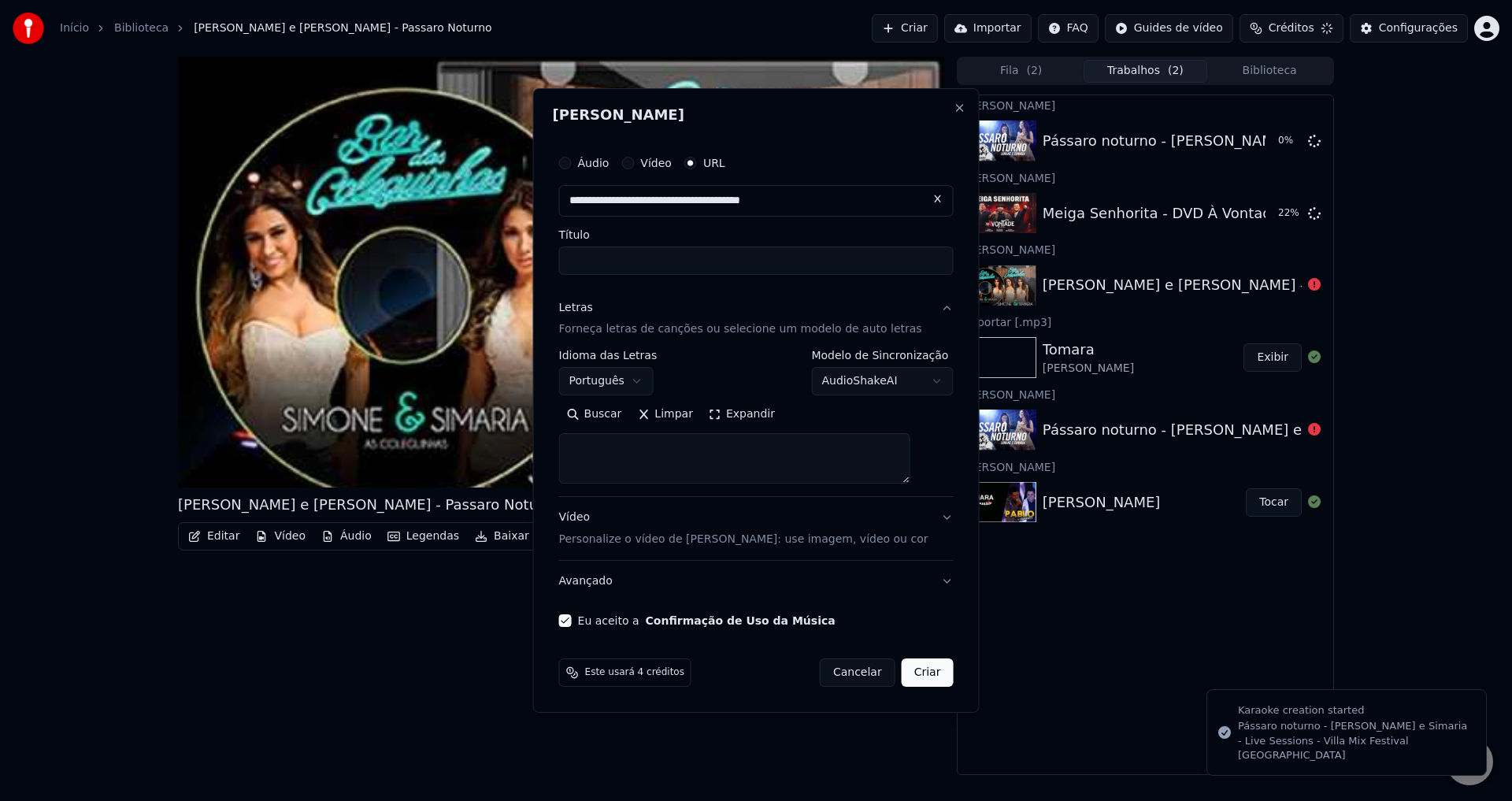
select select
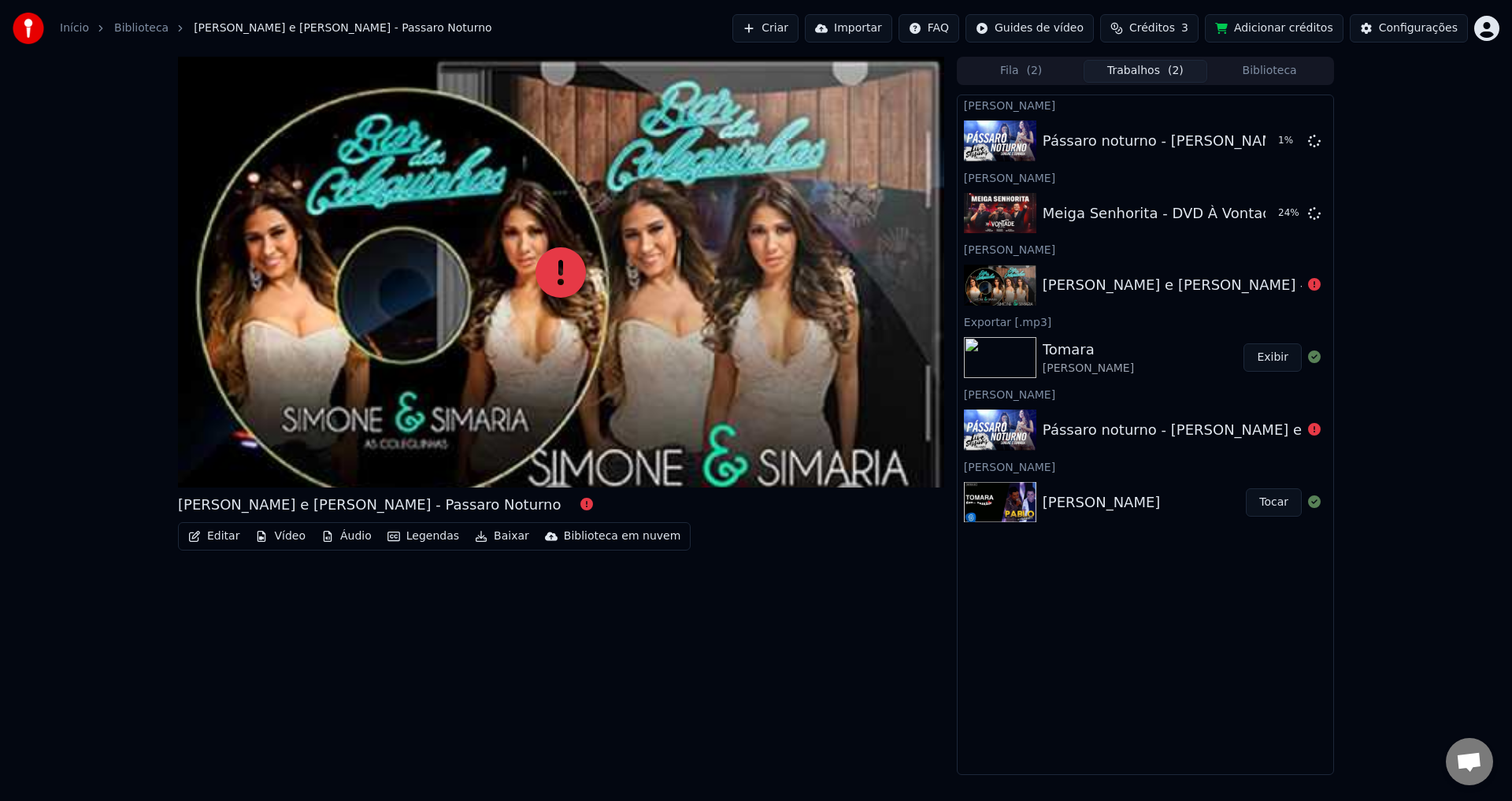
click at [1301, 78] on button "Biblioteca" at bounding box center [1269, 71] width 124 height 23
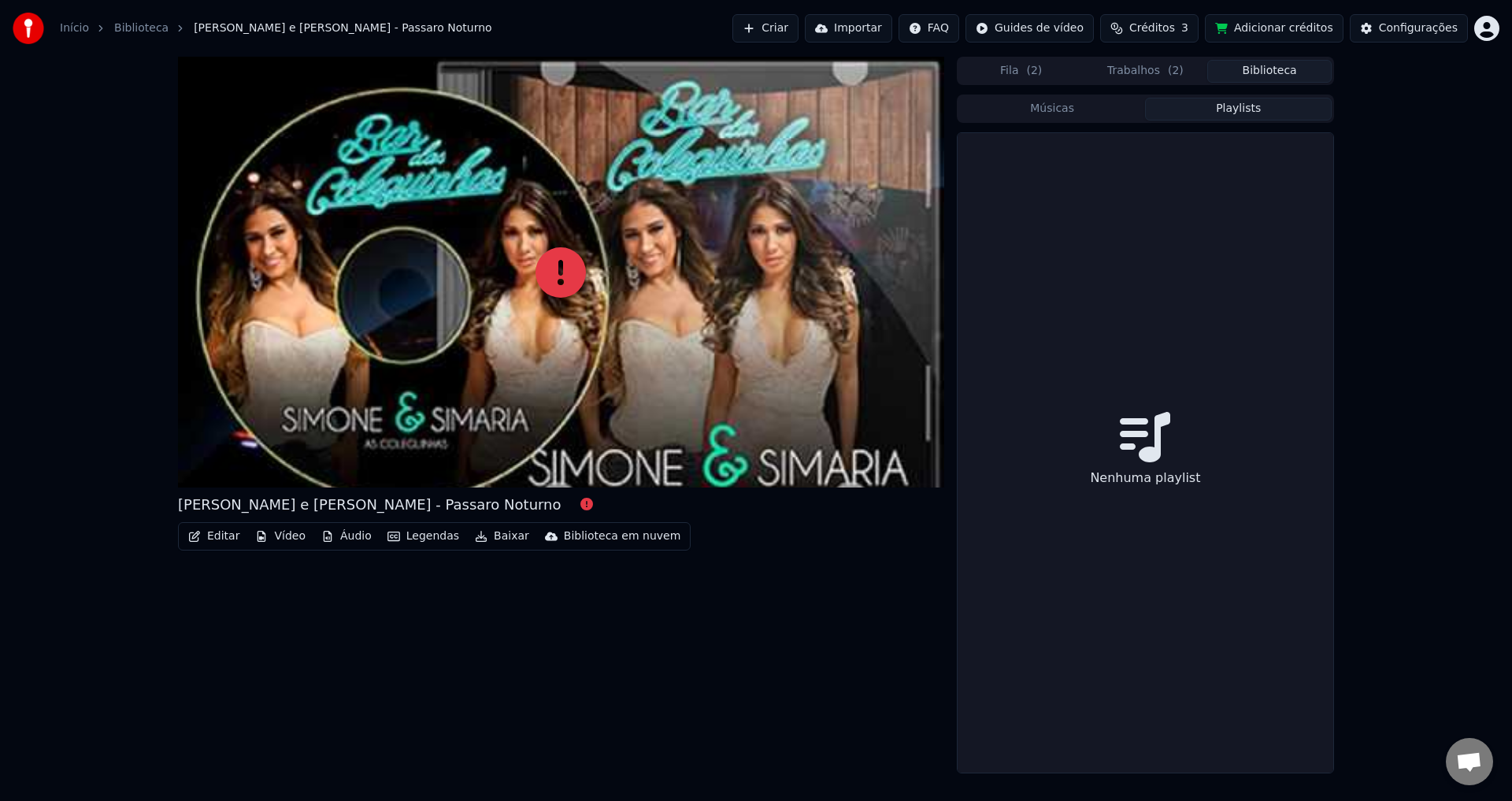
click at [1201, 108] on button "Playlists" at bounding box center [1239, 108] width 187 height 23
click at [1105, 109] on button "Músicas" at bounding box center [1052, 108] width 187 height 23
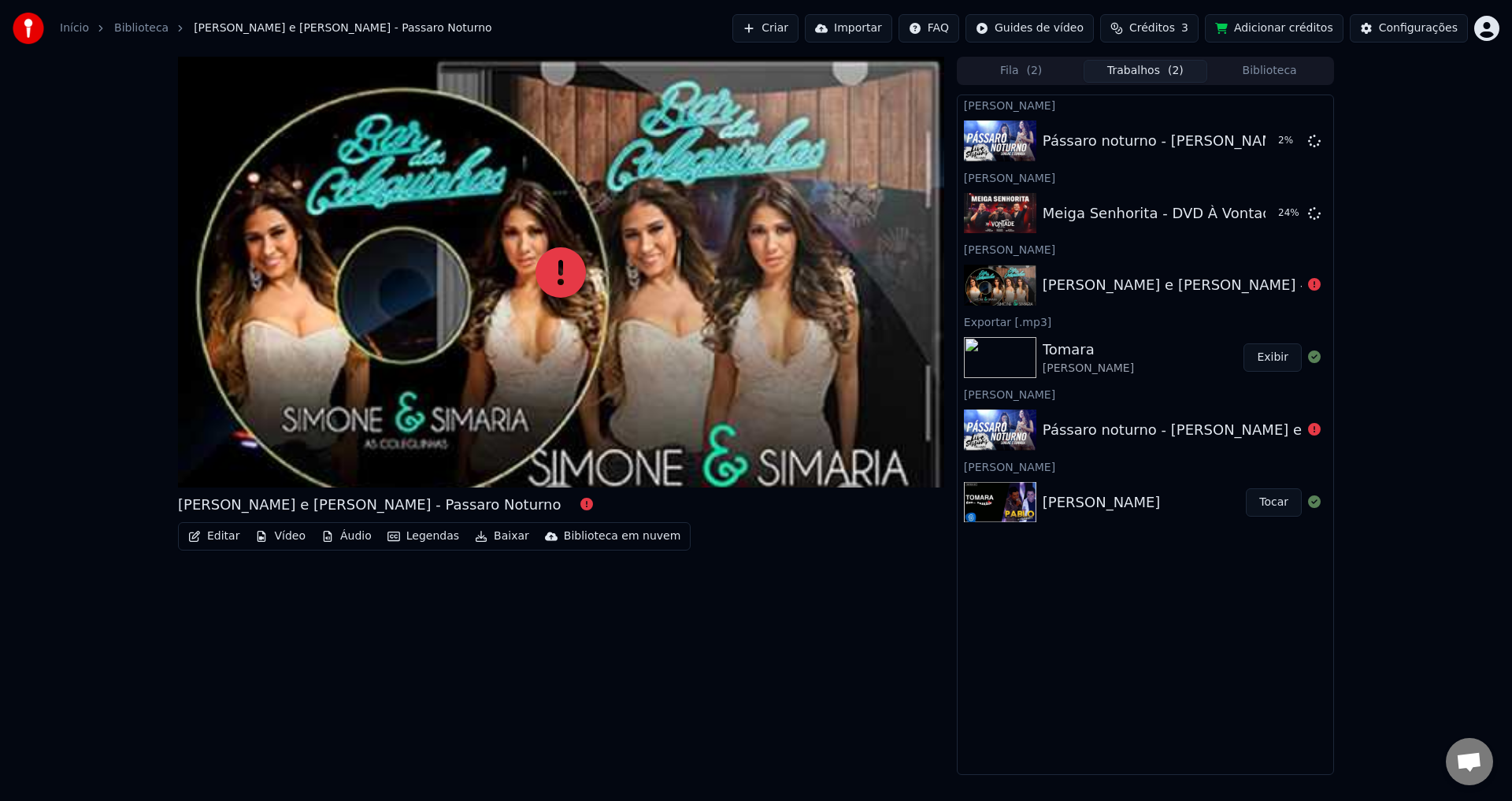
click at [1142, 69] on button "Trabalhos ( 2 )" at bounding box center [1145, 71] width 124 height 23
click at [1035, 80] on button "Fila ( 2 )" at bounding box center [1021, 71] width 124 height 23
click at [1131, 76] on button "Trabalhos ( 2 )" at bounding box center [1145, 71] width 124 height 23
click at [150, 30] on link "Biblioteca" at bounding box center [141, 28] width 54 height 16
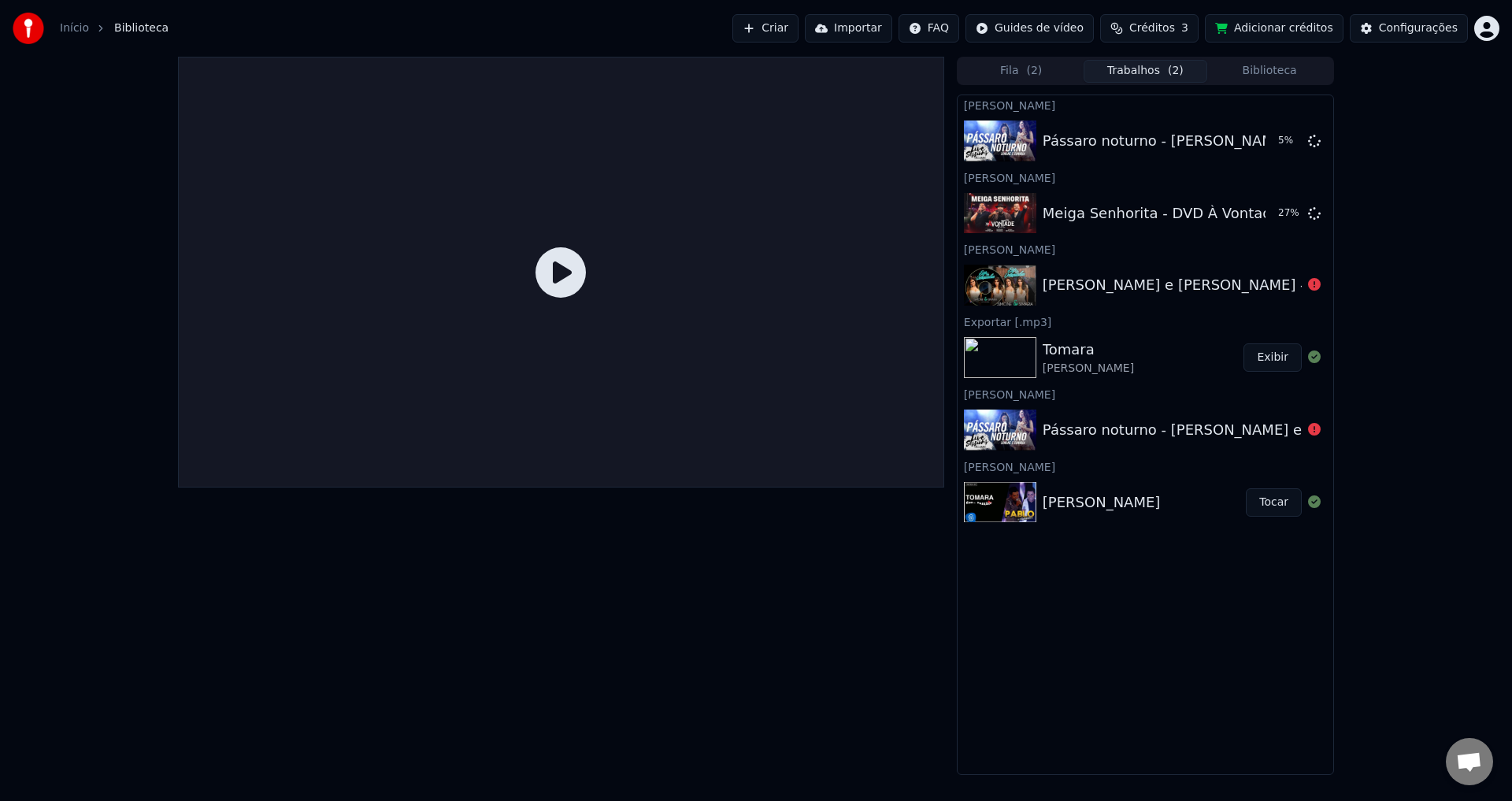
click at [80, 28] on link "Início" at bounding box center [74, 28] width 29 height 16
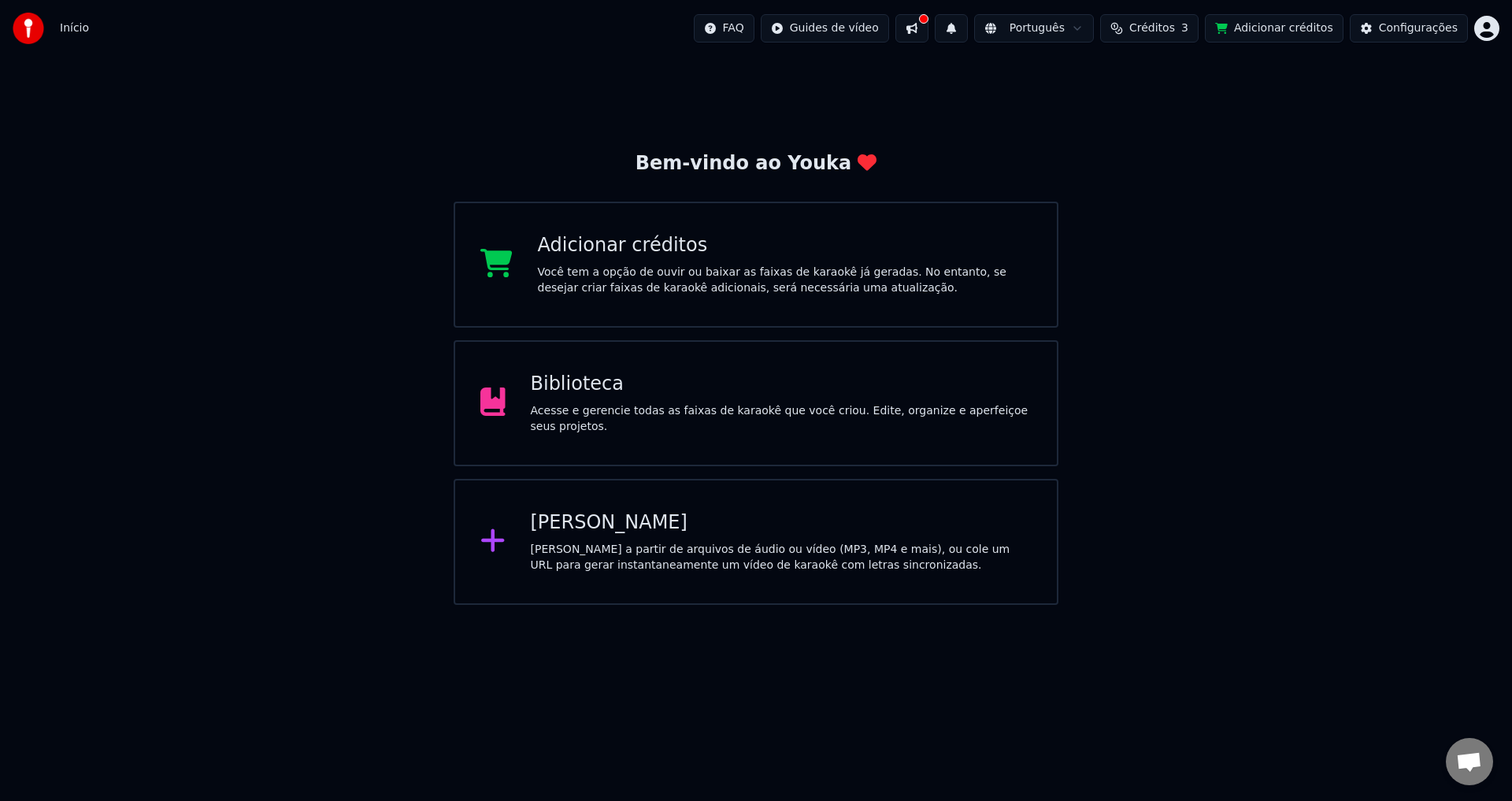
click at [764, 406] on div "Biblioteca Acesse e gerencie todas as faixas de karaokê que você criou. Edite, …" at bounding box center [781, 403] width 502 height 63
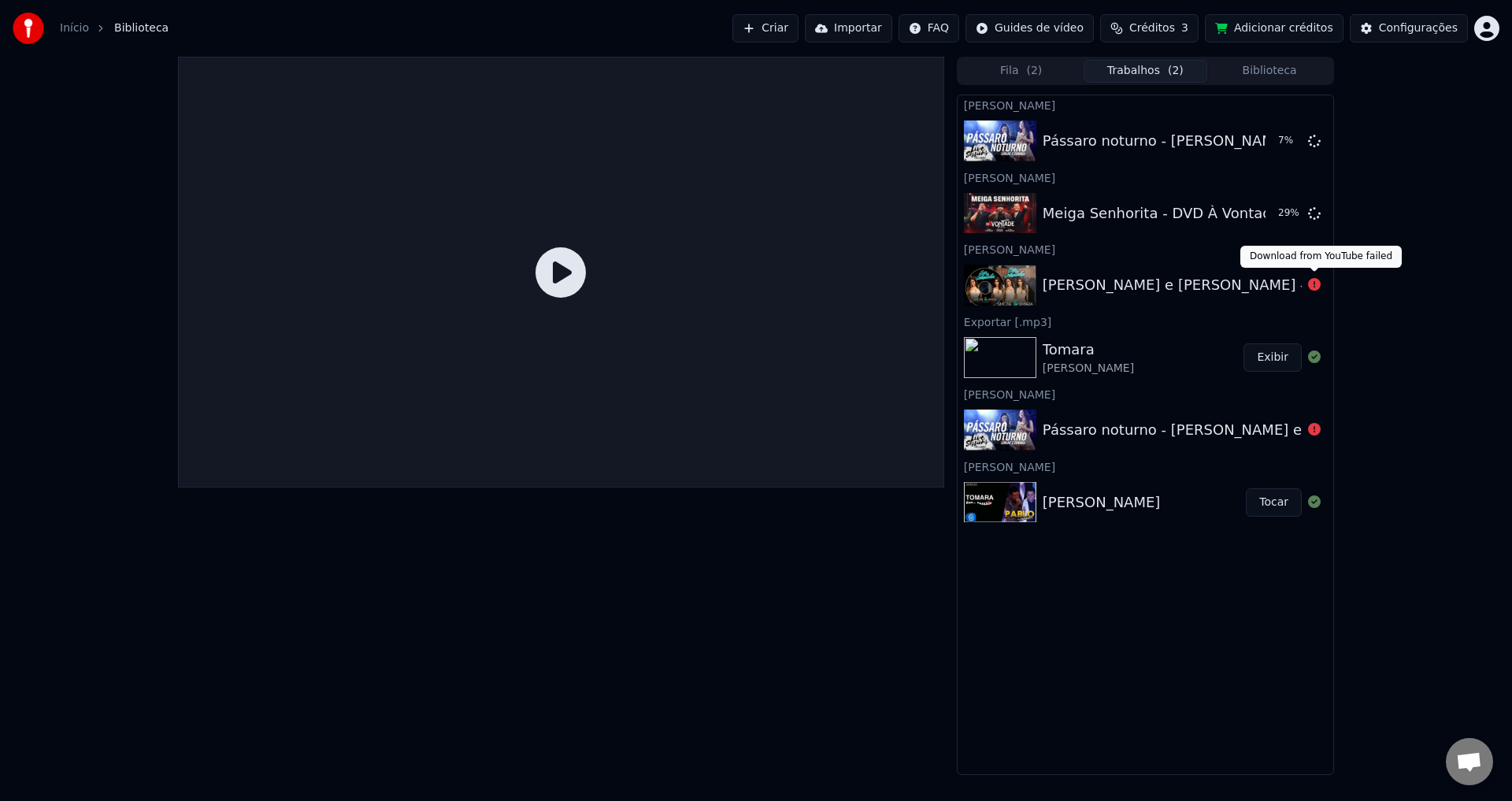
click at [1317, 285] on icon at bounding box center [1314, 284] width 13 height 13
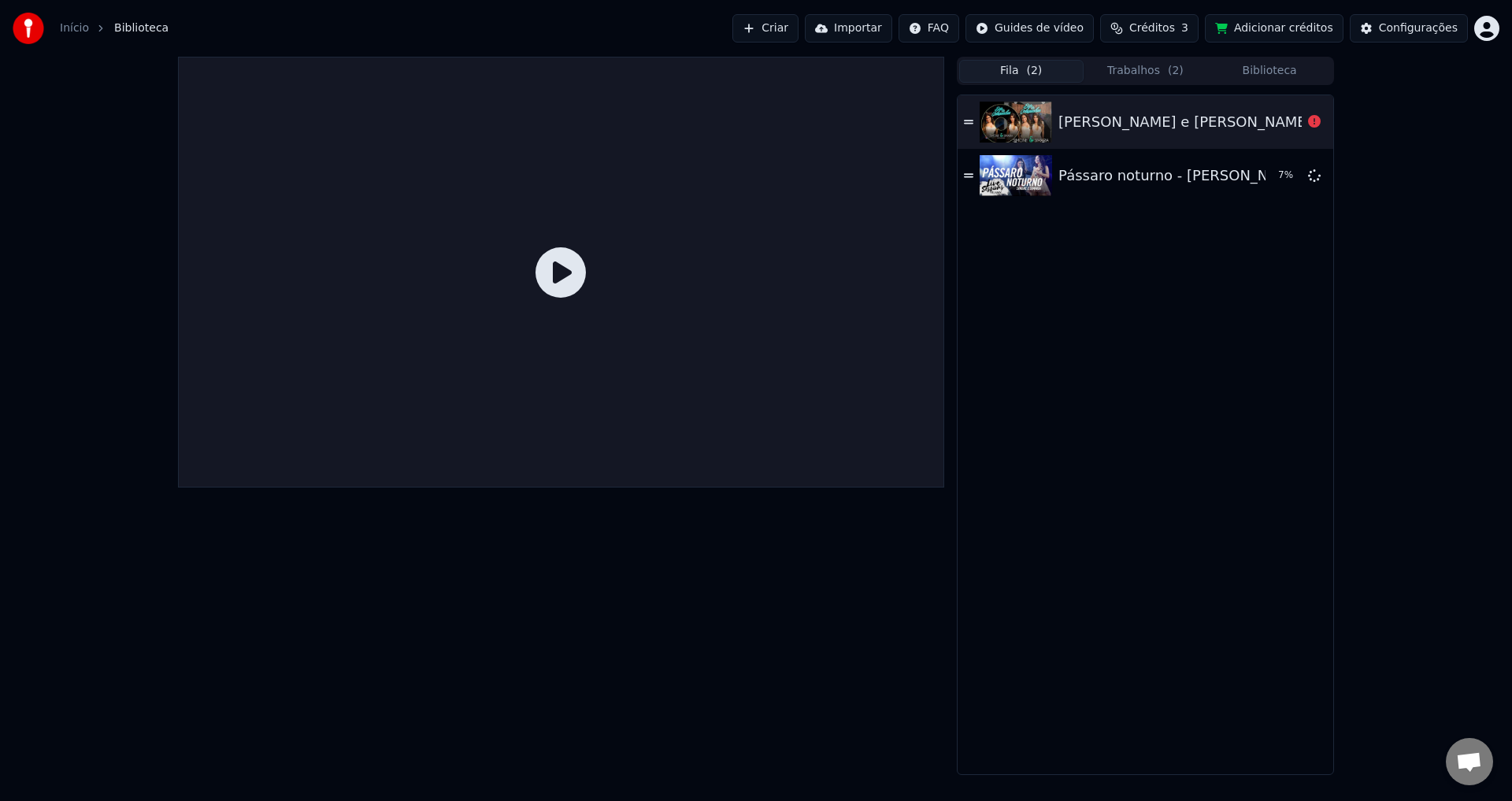
click at [1063, 67] on button "Fila ( 2 )" at bounding box center [1021, 71] width 124 height 23
click at [1143, 64] on button "Trabalhos ( 2 )" at bounding box center [1145, 71] width 124 height 23
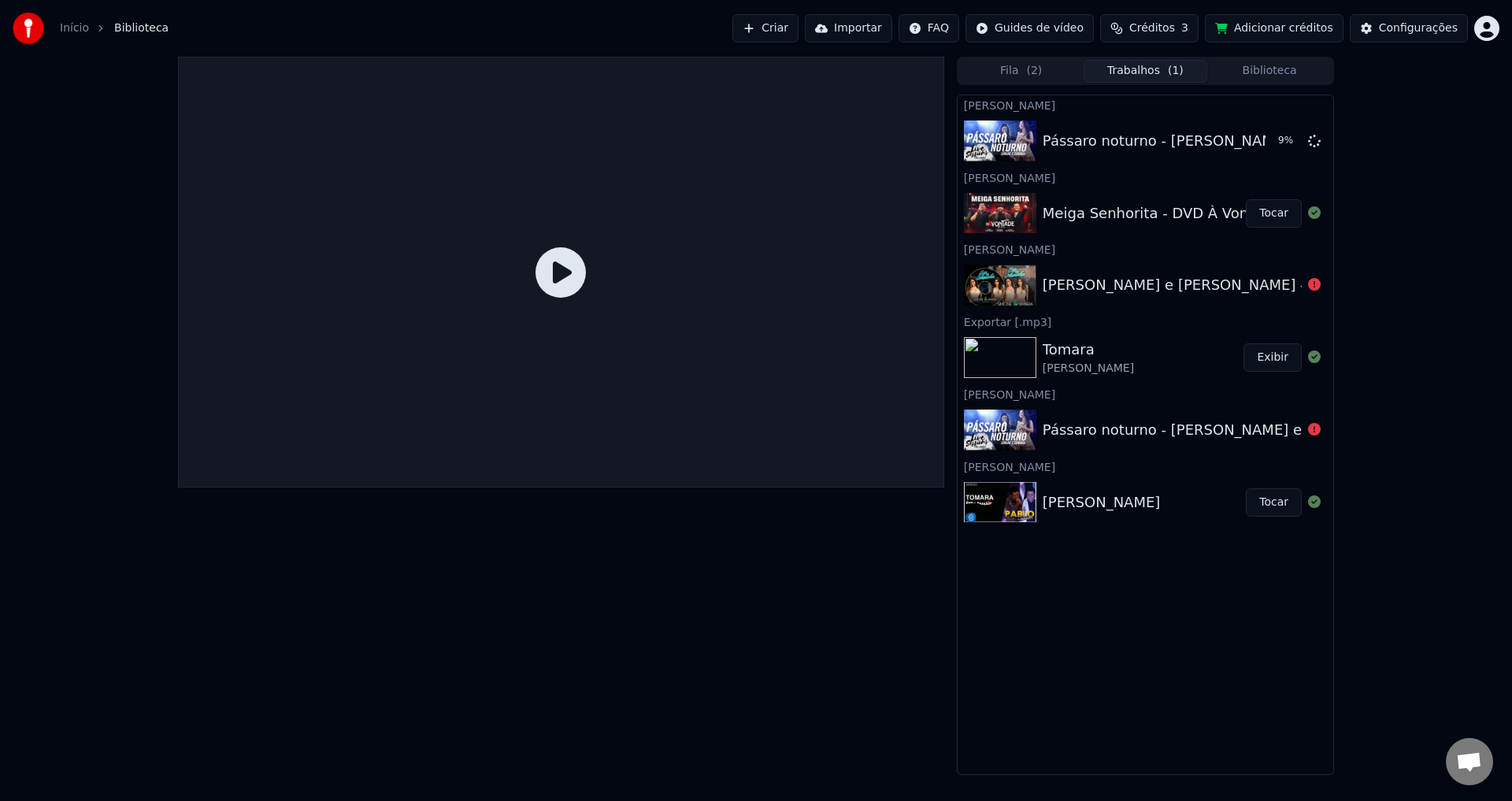
click at [1259, 222] on button "Tocar" at bounding box center [1274, 213] width 56 height 28
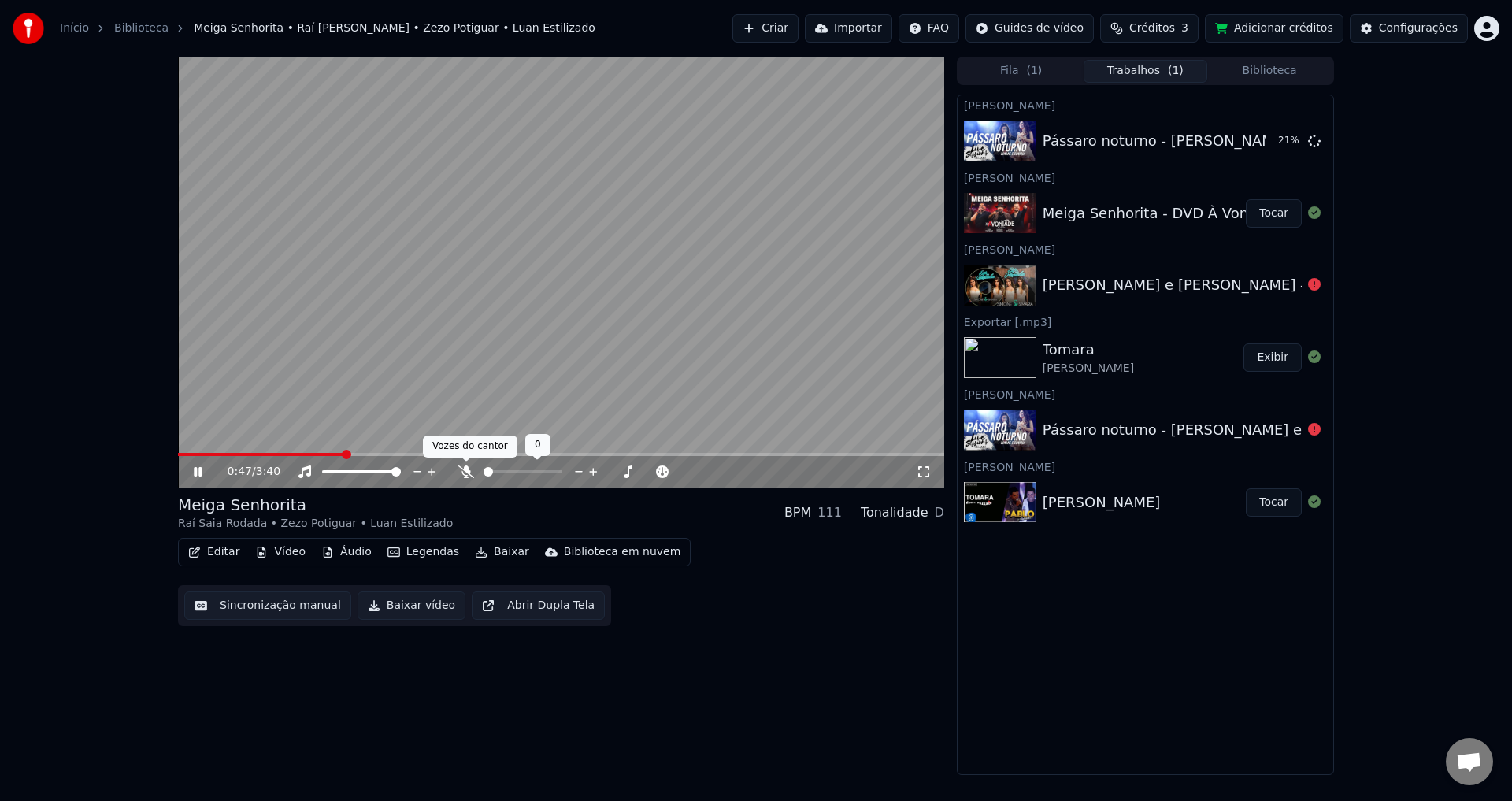
click at [465, 473] on icon at bounding box center [466, 472] width 16 height 13
click at [460, 475] on icon at bounding box center [466, 472] width 16 height 13
click at [461, 475] on icon at bounding box center [466, 472] width 16 height 13
click at [462, 475] on icon at bounding box center [466, 472] width 16 height 13
click at [197, 472] on icon at bounding box center [197, 472] width 8 height 9
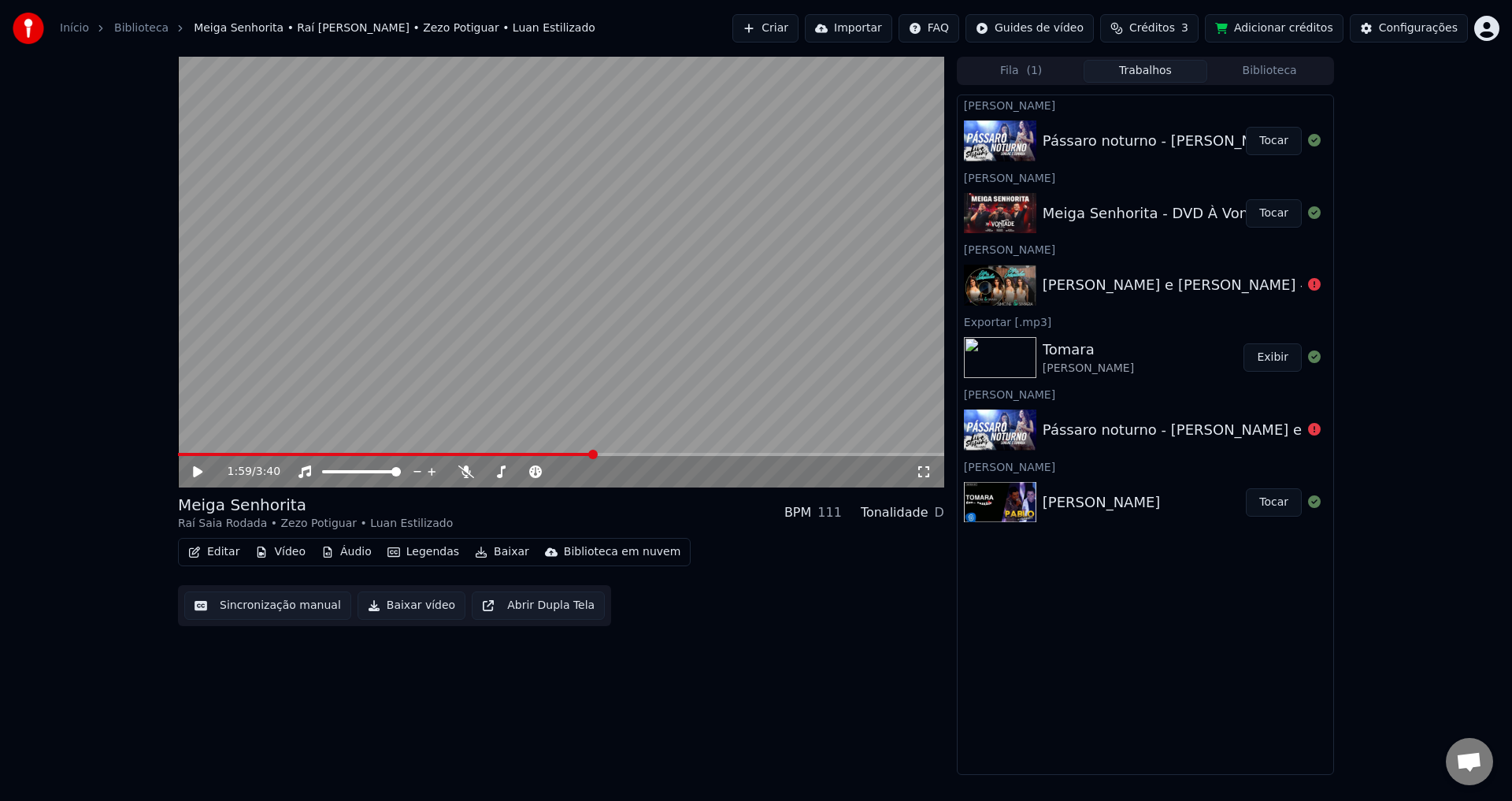
click at [216, 554] on button "Editar" at bounding box center [213, 552] width 63 height 22
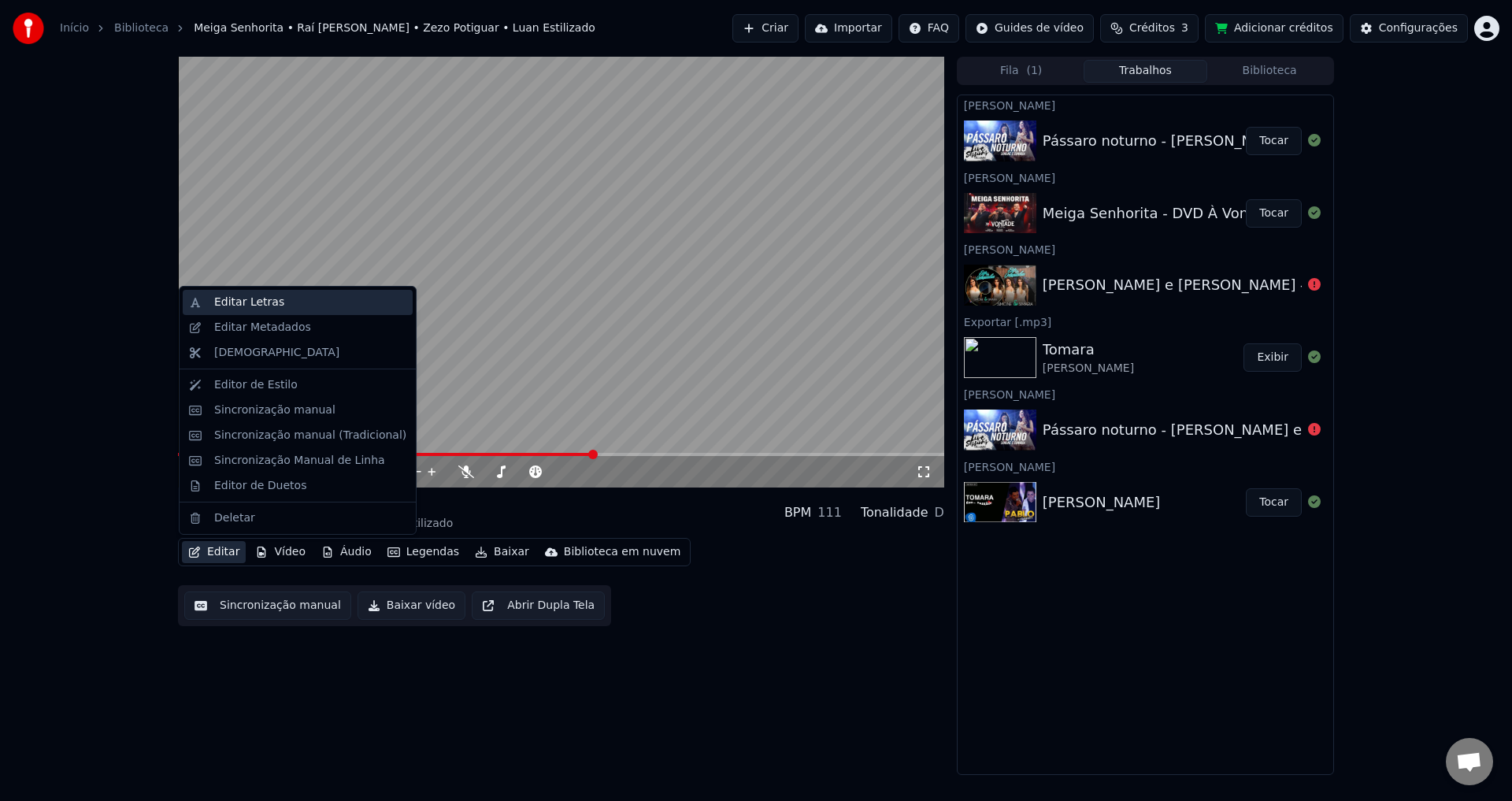
click at [295, 304] on div "Editar Letras" at bounding box center [310, 302] width 192 height 16
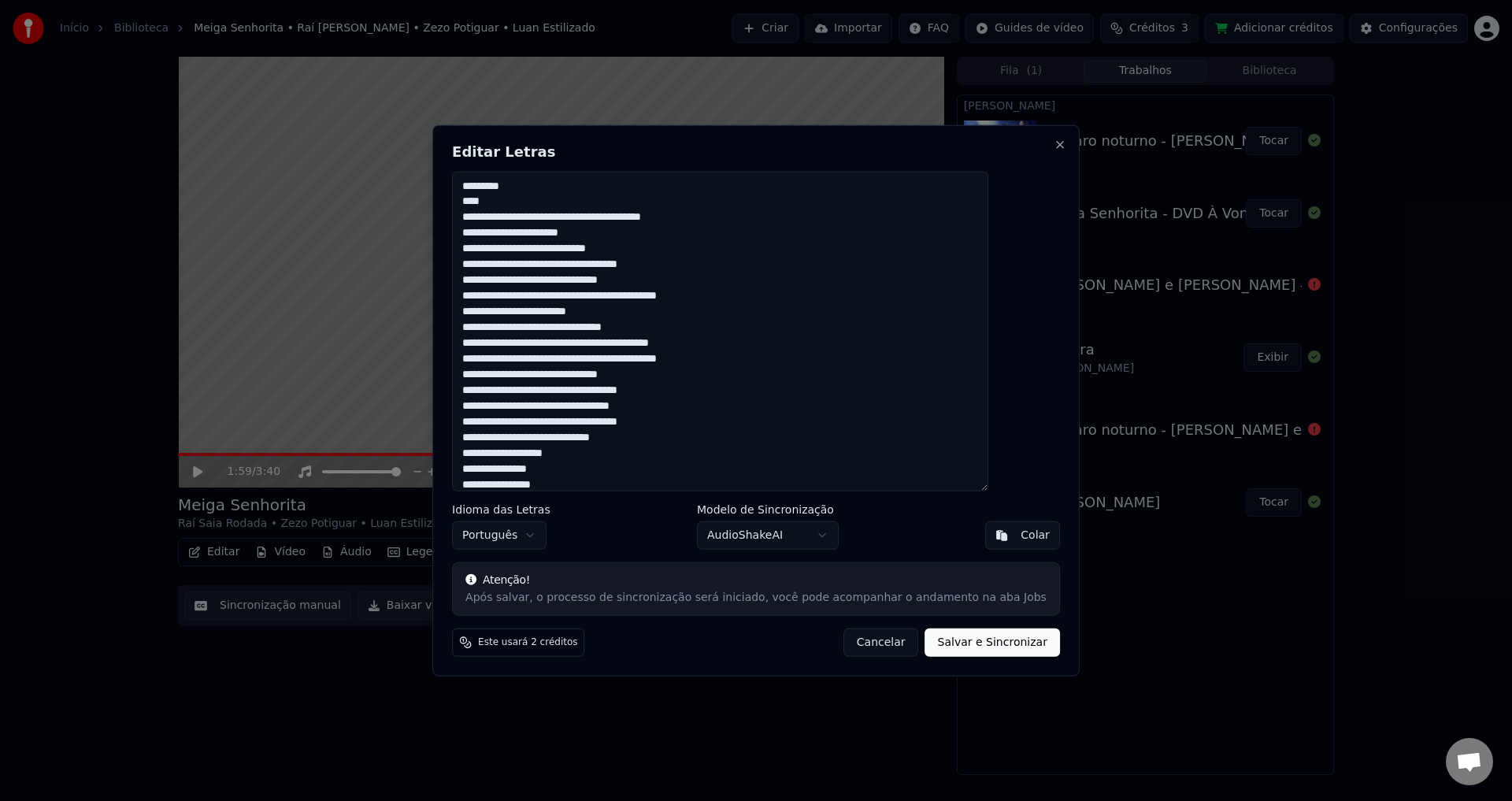
scroll to position [8, 0]
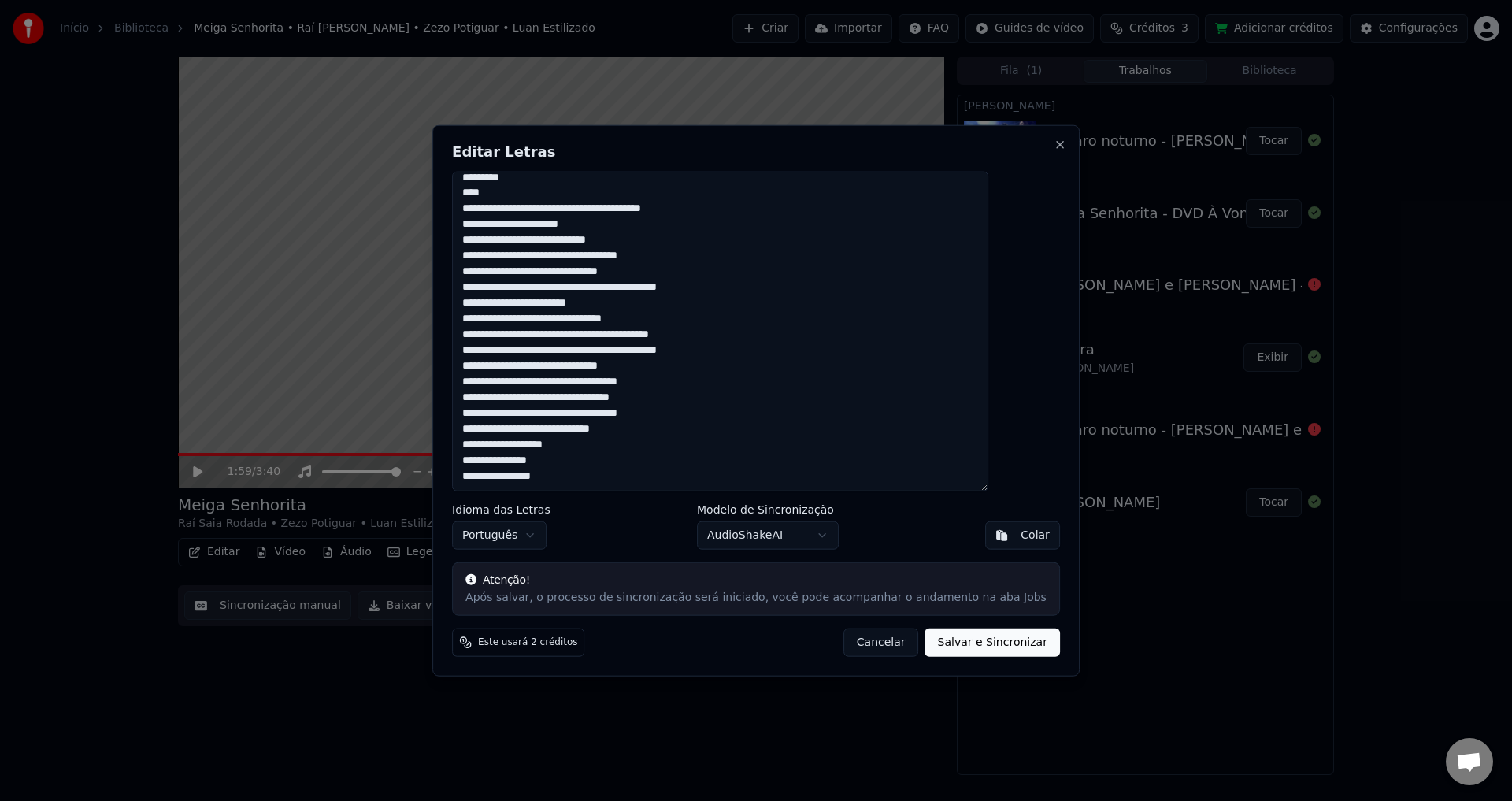
drag, startPoint x: 500, startPoint y: 213, endPoint x: 687, endPoint y: 540, distance: 376.7
click at [687, 540] on div "**********" at bounding box center [756, 400] width 648 height 552
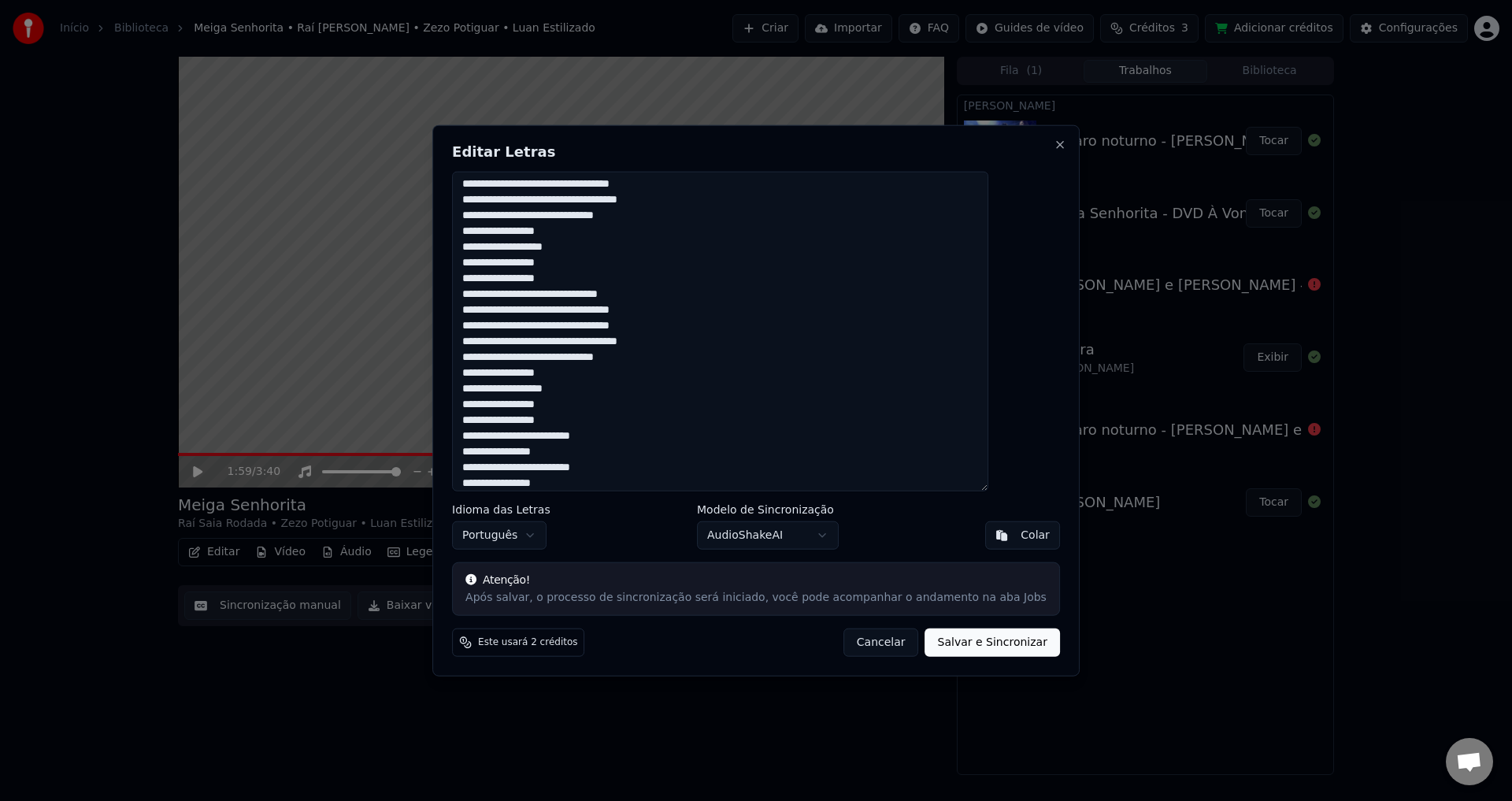
scroll to position [0, 0]
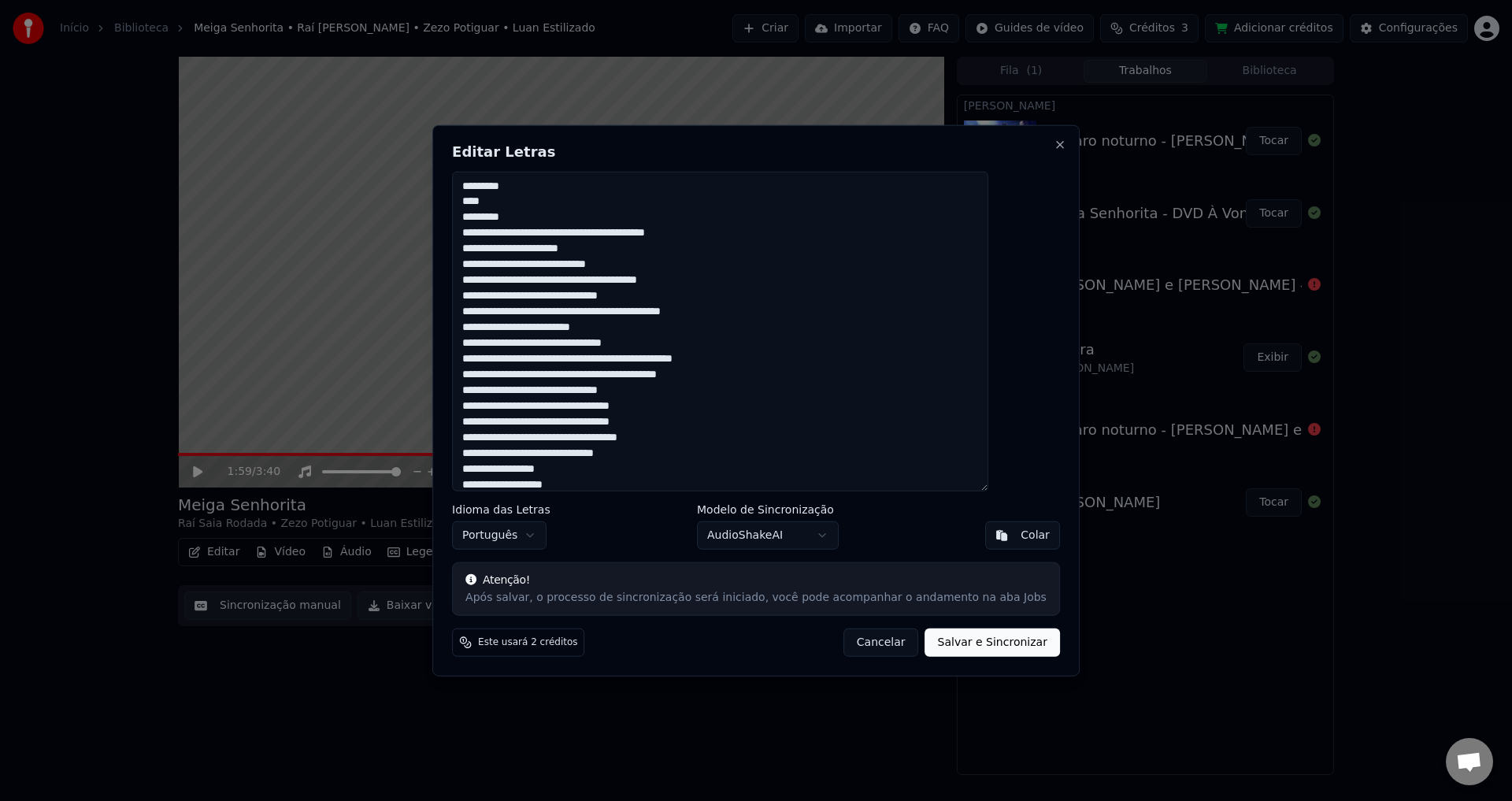
click at [531, 210] on textarea at bounding box center [720, 331] width 537 height 321
click at [497, 202] on textarea at bounding box center [720, 331] width 537 height 321
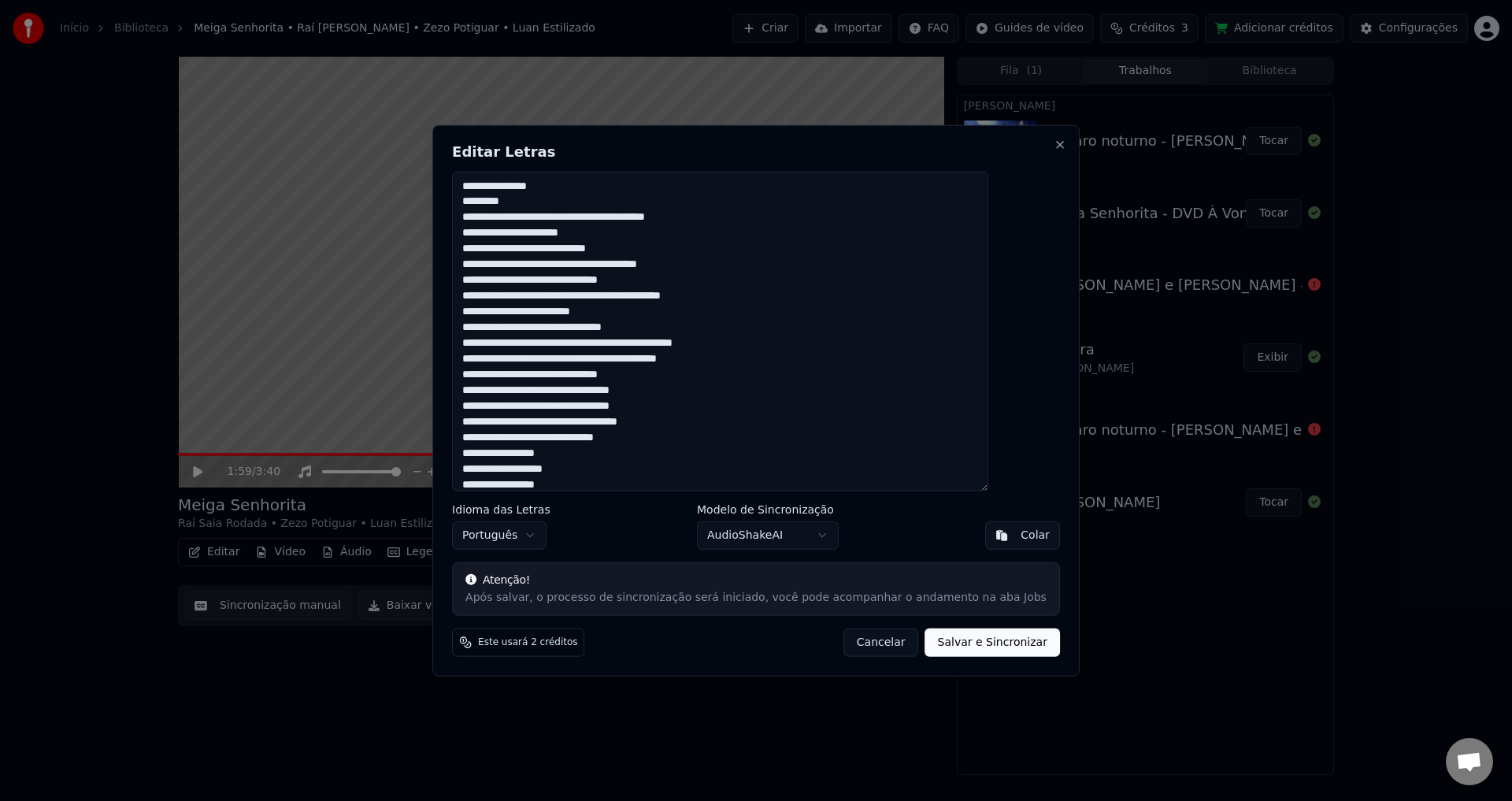
type textarea "**********"
click at [979, 641] on button "Salvar e Sincronizar" at bounding box center [992, 643] width 135 height 28
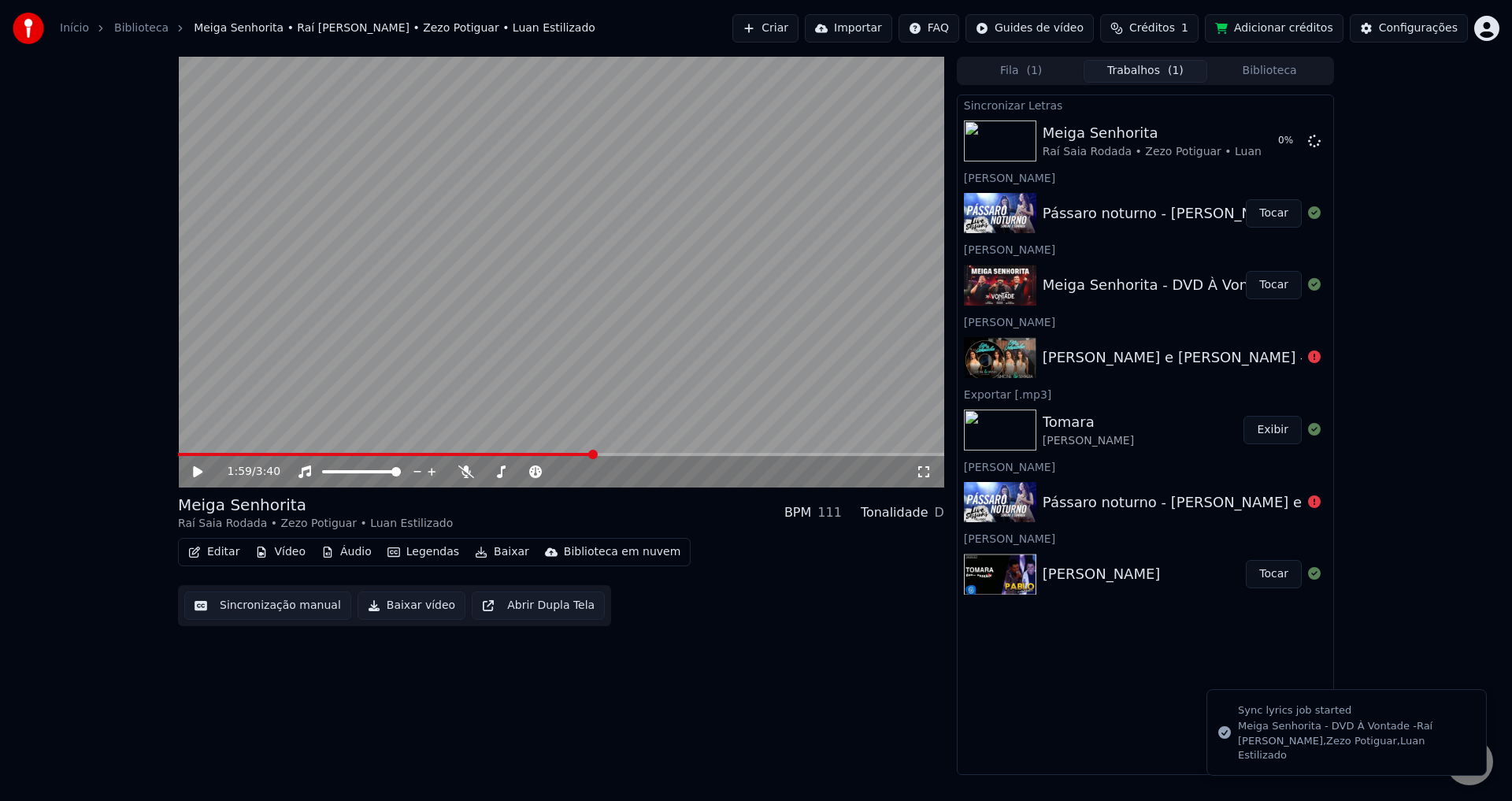
click at [1263, 211] on button "Tocar" at bounding box center [1274, 213] width 56 height 28
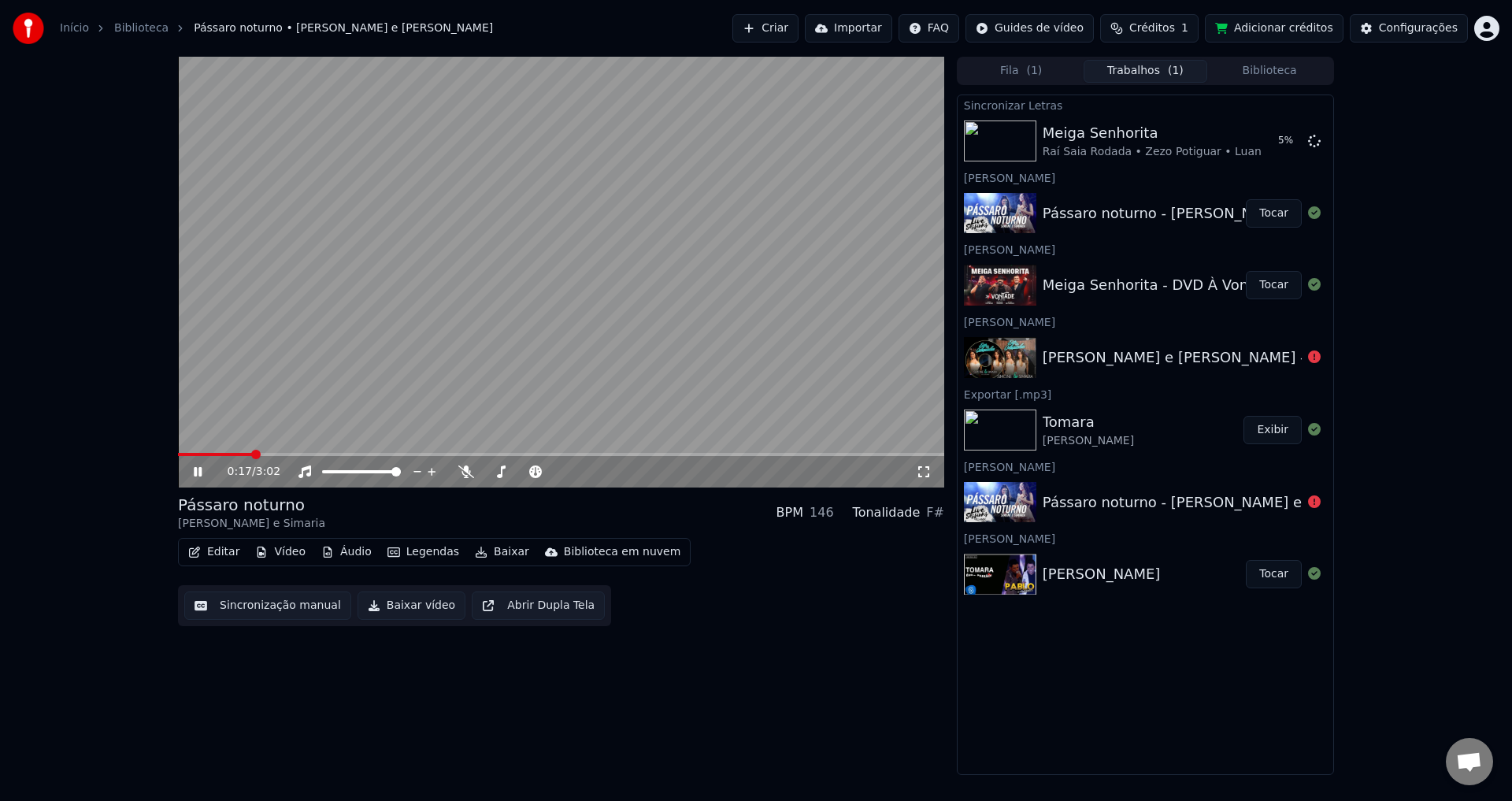
click at [475, 476] on div "0:17 / 3:02" at bounding box center [571, 472] width 688 height 16
click at [465, 476] on icon at bounding box center [466, 472] width 16 height 13
click at [465, 476] on icon at bounding box center [466, 472] width 8 height 13
click at [475, 469] on div "0:30 / 3:02" at bounding box center [571, 472] width 688 height 16
click at [467, 470] on icon at bounding box center [466, 472] width 16 height 13
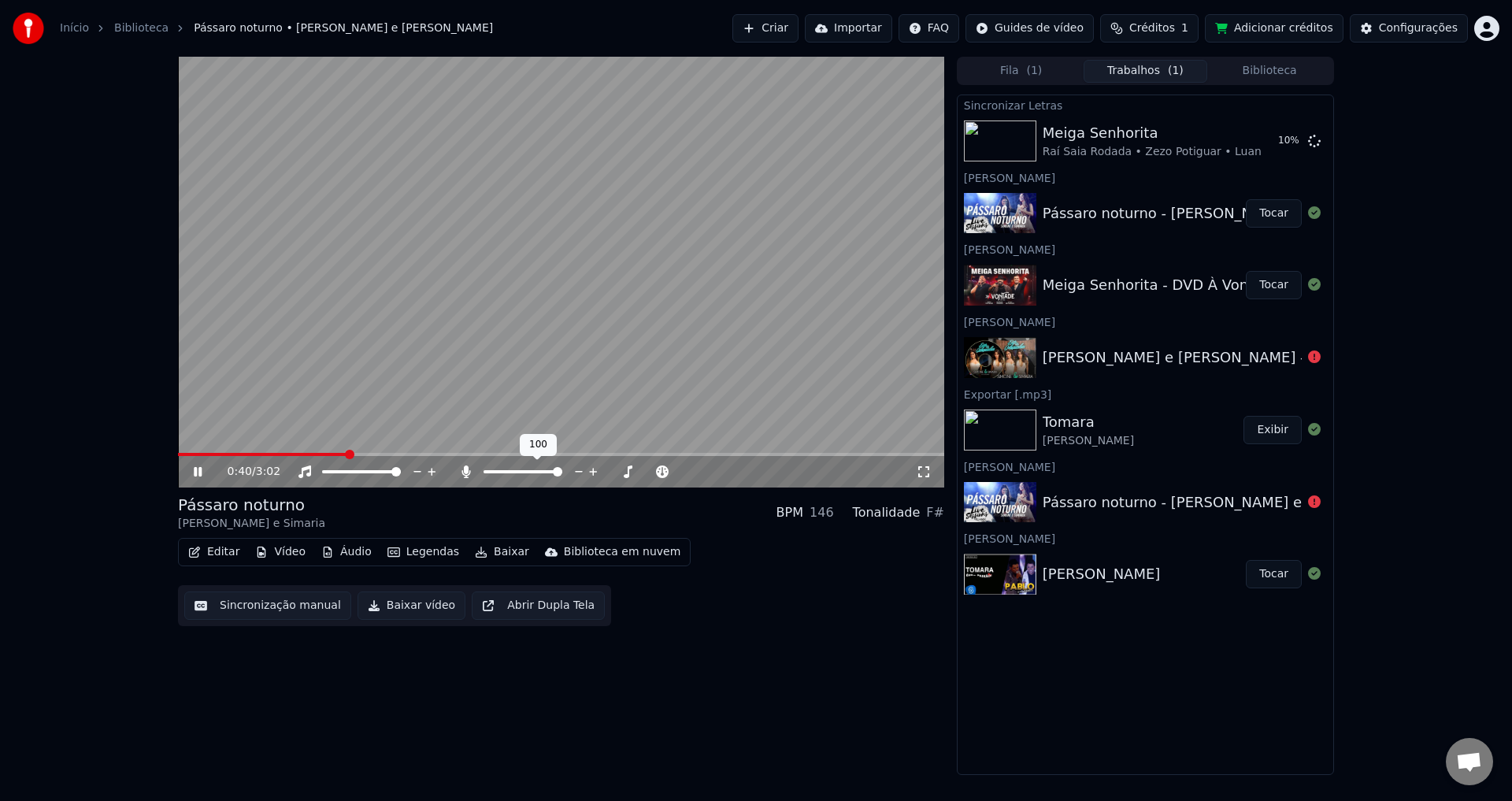
click at [466, 470] on icon at bounding box center [466, 472] width 8 height 13
click at [461, 478] on icon at bounding box center [466, 472] width 16 height 13
click at [462, 474] on icon at bounding box center [466, 472] width 8 height 13
click at [462, 474] on icon at bounding box center [466, 472] width 16 height 13
click at [466, 473] on icon at bounding box center [466, 472] width 8 height 13
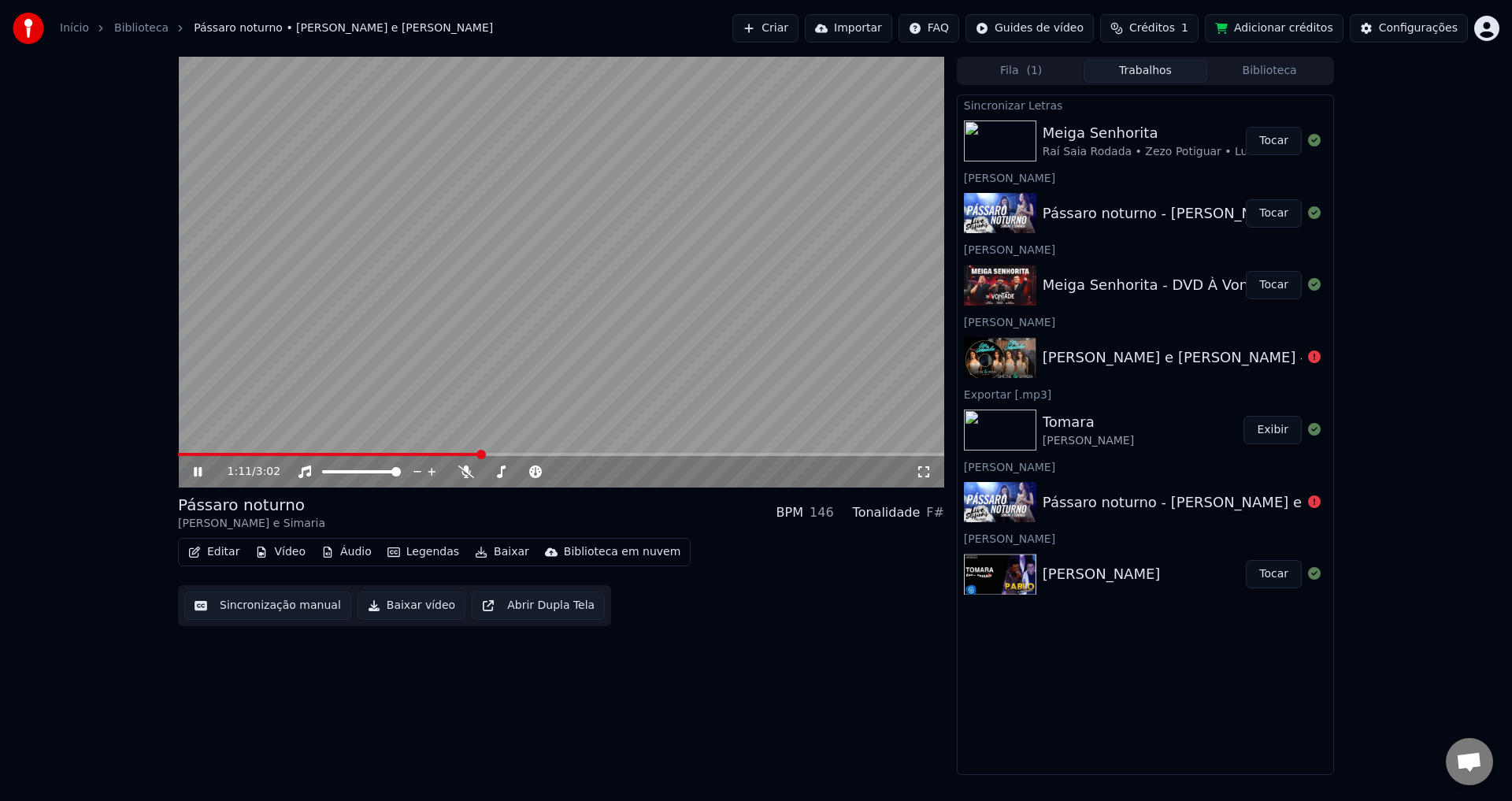
click at [463, 479] on div "1:11 / 3:02" at bounding box center [571, 472] width 688 height 16
click at [466, 472] on icon at bounding box center [466, 472] width 16 height 13
click at [466, 472] on icon at bounding box center [466, 472] width 8 height 13
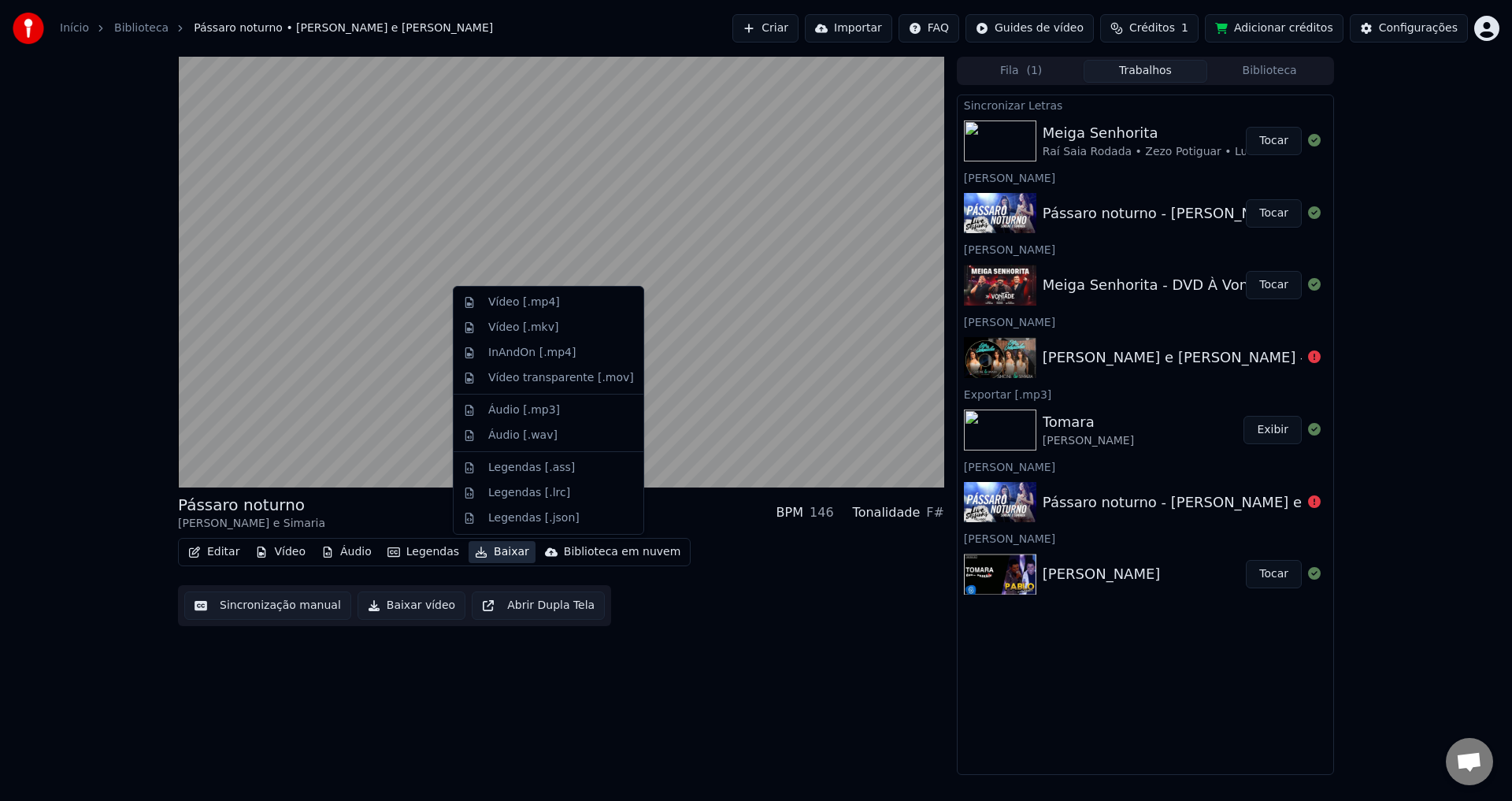
click at [488, 550] on button "Baixar" at bounding box center [502, 552] width 67 height 22
click at [564, 404] on div "Áudio [.mp3]" at bounding box center [561, 410] width 146 height 16
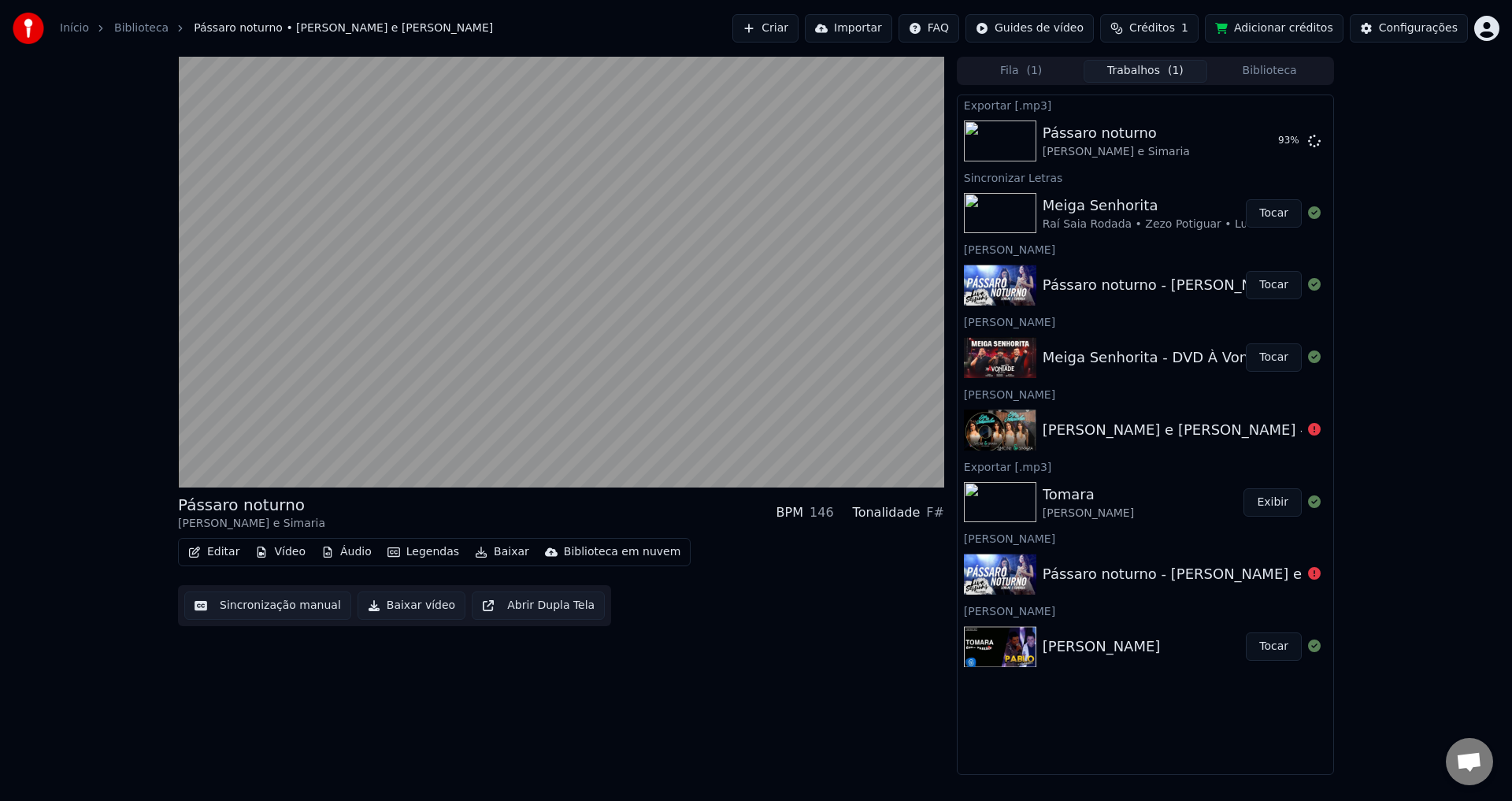
click at [1272, 214] on button "Tocar" at bounding box center [1274, 213] width 56 height 28
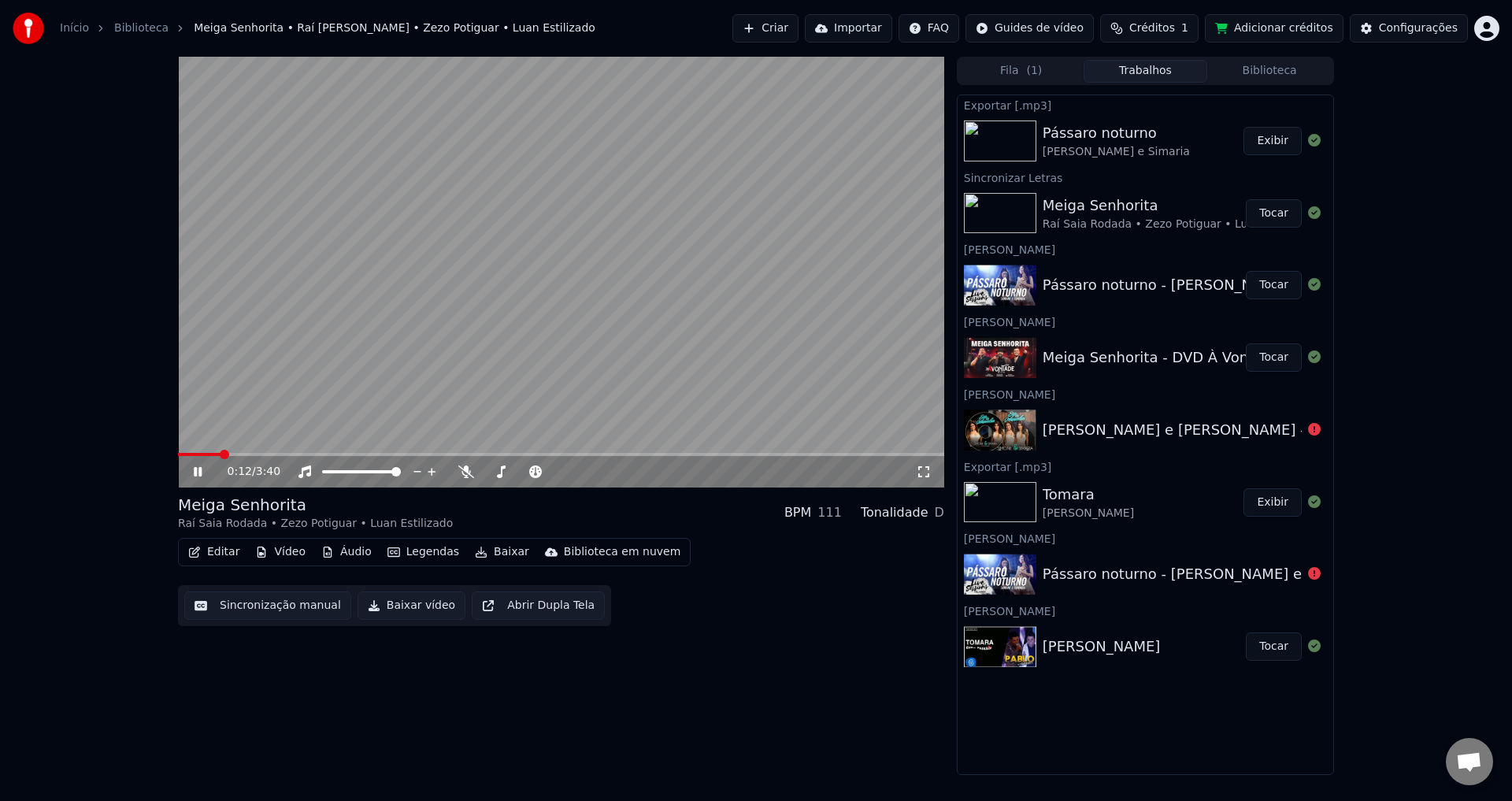
click at [1035, 67] on span "( 1 )" at bounding box center [1034, 70] width 16 height 16
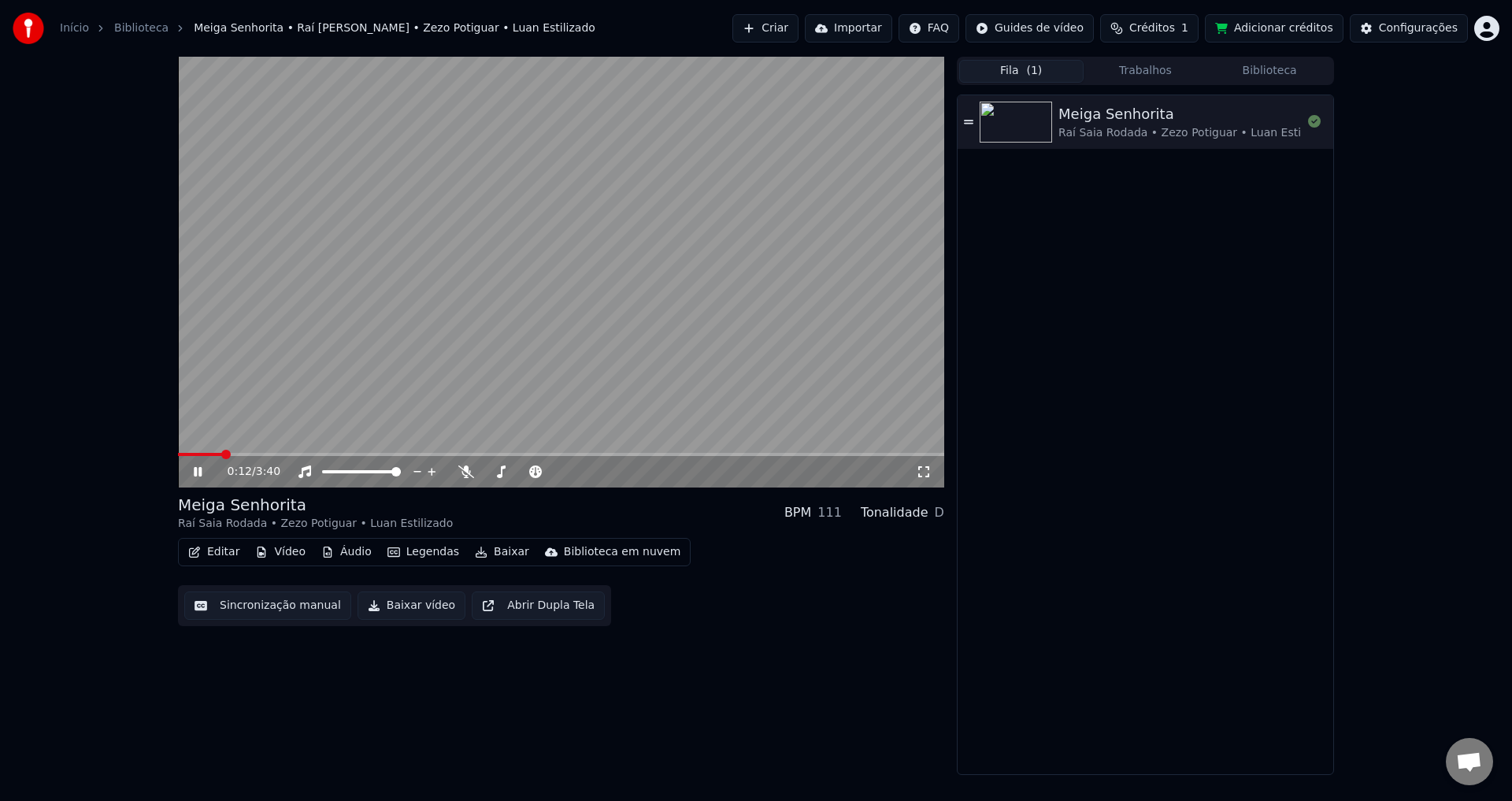
click at [1136, 66] on button "Trabalhos" at bounding box center [1145, 71] width 124 height 23
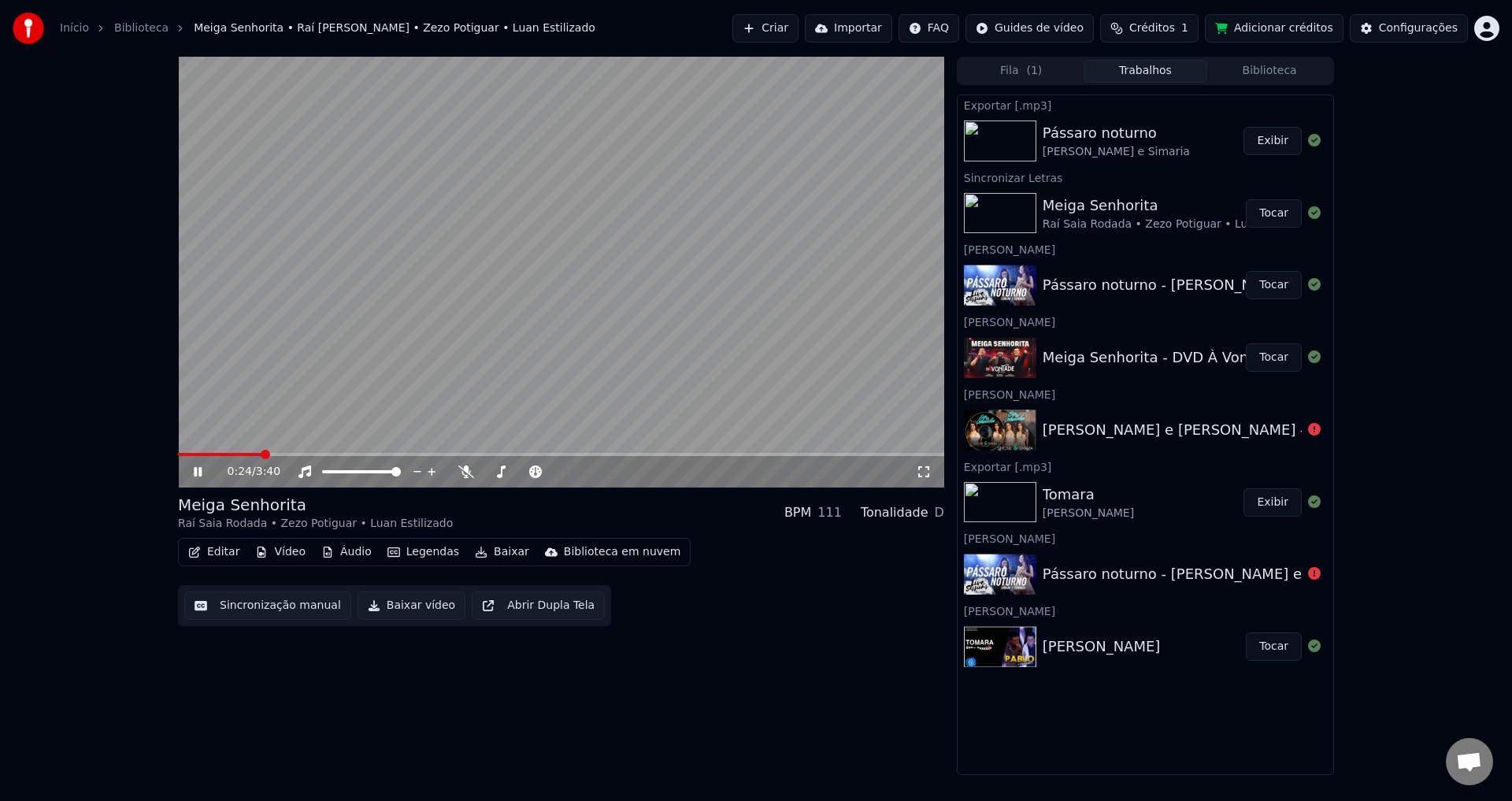
click at [604, 345] on video at bounding box center [560, 272] width 766 height 431
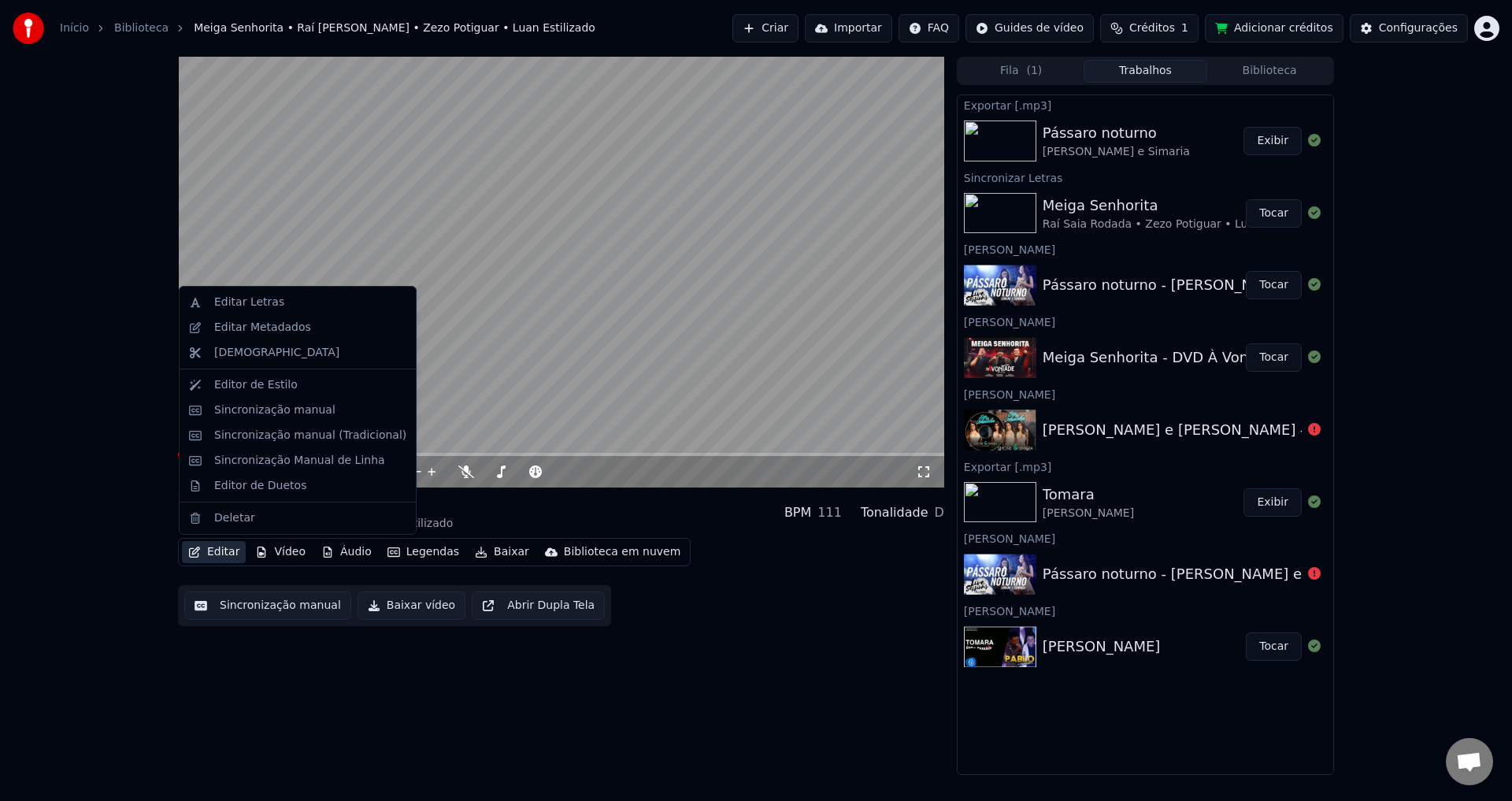
click at [201, 561] on button "Editar" at bounding box center [213, 552] width 63 height 22
click at [295, 301] on div "Editar Letras" at bounding box center [310, 302] width 192 height 16
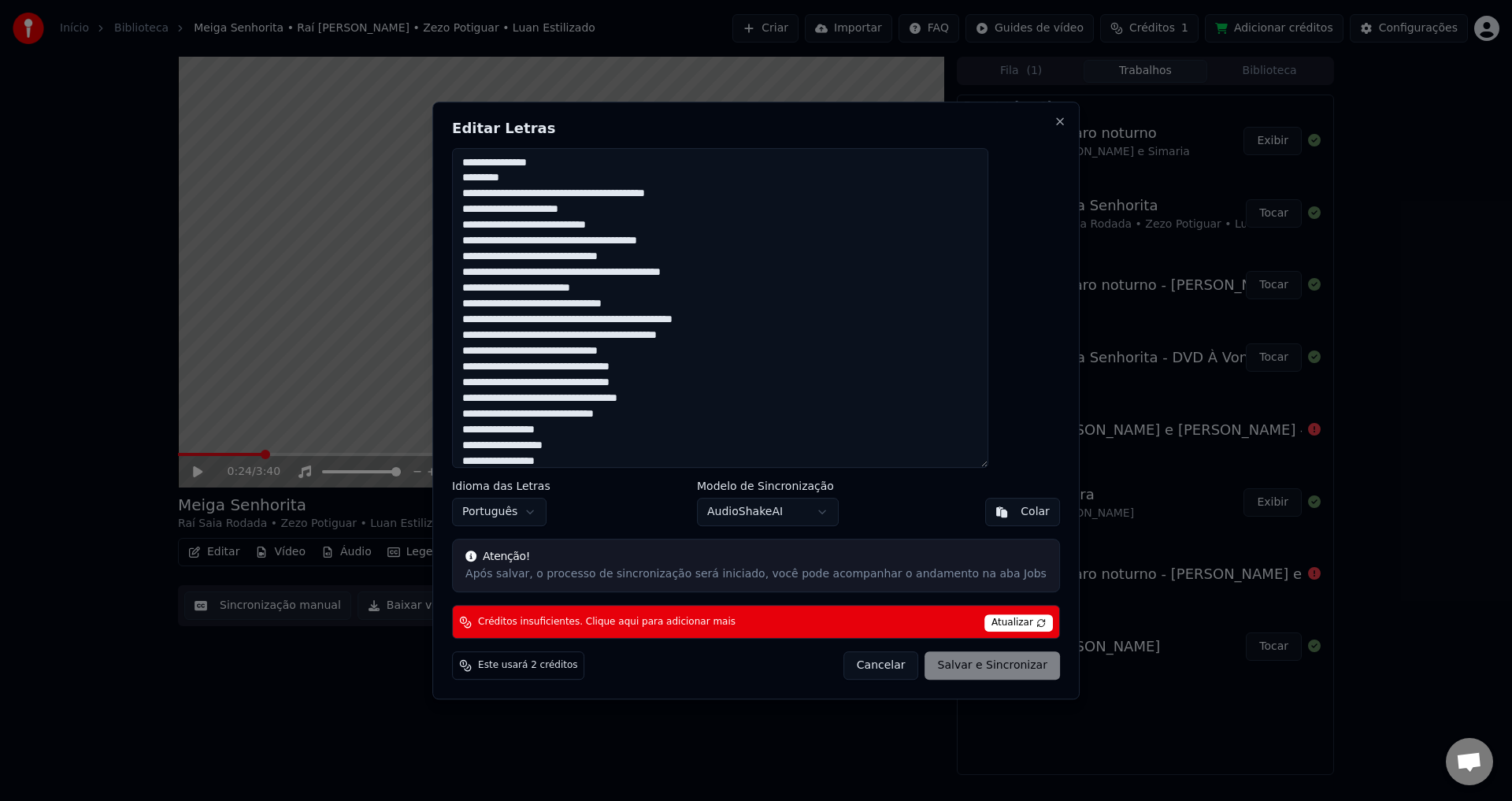
drag, startPoint x: 600, startPoint y: 158, endPoint x: 439, endPoint y: 157, distance: 161.0
click at [439, 157] on body "Início Biblioteca Meiga Senhorita • Raí [PERSON_NAME] • Zezo Potiguar • Luan Es…" at bounding box center [756, 400] width 1512 height 801
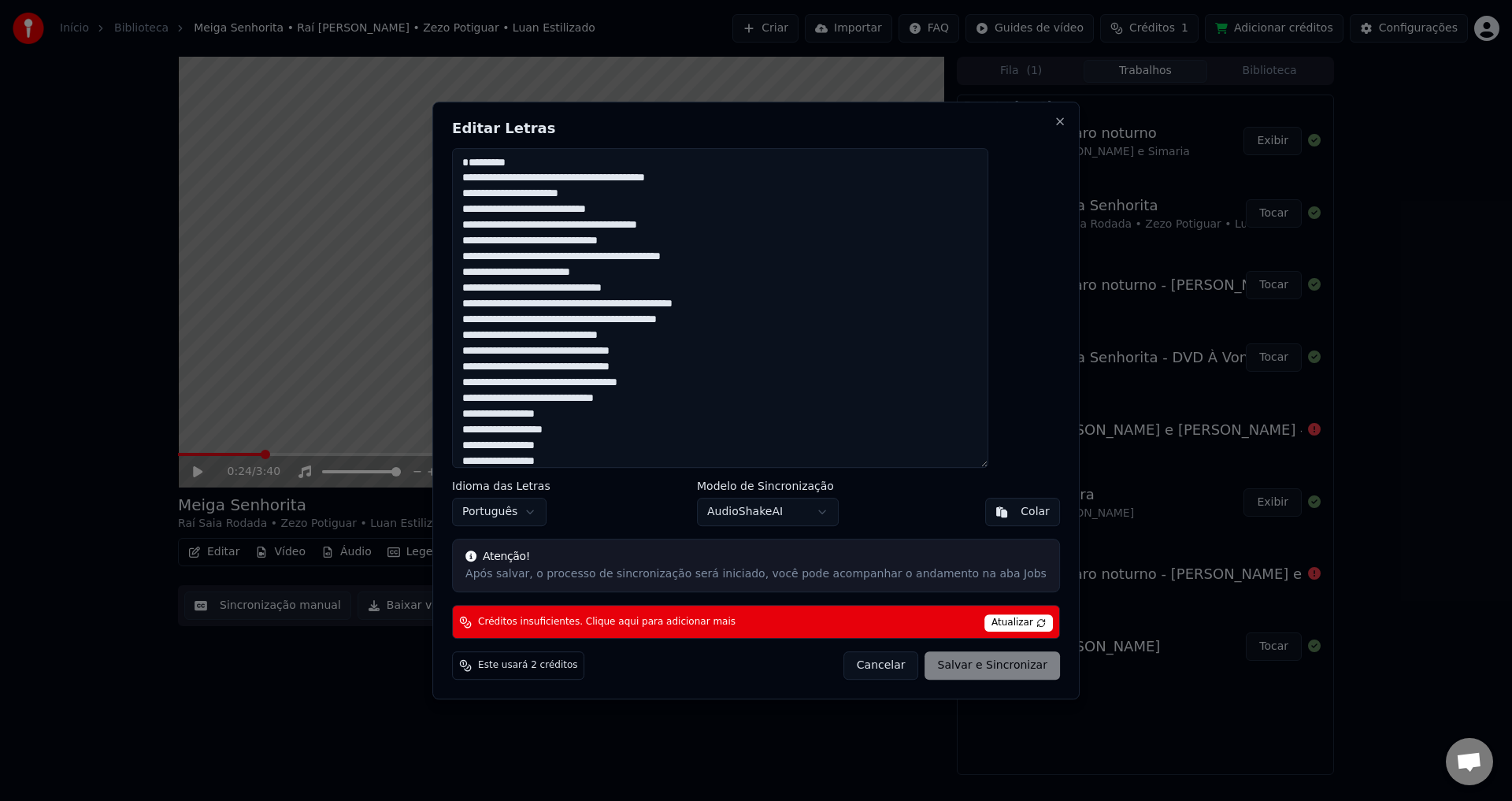
click at [499, 186] on textarea at bounding box center [720, 308] width 537 height 321
click at [497, 196] on textarea at bounding box center [720, 308] width 537 height 321
click at [512, 171] on textarea at bounding box center [720, 308] width 537 height 321
click at [496, 187] on textarea at bounding box center [720, 308] width 537 height 321
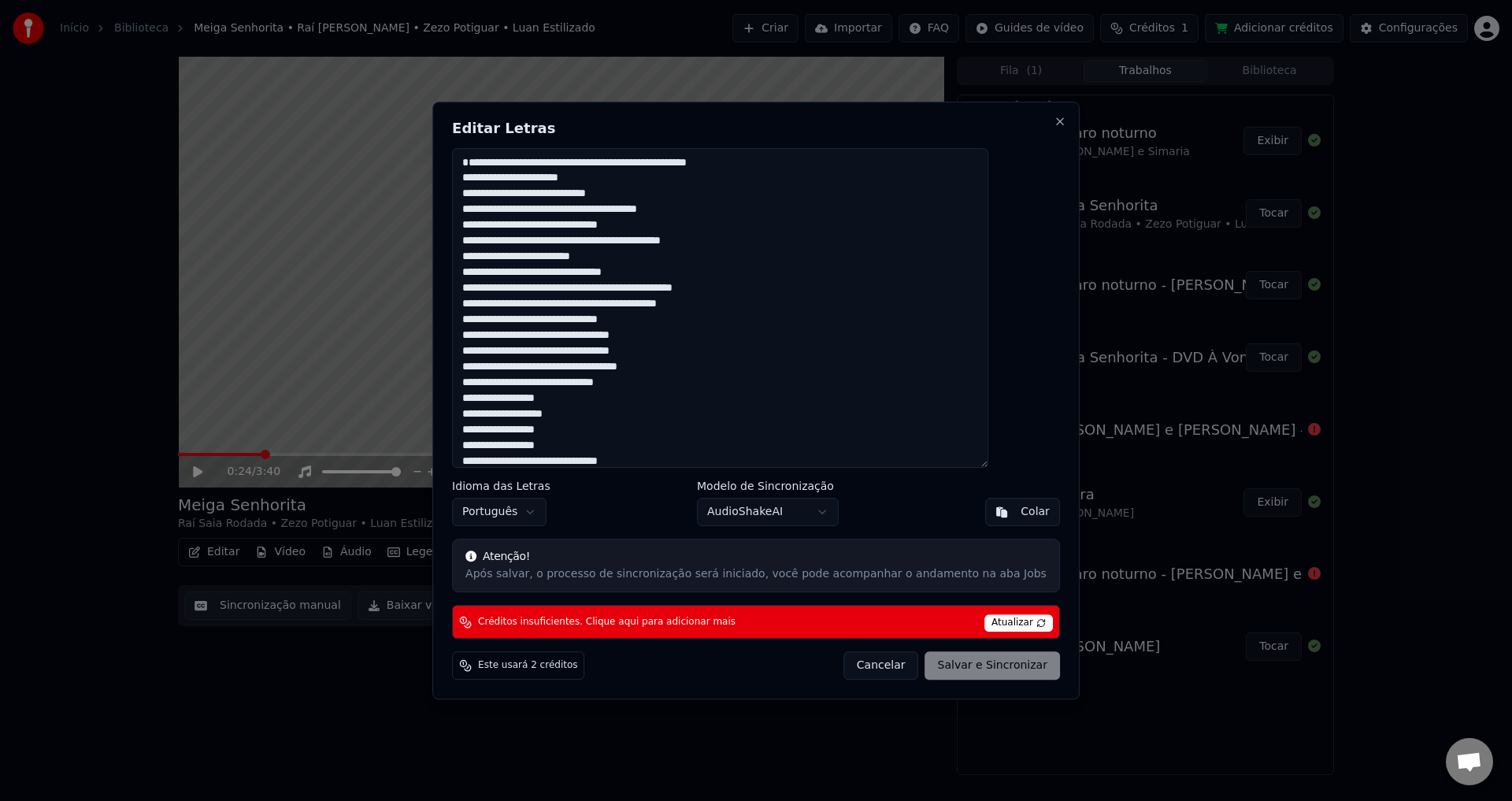
drag, startPoint x: 534, startPoint y: 180, endPoint x: 471, endPoint y: 190, distance: 63.8
click at [471, 190] on div "Editar Letras Idioma das Letras Português Modelo de Sincronização AudioShakeAI …" at bounding box center [756, 400] width 648 height 599
click at [499, 185] on textarea at bounding box center [720, 308] width 537 height 321
click at [535, 164] on textarea at bounding box center [720, 308] width 537 height 321
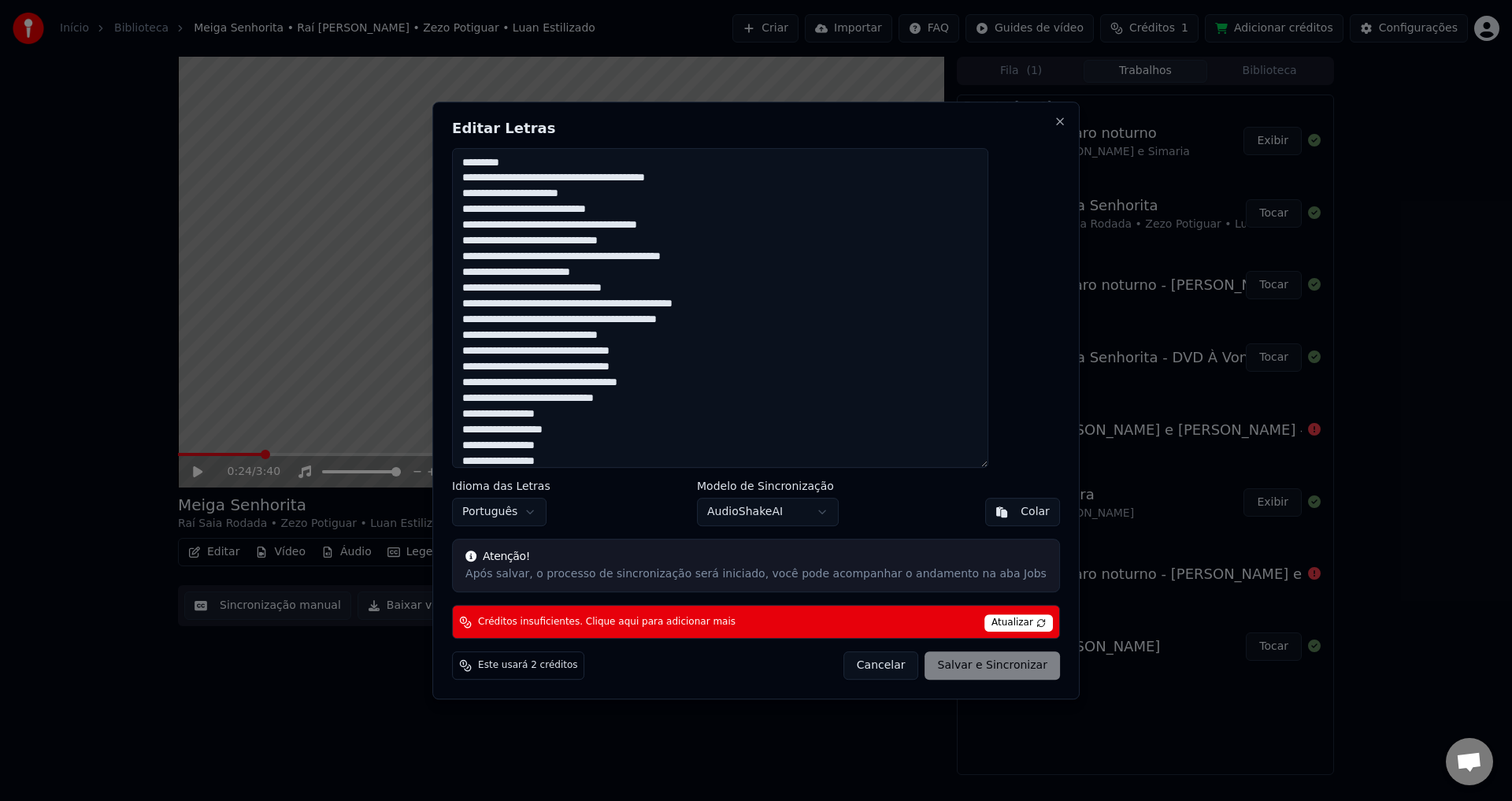
click at [995, 619] on span "Atualizar" at bounding box center [1018, 623] width 69 height 17
click at [859, 668] on button "Cancelar" at bounding box center [881, 665] width 75 height 28
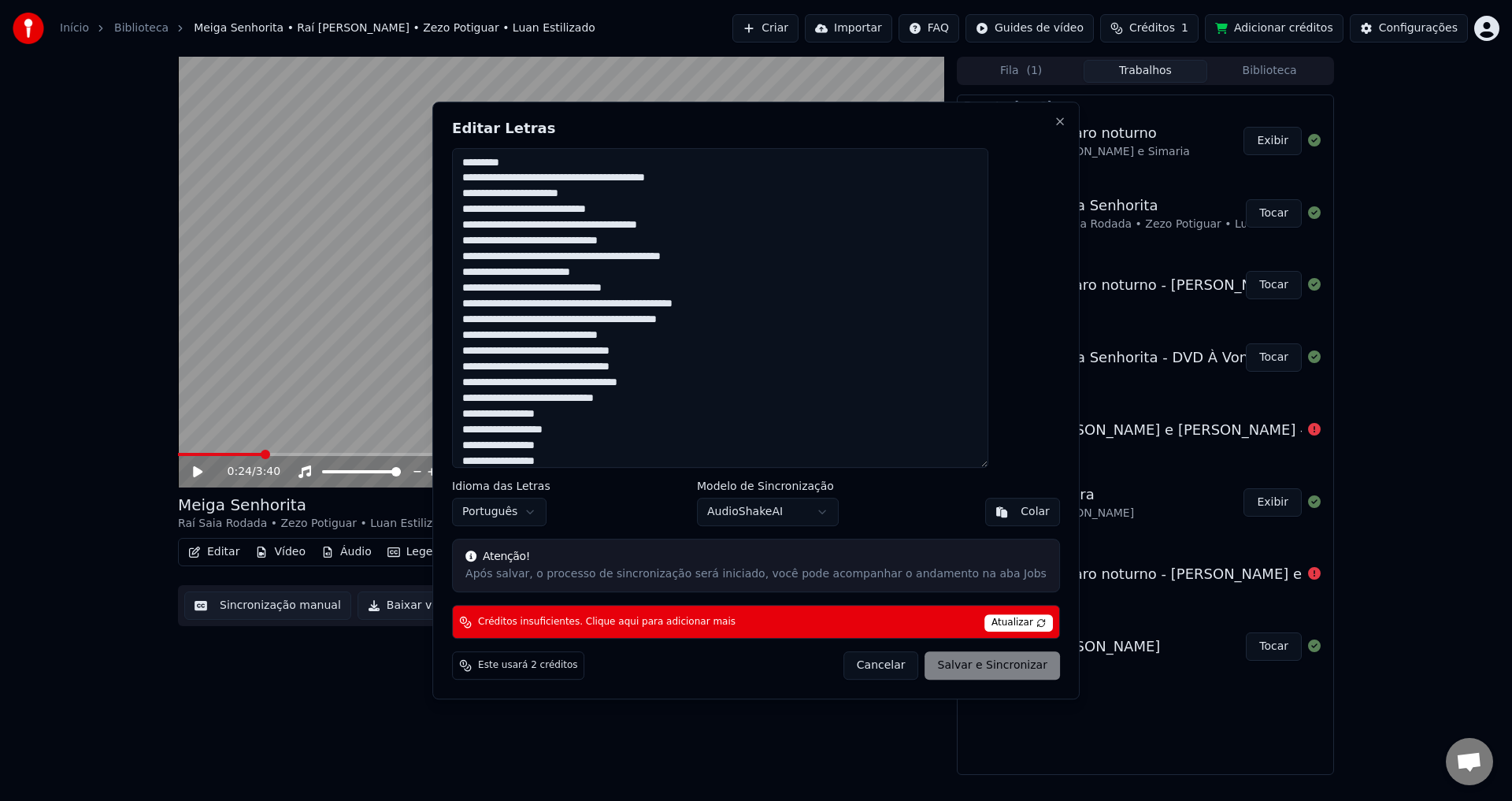
type textarea "**********"
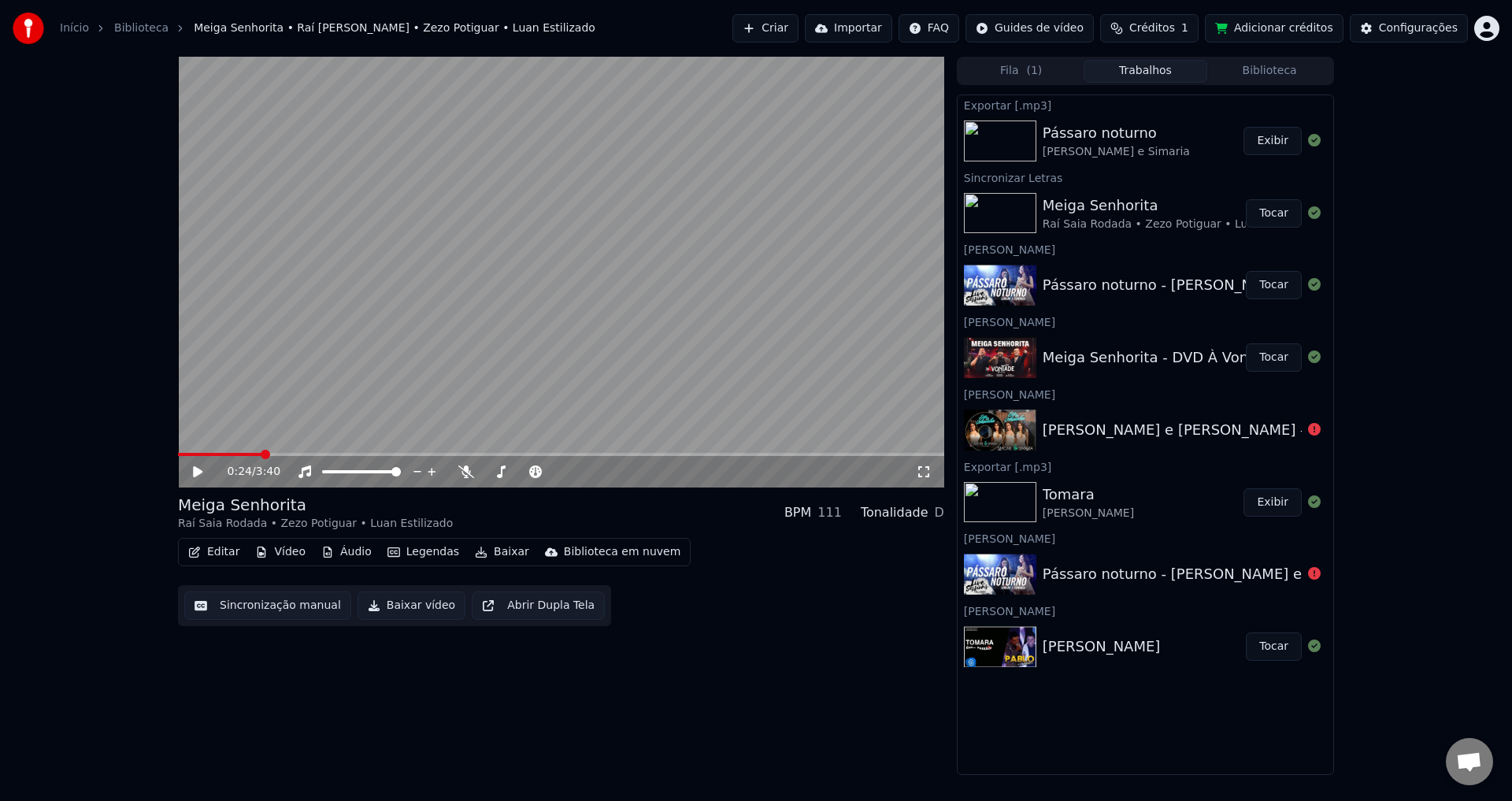
click at [420, 301] on video at bounding box center [560, 272] width 766 height 431
click at [469, 479] on div at bounding box center [530, 472] width 142 height 16
click at [462, 472] on icon at bounding box center [466, 472] width 16 height 13
click at [462, 472] on icon at bounding box center [466, 472] width 8 height 13
click at [462, 470] on icon at bounding box center [466, 472] width 16 height 13
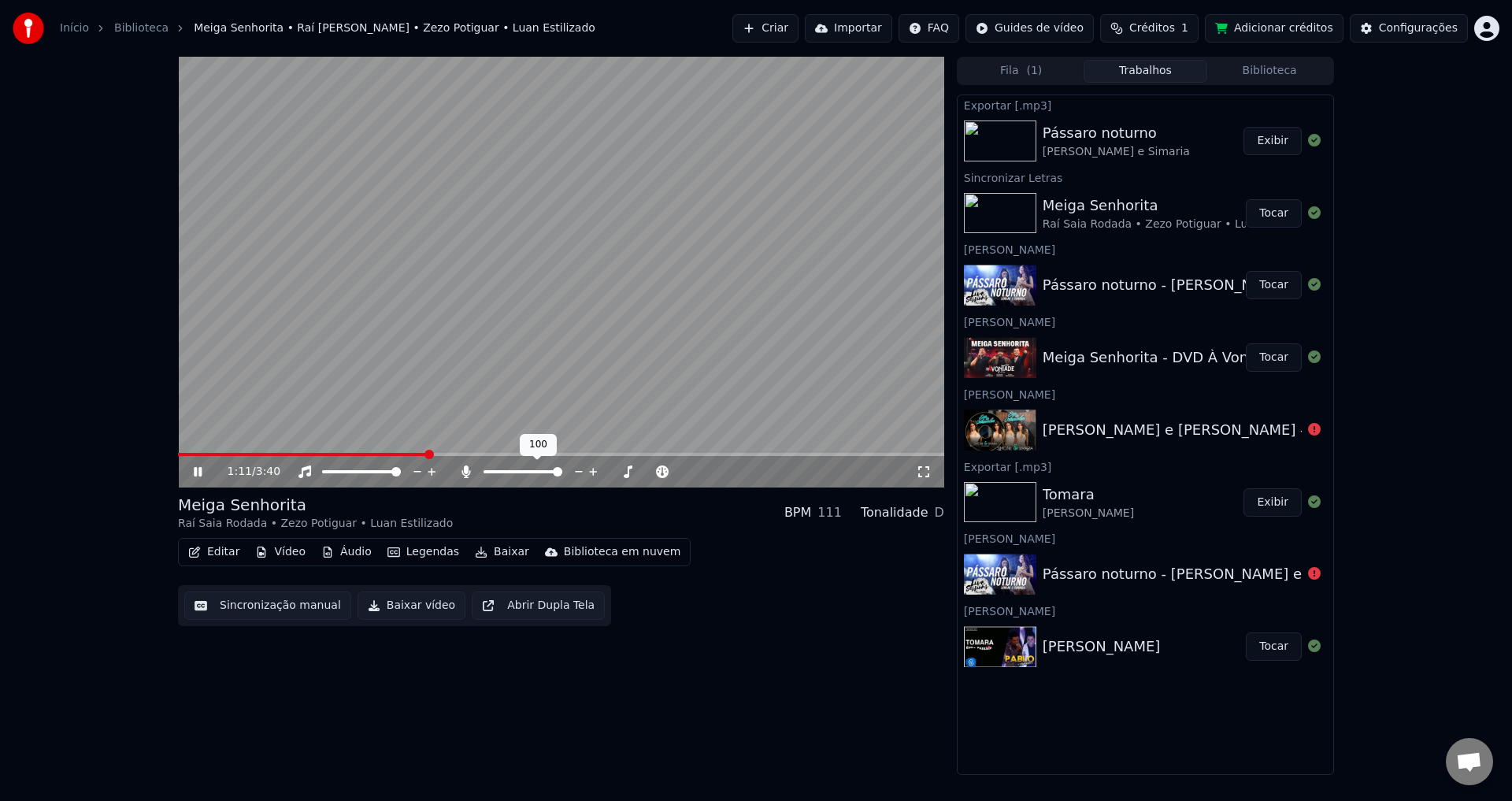
click at [462, 470] on icon at bounding box center [466, 472] width 16 height 13
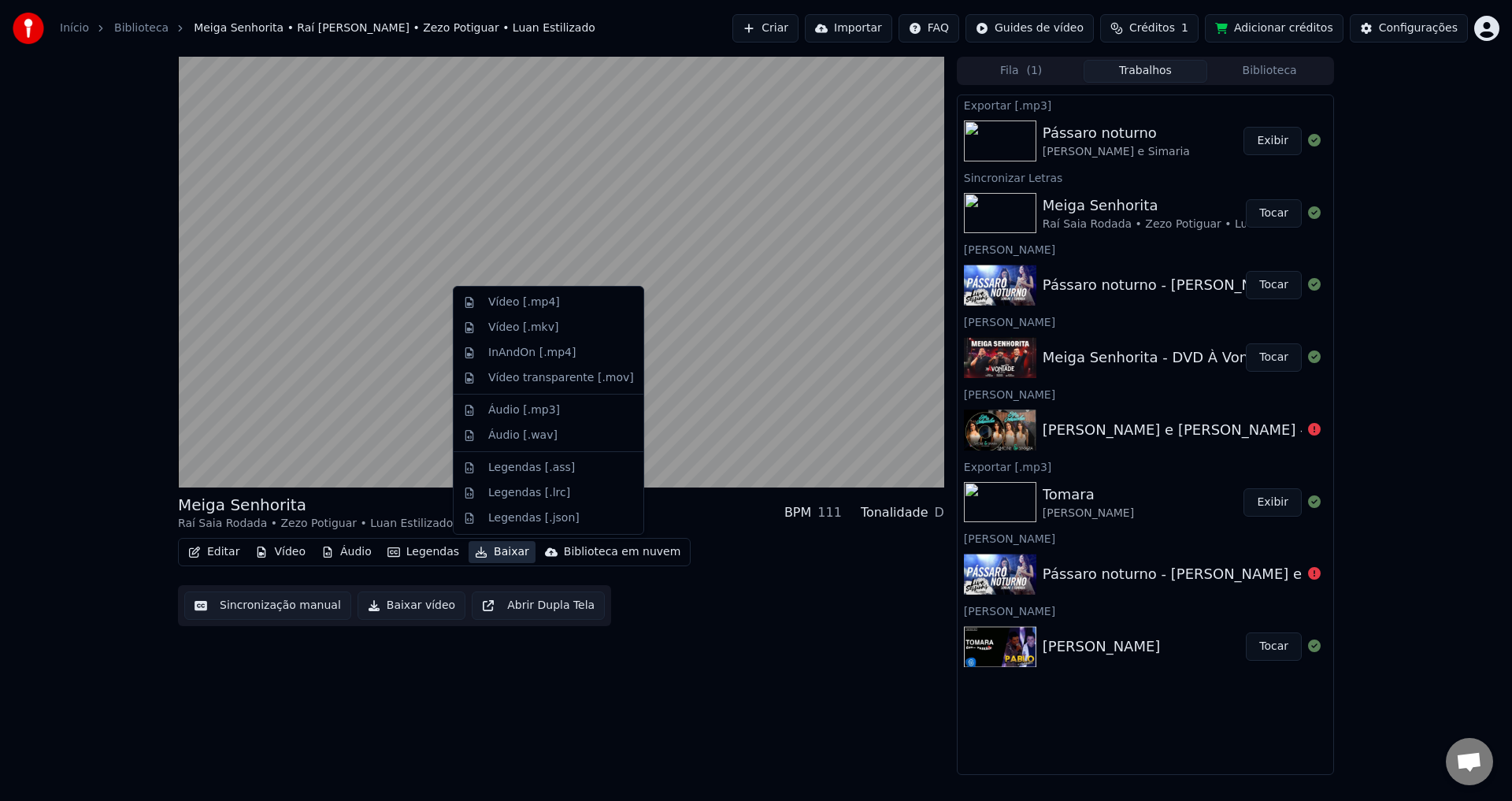
click at [482, 561] on button "Baixar" at bounding box center [502, 552] width 67 height 22
click at [516, 413] on div "Áudio [.mp3]" at bounding box center [524, 410] width 72 height 16
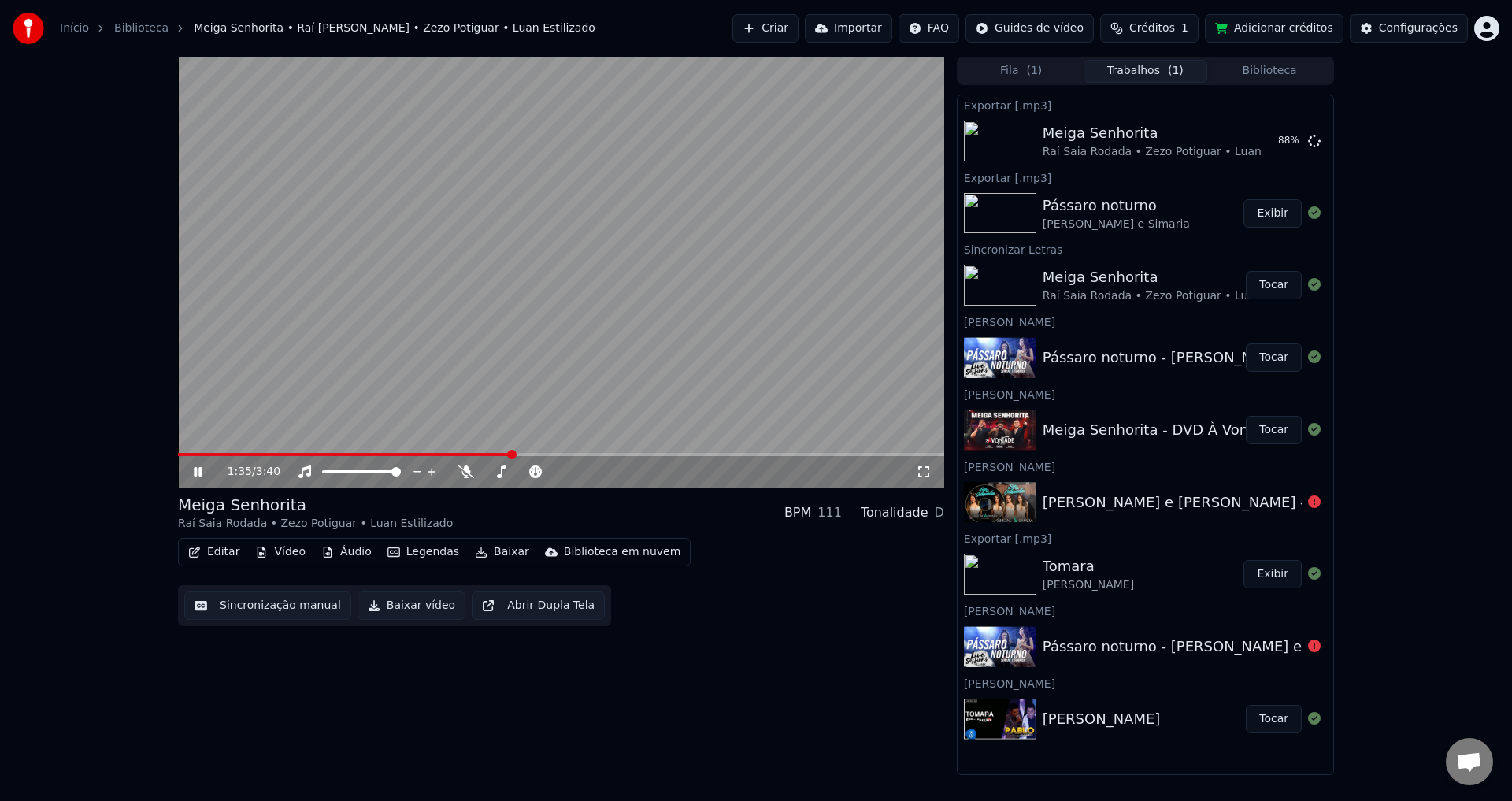
click at [794, 24] on button "Criar" at bounding box center [765, 28] width 66 height 28
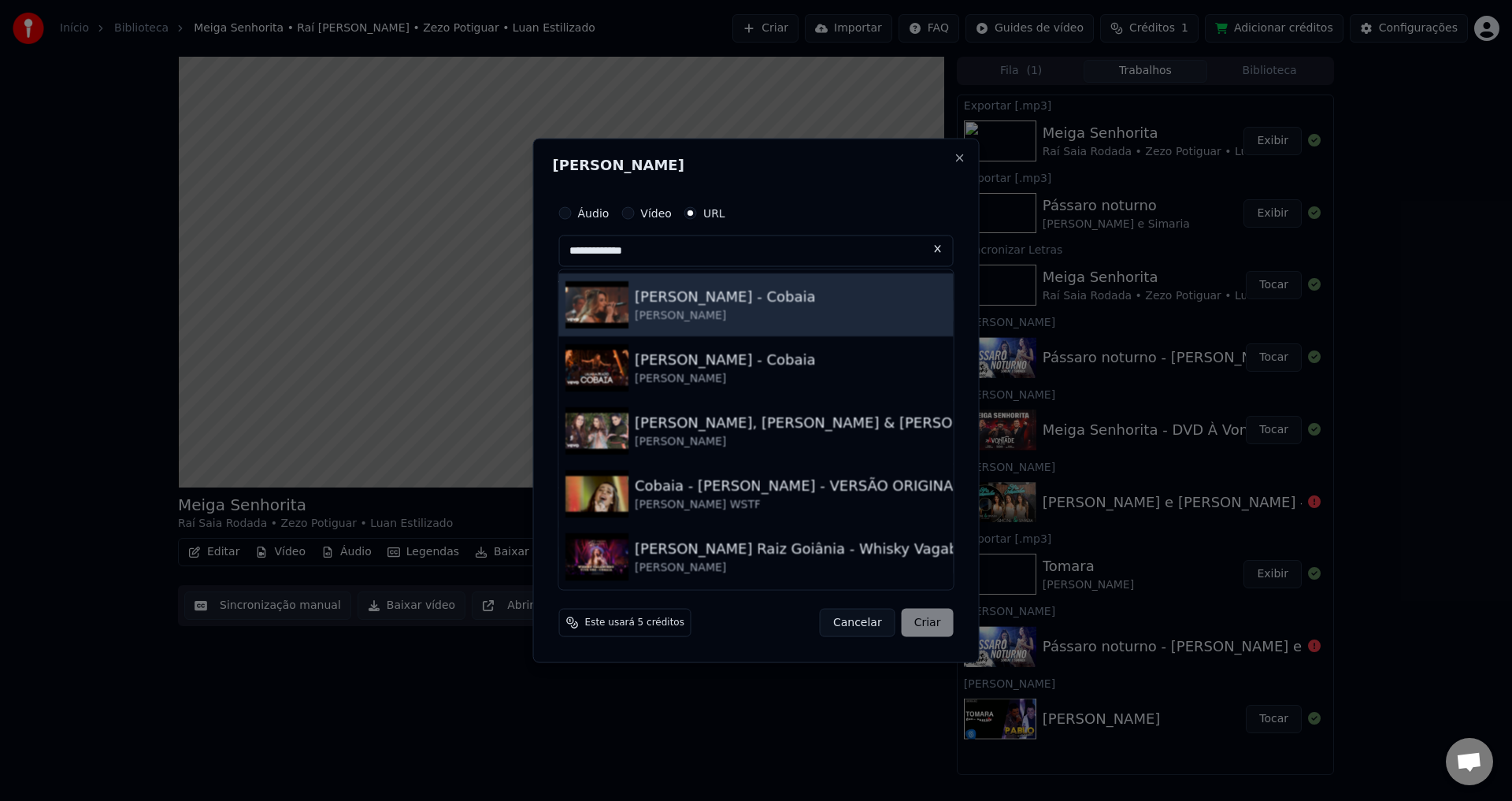
click at [773, 312] on div "[PERSON_NAME]" at bounding box center [726, 315] width 181 height 16
type input "**********"
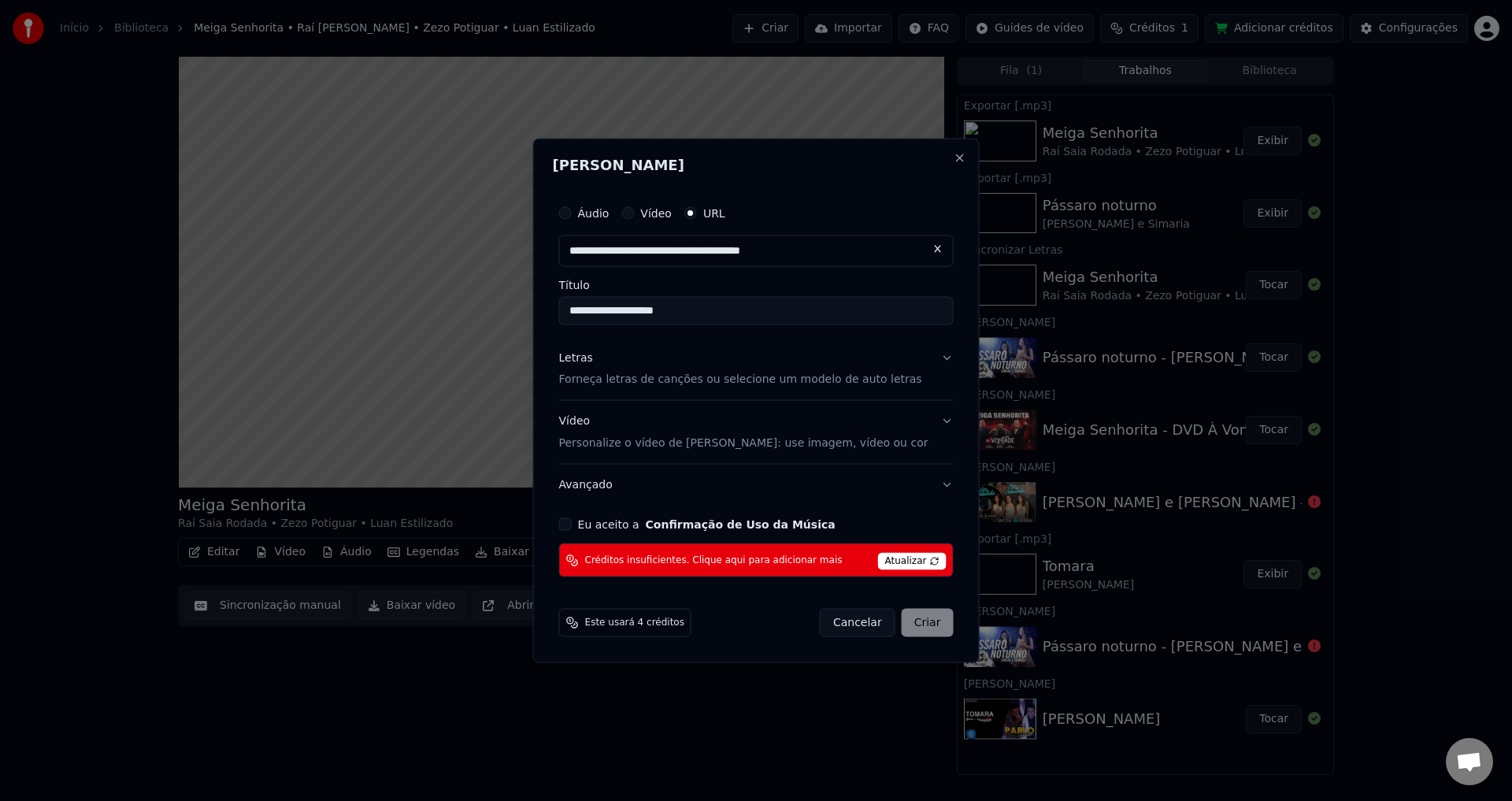
click at [870, 359] on div "Letras Forneça letras de canções ou selecione um modelo de auto letras" at bounding box center [741, 368] width 363 height 38
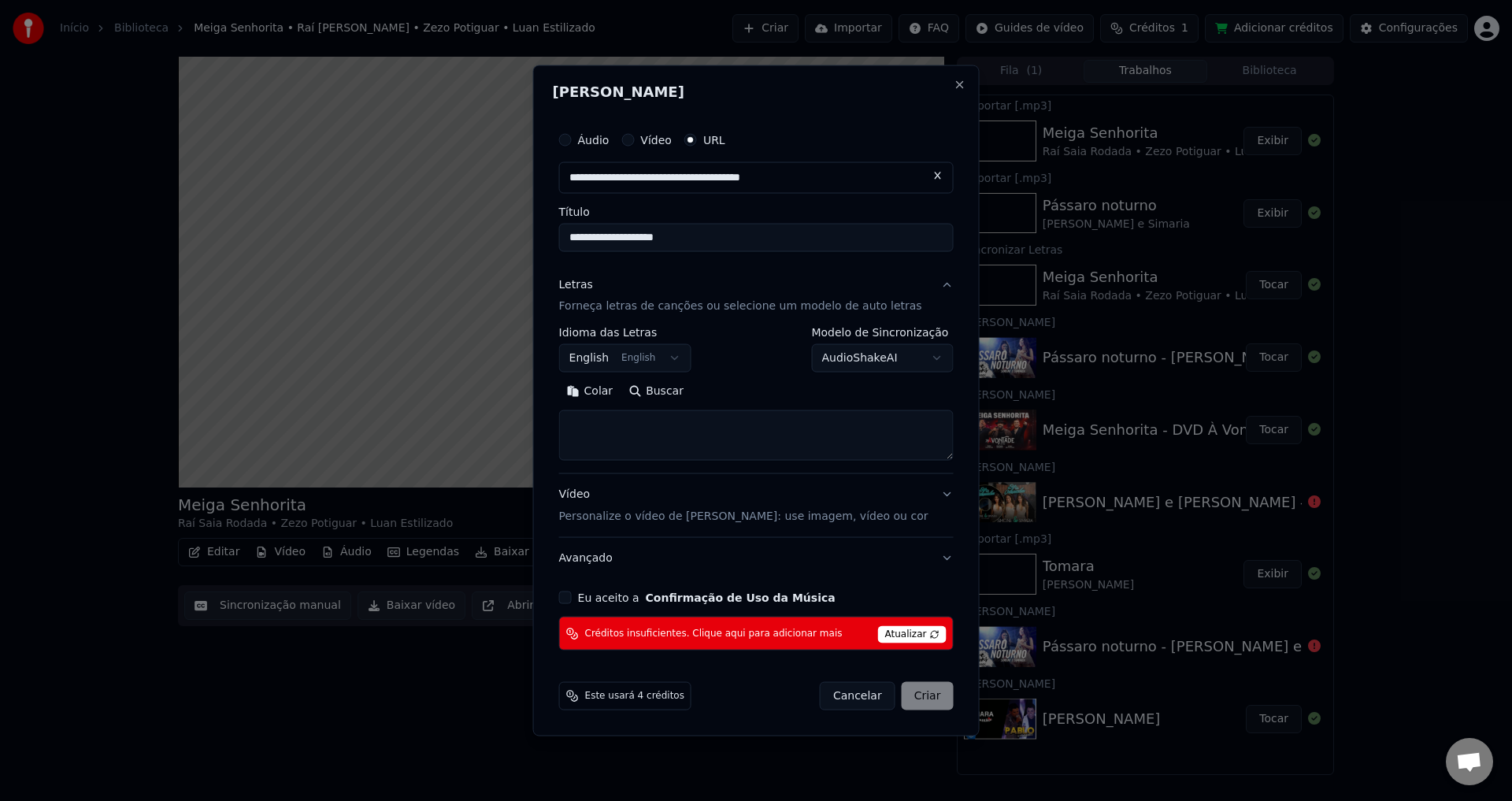
click at [653, 362] on body "Início Biblioteca Meiga Senhorita • Raí [PERSON_NAME] • Zezo Potiguar • [PERSON…" at bounding box center [756, 400] width 1512 height 801
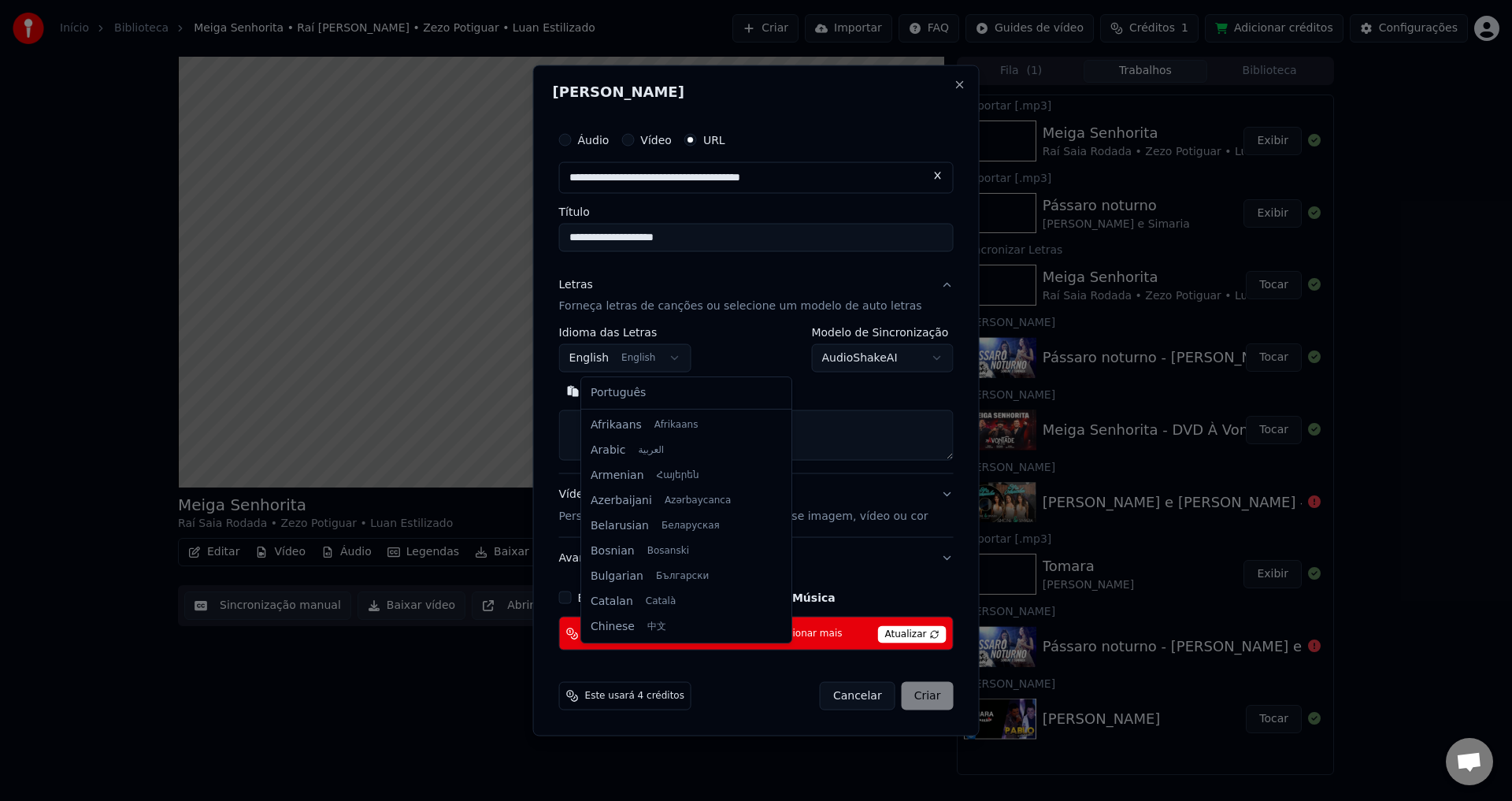
scroll to position [126, 0]
select select "**"
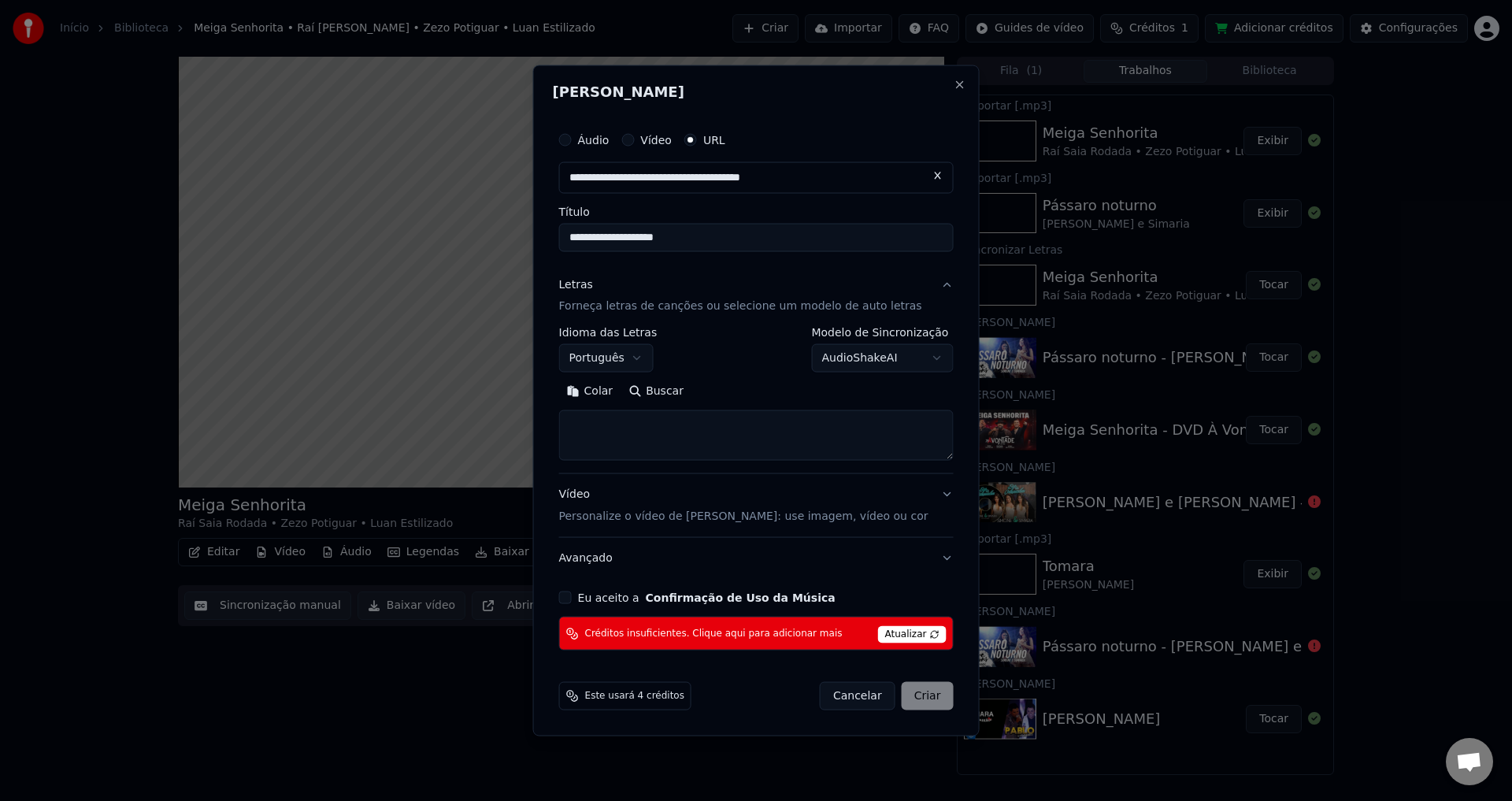
click at [672, 391] on button "Buscar" at bounding box center [656, 392] width 71 height 25
click at [572, 600] on button "Eu aceito a Confirmação de Uso da Música" at bounding box center [566, 598] width 13 height 13
type textarea "**********"
click at [920, 697] on div "Cancelar Criar" at bounding box center [887, 696] width 134 height 28
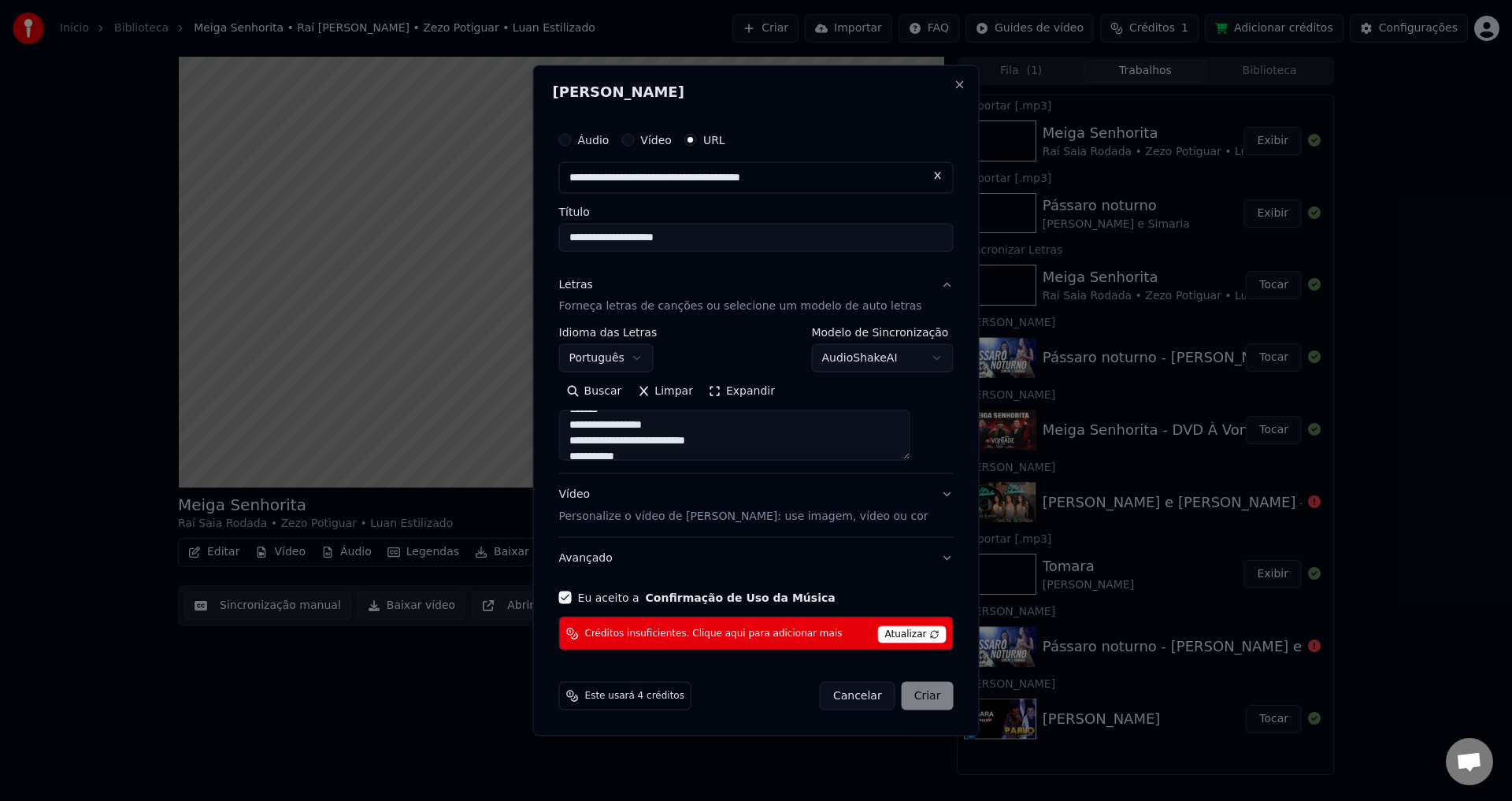
click at [648, 703] on div "Este usará 4 créditos" at bounding box center [626, 696] width 132 height 28
click at [878, 638] on span "Atualizar" at bounding box center [912, 635] width 69 height 17
click at [900, 630] on span "Atualizar" at bounding box center [912, 635] width 69 height 17
select select
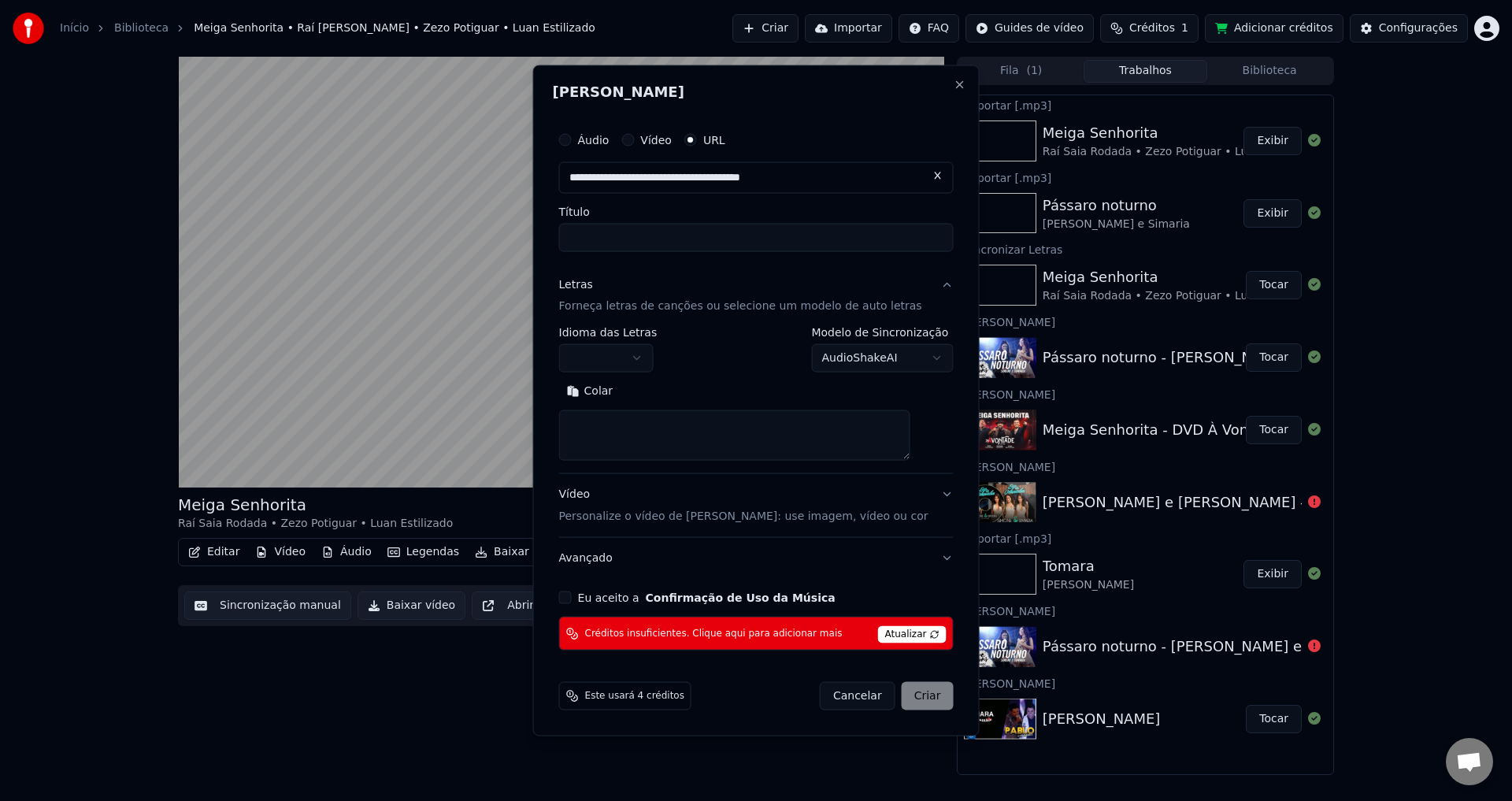
scroll to position [0, 0]
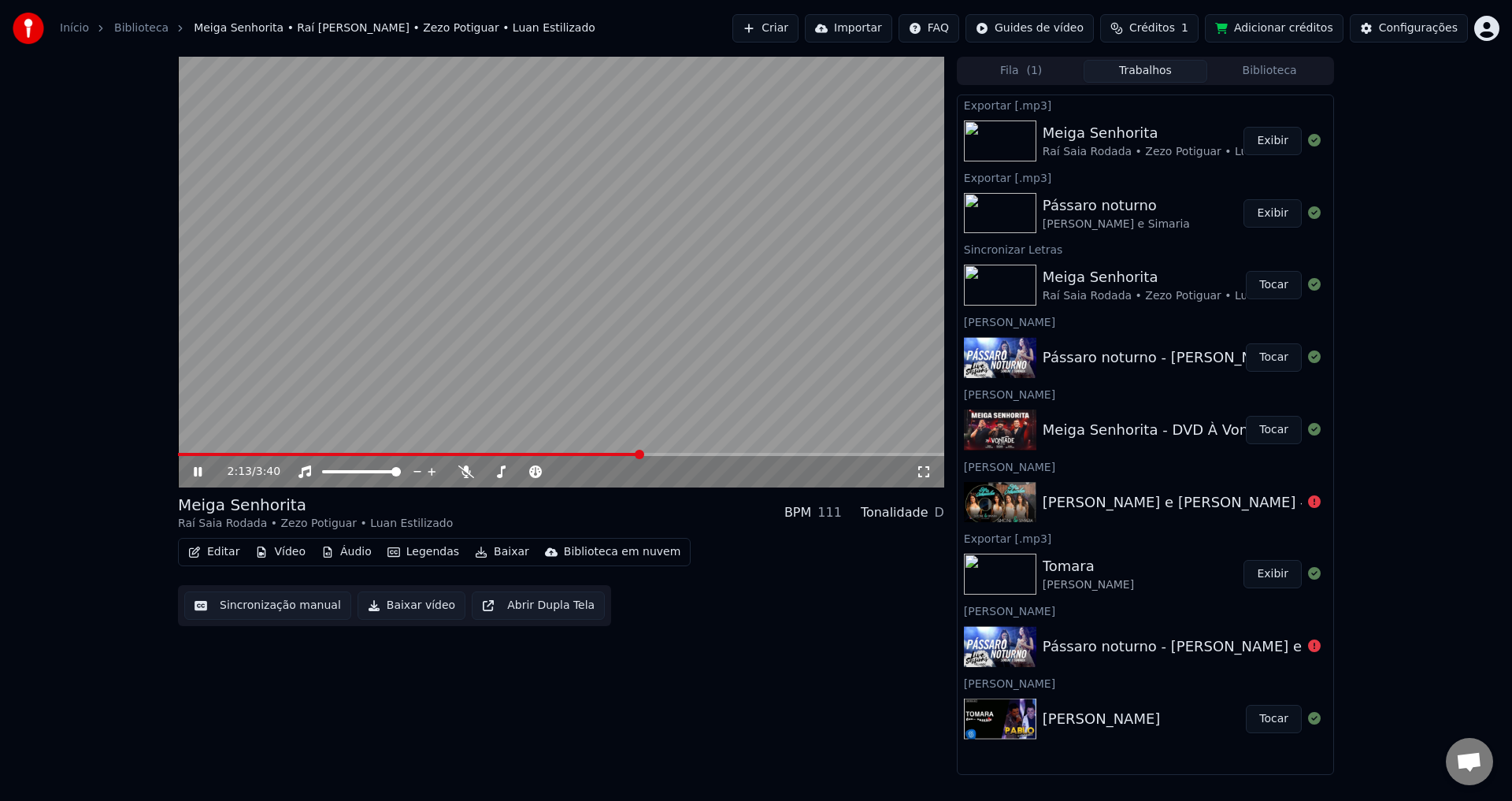
click at [377, 388] on video at bounding box center [560, 272] width 766 height 431
click at [782, 15] on button "Criar" at bounding box center [765, 28] width 66 height 28
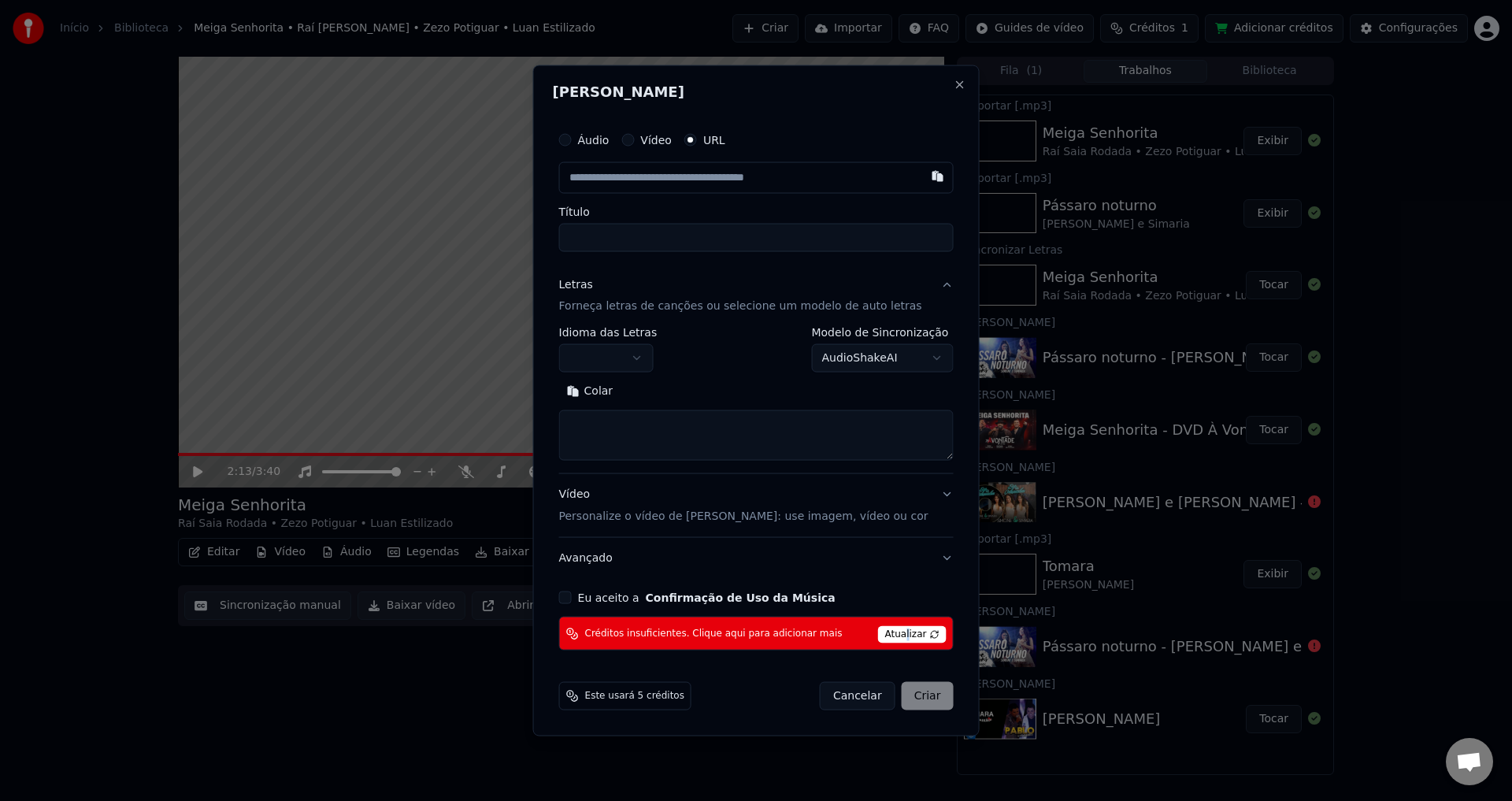
click at [891, 636] on span "Atualizar" at bounding box center [912, 635] width 69 height 17
click at [923, 629] on span "Atualizar" at bounding box center [912, 635] width 69 height 17
click at [917, 634] on span "Atualizar" at bounding box center [912, 635] width 69 height 17
click at [930, 88] on h2 "[PERSON_NAME]" at bounding box center [756, 91] width 407 height 14
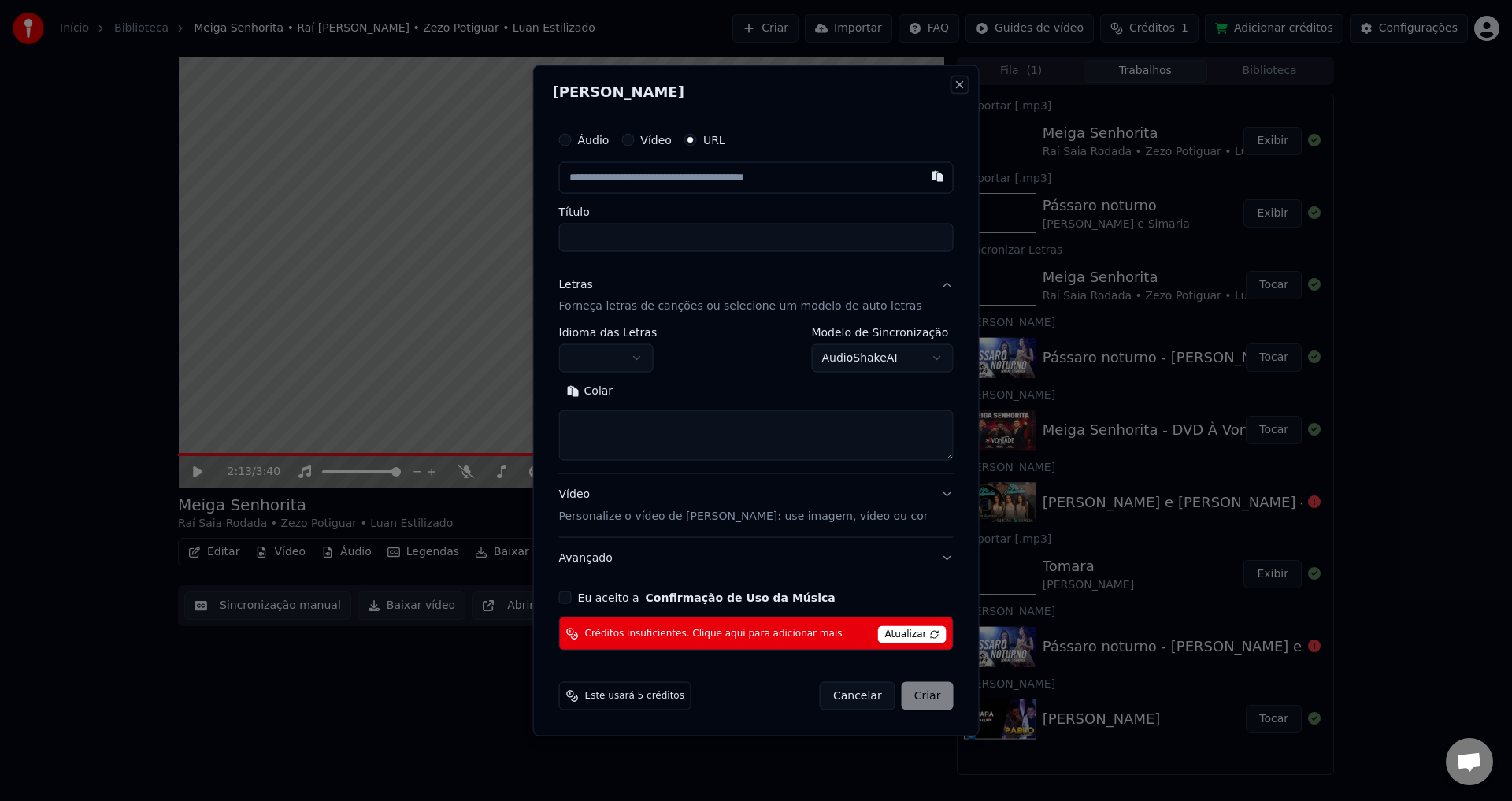
click at [953, 84] on button "Close" at bounding box center [959, 84] width 13 height 13
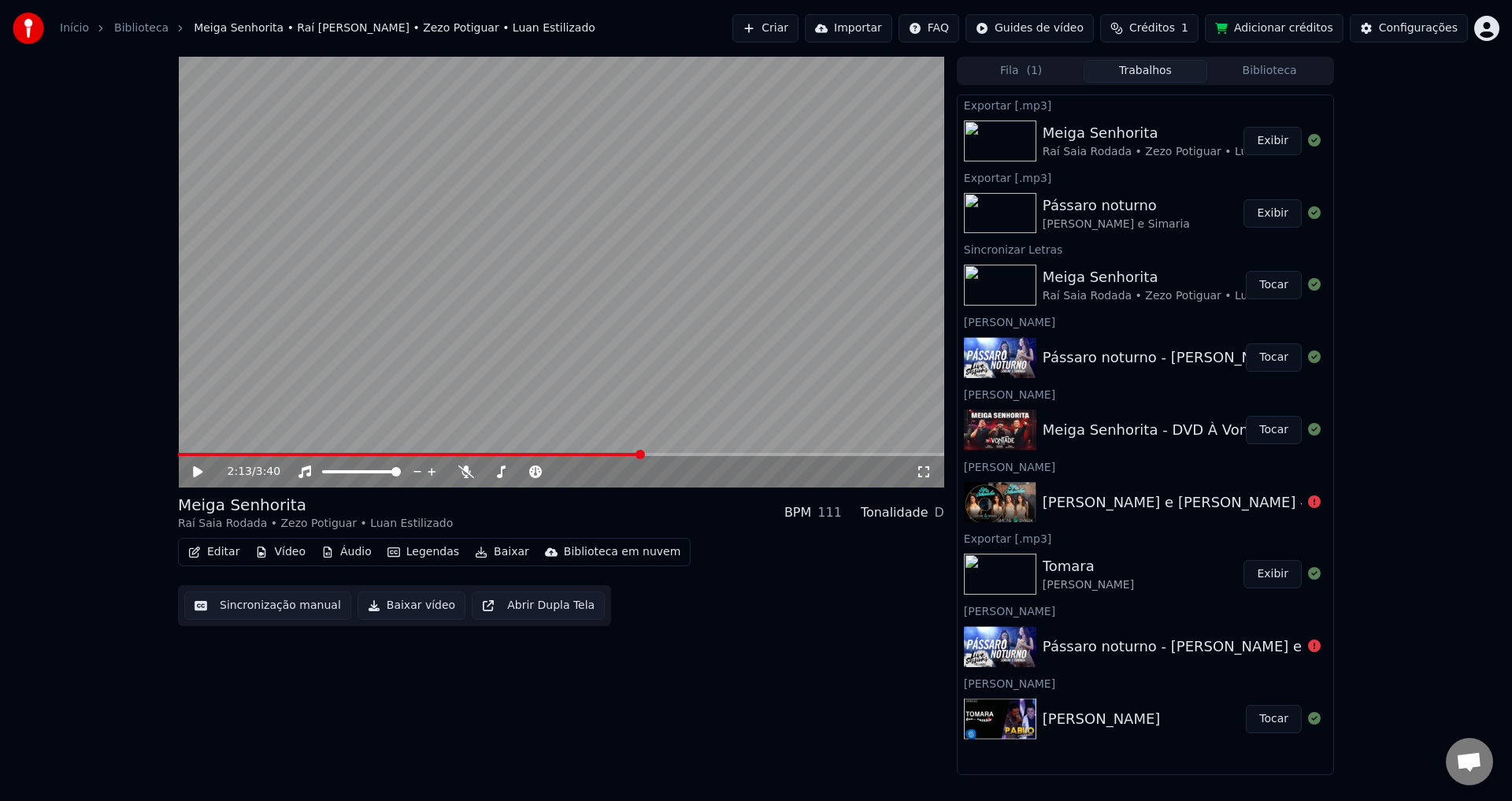
click at [1136, 24] on button "Créditos 1" at bounding box center [1150, 28] width 98 height 28
click at [1168, 147] on button "Atualizar" at bounding box center [1167, 145] width 88 height 28
click at [1156, 105] on td "1" at bounding box center [1153, 104] width 62 height 28
click at [1212, 104] on td "31" at bounding box center [1234, 104] width 102 height 28
click at [1277, 25] on button "Adicionar créditos" at bounding box center [1275, 28] width 139 height 28
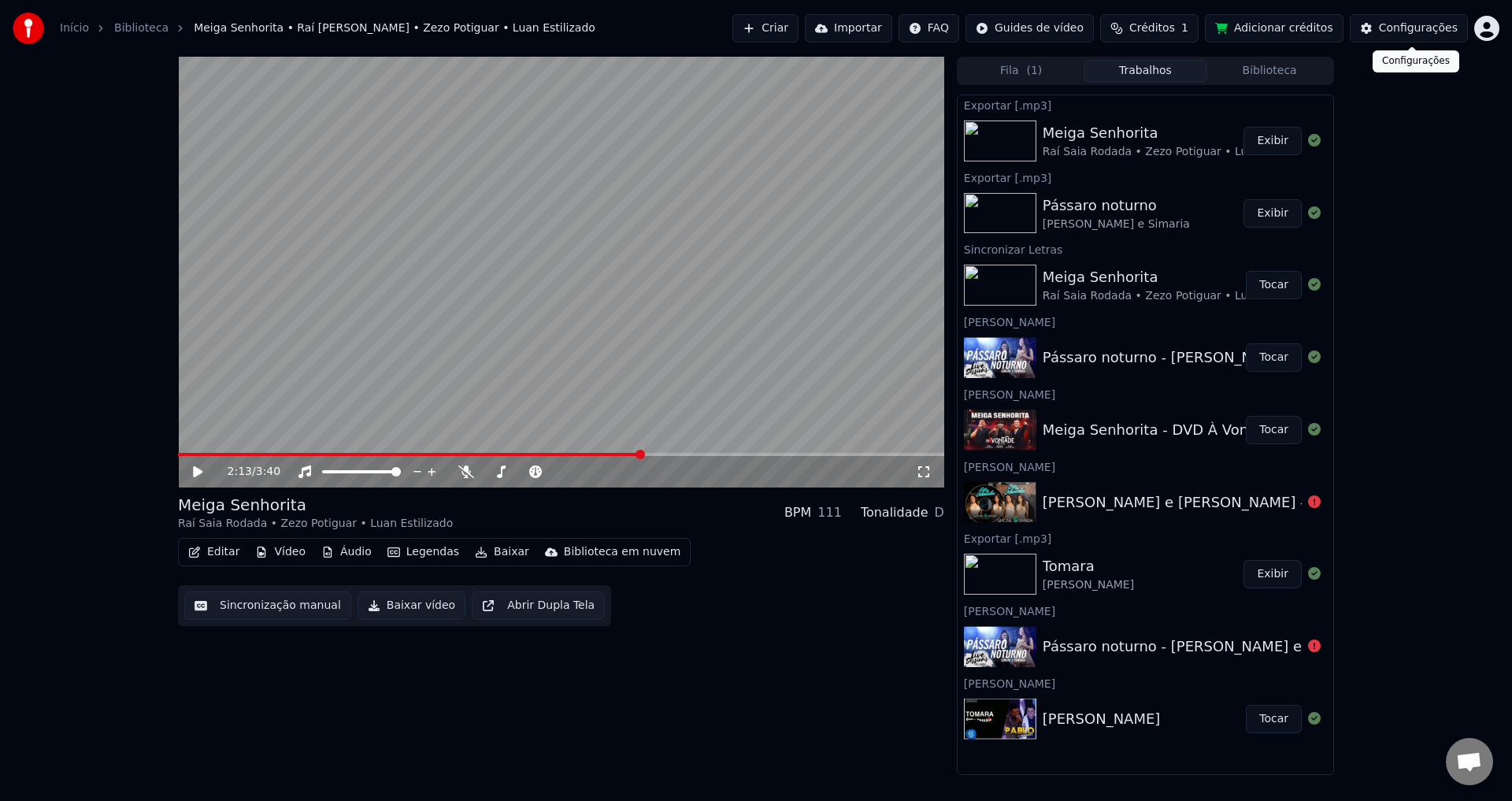
click at [1392, 19] on button "Configurações" at bounding box center [1410, 28] width 119 height 28
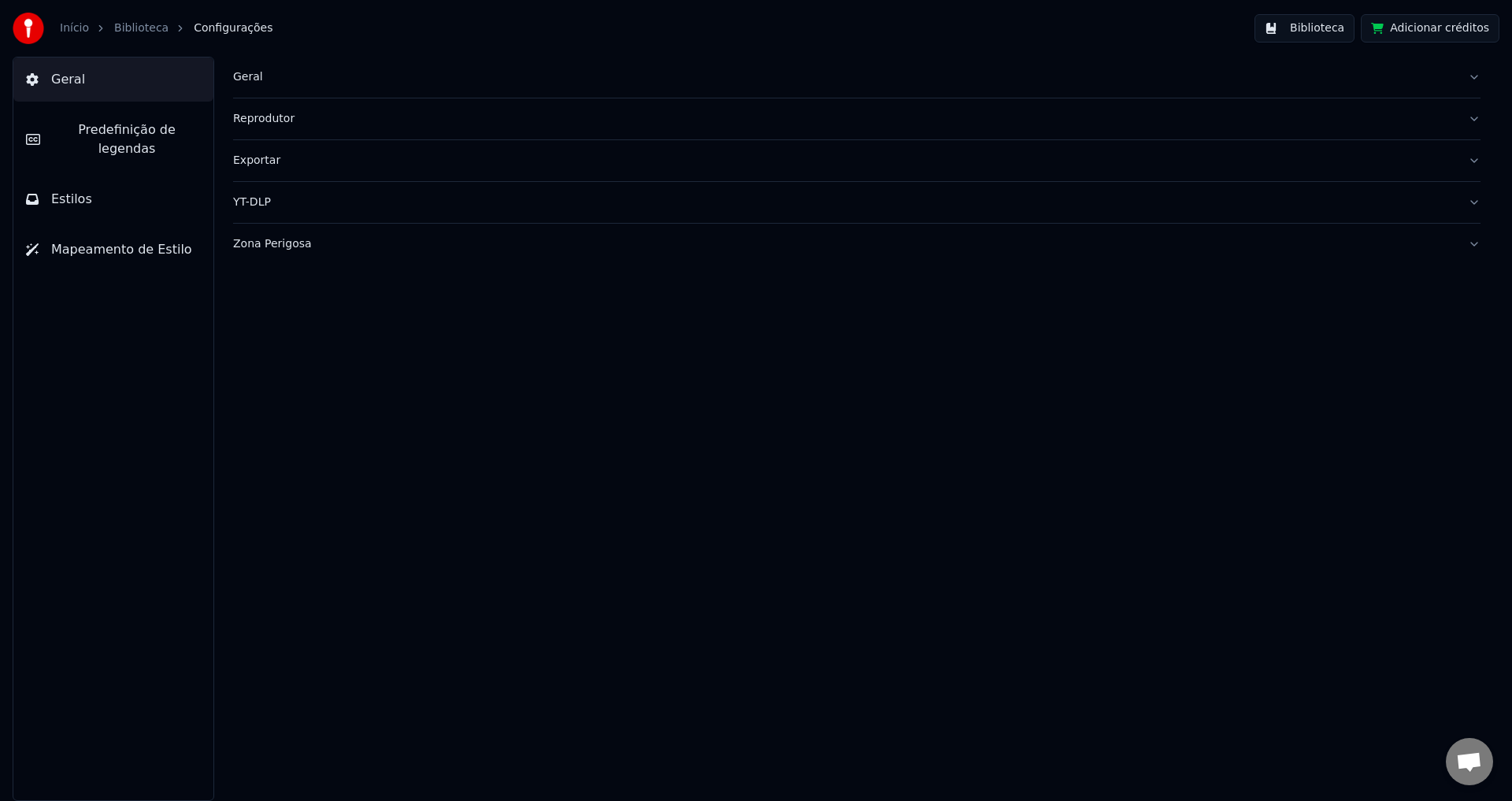
click at [1306, 36] on button "Biblioteca" at bounding box center [1305, 28] width 100 height 28
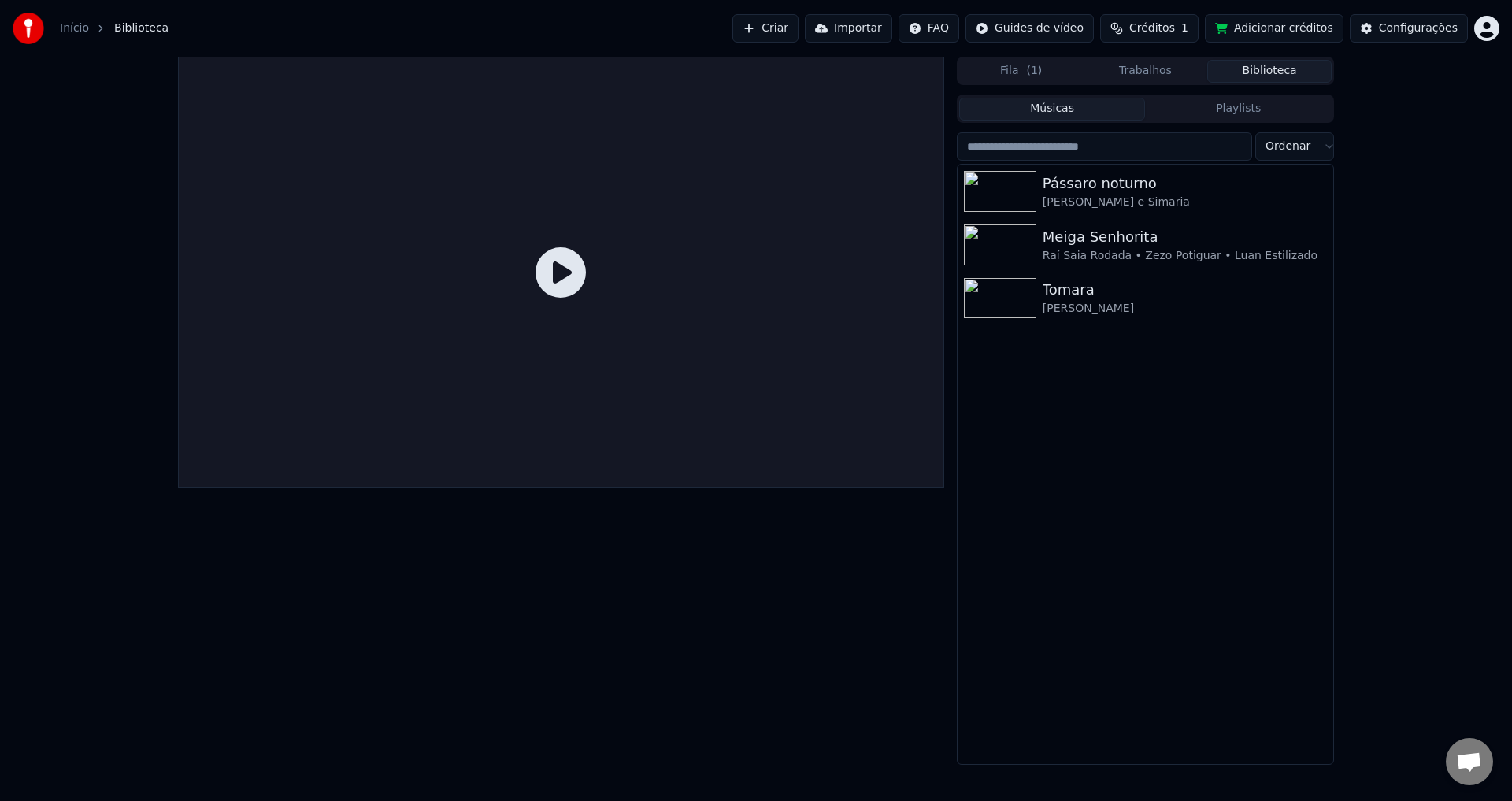
click at [1297, 440] on div "Pássaro noturno [PERSON_NAME] e [PERSON_NAME] Senhorita [PERSON_NAME] • Zezo Po…" at bounding box center [1145, 464] width 376 height 599
click at [1305, 485] on div "Pássaro noturno [PERSON_NAME] e [PERSON_NAME] Senhorita [PERSON_NAME] • Zezo Po…" at bounding box center [1145, 464] width 376 height 599
